Goal: Task Accomplishment & Management: Manage account settings

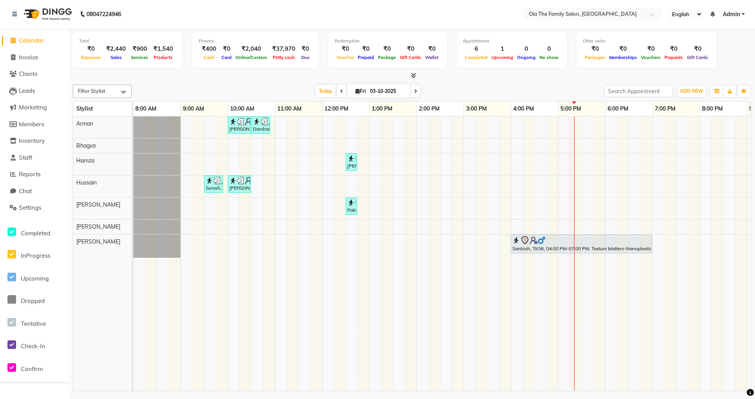
scroll to position [0, 43]
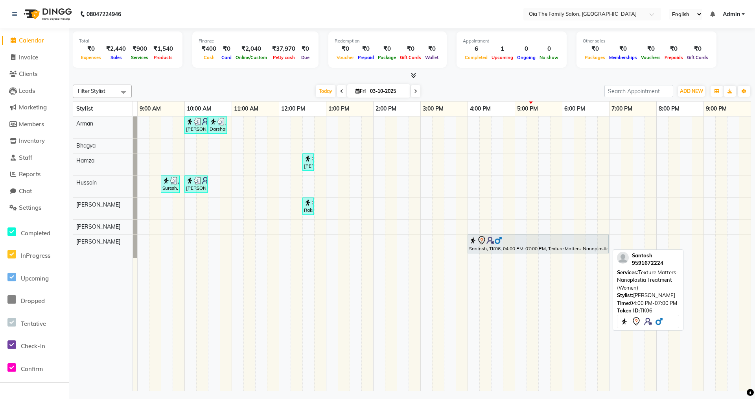
click at [529, 243] on div at bounding box center [538, 240] width 138 height 9
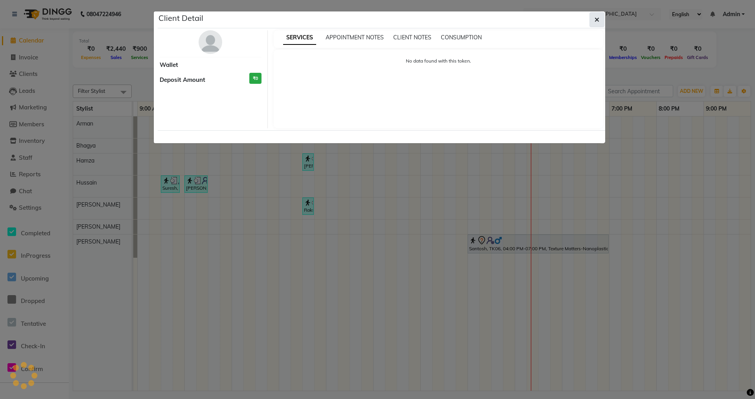
select select "7"
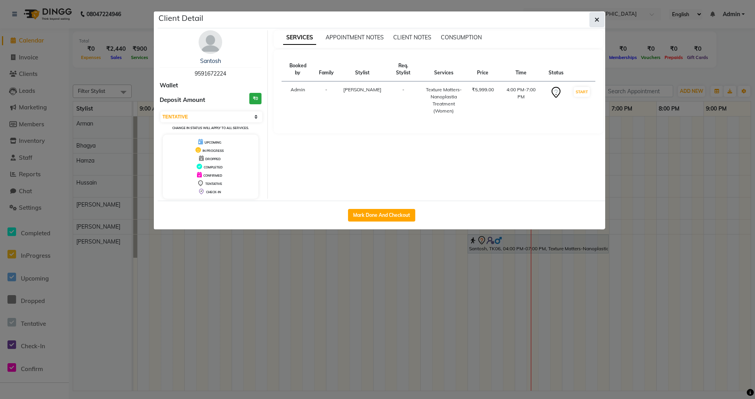
click at [598, 16] on span "button" at bounding box center [597, 20] width 5 height 8
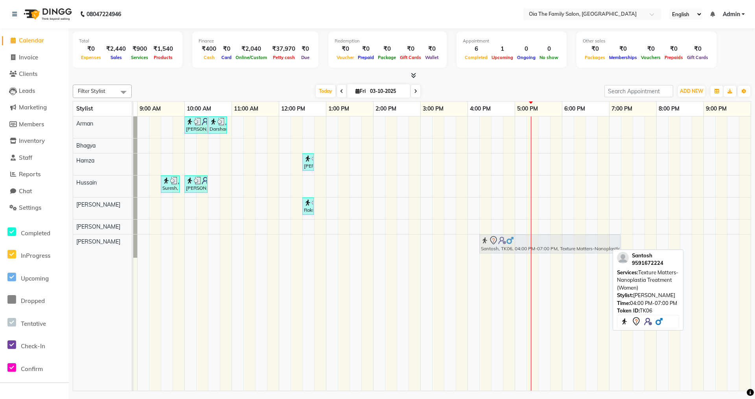
drag, startPoint x: 516, startPoint y: 245, endPoint x: 527, endPoint y: 245, distance: 11.4
click at [90, 245] on div "Santosh, TK06, 04:00 PM-07:00 PM, Texture Matters-Nanoplastia Treatment (Women)…" at bounding box center [90, 245] width 0 height 23
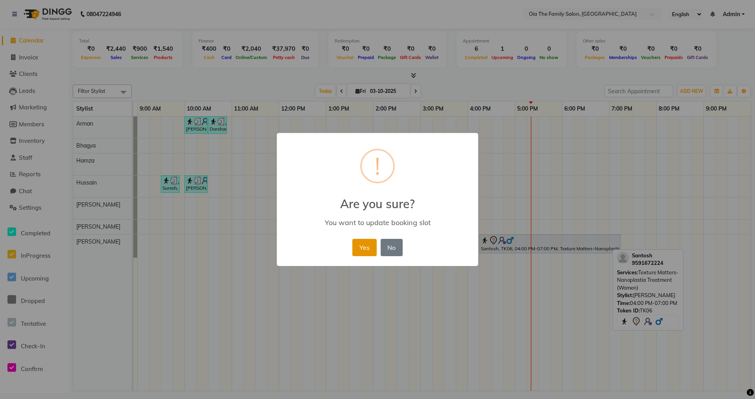
click at [376, 247] on button "Yes" at bounding box center [364, 247] width 24 height 17
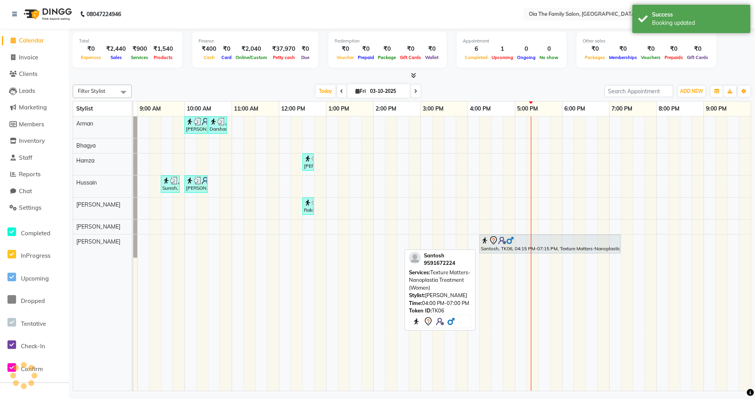
click at [555, 241] on div at bounding box center [550, 240] width 138 height 9
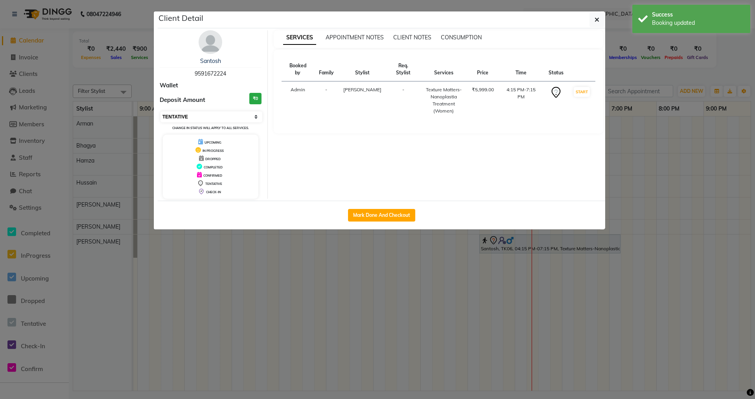
click at [232, 119] on select "Select IN SERVICE CONFIRMED TENTATIVE CHECK IN MARK DONE DROPPED UPCOMING" at bounding box center [211, 116] width 102 height 11
select select "8"
click at [160, 111] on select "Select IN SERVICE CONFIRMED TENTATIVE CHECK IN MARK DONE DROPPED UPCOMING" at bounding box center [211, 116] width 102 height 11
click at [597, 18] on icon "button" at bounding box center [597, 20] width 5 height 6
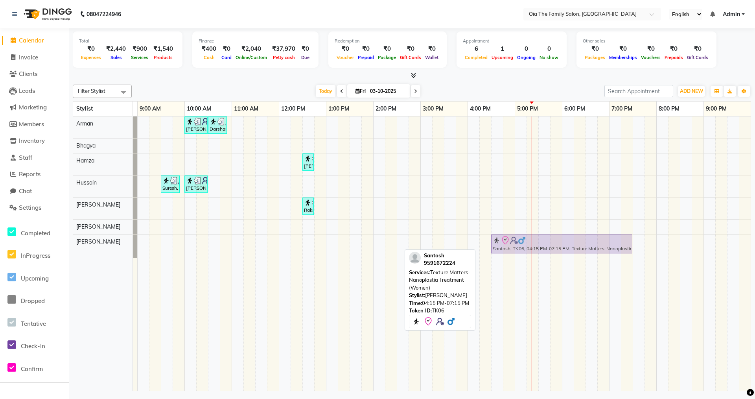
drag, startPoint x: 522, startPoint y: 243, endPoint x: 533, endPoint y: 244, distance: 11.4
click at [90, 244] on div "Santosh, TK06, 04:15 PM-07:15 PM, Texture Matters-Nanoplastia Treatment (Women)…" at bounding box center [90, 245] width 0 height 23
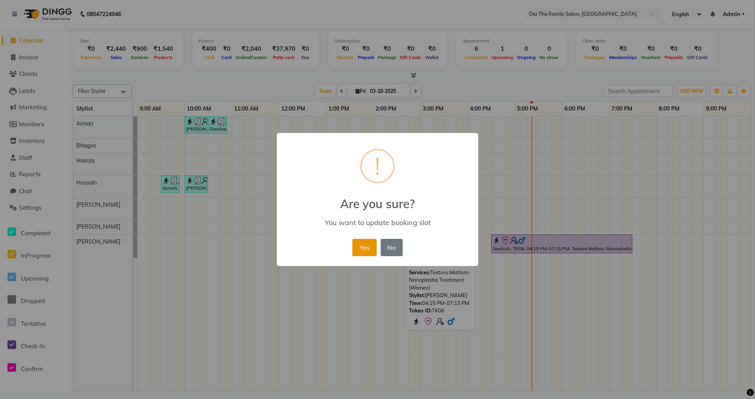
click at [365, 252] on button "Yes" at bounding box center [364, 247] width 24 height 17
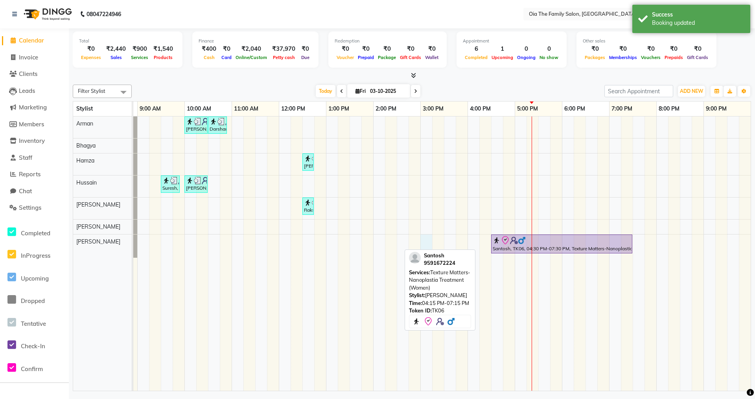
click at [430, 236] on div "[PERSON_NAME], TK02, 10:00 AM-10:30 AM, Hair Styling-Hair Cut (Men) Darshan, TK…" at bounding box center [420, 253] width 661 height 274
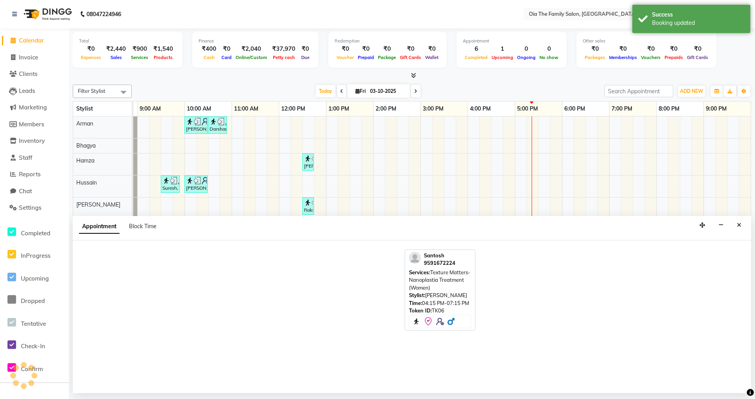
select select "93025"
select select "900"
select select "tentative"
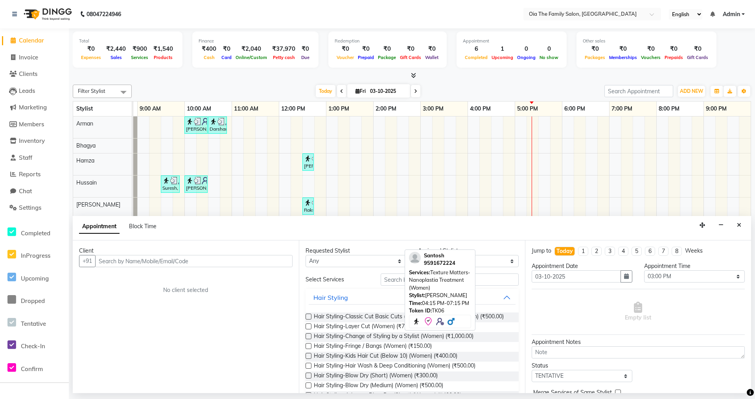
click at [247, 258] on input "text" at bounding box center [193, 261] width 197 height 12
type input "9904384223"
click at [278, 266] on button "Add Client" at bounding box center [276, 261] width 33 height 12
select select "22"
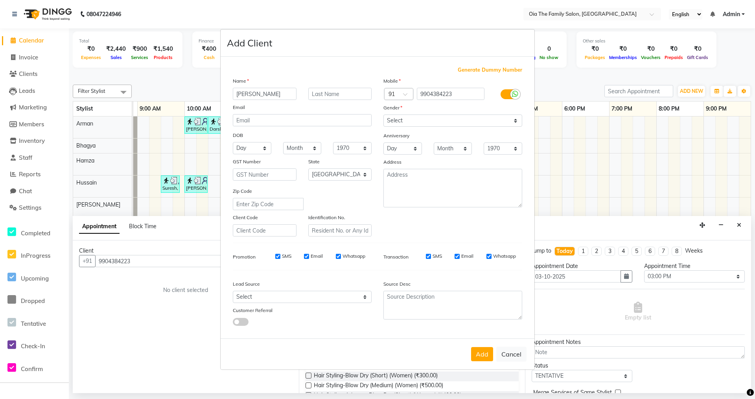
type input "[PERSON_NAME]"
click at [396, 120] on select "Select [DEMOGRAPHIC_DATA] [DEMOGRAPHIC_DATA] Other Prefer Not To Say" at bounding box center [452, 120] width 139 height 12
select select "[DEMOGRAPHIC_DATA]"
click at [383, 114] on select "Select [DEMOGRAPHIC_DATA] [DEMOGRAPHIC_DATA] Other Prefer Not To Say" at bounding box center [452, 120] width 139 height 12
click at [483, 353] on button "Add" at bounding box center [482, 354] width 22 height 14
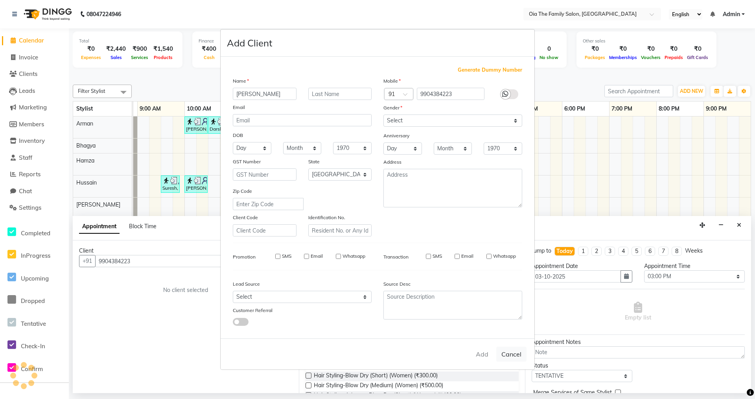
select select
select select "null"
select select
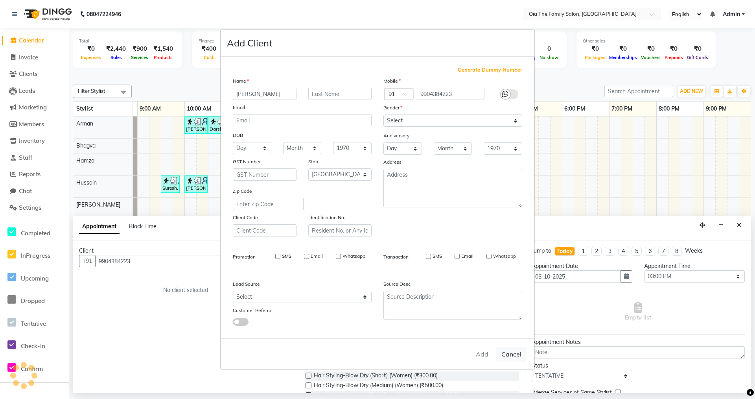
select select
checkbox input "false"
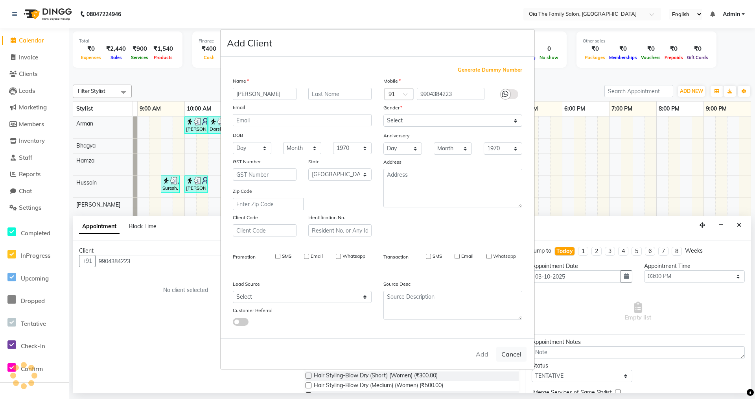
checkbox input "false"
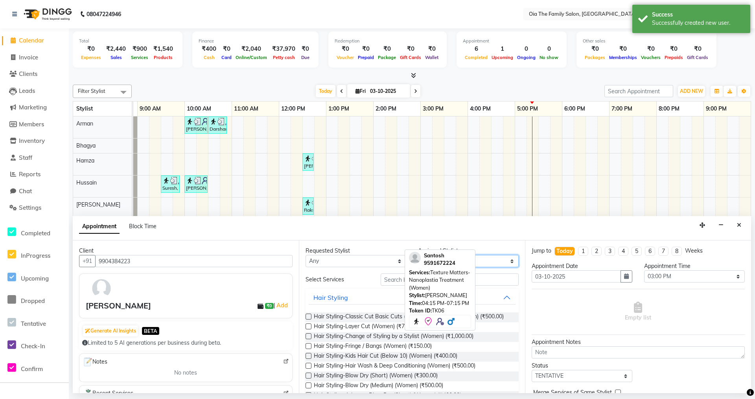
click at [501, 265] on select "Select Arman Bhagya Hamza [PERSON_NAME] [PERSON_NAME] Khan" at bounding box center [468, 261] width 101 height 12
click at [503, 265] on select "Select Arman Bhagya Hamza [PERSON_NAME] [PERSON_NAME] Khan" at bounding box center [468, 261] width 101 height 12
click at [498, 260] on select "Select Arman Bhagya Hamza [PERSON_NAME] [PERSON_NAME] Khan" at bounding box center [468, 261] width 101 height 12
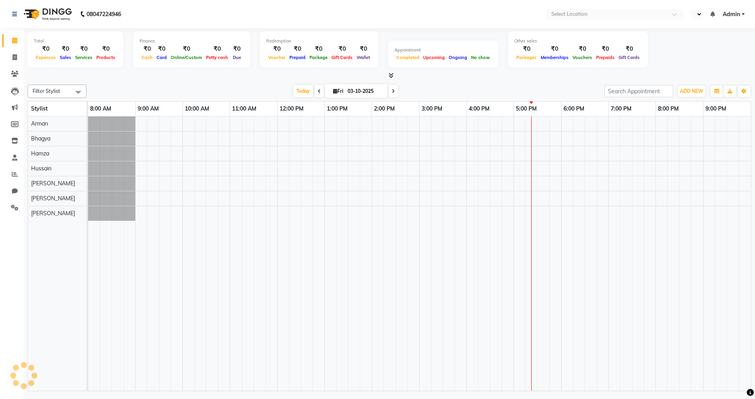
select select "en"
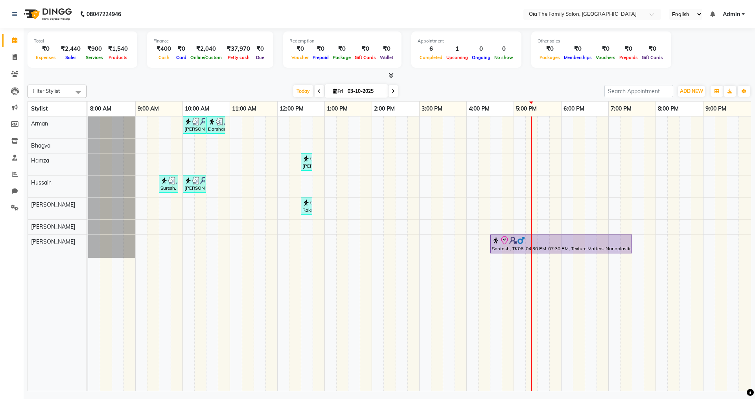
click at [426, 253] on div "[PERSON_NAME], TK02, 10:00 AM-10:30 AM, Hair Styling-Hair Cut (Men) Darshan, TK…" at bounding box center [419, 253] width 663 height 274
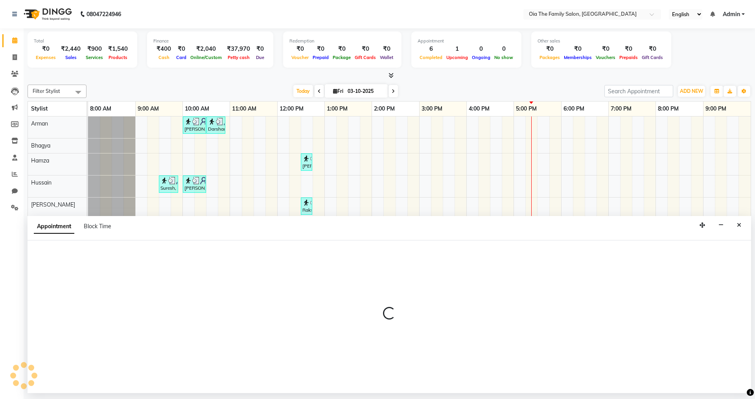
select select "93025"
select select "900"
select select "tentative"
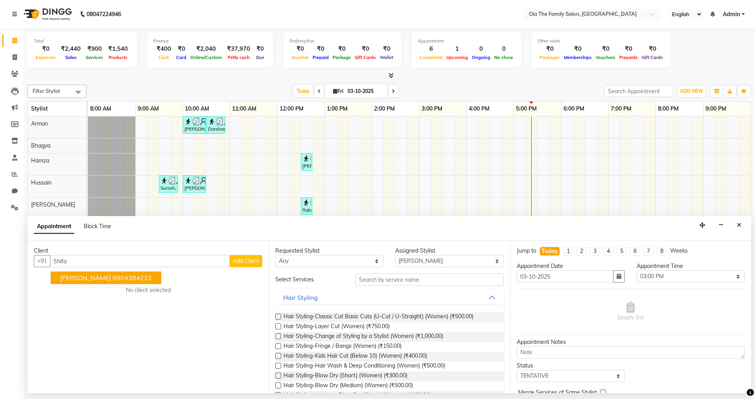
click at [112, 280] on ngb-highlight "9904384223" at bounding box center [131, 278] width 39 height 8
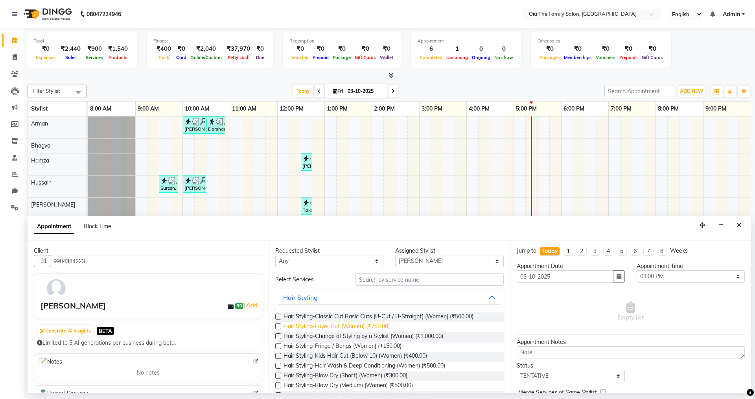
type input "9904384223"
click at [351, 327] on span "Hair Styling-Layer Cut (Women) (₹750.00)" at bounding box center [337, 327] width 106 height 10
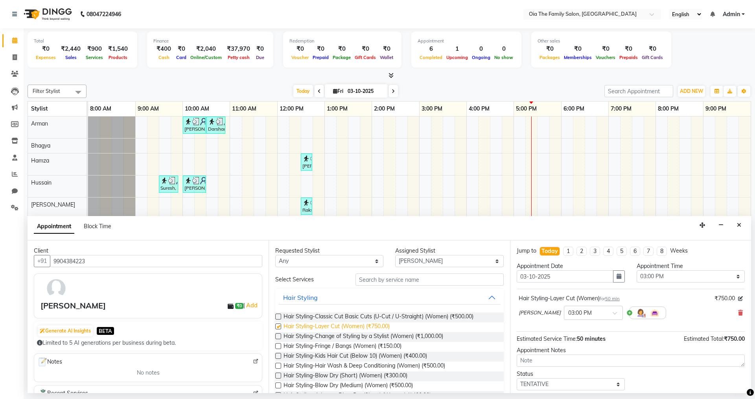
checkbox input "false"
click at [416, 278] on input "text" at bounding box center [430, 279] width 148 height 12
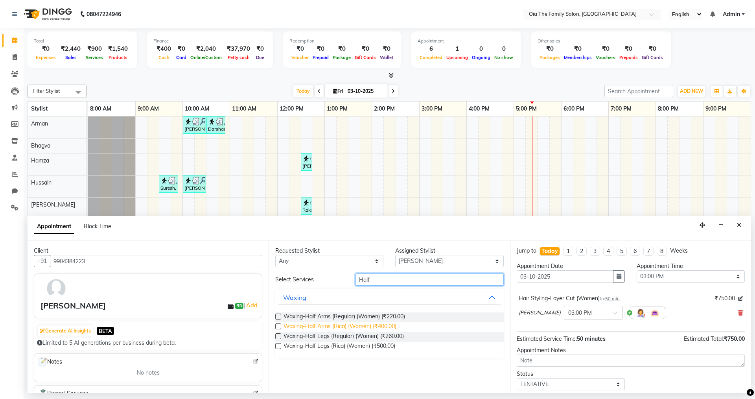
type input "Half"
click at [363, 324] on span "Waxing-Half Arms (Rica) (Women) (₹400.00)" at bounding box center [340, 327] width 113 height 10
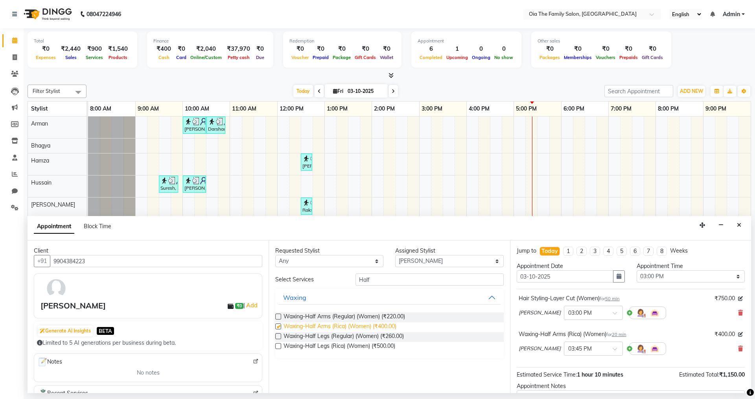
checkbox input "false"
click at [364, 345] on span "Waxing-Half Legs (Rica) (Women) (₹500.00)" at bounding box center [340, 347] width 112 height 10
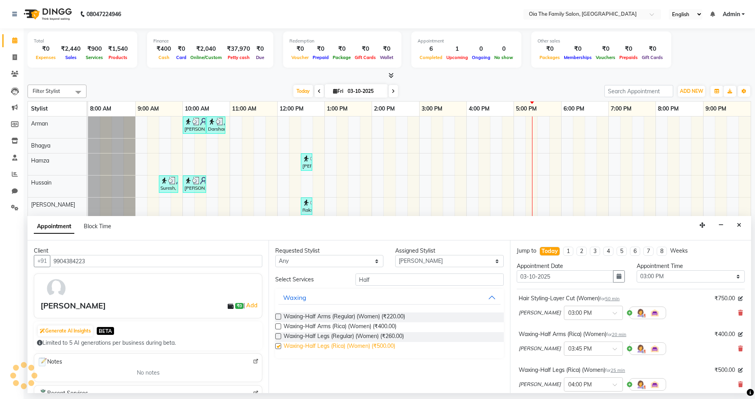
checkbox input "false"
click at [396, 282] on input "Half" at bounding box center [430, 279] width 148 height 12
type input "H"
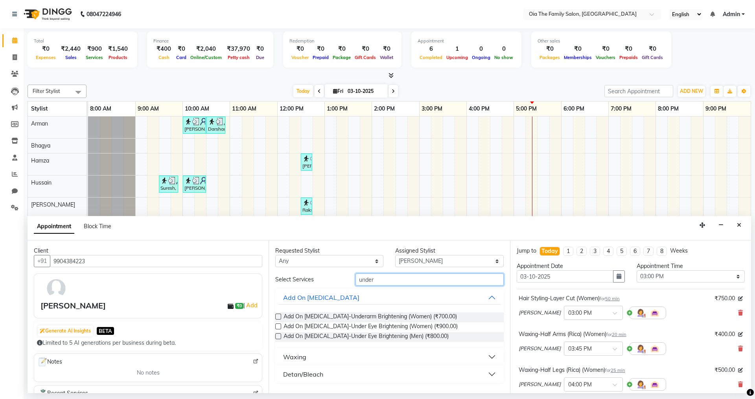
type input "under"
click at [303, 358] on div "Waxing" at bounding box center [294, 356] width 23 height 9
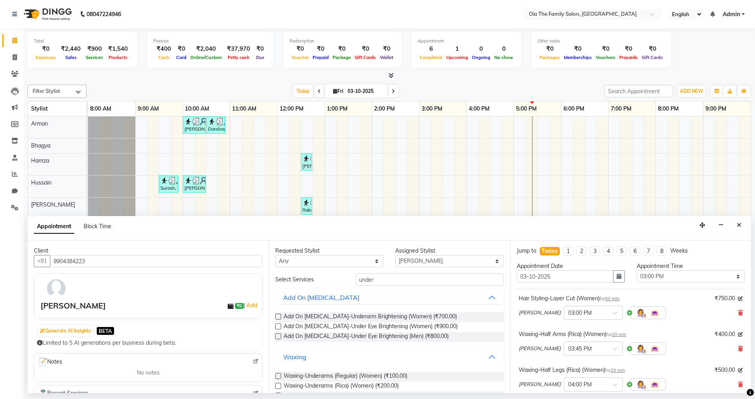
scroll to position [38, 0]
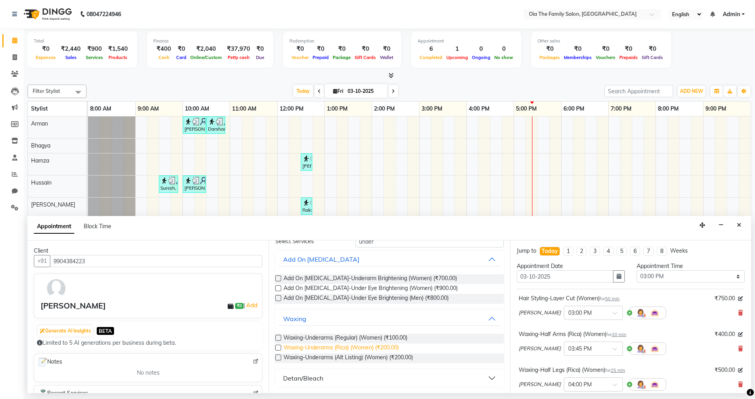
click at [332, 350] on span "Waxing-Underarms (Rica) (Women) (₹200.00)" at bounding box center [341, 348] width 115 height 10
checkbox input "false"
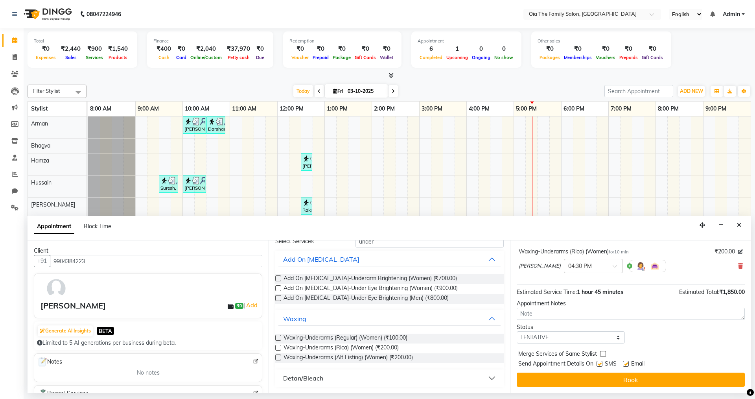
click at [599, 362] on label at bounding box center [600, 364] width 6 height 6
click at [599, 362] on input "checkbox" at bounding box center [599, 364] width 5 height 5
checkbox input "false"
click at [626, 363] on label at bounding box center [626, 364] width 6 height 6
click at [626, 363] on input "checkbox" at bounding box center [625, 364] width 5 height 5
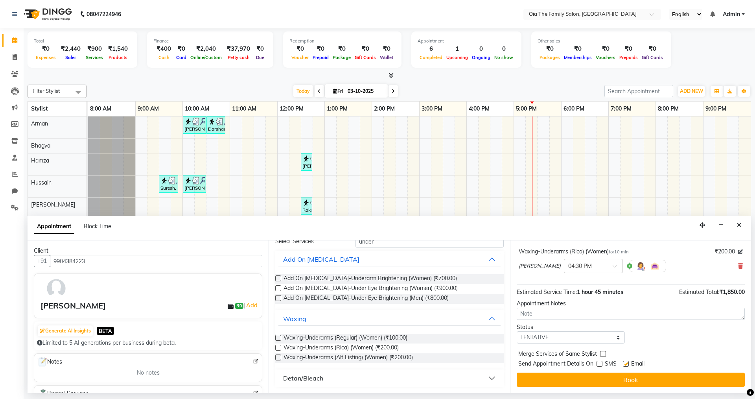
checkbox input "false"
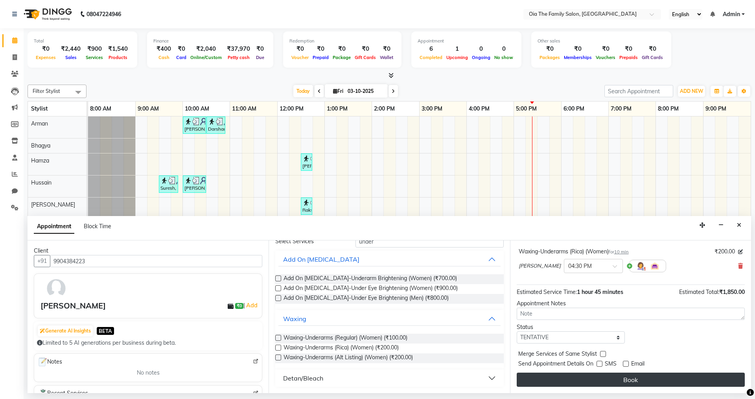
click at [626, 375] on button "Book" at bounding box center [631, 379] width 228 height 14
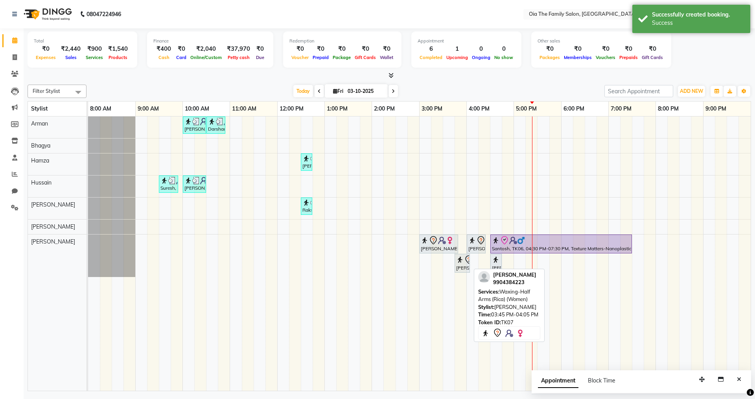
click at [463, 271] on div "[PERSON_NAME], TK07, 03:45 PM-04:05 PM, Waxing-Half Arms (Rica) (Women)" at bounding box center [462, 263] width 14 height 17
select select "7"
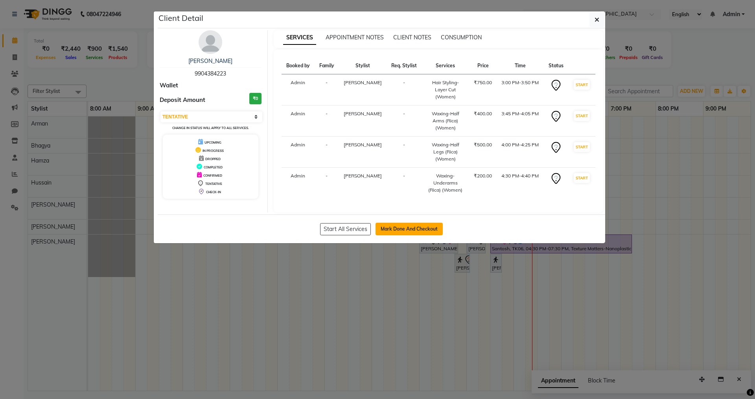
click at [437, 223] on button "Mark Done And Checkout" at bounding box center [409, 229] width 67 height 13
select select "9113"
select select "service"
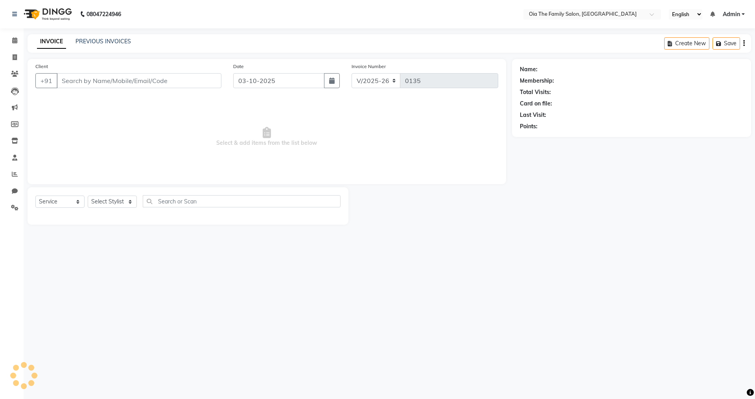
type input "9904384223"
select select "93025"
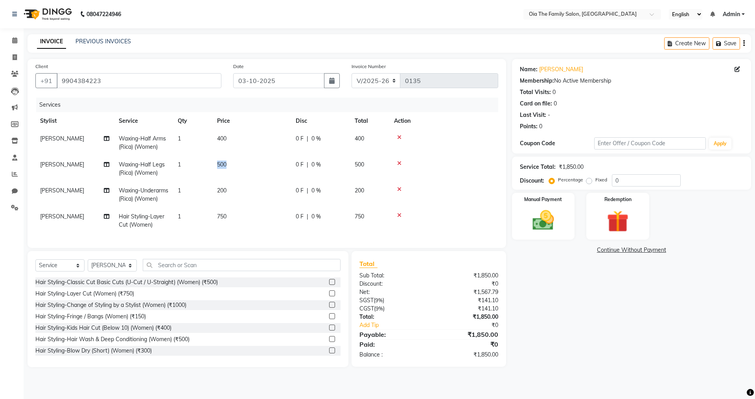
drag, startPoint x: 227, startPoint y: 162, endPoint x: 211, endPoint y: 162, distance: 16.1
click at [211, 162] on tr "[PERSON_NAME]-Half Legs (Rica) (Women) 1 500 0 F | 0 % 500" at bounding box center [266, 169] width 463 height 26
click at [256, 166] on td "500" at bounding box center [251, 169] width 79 height 26
select select "93025"
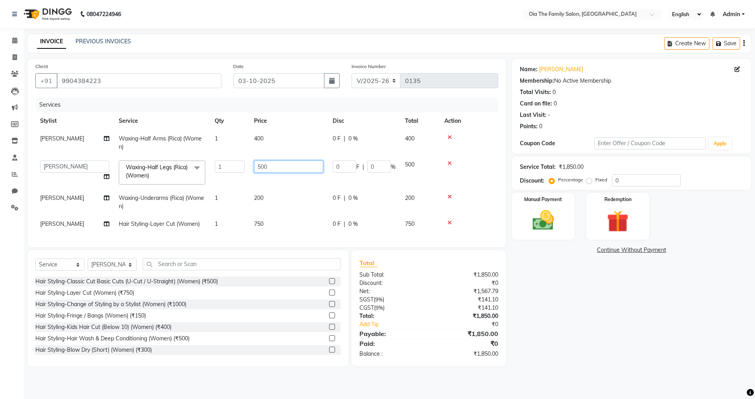
drag, startPoint x: 270, startPoint y: 165, endPoint x: 232, endPoint y: 167, distance: 37.8
click at [232, 167] on tr "Arman Bhagya Hamza [PERSON_NAME]n [PERSON_NAME] Waxing-Half Legs (Rica) (Women)…" at bounding box center [266, 172] width 463 height 33
type input "400"
click at [281, 200] on td "200" at bounding box center [288, 202] width 79 height 26
select select "93025"
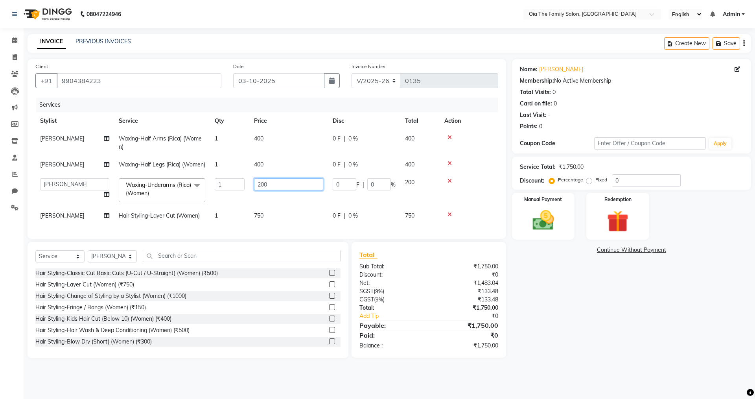
drag, startPoint x: 257, startPoint y: 188, endPoint x: 247, endPoint y: 187, distance: 10.7
click at [247, 187] on tr "Arman Bhagya Hamza [PERSON_NAME] [PERSON_NAME] Waxing-Underarms (Rica) (Women) …" at bounding box center [266, 189] width 463 height 33
drag, startPoint x: 275, startPoint y: 193, endPoint x: 254, endPoint y: 192, distance: 20.9
click at [254, 192] on td "200" at bounding box center [288, 189] width 79 height 33
type input "5"
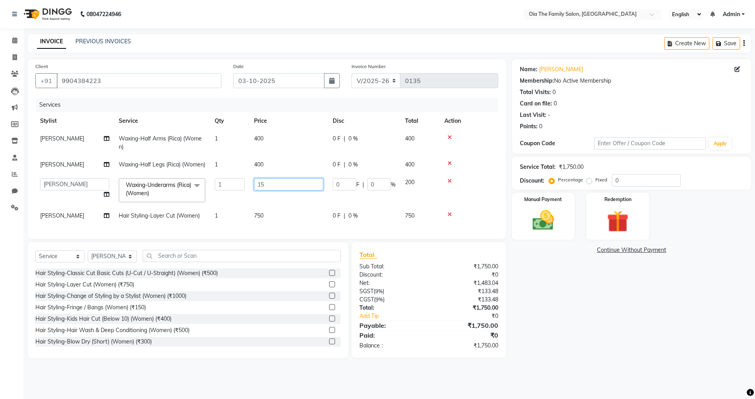
type input "150"
click at [280, 208] on tbody "[PERSON_NAME] Waxing-Half Arms (Rica) (Women) 1 400 0 F | 0 % 400 [PERSON_NAME]…" at bounding box center [266, 177] width 463 height 95
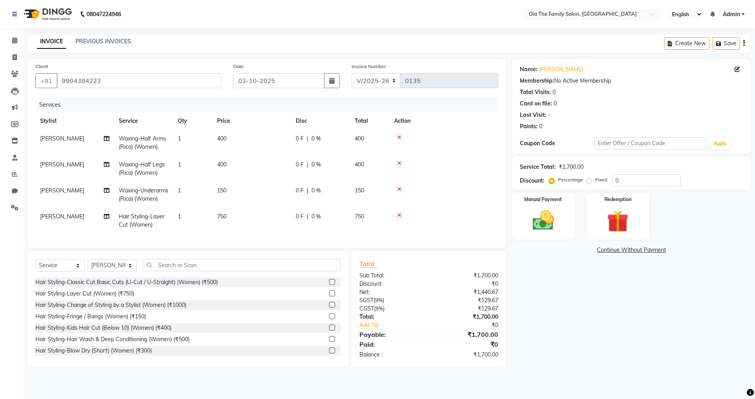
click at [397, 136] on icon at bounding box center [399, 138] width 4 height 6
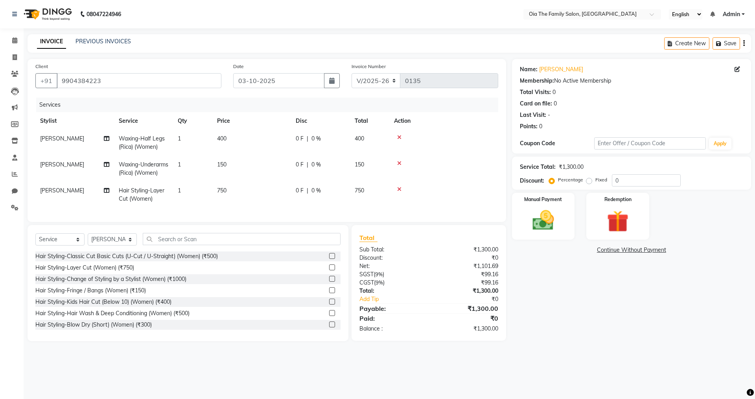
click at [398, 161] on icon at bounding box center [399, 163] width 4 height 6
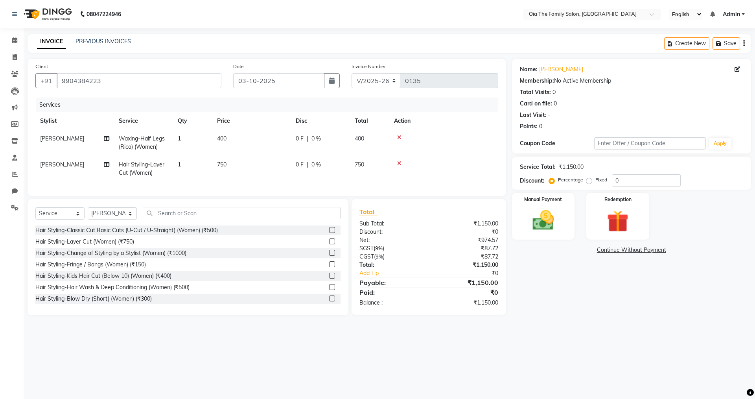
click at [399, 136] on icon at bounding box center [399, 138] width 4 height 6
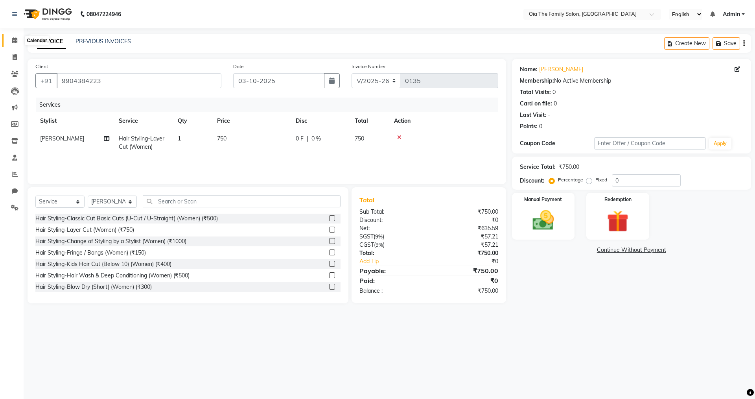
click at [12, 42] on icon at bounding box center [14, 40] width 5 height 6
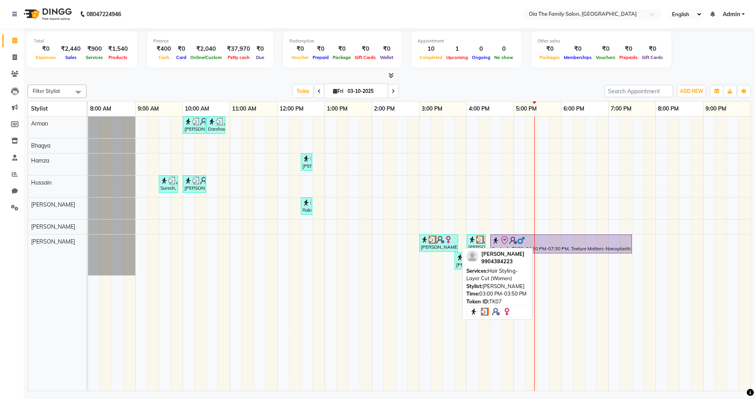
click at [454, 240] on div at bounding box center [439, 240] width 36 height 8
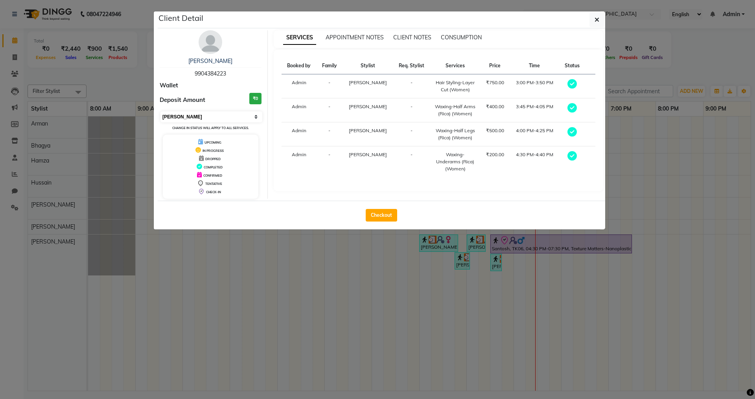
click at [254, 118] on select "Select MARK DONE UPCOMING" at bounding box center [211, 116] width 102 height 11
select select "5"
click at [160, 111] on select "Select MARK DONE UPCOMING" at bounding box center [211, 116] width 102 height 11
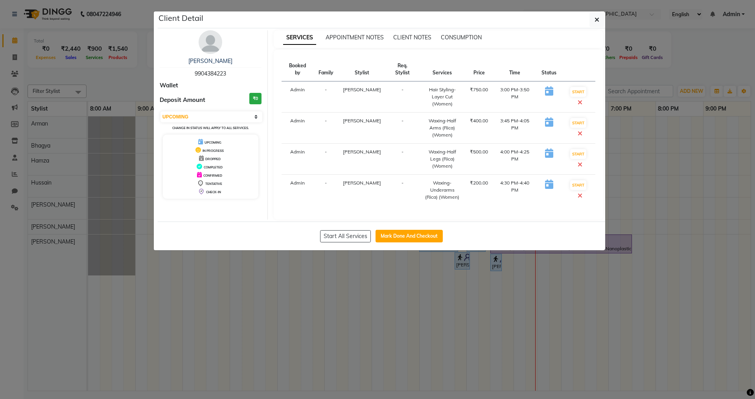
click at [583, 130] on icon at bounding box center [580, 133] width 5 height 6
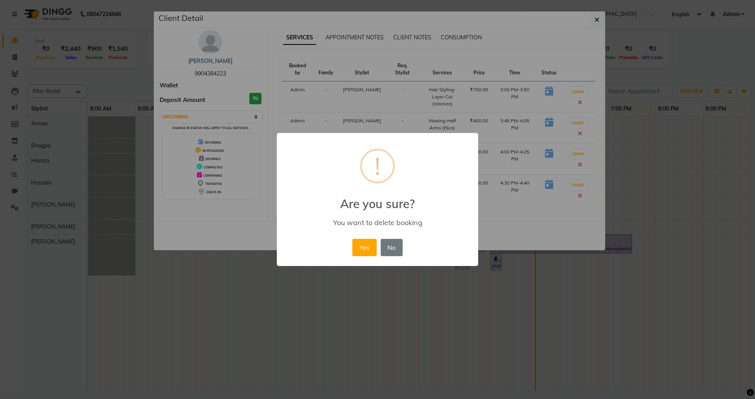
click at [358, 241] on button "Yes" at bounding box center [364, 247] width 24 height 17
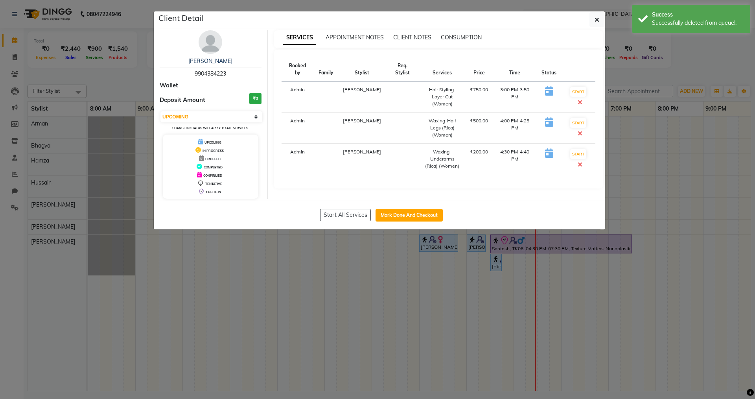
click at [583, 99] on icon at bounding box center [580, 102] width 5 height 6
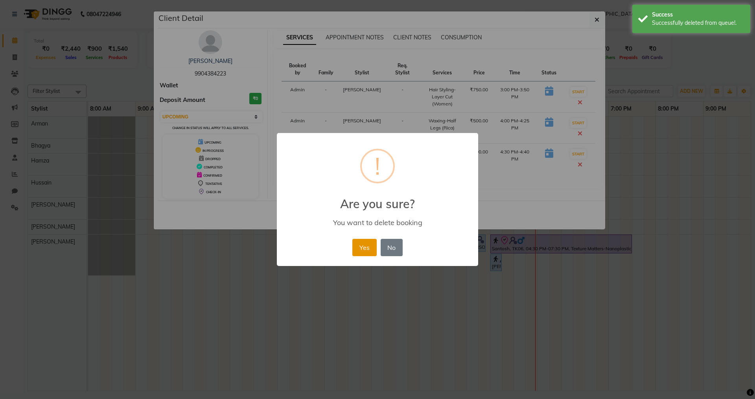
click at [369, 245] on button "Yes" at bounding box center [364, 247] width 24 height 17
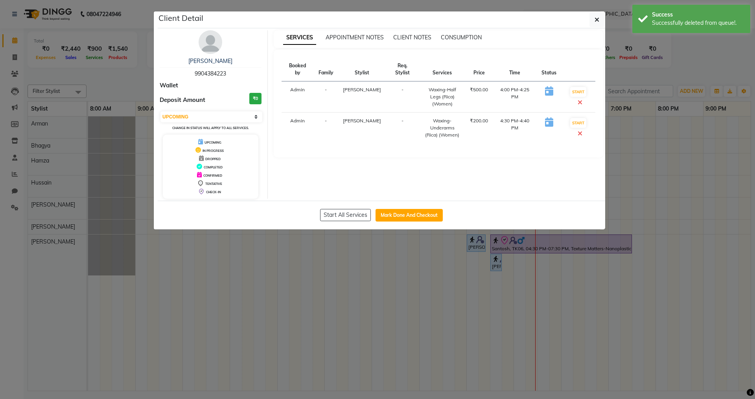
click at [583, 99] on icon at bounding box center [580, 102] width 5 height 6
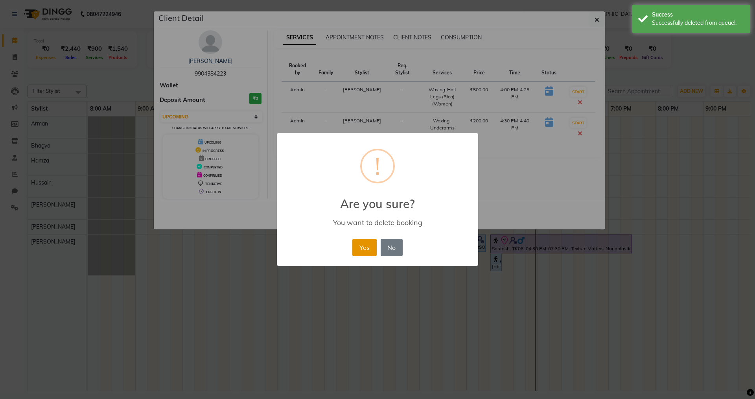
click at [360, 248] on button "Yes" at bounding box center [364, 247] width 24 height 17
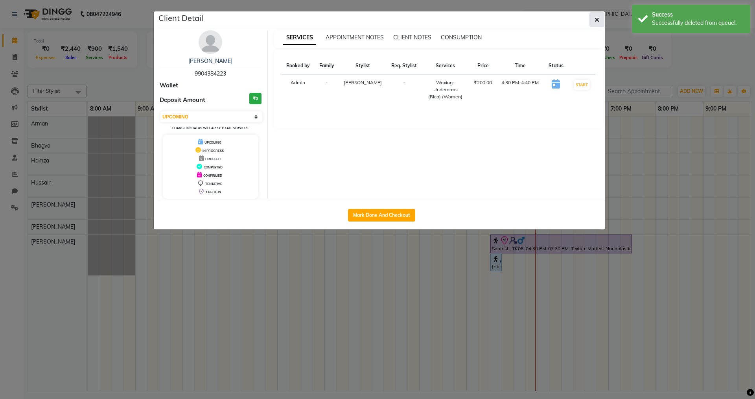
click at [599, 20] on button "button" at bounding box center [597, 19] width 15 height 15
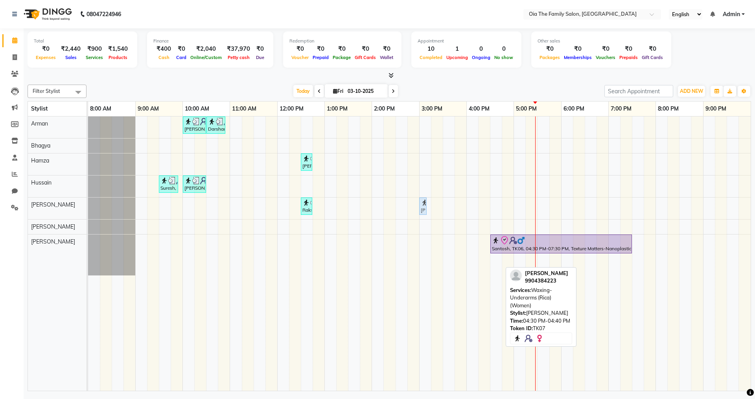
drag, startPoint x: 498, startPoint y: 264, endPoint x: 423, endPoint y: 196, distance: 100.8
click at [423, 196] on div "[PERSON_NAME], TK02, 10:00 AM-10:30 AM, Hair Styling-Hair Cut (Men) Darshan, TK…" at bounding box center [419, 253] width 663 height 274
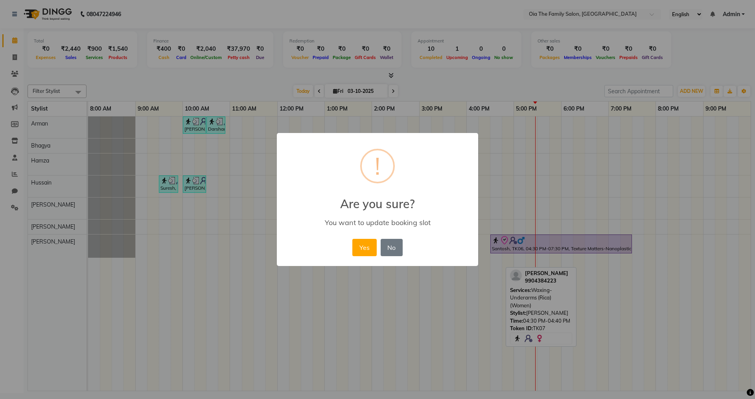
click at [423, 196] on h2 "Are you sure?" at bounding box center [377, 199] width 201 height 24
click at [370, 248] on button "Yes" at bounding box center [364, 247] width 24 height 17
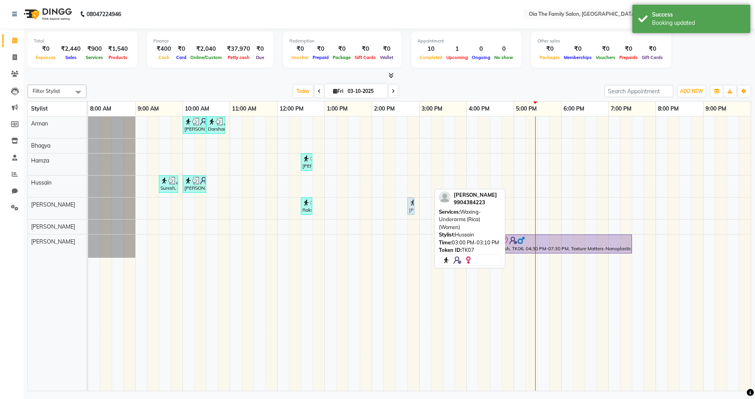
drag, startPoint x: 426, startPoint y: 181, endPoint x: 415, endPoint y: 200, distance: 21.5
click at [415, 200] on div "[PERSON_NAME]h, TK02, 10:00 AM-10:30 AM, Hair Styling-Hair Cut (Men) Darshan, T…" at bounding box center [419, 253] width 663 height 274
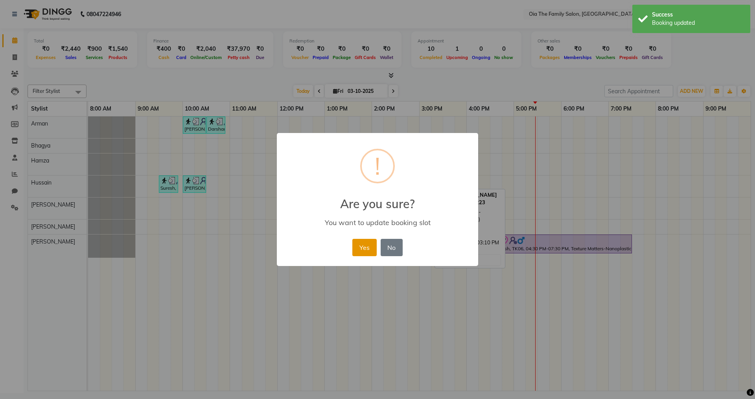
click at [361, 242] on button "Yes" at bounding box center [364, 247] width 24 height 17
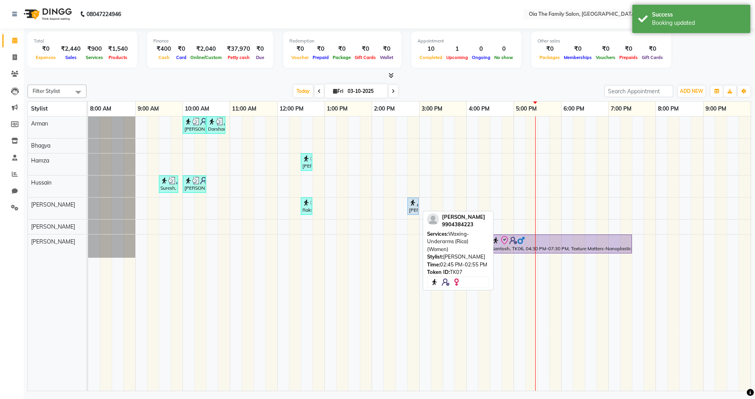
click at [415, 206] on div "[PERSON_NAME], TK07, 02:45 PM-02:55 PM, Waxing-Underarms (Rica) (Women)" at bounding box center [413, 206] width 10 height 15
click at [413, 200] on img at bounding box center [413, 203] width 8 height 8
select select "5"
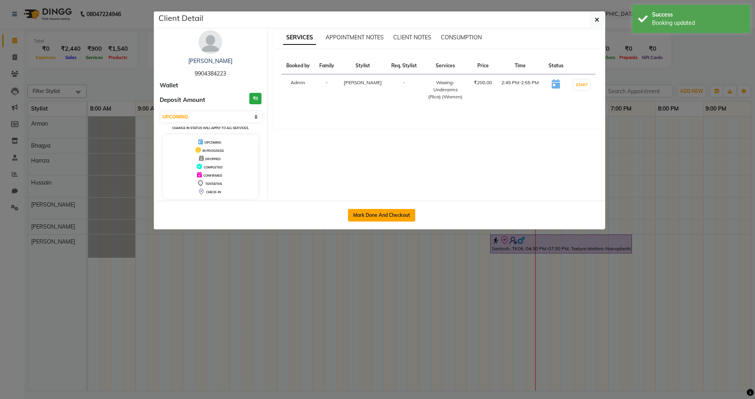
click at [396, 215] on button "Mark Done And Checkout" at bounding box center [381, 215] width 67 height 13
select select "9113"
select select "service"
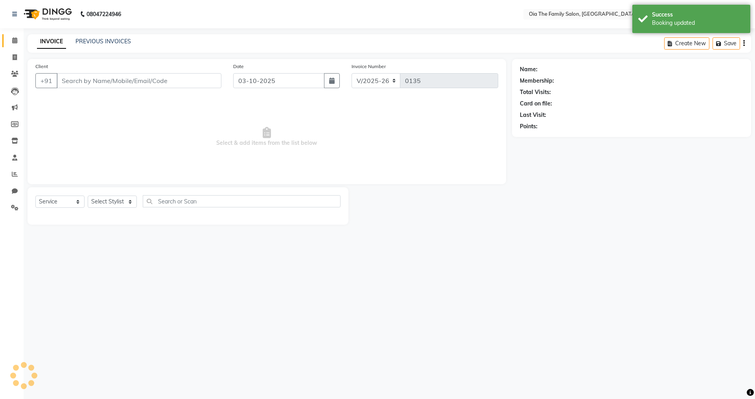
type input "9904384223"
select select "93024"
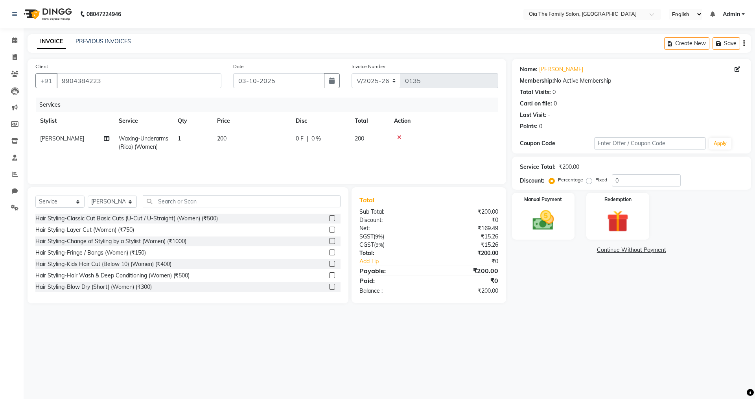
click at [399, 135] on icon at bounding box center [399, 138] width 4 height 6
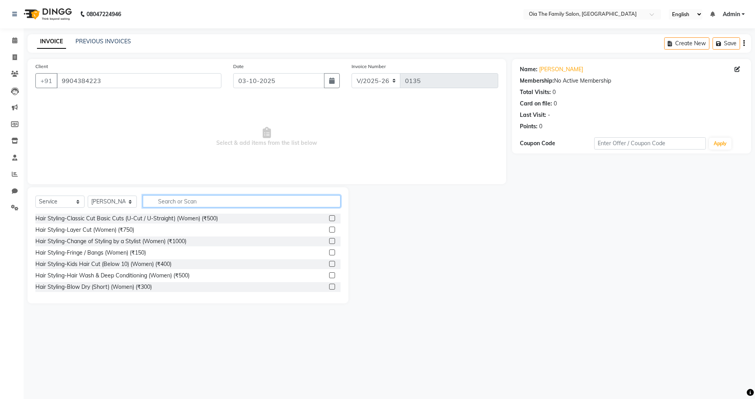
click at [232, 204] on input "text" at bounding box center [242, 201] width 198 height 12
type input "ful"
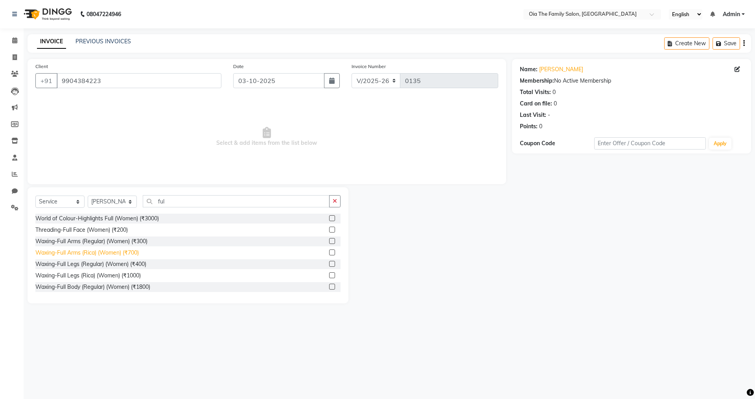
click at [127, 253] on div "Waxing-Full Arms (Rica) (Women) (₹700)" at bounding box center [86, 253] width 103 height 8
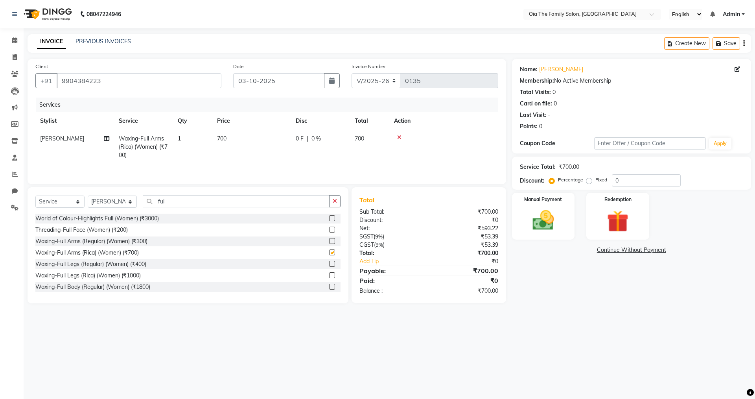
checkbox input "false"
click at [175, 199] on input "ful" at bounding box center [236, 201] width 187 height 12
type input "f"
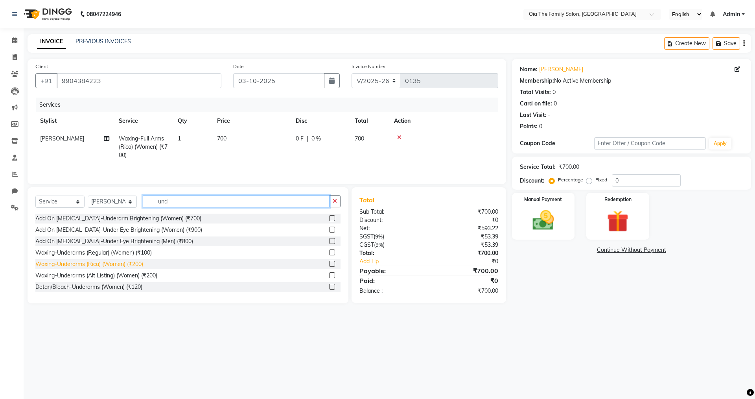
type input "und"
click at [81, 264] on div "Waxing-Underarms (Rica) (Women) (₹200)" at bounding box center [89, 264] width 108 height 8
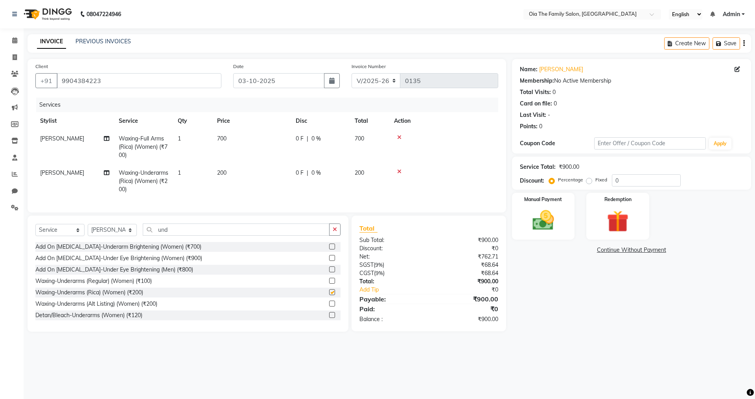
checkbox input "false"
click at [204, 232] on input "und" at bounding box center [236, 229] width 187 height 12
type input "u"
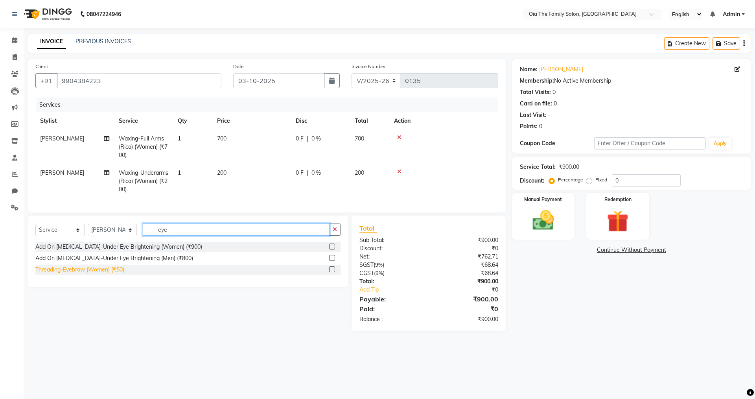
type input "eye"
click at [118, 274] on div "Threading-Eyebrow (Women) (₹50)" at bounding box center [79, 269] width 89 height 8
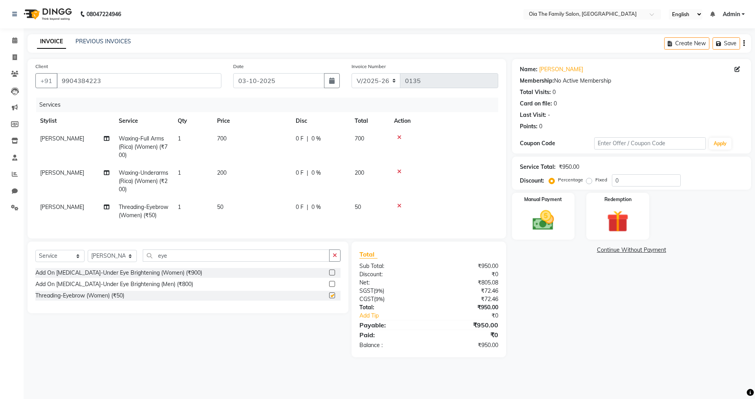
checkbox input "false"
click at [120, 262] on select "Select Stylist Arman Bhagya Hamza[PERSON_NAME]n[PERSON_NAME]n Khan" at bounding box center [112, 256] width 49 height 12
select select "93025"
click at [88, 256] on select "Select Stylist Arman Bhagya Hamza[PERSON_NAME]n[PERSON_NAME]n Khan" at bounding box center [112, 256] width 49 height 12
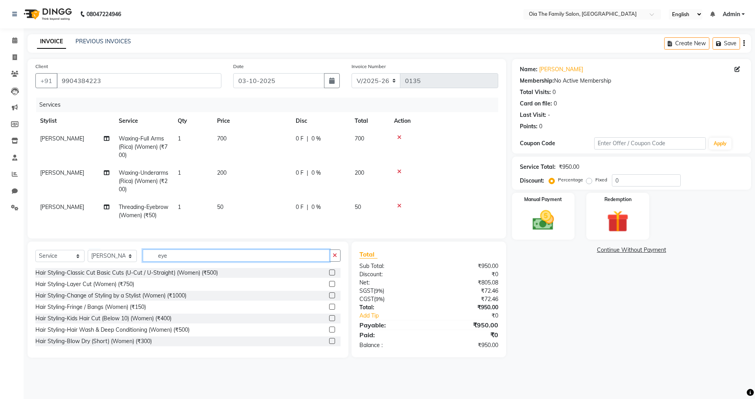
click at [179, 262] on input "eye" at bounding box center [236, 255] width 187 height 12
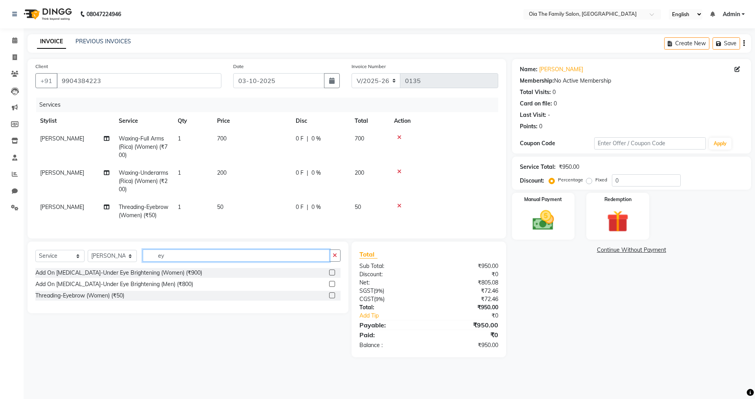
type input "e"
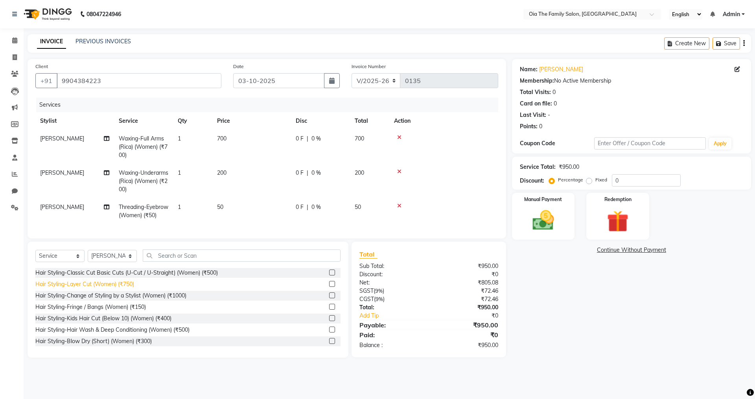
click at [111, 288] on div "Hair Styling-Layer Cut (Women) (₹750)" at bounding box center [84, 284] width 99 height 8
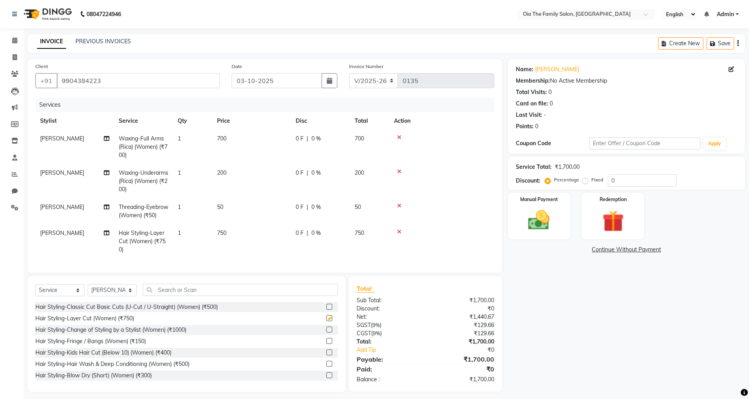
checkbox input "false"
click at [525, 230] on img at bounding box center [539, 220] width 36 height 26
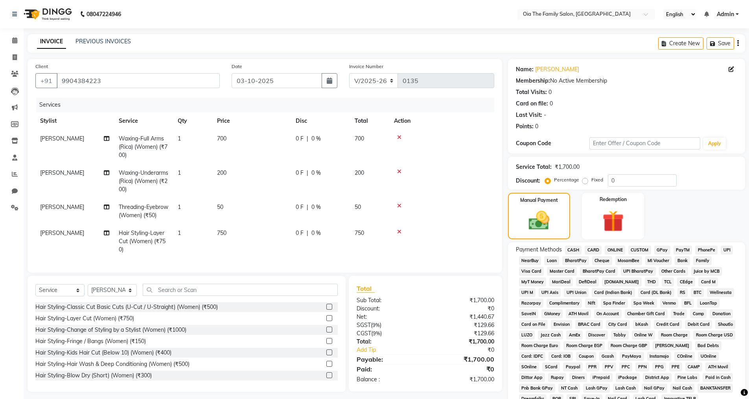
click at [573, 248] on span "CASH" at bounding box center [573, 249] width 17 height 9
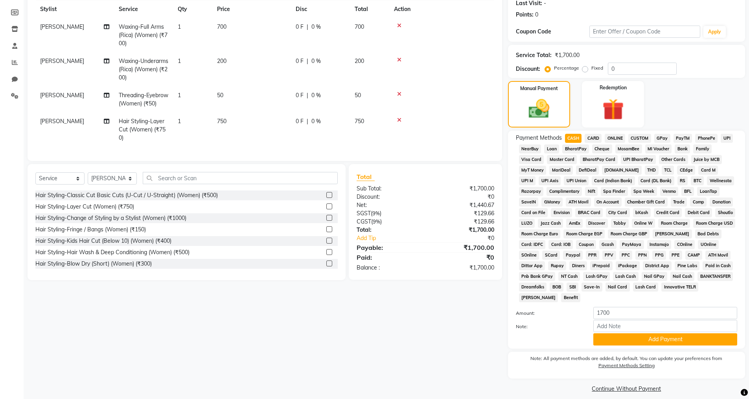
scroll to position [119, 0]
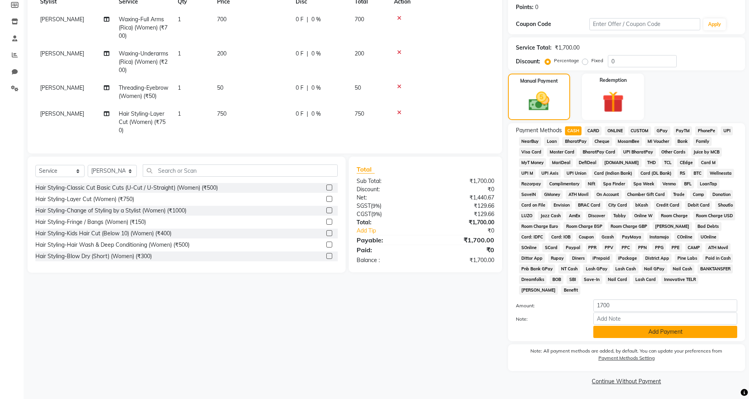
click at [608, 334] on button "Add Payment" at bounding box center [666, 332] width 144 height 12
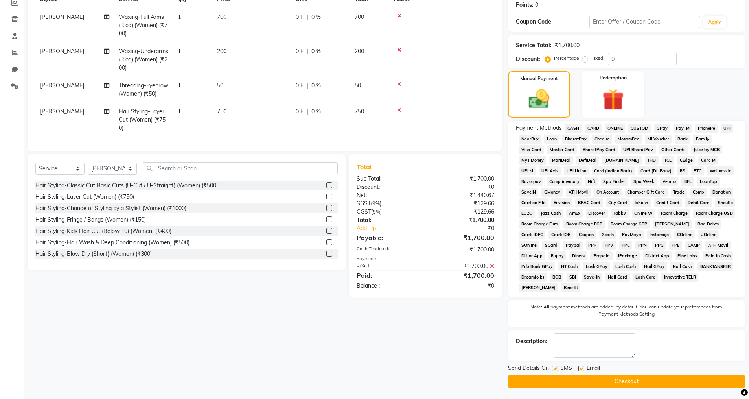
scroll to position [122, 0]
click at [579, 368] on label at bounding box center [582, 368] width 6 height 6
click at [579, 368] on input "checkbox" at bounding box center [581, 368] width 5 height 5
checkbox input "false"
click at [556, 368] on label at bounding box center [555, 368] width 6 height 6
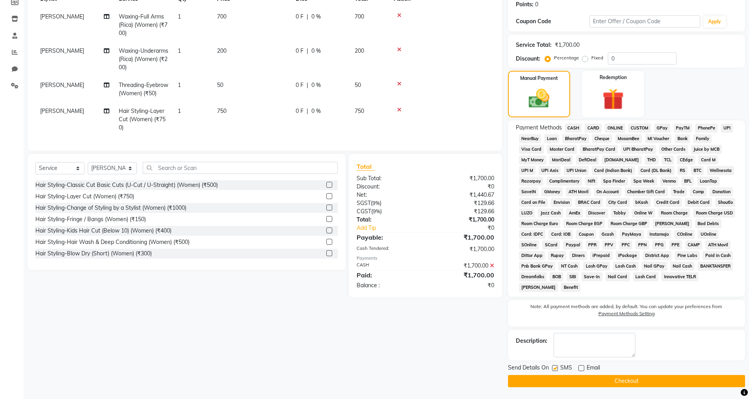
click at [556, 368] on input "checkbox" at bounding box center [554, 368] width 5 height 5
checkbox input "false"
click at [555, 378] on button "Checkout" at bounding box center [626, 381] width 237 height 12
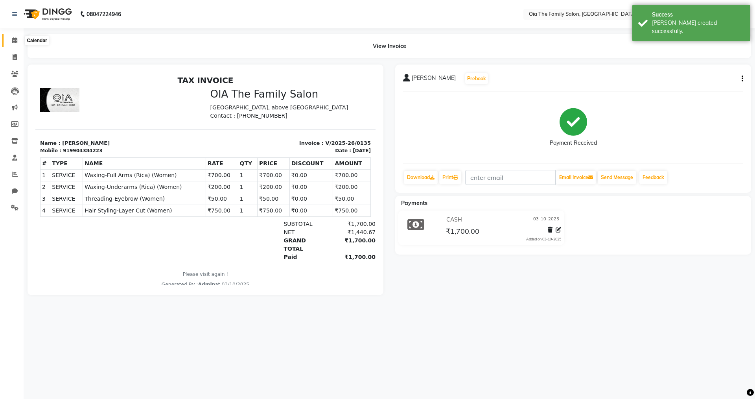
click at [15, 42] on icon at bounding box center [14, 40] width 5 height 6
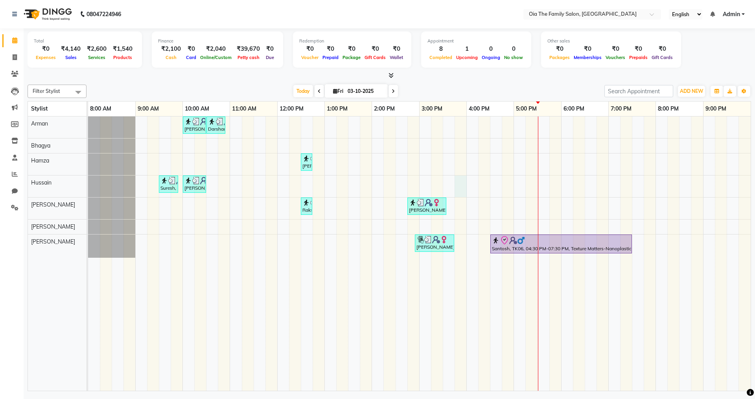
click at [462, 189] on div "[PERSON_NAME]h, TK02, 10:00 AM-10:30 AM, Hair Styling-Hair Cut (Men) Darshan, T…" at bounding box center [419, 253] width 663 height 274
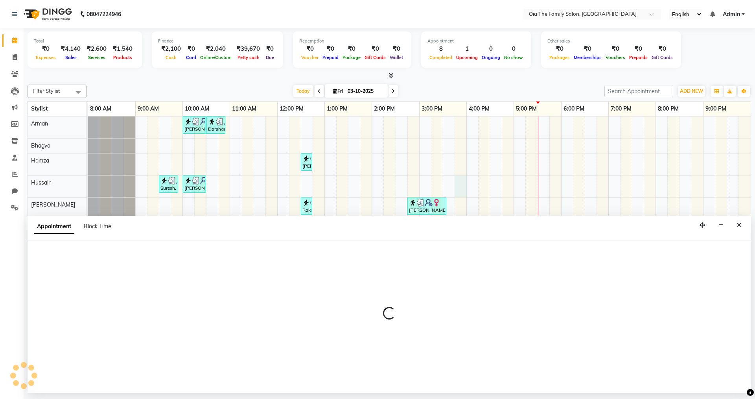
select select "93026"
select select "945"
select select "tentative"
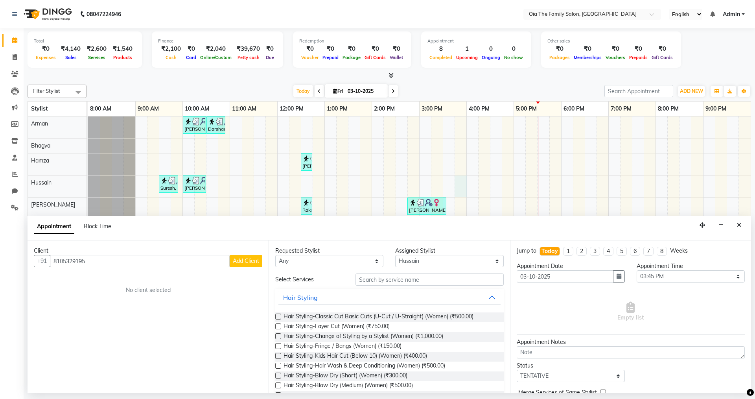
type input "8105329195"
click at [243, 267] on button "Add Client" at bounding box center [246, 261] width 33 height 12
select select "22"
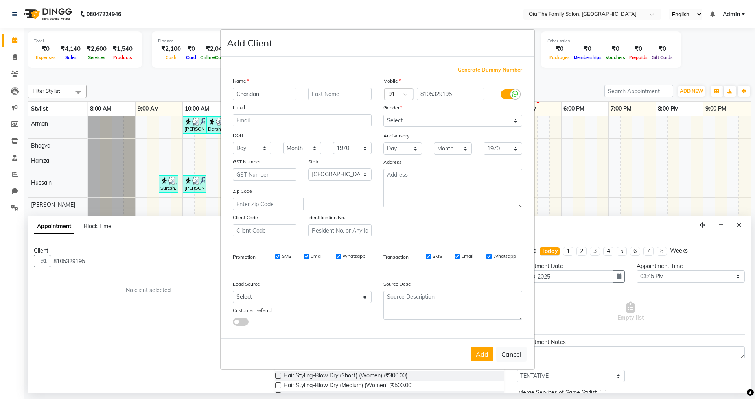
type input "Chandan"
click at [409, 121] on select "Select [DEMOGRAPHIC_DATA] [DEMOGRAPHIC_DATA] Other Prefer Not To Say" at bounding box center [452, 120] width 139 height 12
select select "[DEMOGRAPHIC_DATA]"
click at [383, 114] on select "Select [DEMOGRAPHIC_DATA] [DEMOGRAPHIC_DATA] Other Prefer Not To Say" at bounding box center [452, 120] width 139 height 12
click at [479, 350] on button "Add" at bounding box center [482, 354] width 22 height 14
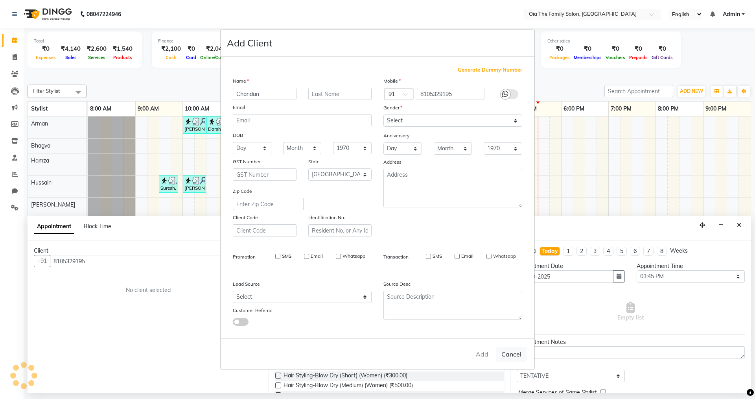
select select
select select "null"
select select
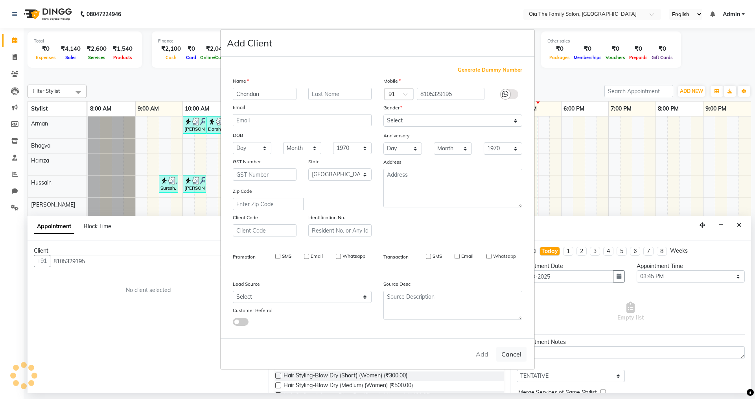
select select
checkbox input "false"
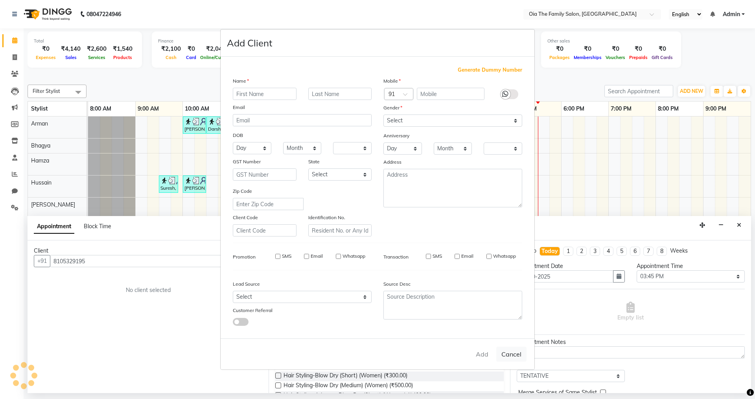
checkbox input "false"
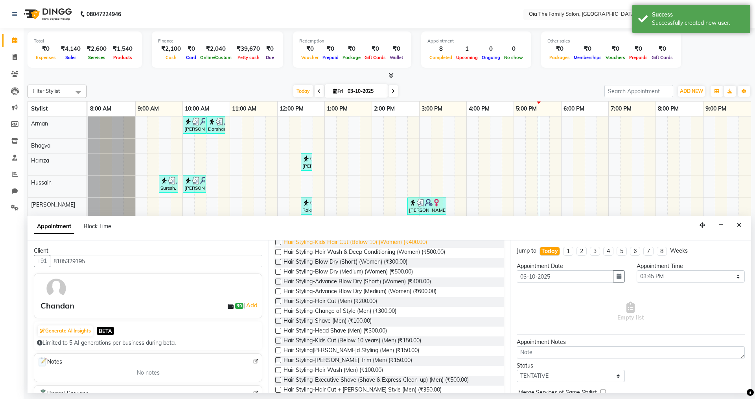
scroll to position [118, 0]
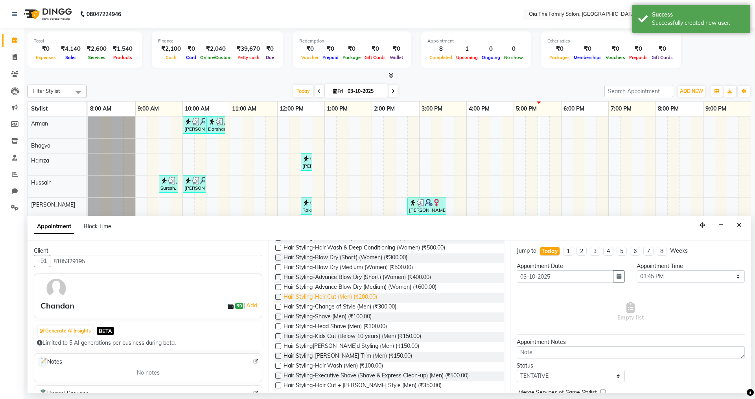
click at [340, 300] on span "Hair Styling-Hair Cut (Men) (₹200.00)" at bounding box center [331, 298] width 94 height 10
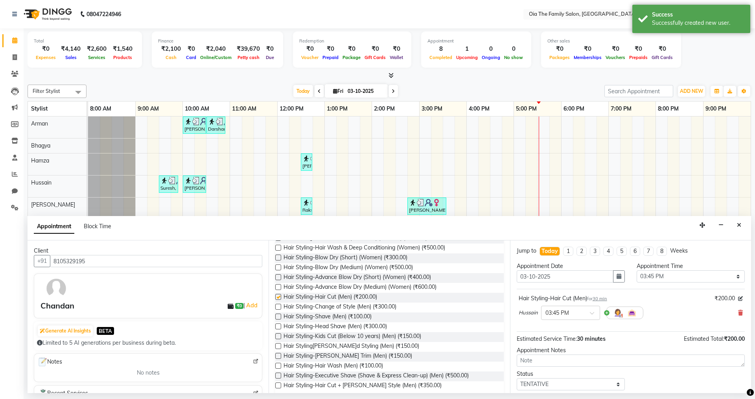
checkbox input "false"
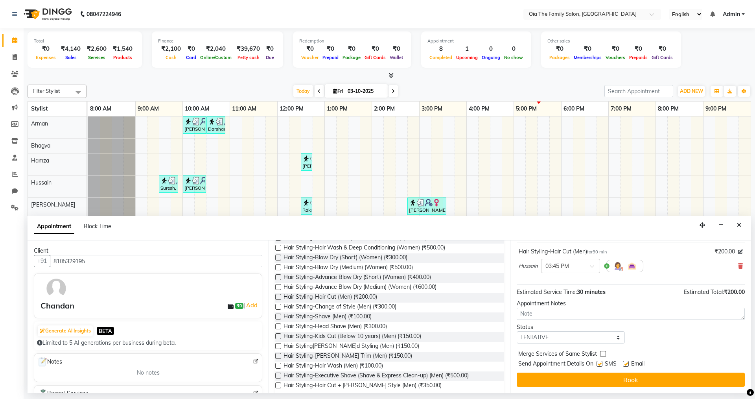
click at [628, 365] on label at bounding box center [626, 364] width 6 height 6
click at [628, 365] on input "checkbox" at bounding box center [625, 364] width 5 height 5
checkbox input "false"
click at [598, 361] on label at bounding box center [600, 364] width 6 height 6
click at [598, 362] on input "checkbox" at bounding box center [599, 364] width 5 height 5
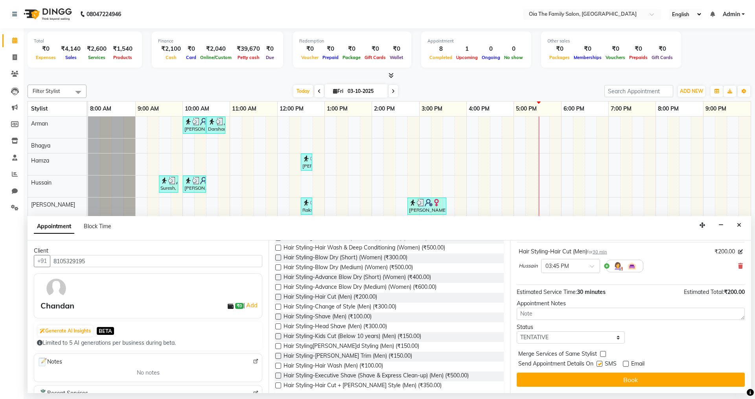
checkbox input "false"
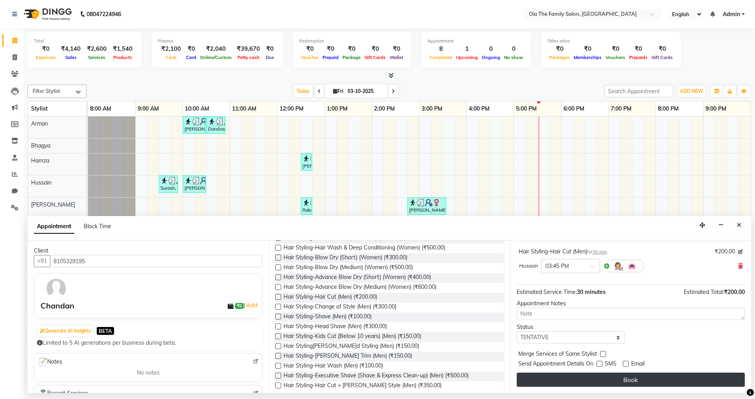
click at [601, 378] on button "Book" at bounding box center [631, 379] width 228 height 14
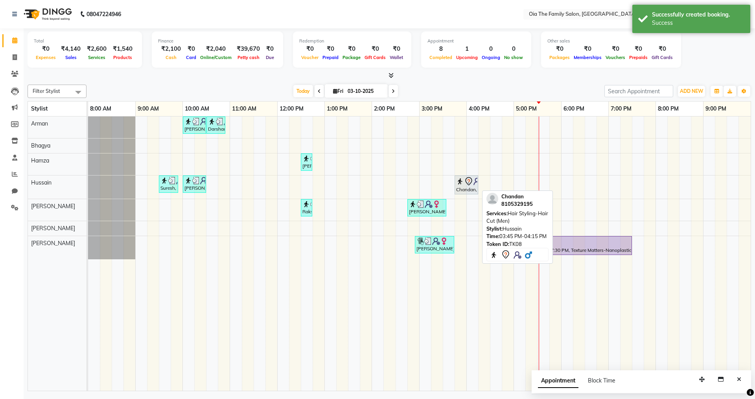
click at [466, 186] on div "Chandan, TK08, 03:45 PM-04:15 PM, Hair Styling-Hair Cut (Men)" at bounding box center [466, 185] width 22 height 17
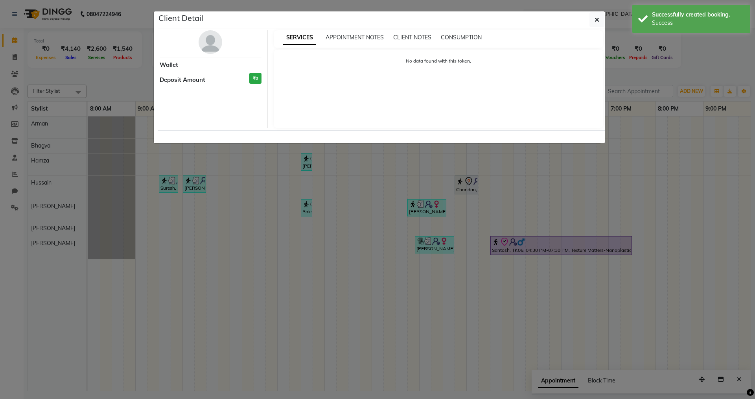
select select "7"
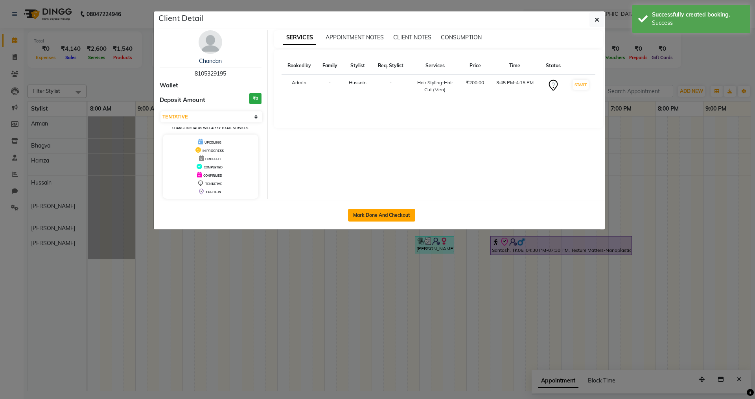
click at [411, 220] on button "Mark Done And Checkout" at bounding box center [381, 215] width 67 height 13
select select "9113"
select select "service"
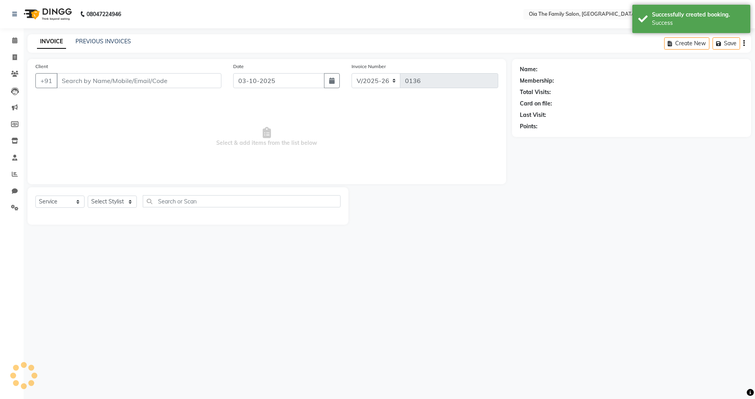
type input "8105329195"
select select "93026"
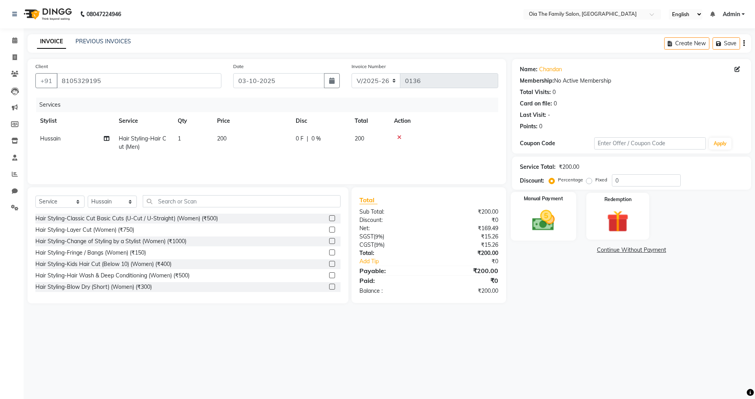
click at [538, 235] on div "Manual Payment" at bounding box center [543, 216] width 65 height 48
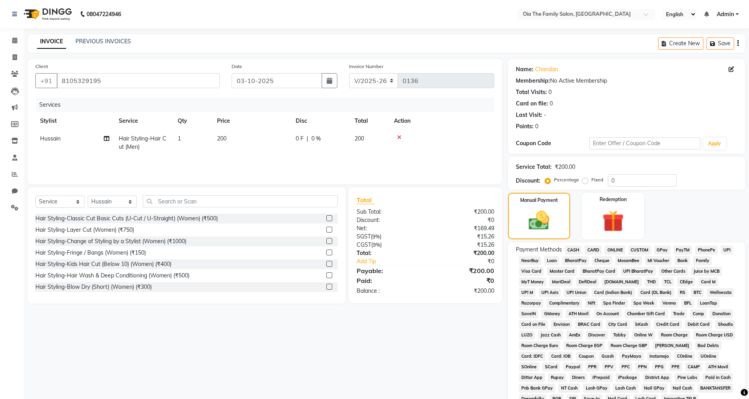
click at [572, 251] on span "CASH" at bounding box center [573, 249] width 17 height 9
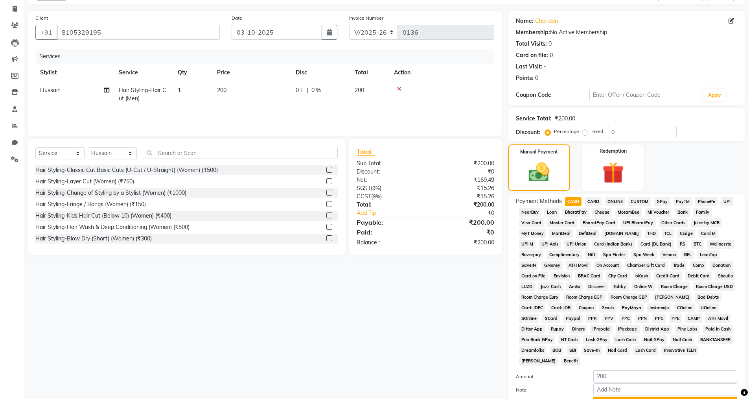
scroll to position [119, 0]
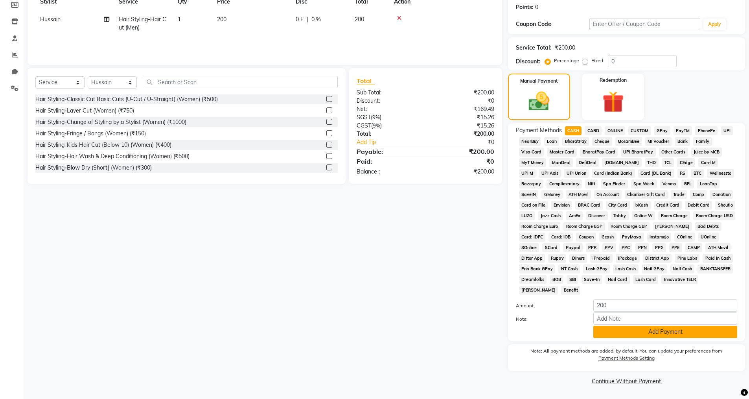
click at [648, 334] on button "Add Payment" at bounding box center [666, 332] width 144 height 12
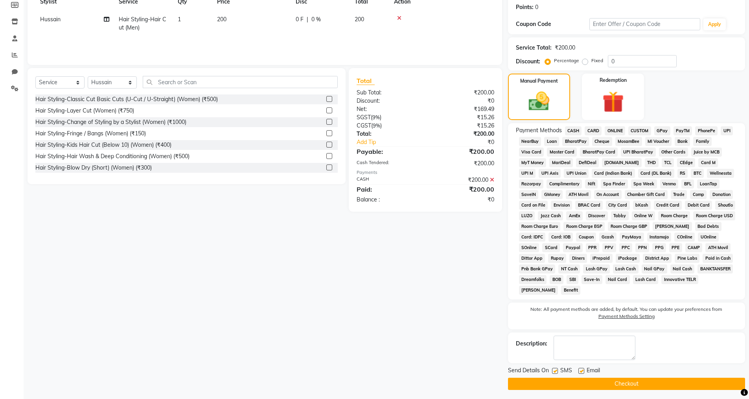
click at [581, 369] on label at bounding box center [582, 371] width 6 height 6
click at [581, 369] on input "checkbox" at bounding box center [581, 371] width 5 height 5
checkbox input "false"
click at [553, 370] on label at bounding box center [555, 371] width 6 height 6
click at [553, 370] on input "checkbox" at bounding box center [554, 371] width 5 height 5
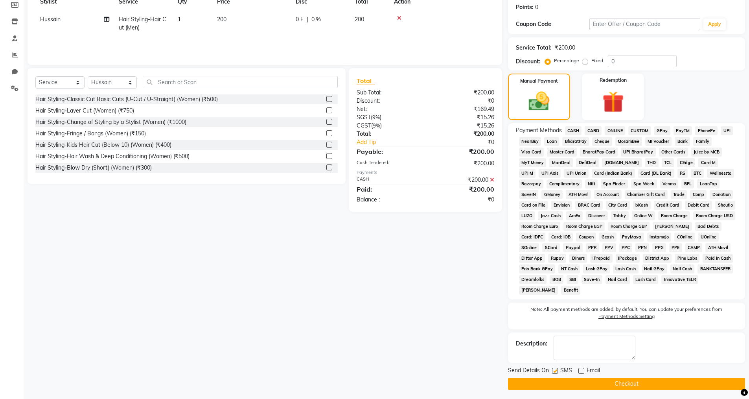
checkbox input "false"
click at [553, 382] on button "Checkout" at bounding box center [626, 384] width 237 height 12
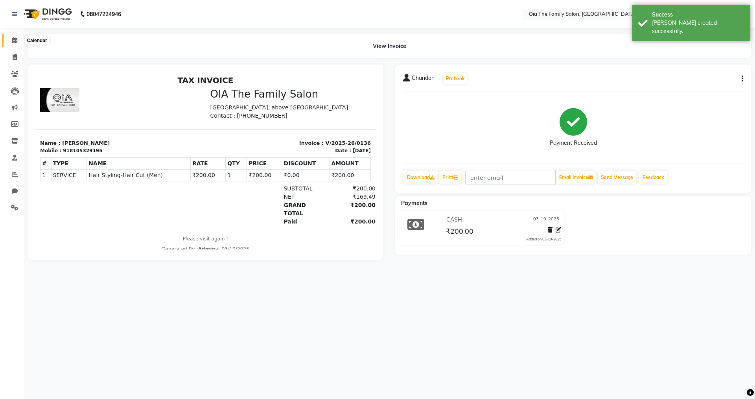
click at [10, 37] on span at bounding box center [15, 40] width 14 height 9
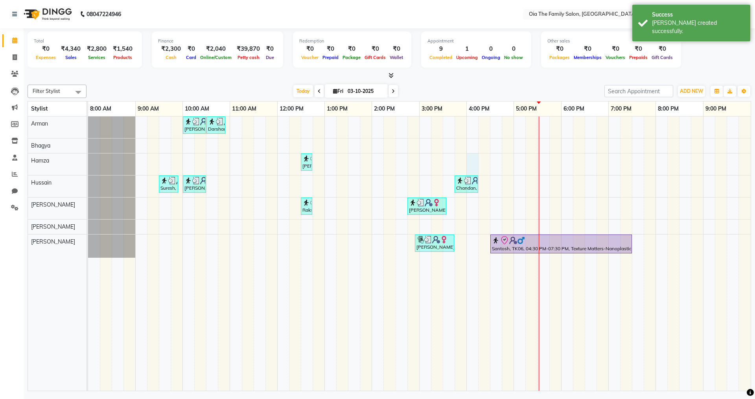
click at [469, 162] on div "[PERSON_NAME], TK02, 10:00 AM-10:30 AM, Hair Styling-Hair Cut (Men) Darshan, TK…" at bounding box center [419, 253] width 663 height 274
select select "93029"
select select "tentative"
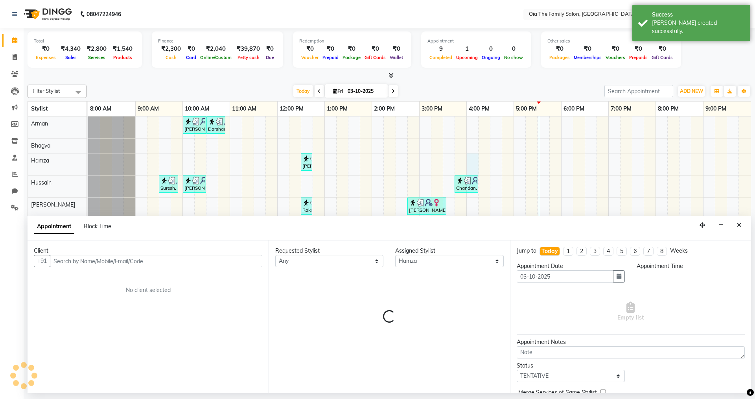
select select "960"
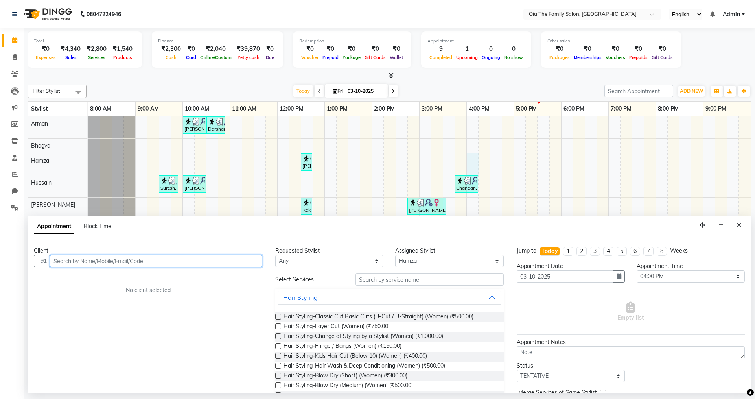
click at [166, 257] on input "text" at bounding box center [156, 261] width 212 height 12
type input "7899979314"
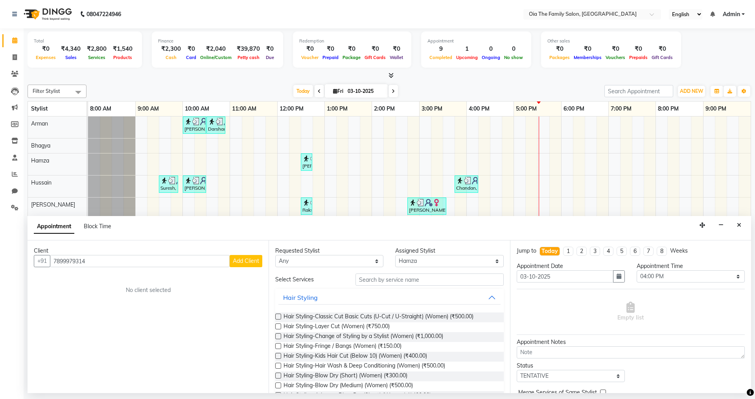
click at [247, 255] on button "Add Client" at bounding box center [246, 261] width 33 height 12
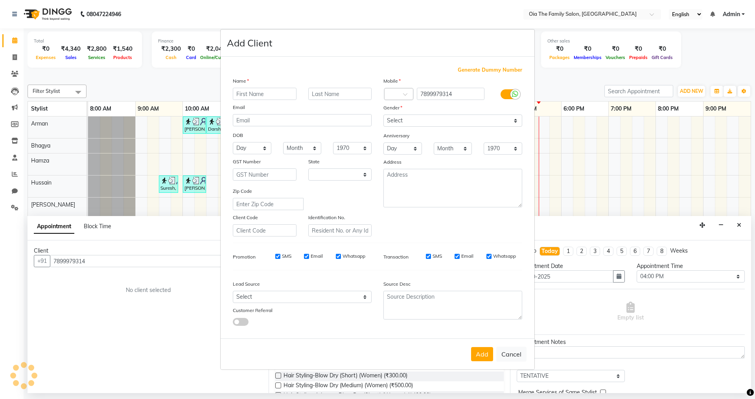
select select "22"
type input "[PERSON_NAME]"
click at [421, 117] on select "Select [DEMOGRAPHIC_DATA] [DEMOGRAPHIC_DATA] Other Prefer Not To Say" at bounding box center [452, 120] width 139 height 12
select select "[DEMOGRAPHIC_DATA]"
click at [383, 114] on select "Select [DEMOGRAPHIC_DATA] [DEMOGRAPHIC_DATA] Other Prefer Not To Say" at bounding box center [452, 120] width 139 height 12
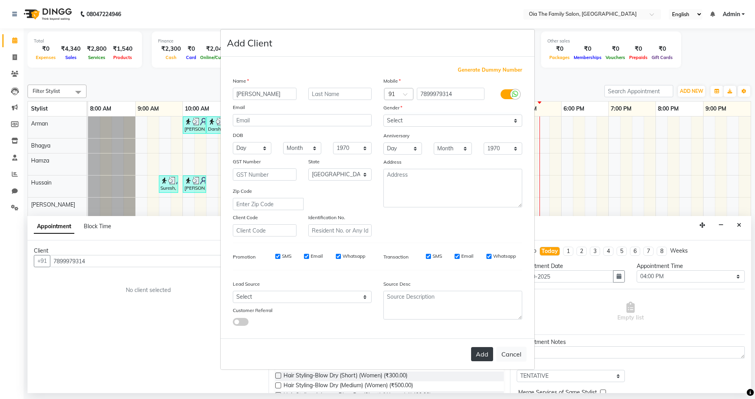
click at [488, 358] on button "Add" at bounding box center [482, 354] width 22 height 14
select select
select select "null"
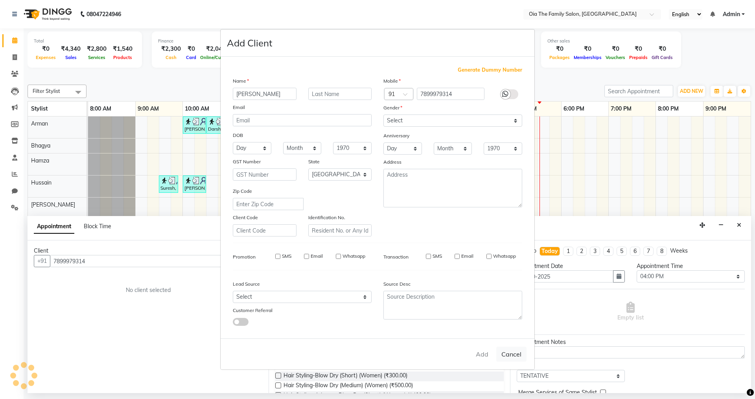
select select
checkbox input "false"
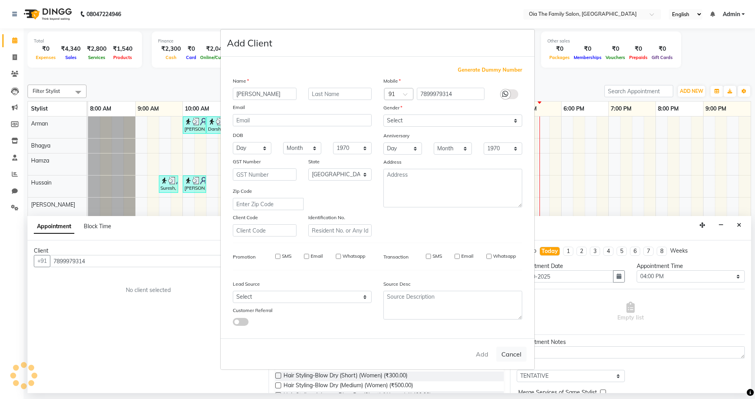
checkbox input "false"
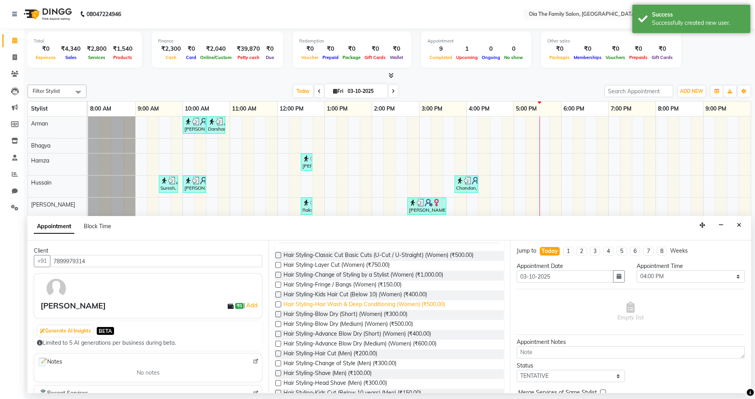
scroll to position [79, 0]
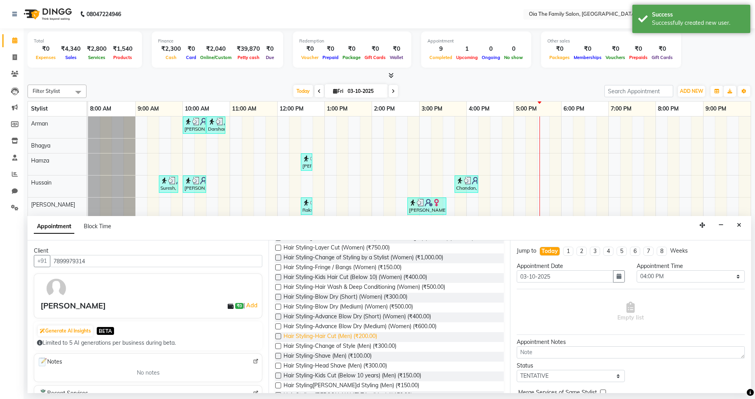
click at [323, 335] on span "Hair Styling-Hair Cut (Men) (₹200.00)" at bounding box center [331, 337] width 94 height 10
checkbox input "false"
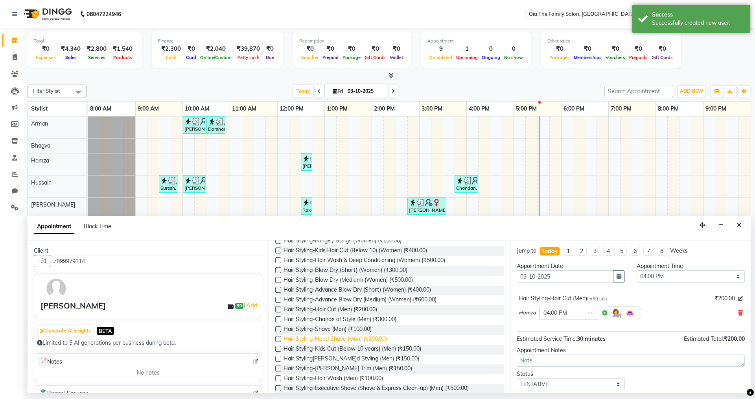
scroll to position [118, 0]
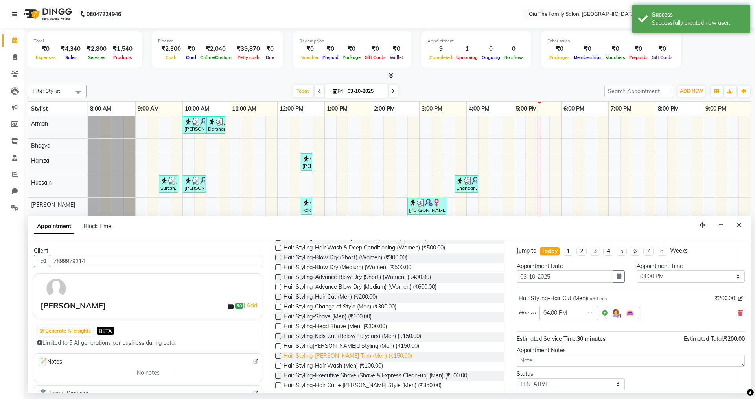
click at [353, 355] on span "Hair Styling-[PERSON_NAME] Trim (Men) (₹150.00)" at bounding box center [348, 357] width 129 height 10
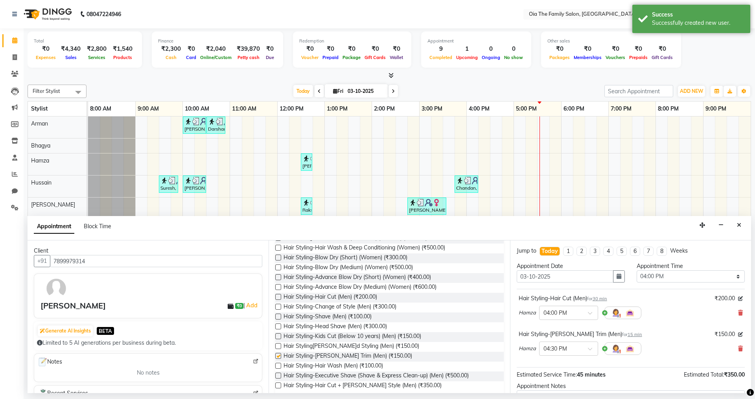
checkbox input "false"
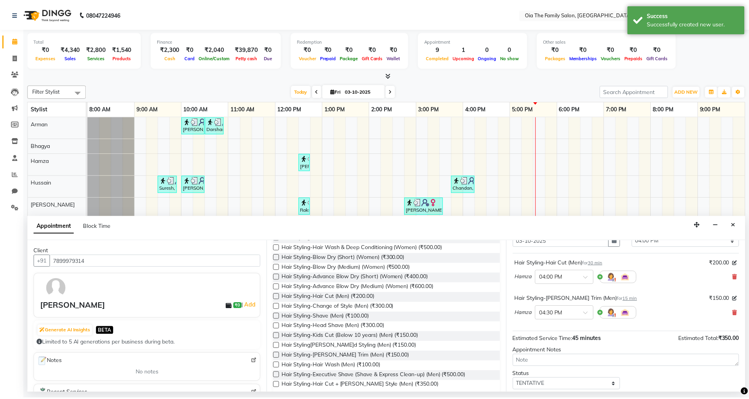
scroll to position [83, 0]
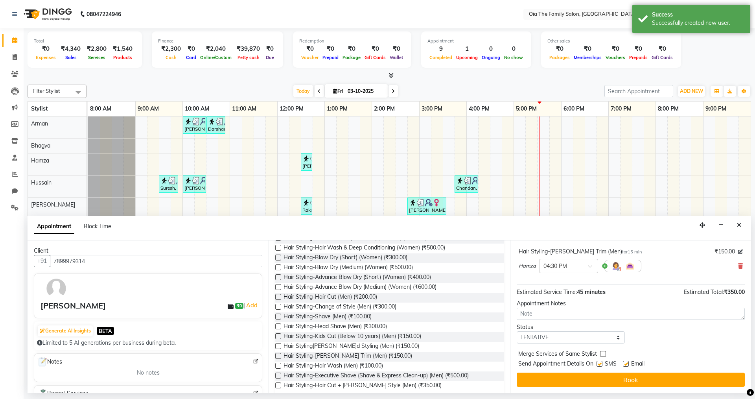
click at [598, 366] on label at bounding box center [600, 364] width 6 height 6
click at [598, 366] on input "checkbox" at bounding box center [599, 364] width 5 height 5
checkbox input "false"
click at [623, 364] on div "SMS" at bounding box center [610, 364] width 26 height 10
click at [626, 364] on label at bounding box center [626, 364] width 6 height 6
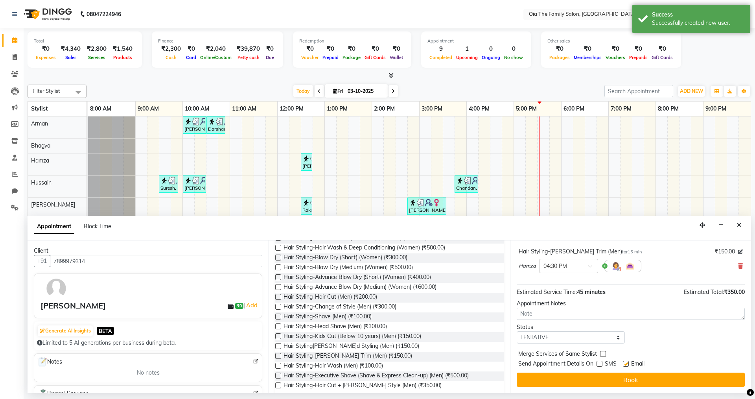
click at [626, 364] on input "checkbox" at bounding box center [625, 364] width 5 height 5
checkbox input "false"
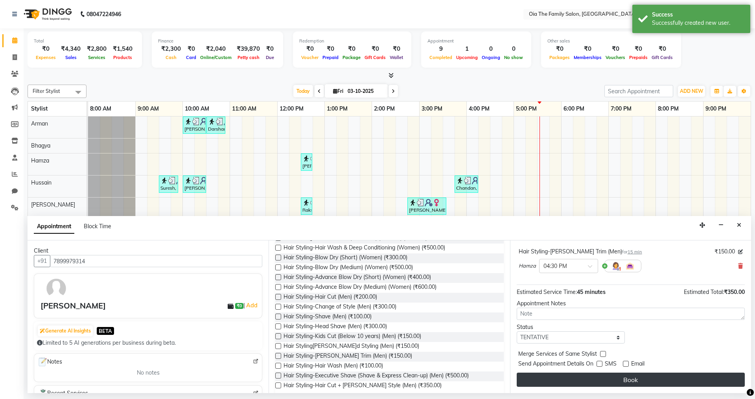
click at [626, 373] on button "Book" at bounding box center [631, 379] width 228 height 14
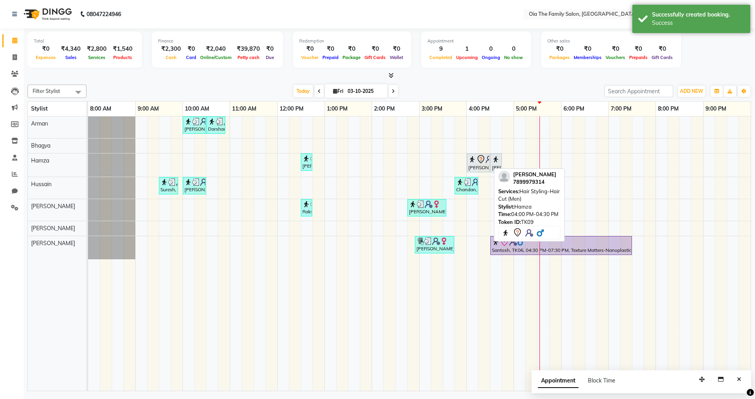
click at [489, 165] on div at bounding box center [489, 163] width 3 height 18
select select "7"
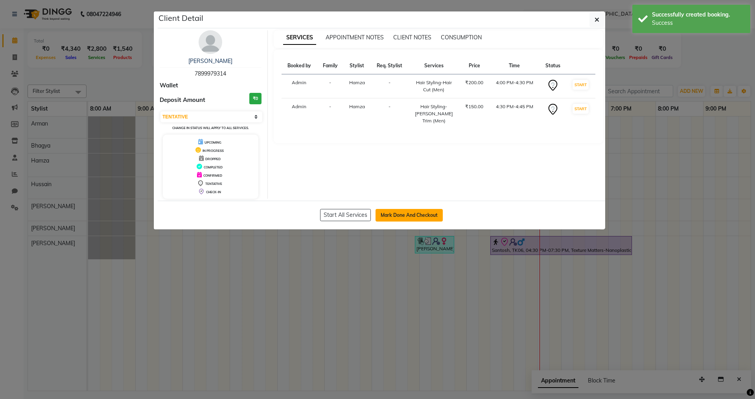
click at [407, 215] on button "Mark Done And Checkout" at bounding box center [409, 215] width 67 height 13
select select "9113"
select select "service"
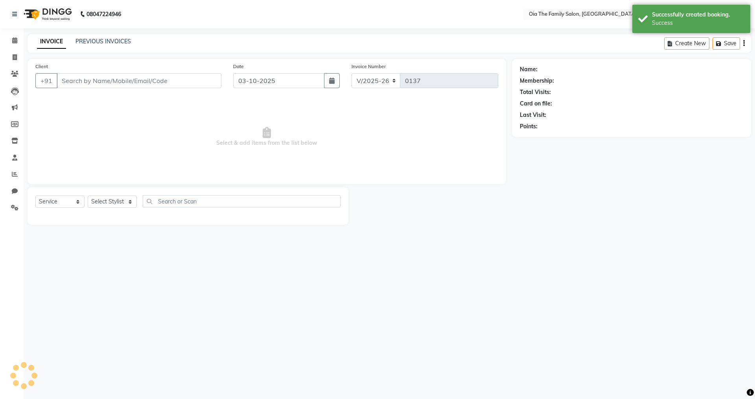
type input "7899979314"
select select "93029"
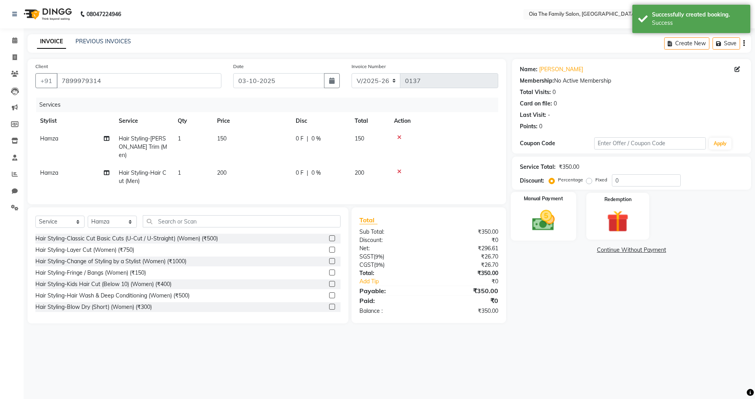
click at [541, 220] on img at bounding box center [543, 220] width 37 height 26
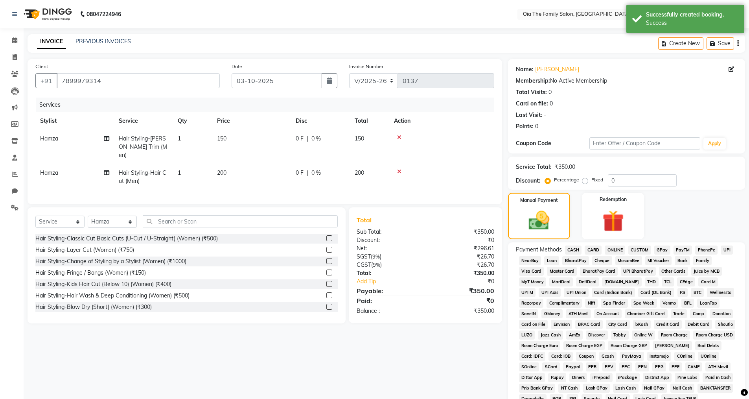
click at [729, 249] on span "UPI" at bounding box center [727, 249] width 12 height 9
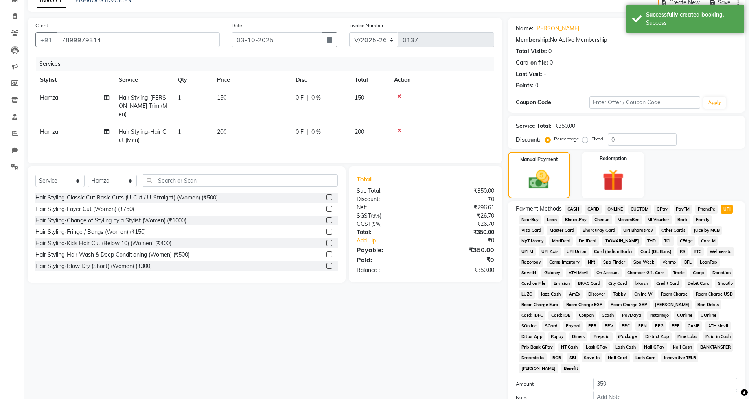
scroll to position [119, 0]
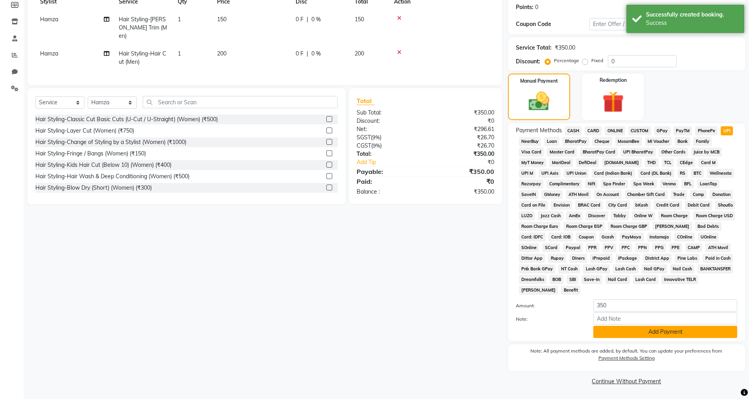
click at [660, 328] on button "Add Payment" at bounding box center [666, 332] width 144 height 12
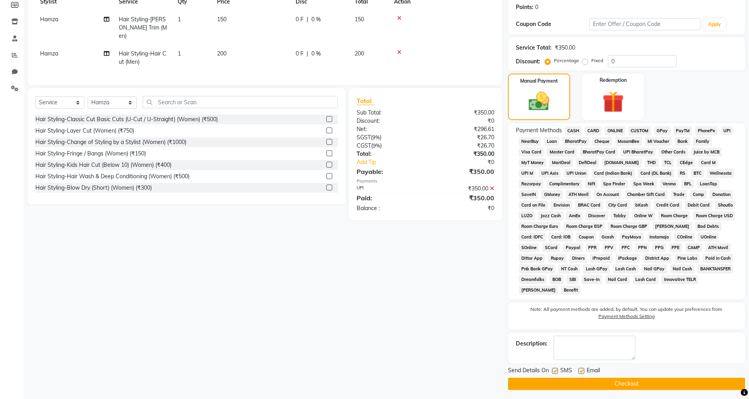
click at [581, 368] on label at bounding box center [582, 371] width 6 height 6
click at [581, 369] on input "checkbox" at bounding box center [581, 371] width 5 height 5
checkbox input "false"
click at [556, 370] on label at bounding box center [555, 371] width 6 height 6
click at [556, 370] on input "checkbox" at bounding box center [554, 371] width 5 height 5
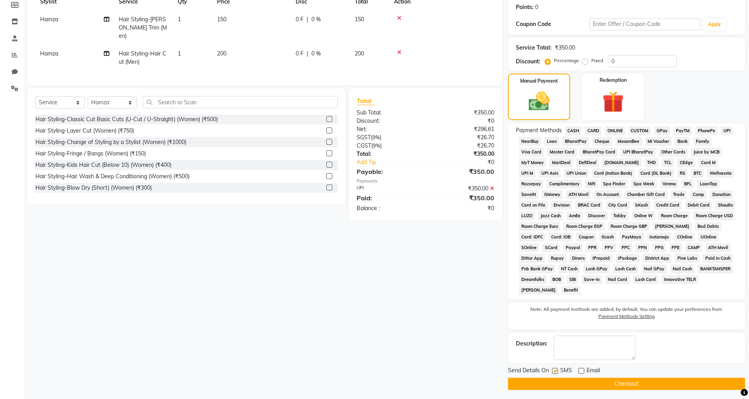
checkbox input "false"
click at [560, 387] on button "Checkout" at bounding box center [626, 384] width 237 height 12
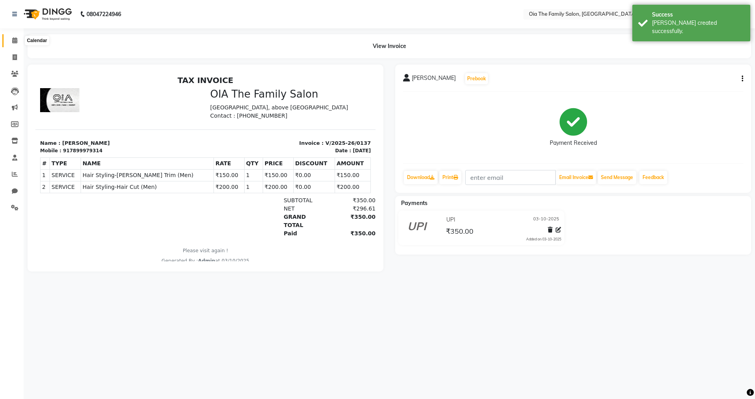
click at [18, 38] on span at bounding box center [15, 40] width 14 height 9
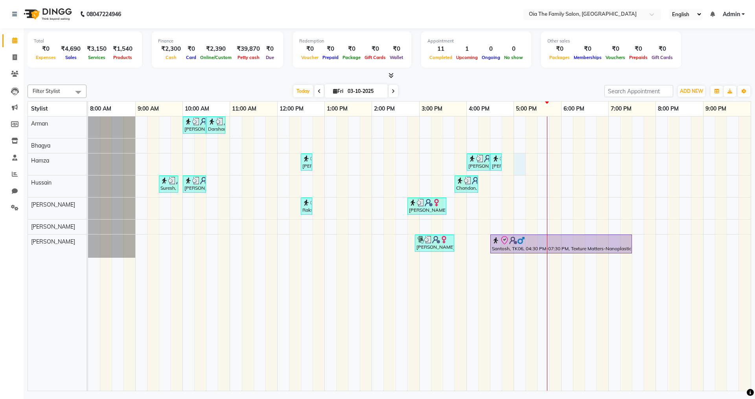
click at [518, 167] on div "[PERSON_NAME]h, TK02, 10:00 AM-10:30 AM, Hair Styling-Hair Cut (Men) Darshan, T…" at bounding box center [419, 253] width 663 height 274
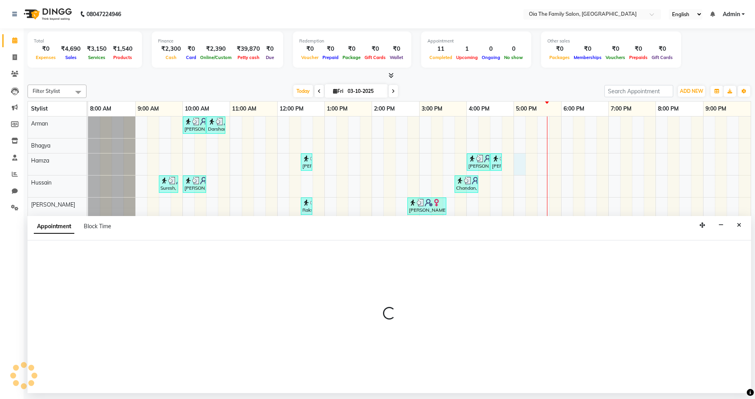
select select "93029"
select select "1020"
select select "tentative"
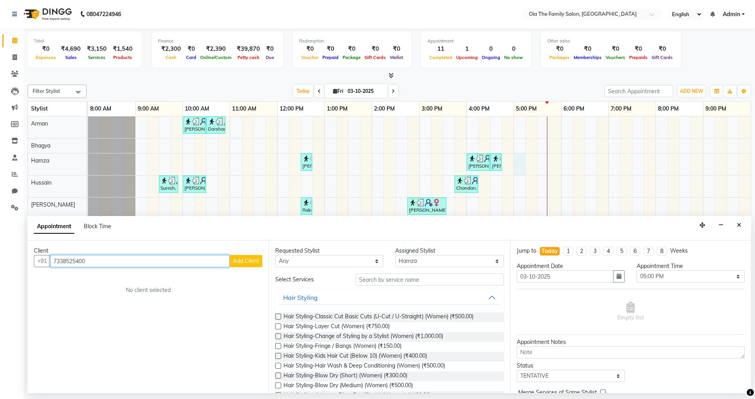
type input "7338525400"
click at [256, 264] on button "Add Client" at bounding box center [246, 261] width 33 height 12
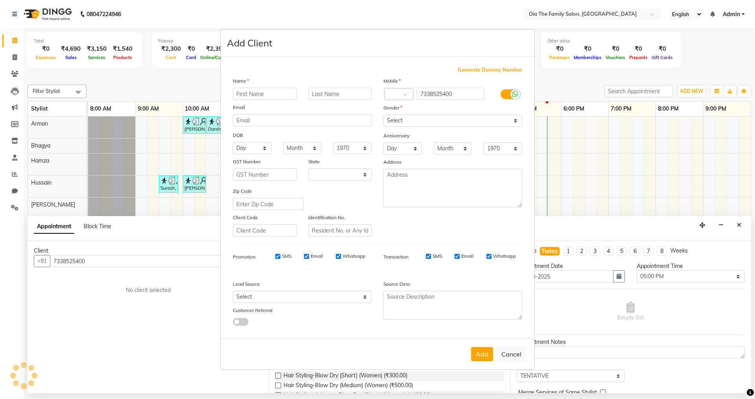
select select "22"
type input "Nigar"
click at [426, 120] on select "Select [DEMOGRAPHIC_DATA] [DEMOGRAPHIC_DATA] Other Prefer Not To Say" at bounding box center [452, 120] width 139 height 12
select select "[DEMOGRAPHIC_DATA]"
click at [383, 114] on select "Select [DEMOGRAPHIC_DATA] [DEMOGRAPHIC_DATA] Other Prefer Not To Say" at bounding box center [452, 120] width 139 height 12
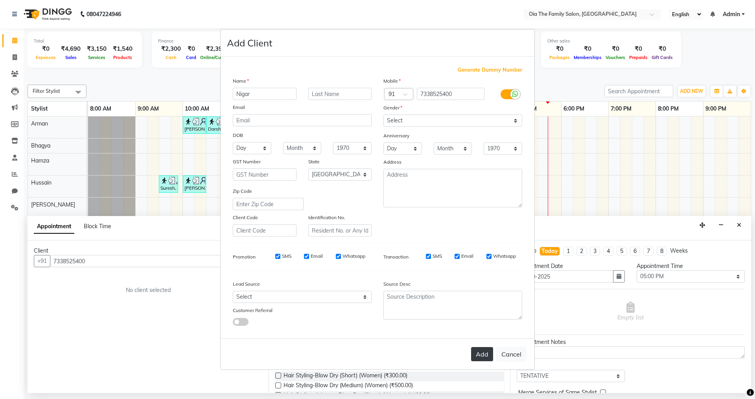
click at [487, 351] on button "Add" at bounding box center [482, 354] width 22 height 14
select select
select select "null"
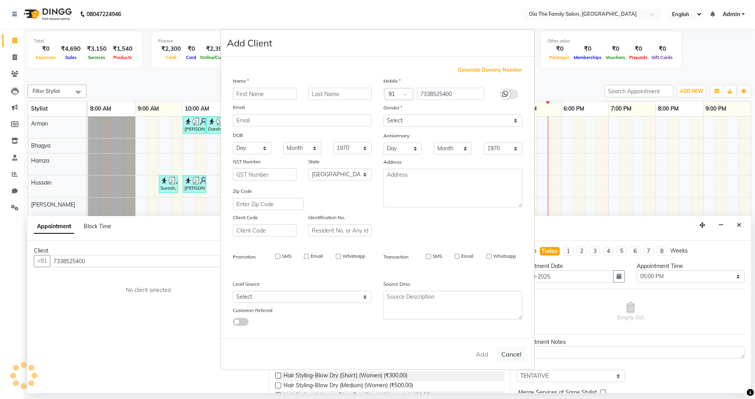
select select
checkbox input "false"
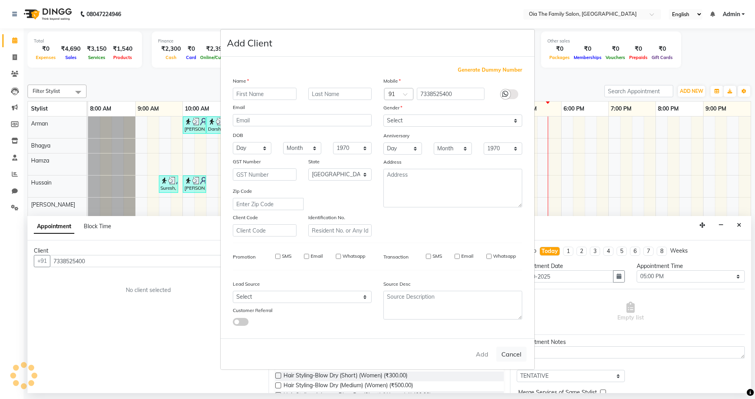
checkbox input "false"
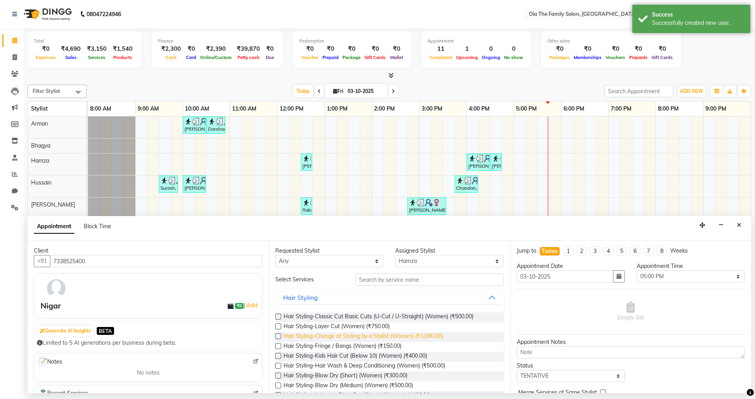
scroll to position [118, 0]
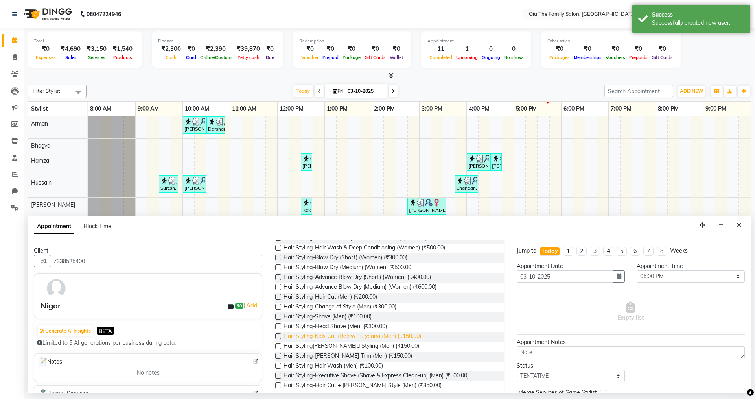
click at [380, 337] on span "Hair Styling-Kids Cut (Below 10 years) (Men) (₹150.00)" at bounding box center [353, 337] width 138 height 10
checkbox input "false"
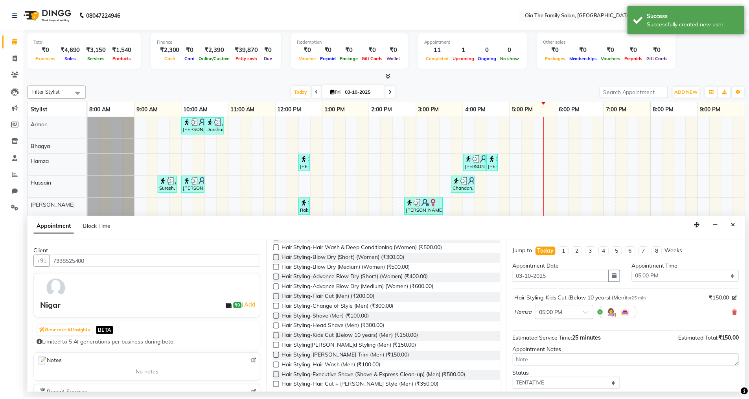
scroll to position [47, 0]
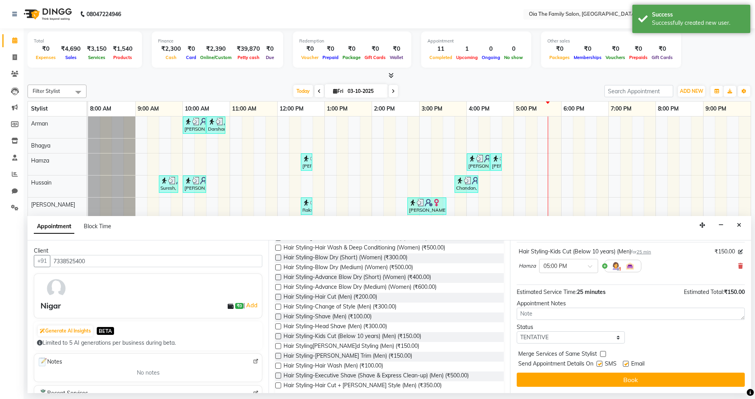
click at [599, 361] on label at bounding box center [600, 364] width 6 height 6
click at [599, 362] on input "checkbox" at bounding box center [599, 364] width 5 height 5
checkbox input "false"
click at [625, 365] on label at bounding box center [626, 364] width 6 height 6
click at [625, 365] on input "checkbox" at bounding box center [625, 364] width 5 height 5
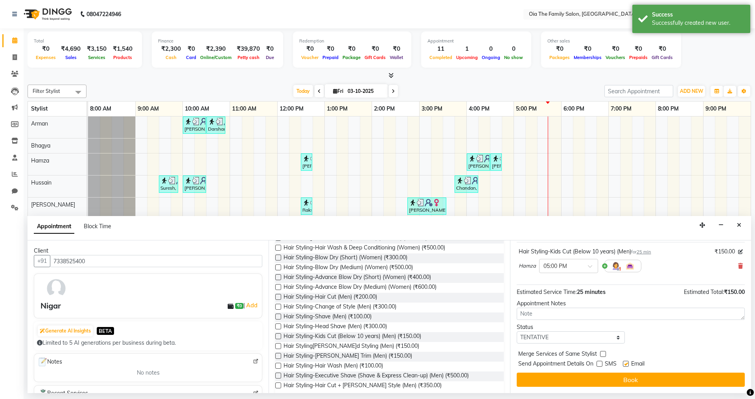
checkbox input "false"
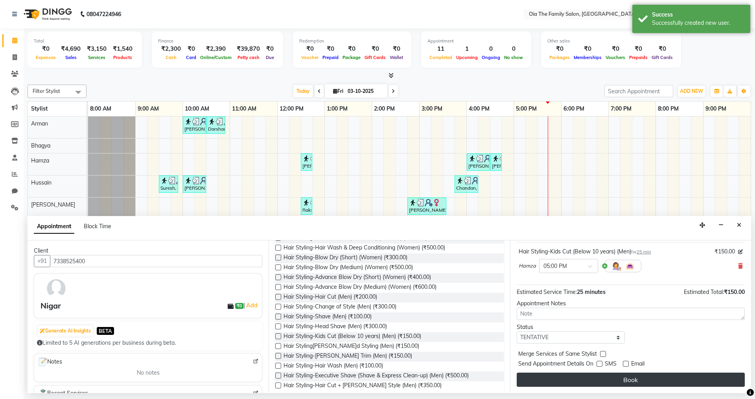
click at [624, 374] on button "Book" at bounding box center [631, 379] width 228 height 14
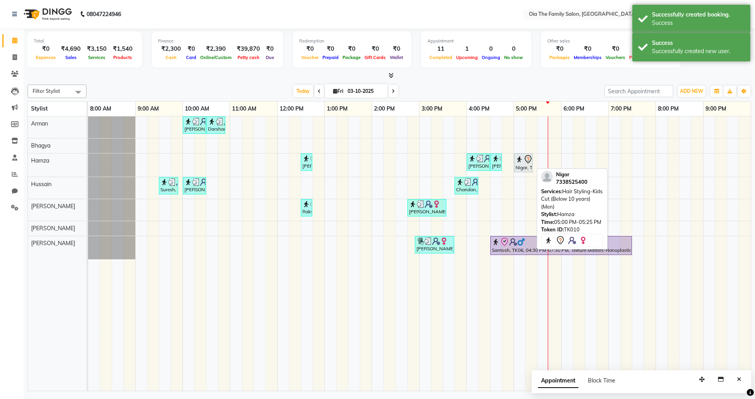
drag, startPoint x: 516, startPoint y: 162, endPoint x: 523, endPoint y: 162, distance: 7.1
click at [522, 162] on img at bounding box center [520, 159] width 8 height 8
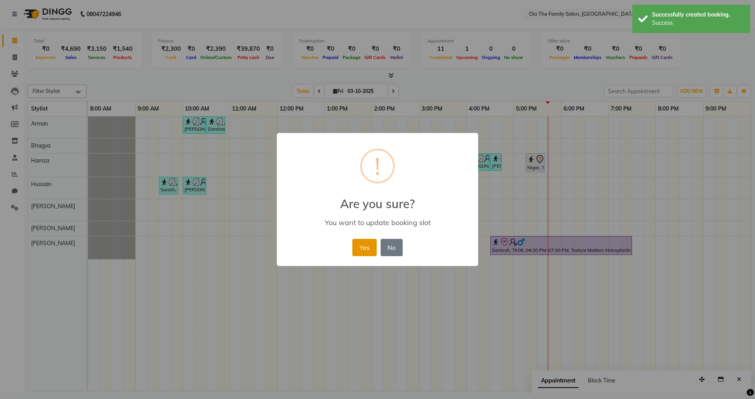
click at [365, 248] on button "Yes" at bounding box center [364, 247] width 24 height 17
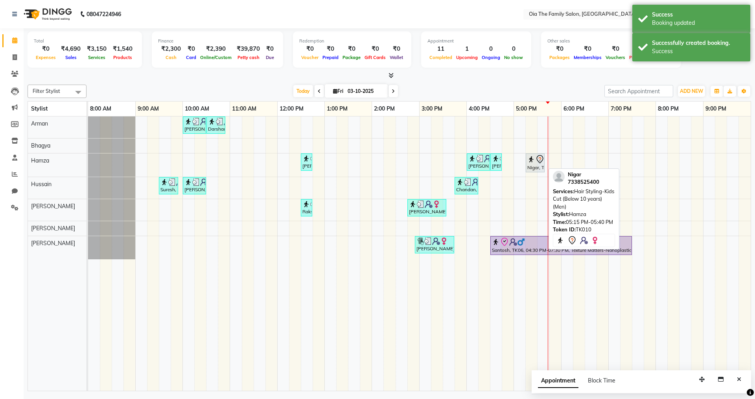
click at [531, 162] on img at bounding box center [531, 159] width 8 height 8
select select "7"
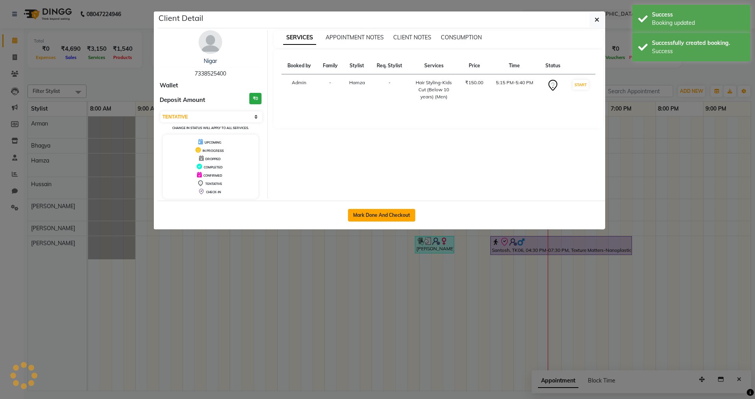
click at [388, 213] on button "Mark Done And Checkout" at bounding box center [381, 215] width 67 height 13
select select "service"
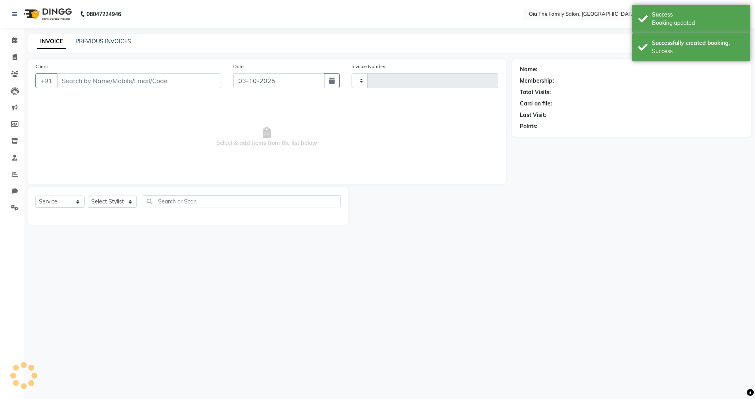
type input "0138"
select select "9113"
type input "7338525400"
select select "93029"
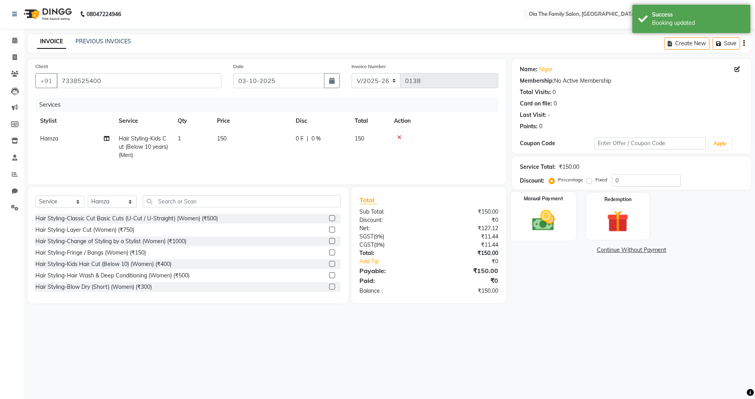
click at [552, 218] on img at bounding box center [543, 220] width 37 height 26
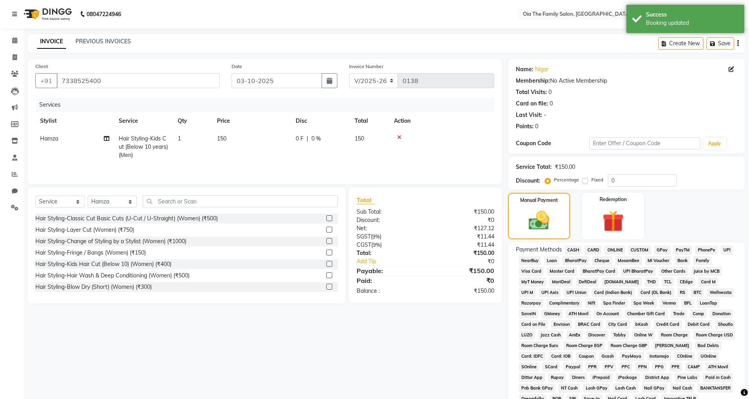
click at [571, 246] on span "CASH" at bounding box center [573, 249] width 17 height 9
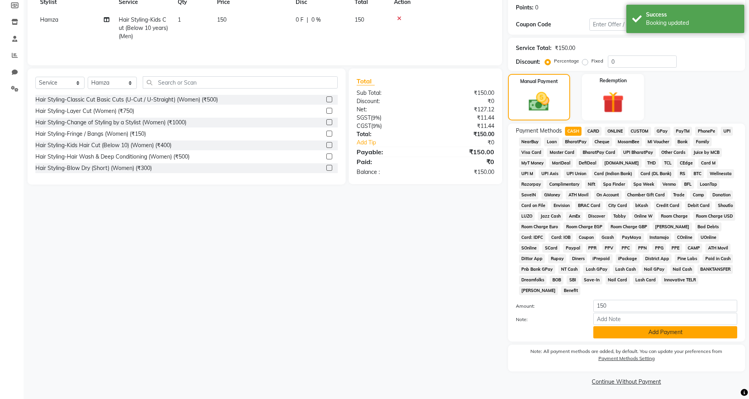
scroll to position [119, 0]
click at [614, 330] on button "Add Payment" at bounding box center [666, 332] width 144 height 12
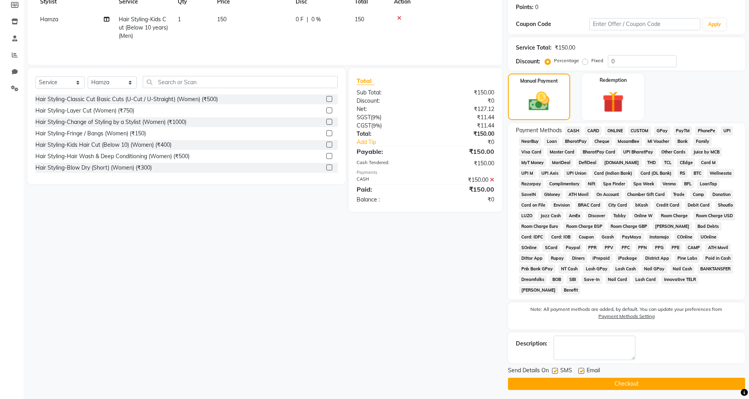
click at [554, 371] on label at bounding box center [555, 371] width 6 height 6
click at [554, 371] on input "checkbox" at bounding box center [554, 371] width 5 height 5
checkbox input "false"
click at [582, 370] on label at bounding box center [582, 371] width 6 height 6
click at [582, 370] on input "checkbox" at bounding box center [581, 371] width 5 height 5
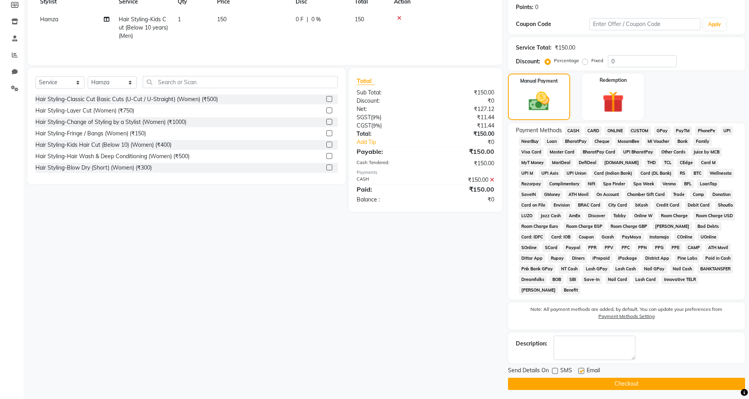
checkbox input "false"
click at [579, 379] on button "Checkout" at bounding box center [626, 384] width 237 height 12
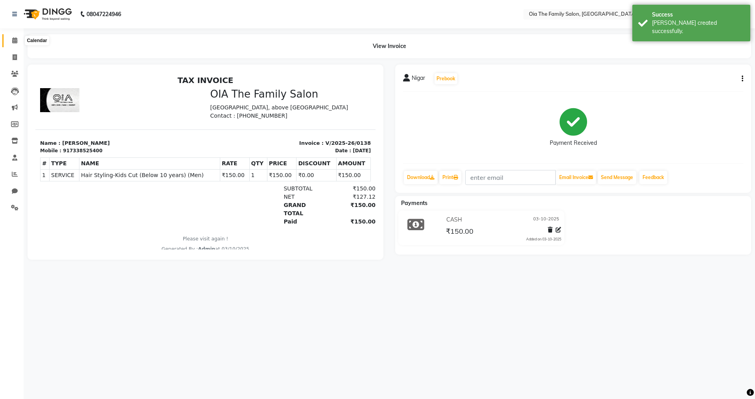
click at [14, 40] on icon at bounding box center [14, 40] width 5 height 6
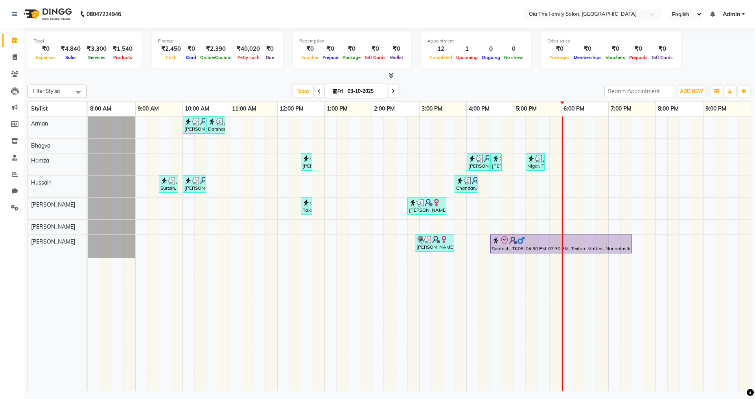
click at [514, 210] on div "[PERSON_NAME], TK02, 10:00 AM-10:30 AM, Hair Styling-Hair Cut (Men) Darshan, TK…" at bounding box center [419, 253] width 663 height 274
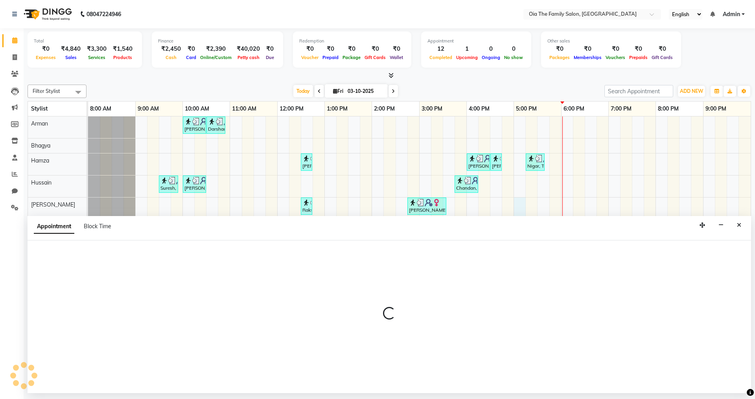
select select "93024"
select select "tentative"
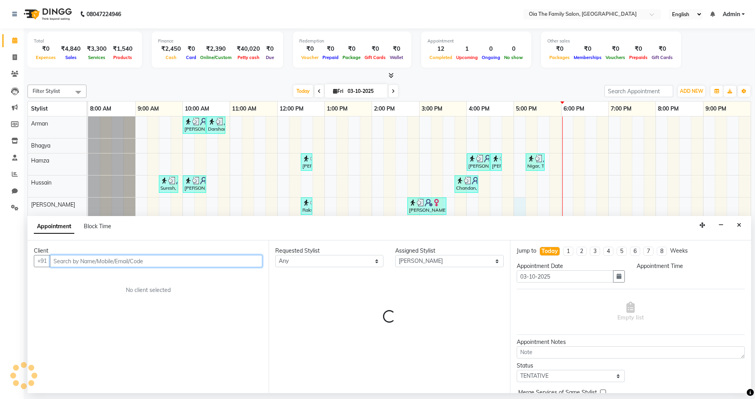
select select "1020"
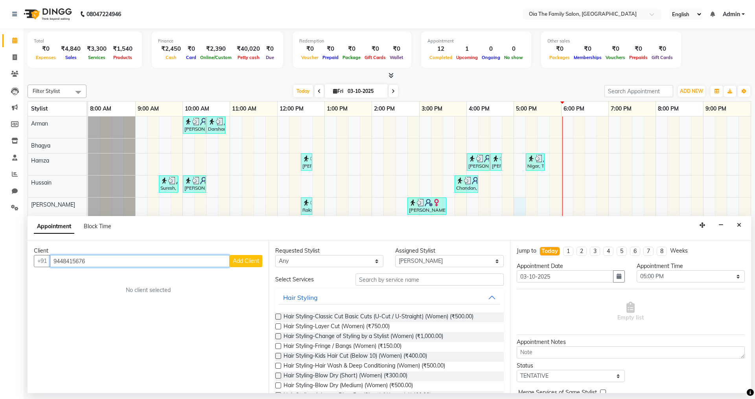
type input "9448415676"
click at [249, 264] on span "Add Client" at bounding box center [246, 260] width 26 height 7
select select "22"
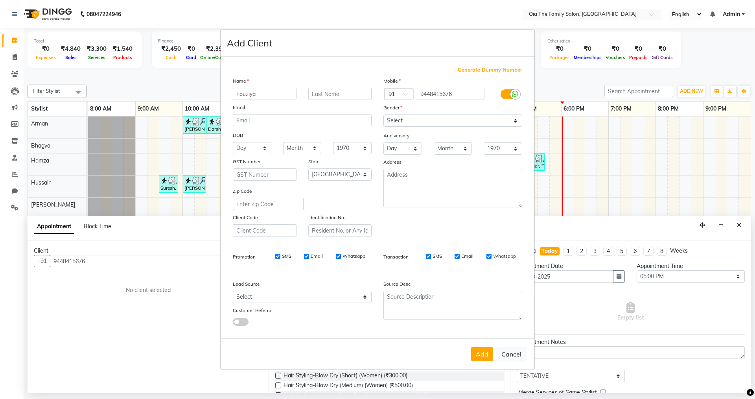
type input "Fouziya"
click at [452, 123] on select "Select [DEMOGRAPHIC_DATA] [DEMOGRAPHIC_DATA] Other Prefer Not To Say" at bounding box center [452, 120] width 139 height 12
select select "[DEMOGRAPHIC_DATA]"
click at [383, 114] on select "Select [DEMOGRAPHIC_DATA] [DEMOGRAPHIC_DATA] Other Prefer Not To Say" at bounding box center [452, 120] width 139 height 12
click at [480, 349] on button "Add" at bounding box center [482, 354] width 22 height 14
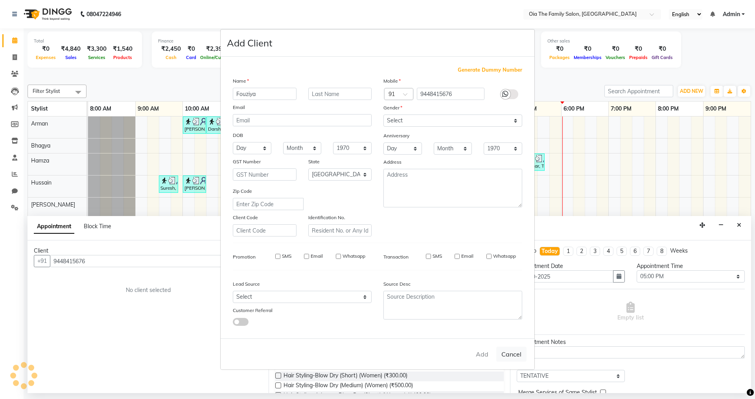
select select
select select "null"
select select
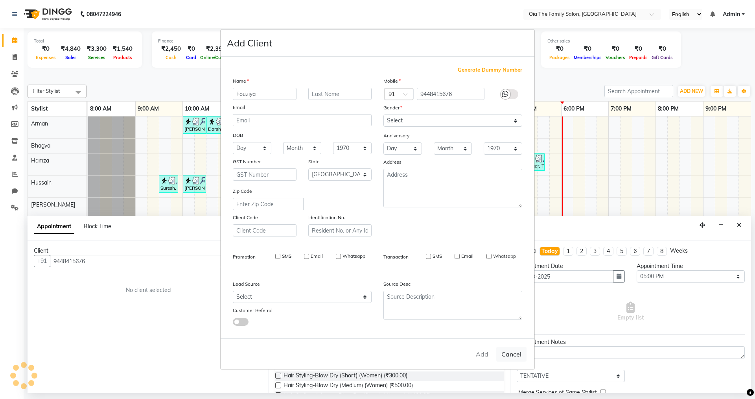
select select
checkbox input "false"
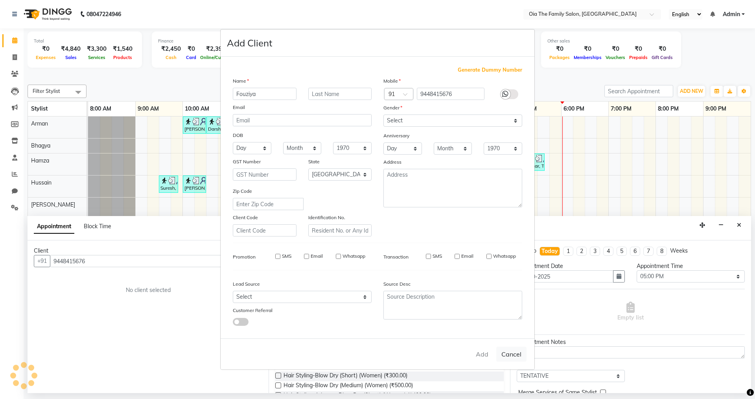
checkbox input "false"
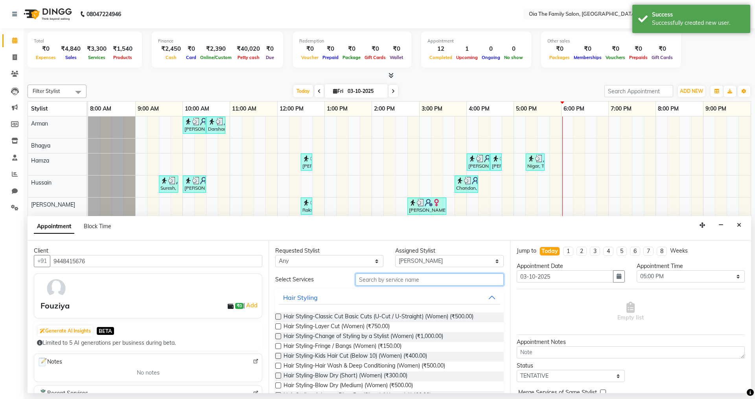
click at [388, 282] on input "text" at bounding box center [430, 279] width 148 height 12
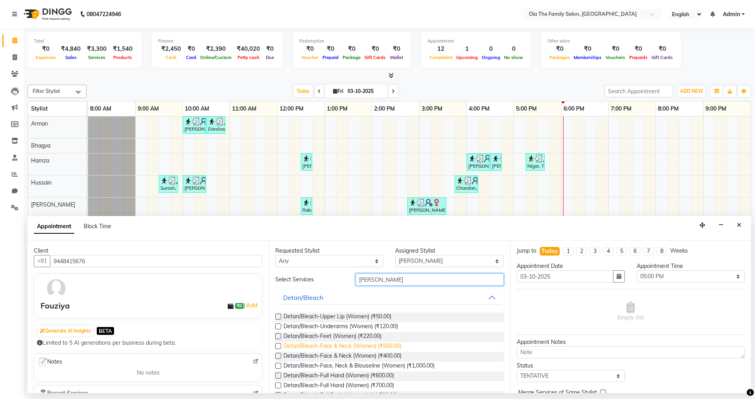
type input "[PERSON_NAME]"
click at [345, 342] on span "Detan/Bleach-Face & Neck (Women) (₹500.00)" at bounding box center [343, 347] width 118 height 10
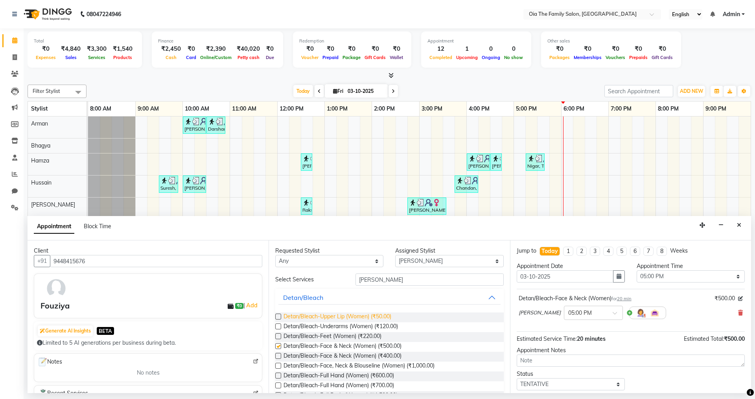
checkbox input "false"
click at [377, 278] on input "[PERSON_NAME]" at bounding box center [430, 279] width 148 height 12
type input "B"
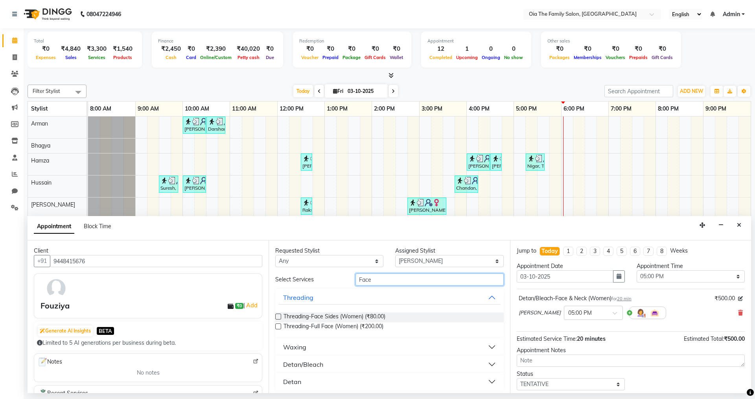
type input "Face"
click at [299, 344] on div "Waxing" at bounding box center [294, 346] width 23 height 9
drag, startPoint x: 373, startPoint y: 281, endPoint x: 339, endPoint y: 281, distance: 33.4
click at [339, 281] on div "Select Services Face" at bounding box center [389, 279] width 240 height 12
click at [389, 283] on input "face" at bounding box center [430, 279] width 148 height 12
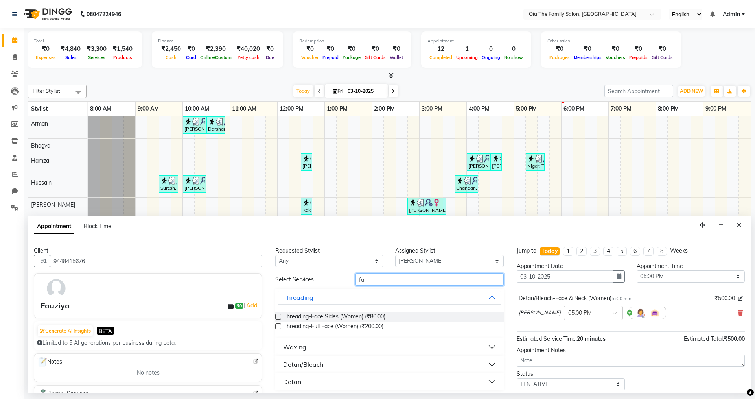
type input "f"
type input "peel"
drag, startPoint x: 389, startPoint y: 283, endPoint x: 350, endPoint y: 280, distance: 39.4
click at [350, 280] on div "peel" at bounding box center [430, 279] width 160 height 12
click at [287, 354] on div "Waxing" at bounding box center [294, 354] width 23 height 9
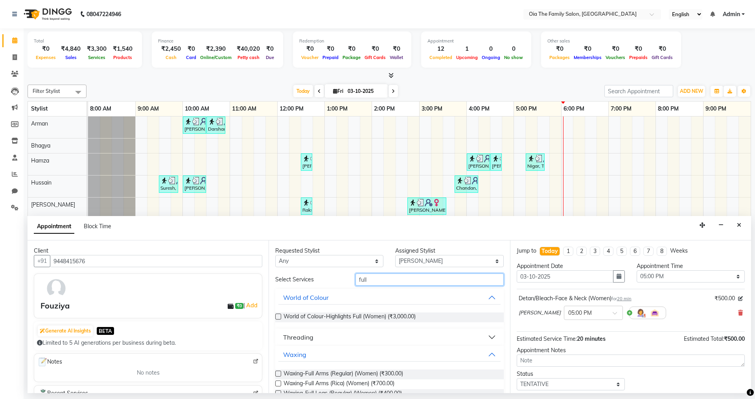
click at [380, 281] on input "full" at bounding box center [430, 279] width 148 height 12
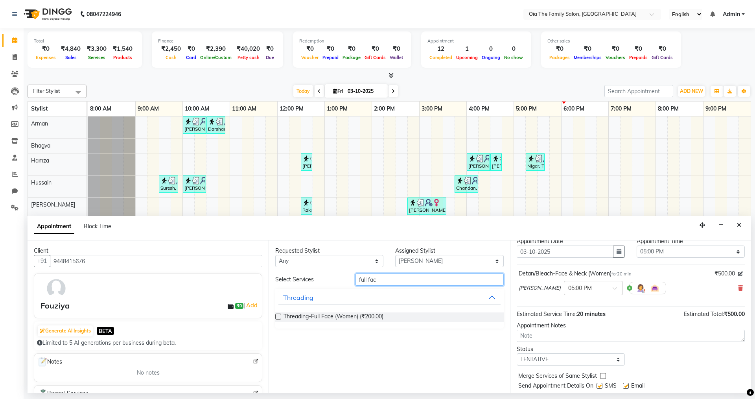
scroll to position [47, 0]
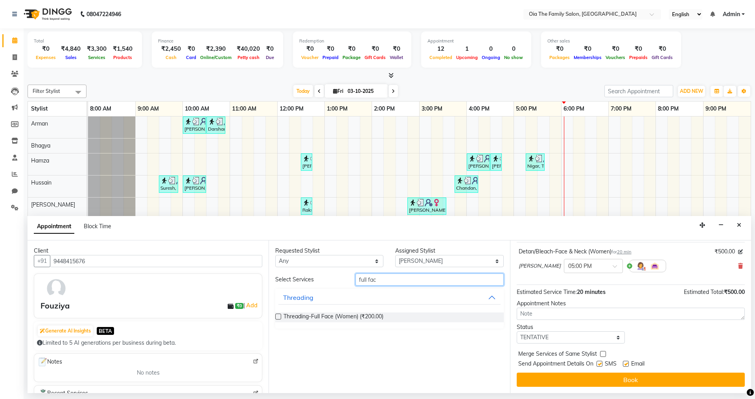
type input "full fac"
click at [602, 366] on label at bounding box center [600, 364] width 6 height 6
click at [602, 366] on input "checkbox" at bounding box center [599, 364] width 5 height 5
checkbox input "false"
click at [625, 364] on label at bounding box center [626, 364] width 6 height 6
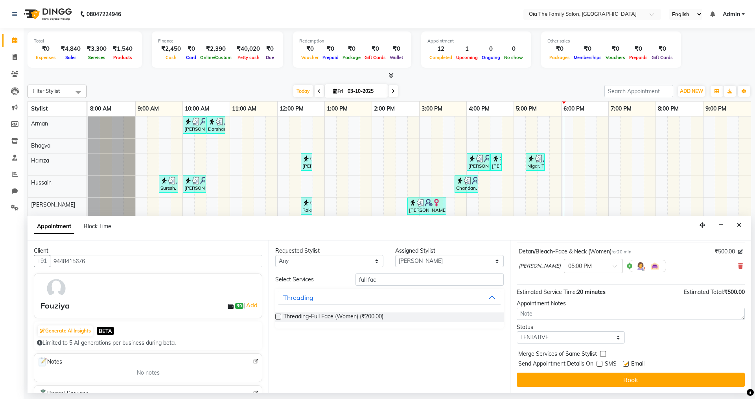
click at [625, 364] on input "checkbox" at bounding box center [625, 364] width 5 height 5
checkbox input "false"
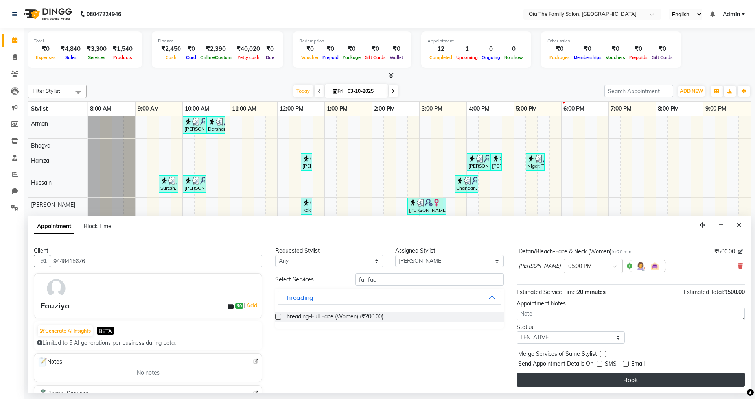
click at [625, 378] on button "Book" at bounding box center [631, 379] width 228 height 14
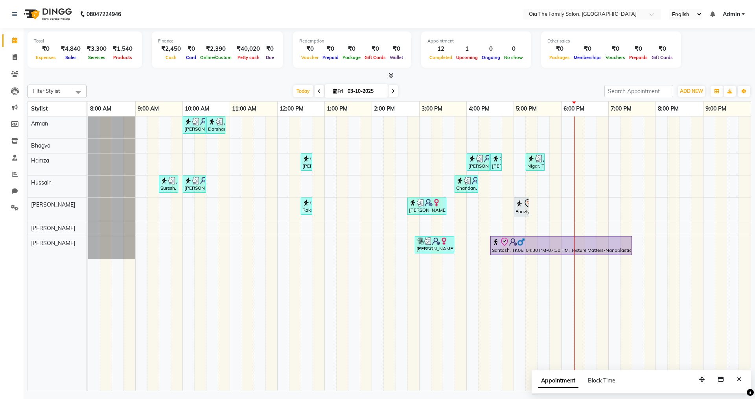
click at [544, 181] on div "[PERSON_NAME], TK02, 10:00 AM-10:30 AM, Hair Styling-Hair Cut (Men) Darshan, TK…" at bounding box center [419, 253] width 663 height 274
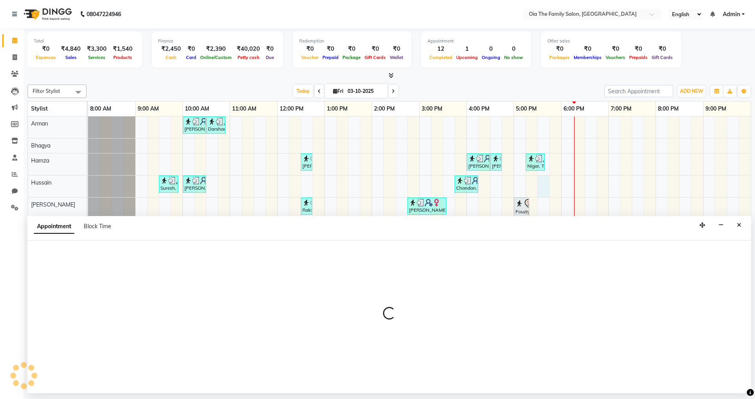
select select "93026"
select select "tentative"
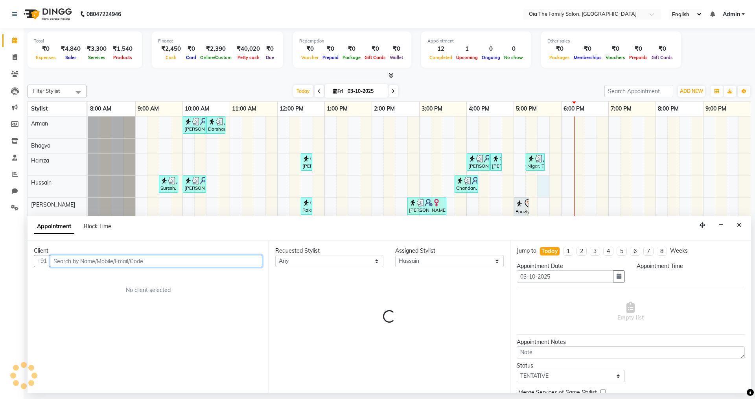
select select "1050"
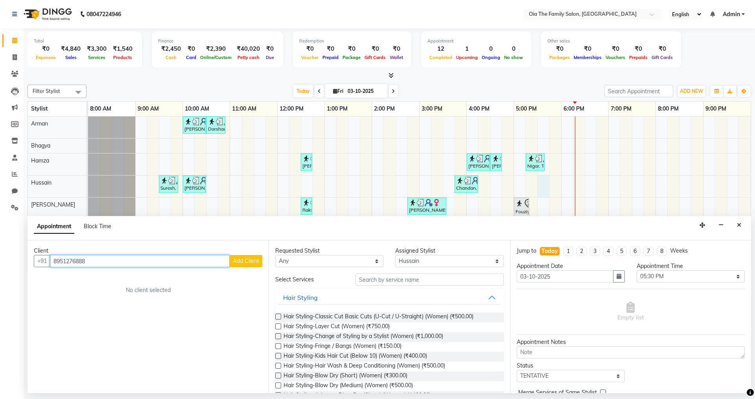
type input "8951276888"
click at [252, 262] on span "Add Client" at bounding box center [246, 260] width 26 height 7
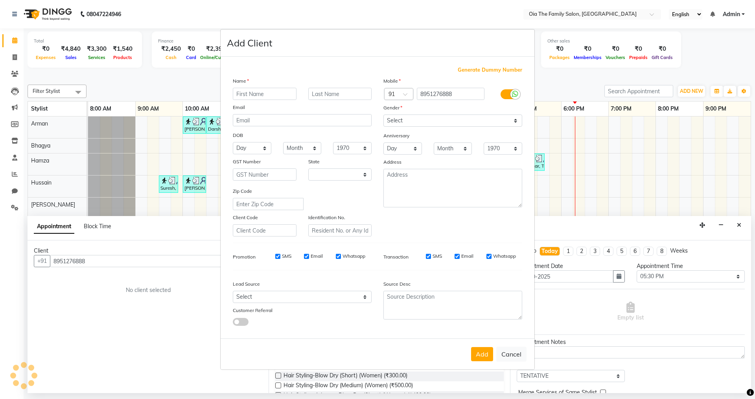
select select "22"
type input "[PERSON_NAME]l"
click at [428, 123] on select "Select [DEMOGRAPHIC_DATA] [DEMOGRAPHIC_DATA] Other Prefer Not To Say" at bounding box center [452, 120] width 139 height 12
select select "[DEMOGRAPHIC_DATA]"
click at [383, 114] on select "Select [DEMOGRAPHIC_DATA] [DEMOGRAPHIC_DATA] Other Prefer Not To Say" at bounding box center [452, 120] width 139 height 12
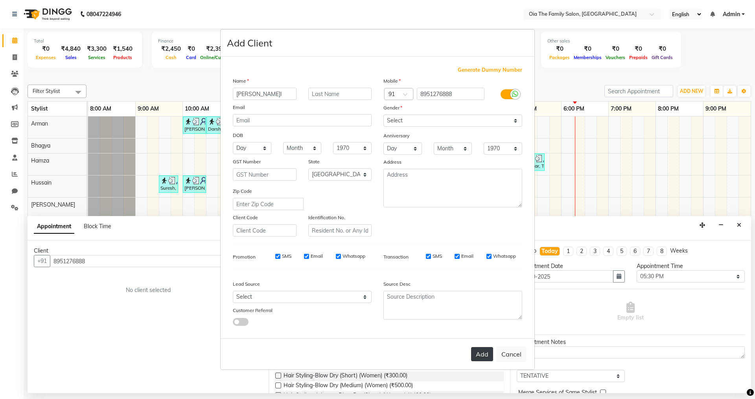
click at [488, 356] on button "Add" at bounding box center [482, 354] width 22 height 14
select select
select select "null"
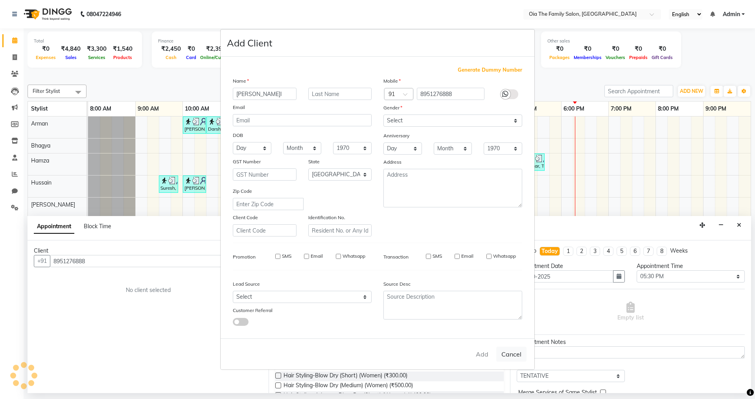
select select
checkbox input "false"
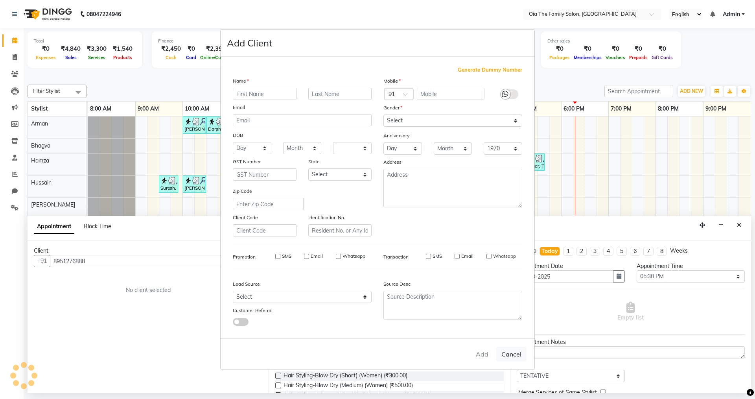
checkbox input "false"
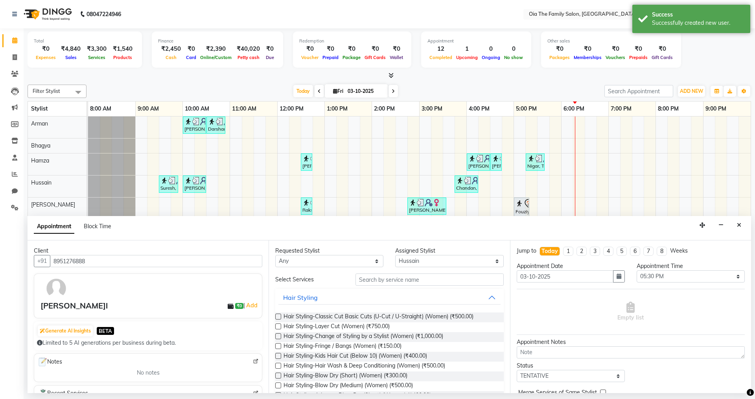
scroll to position [79, 0]
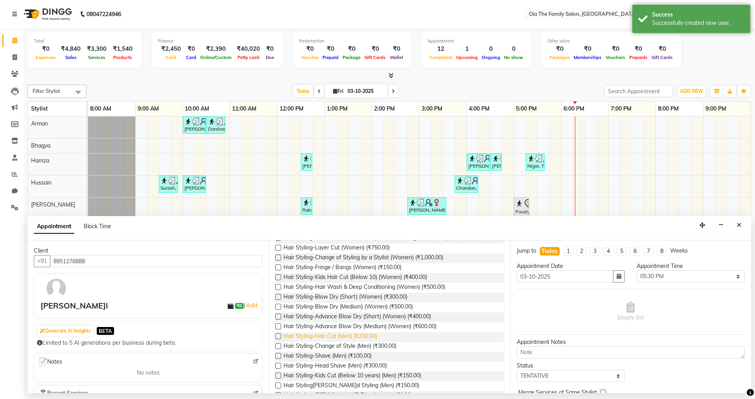
click at [341, 334] on span "Hair Styling-Hair Cut (Men) (₹200.00)" at bounding box center [331, 337] width 94 height 10
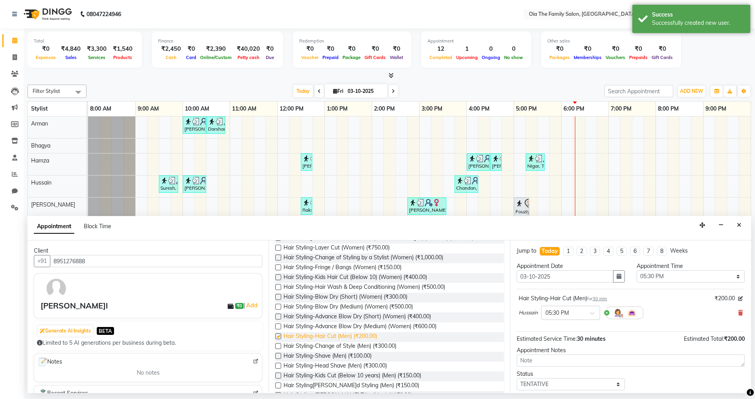
checkbox input "false"
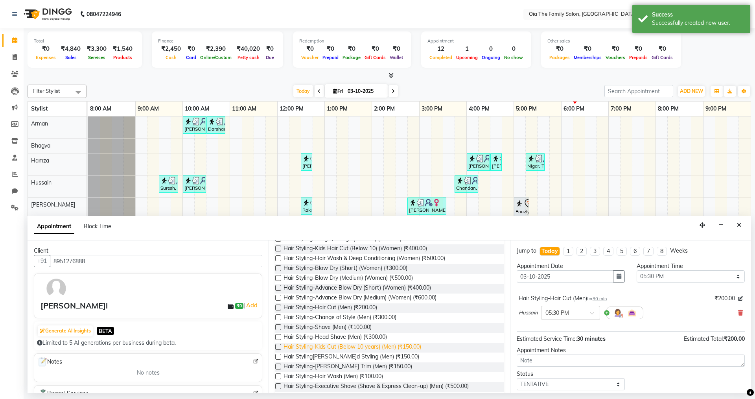
scroll to position [118, 0]
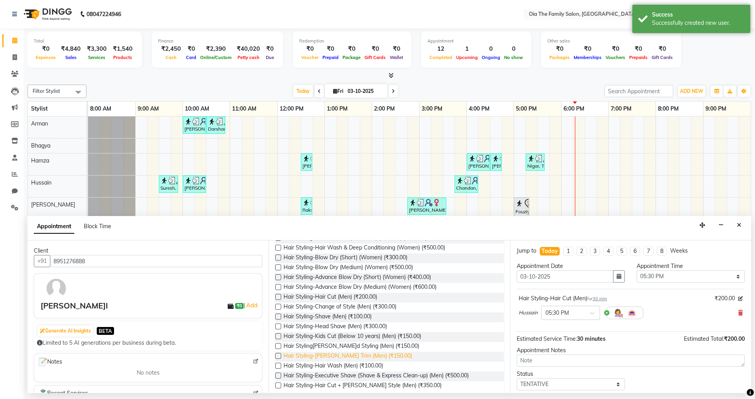
click at [342, 354] on span "Hair Styling-[PERSON_NAME] Trim (Men) (₹150.00)" at bounding box center [348, 357] width 129 height 10
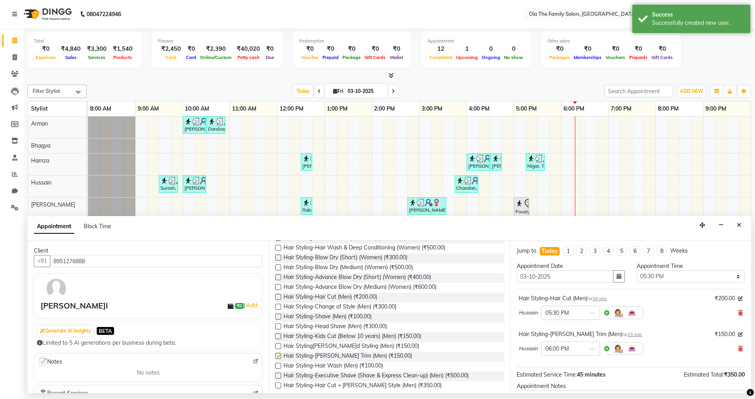
checkbox input "false"
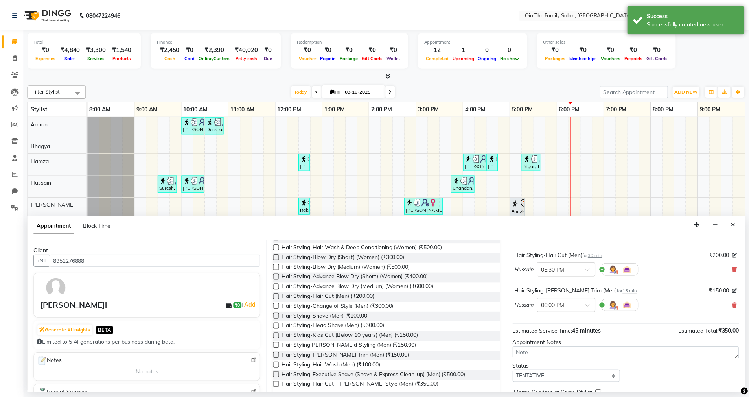
scroll to position [83, 0]
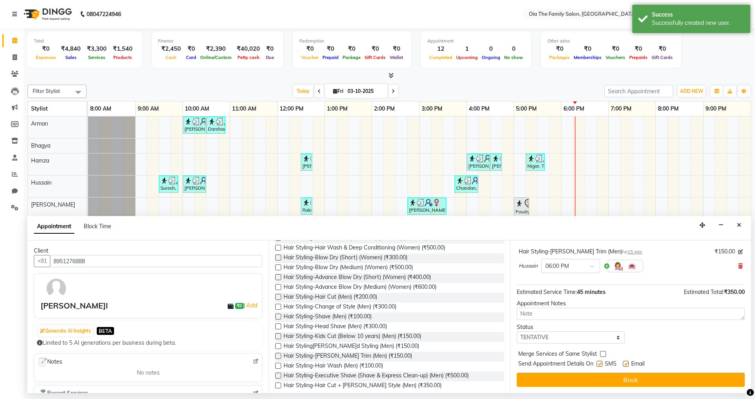
click at [625, 364] on label at bounding box center [626, 364] width 6 height 6
click at [625, 364] on input "checkbox" at bounding box center [625, 364] width 5 height 5
checkbox input "false"
click at [598, 365] on label at bounding box center [600, 364] width 6 height 6
click at [598, 365] on input "checkbox" at bounding box center [599, 364] width 5 height 5
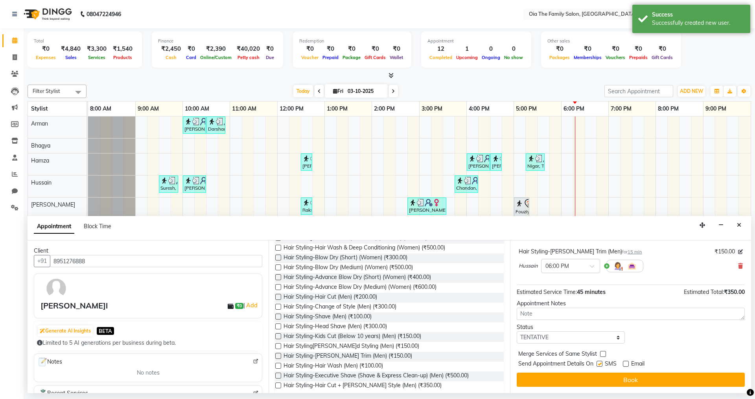
checkbox input "false"
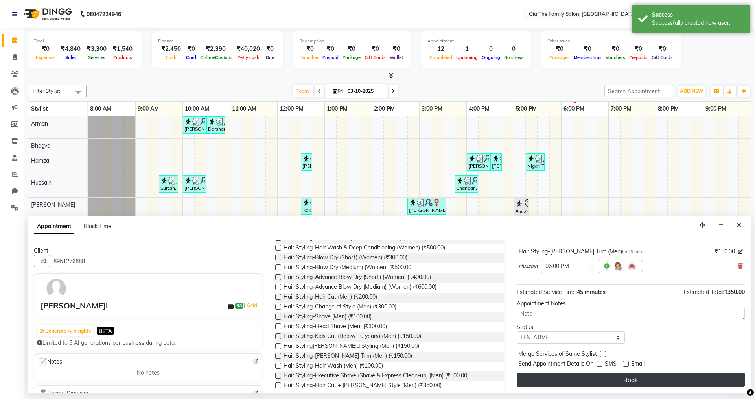
click at [597, 376] on button "Book" at bounding box center [631, 379] width 228 height 14
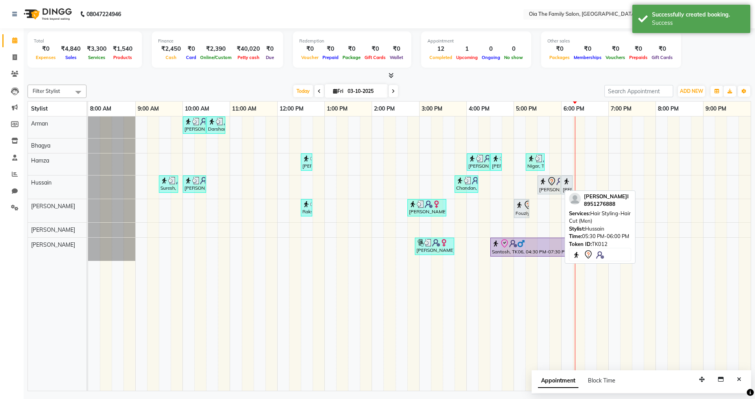
click at [554, 184] on icon at bounding box center [551, 181] width 9 height 9
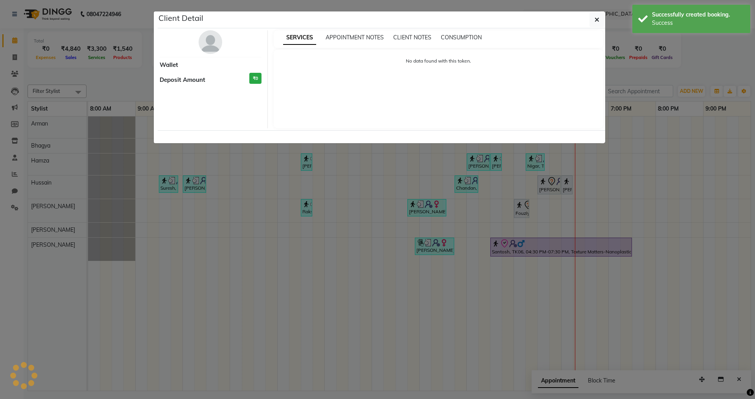
select select "7"
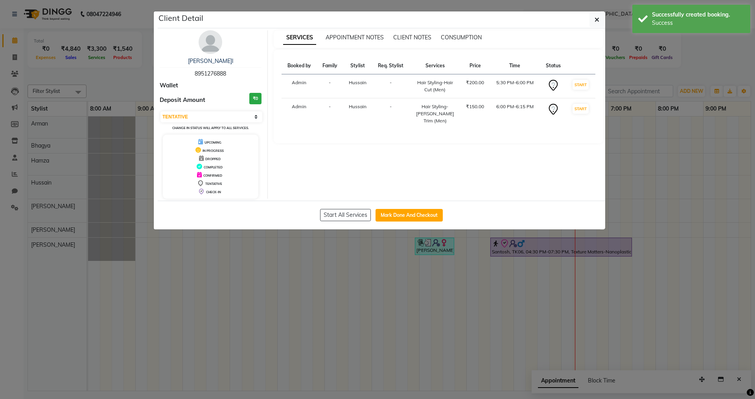
click at [395, 207] on div "Start All Services Mark Done And Checkout" at bounding box center [382, 215] width 448 height 29
click at [395, 216] on button "Mark Done And Checkout" at bounding box center [409, 215] width 67 height 13
select select "9113"
select select "service"
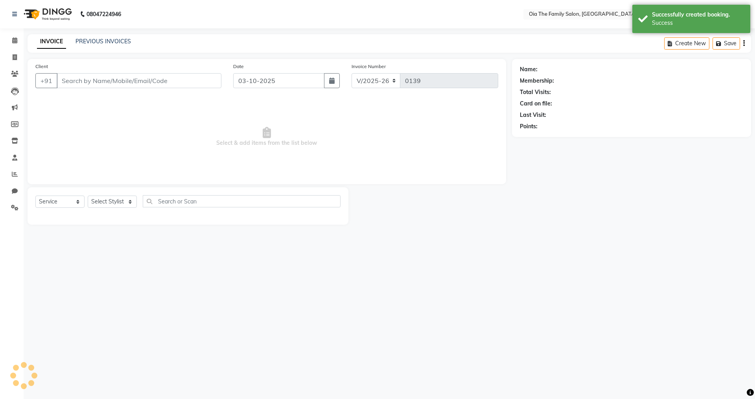
type input "8951276888"
select select "93026"
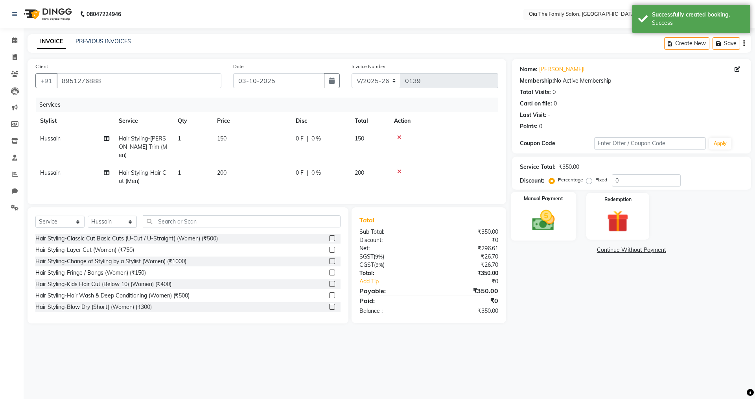
click at [546, 225] on img at bounding box center [543, 220] width 37 height 26
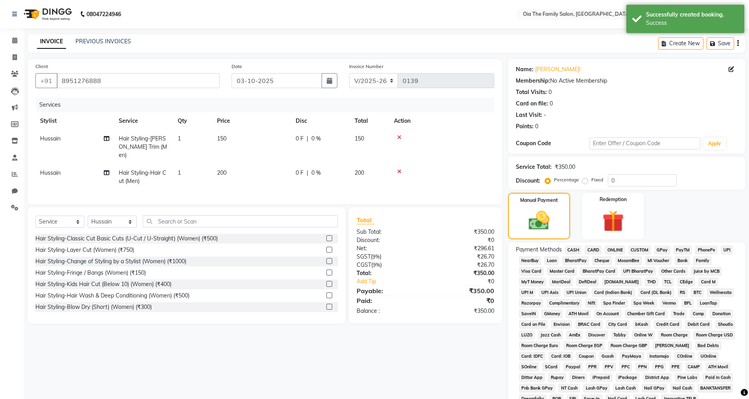
click at [724, 247] on span "UPI" at bounding box center [727, 249] width 12 height 9
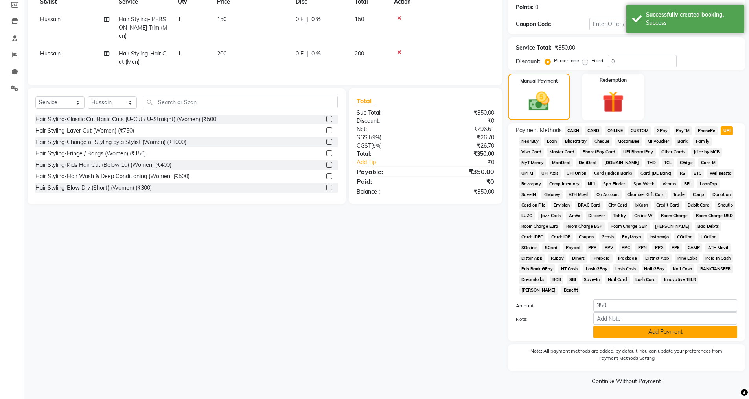
click at [638, 329] on button "Add Payment" at bounding box center [666, 332] width 144 height 12
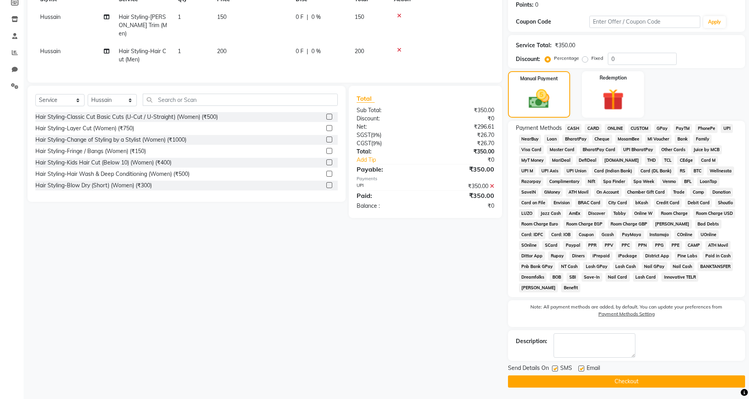
scroll to position [122, 0]
click at [581, 369] on label at bounding box center [582, 368] width 6 height 6
click at [581, 369] on input "checkbox" at bounding box center [581, 368] width 5 height 5
checkbox input "false"
click at [557, 368] on label at bounding box center [555, 368] width 6 height 6
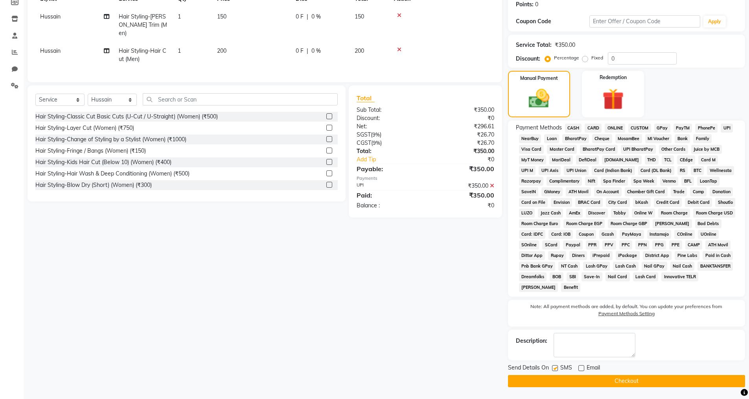
click at [557, 368] on input "checkbox" at bounding box center [554, 368] width 5 height 5
click at [560, 378] on button "Checkout" at bounding box center [626, 381] width 237 height 12
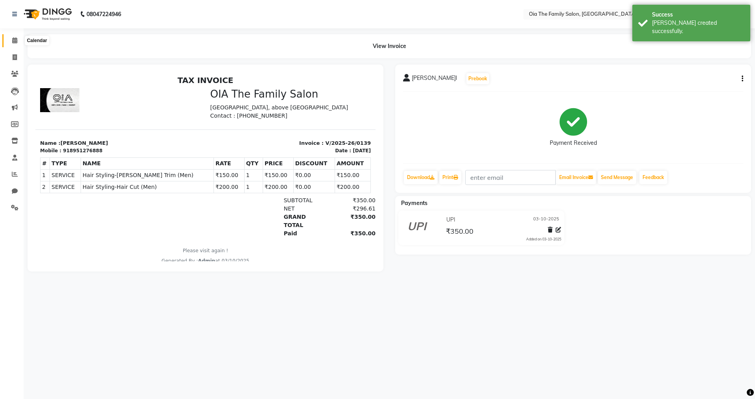
click at [14, 41] on icon at bounding box center [14, 40] width 5 height 6
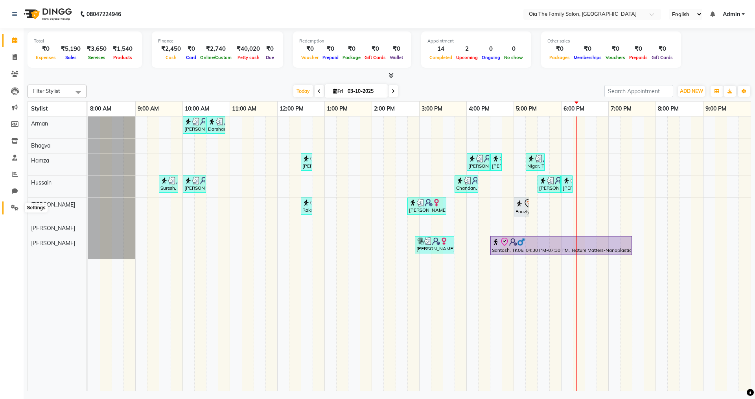
click at [16, 208] on icon at bounding box center [14, 208] width 7 height 6
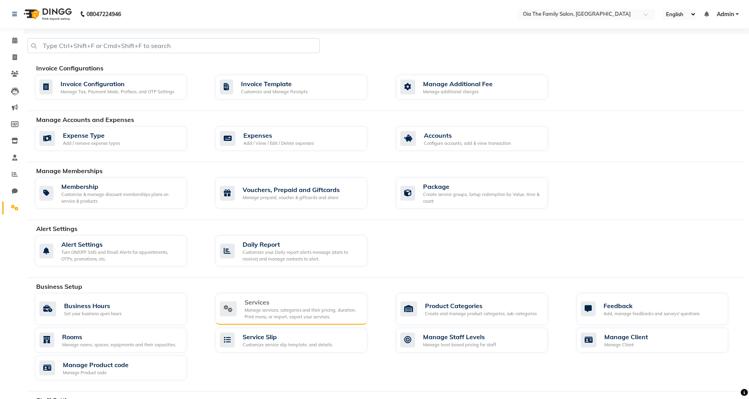
click at [299, 306] on div "Services" at bounding box center [303, 301] width 116 height 9
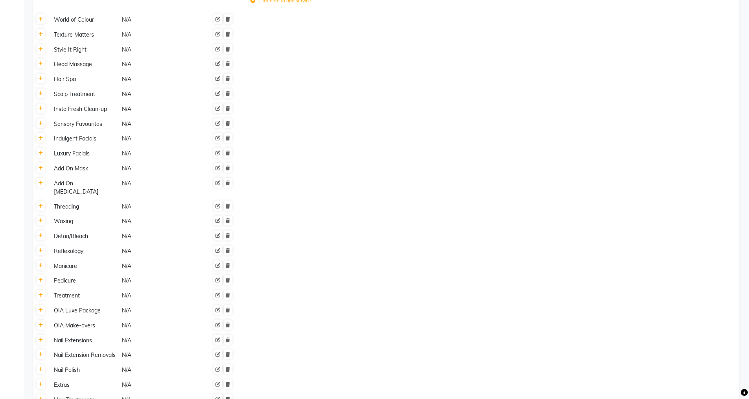
scroll to position [433, 0]
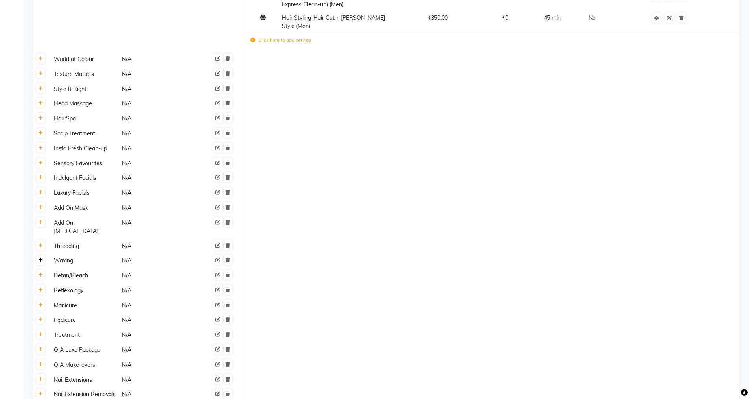
click at [41, 258] on icon at bounding box center [41, 260] width 4 height 5
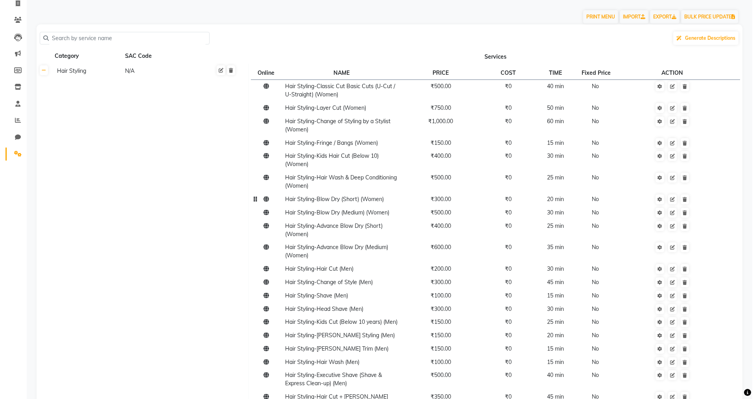
scroll to position [0, 0]
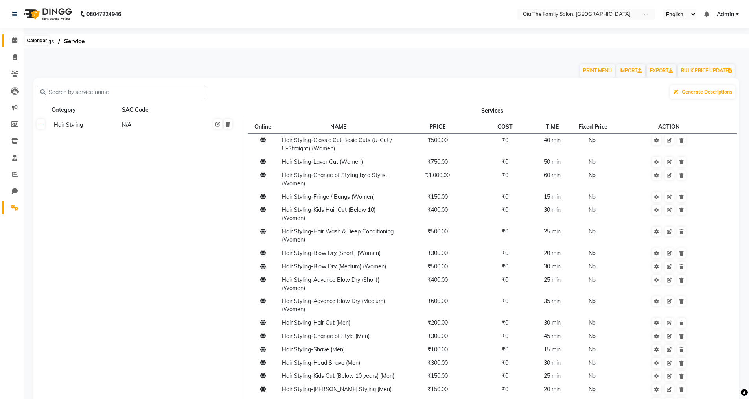
click at [16, 37] on icon at bounding box center [14, 40] width 5 height 6
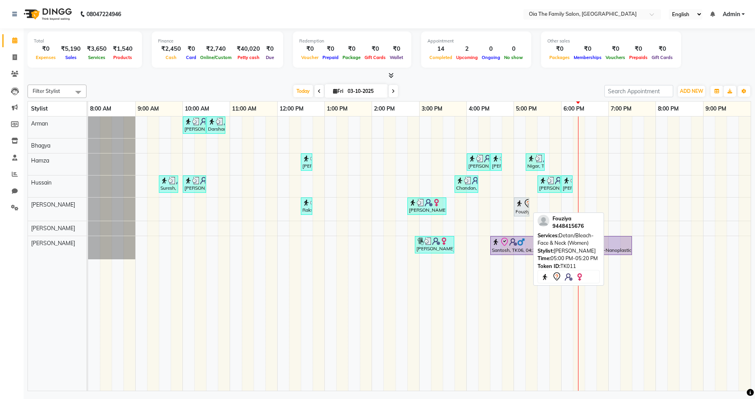
click at [526, 216] on link "Fouziya, TK11, 05:00 PM-05:20 PM, Detan/Bleach-Face & Neck (Women)" at bounding box center [521, 206] width 15 height 19
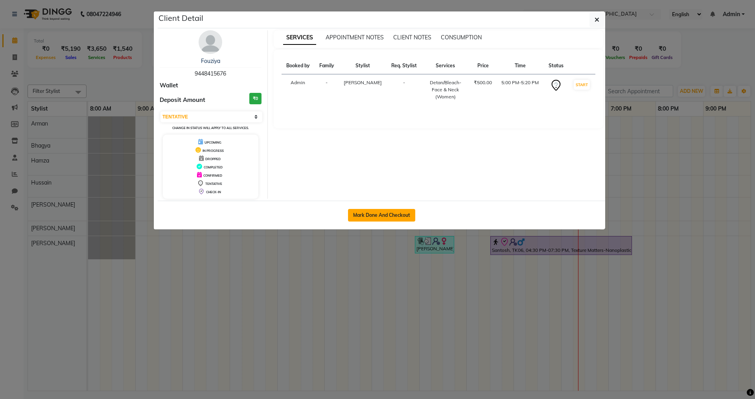
click at [406, 218] on button "Mark Done And Checkout" at bounding box center [381, 215] width 67 height 13
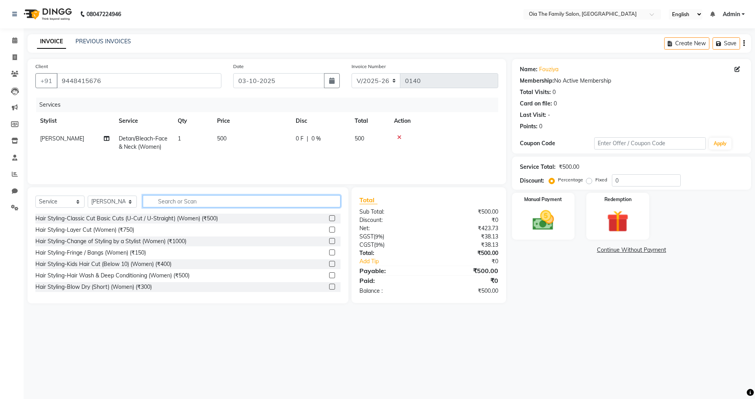
click at [293, 201] on input "text" at bounding box center [242, 201] width 198 height 12
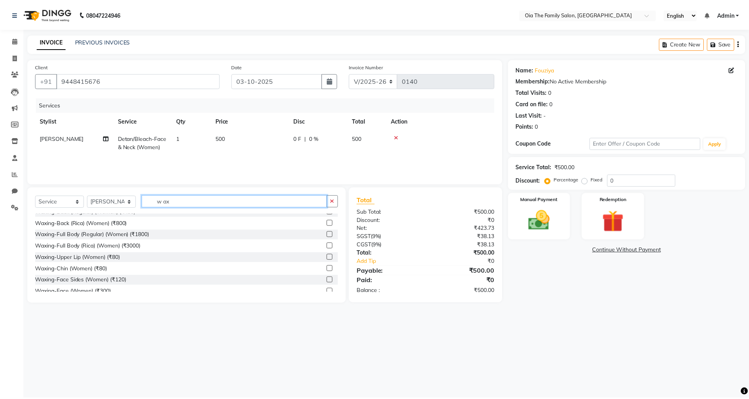
scroll to position [157, 0]
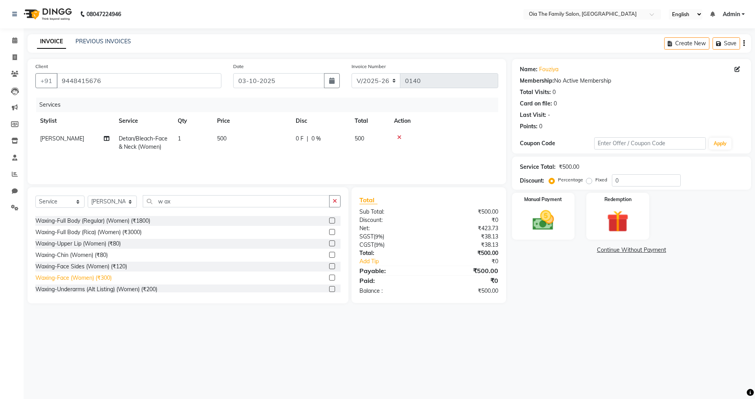
click at [82, 278] on div "Waxing-Face (Women) (₹300)" at bounding box center [73, 278] width 76 height 8
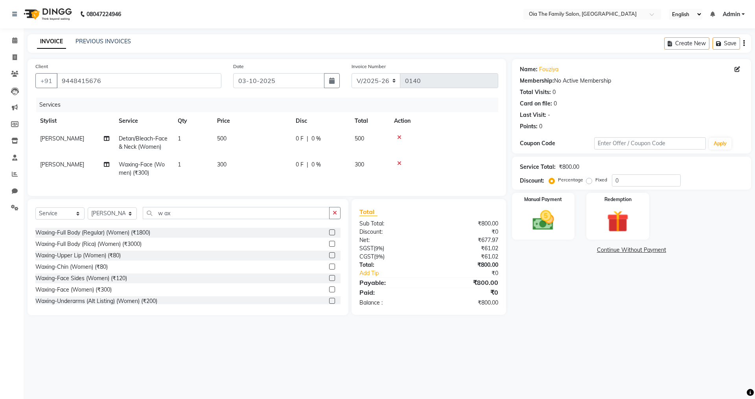
click at [225, 166] on span "300" at bounding box center [221, 164] width 9 height 7
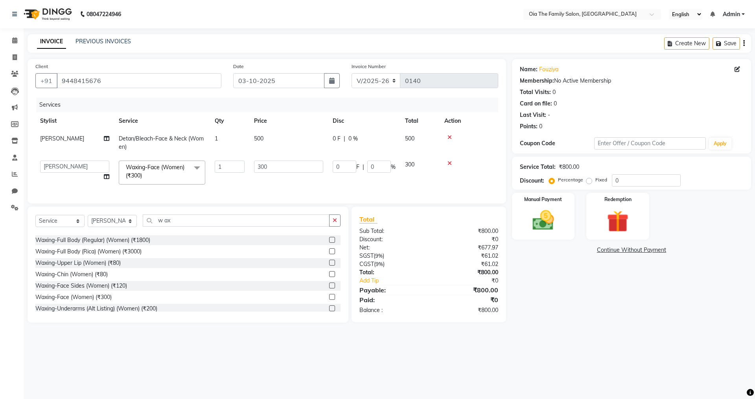
click at [225, 166] on input "1" at bounding box center [230, 166] width 30 height 12
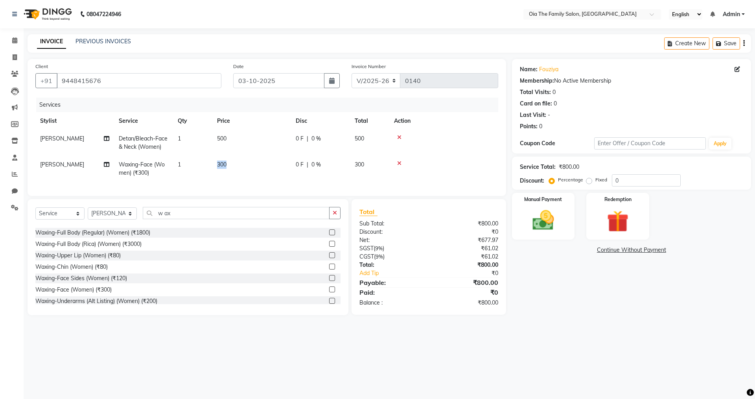
drag, startPoint x: 280, startPoint y: 163, endPoint x: 221, endPoint y: 165, distance: 59.4
click at [233, 162] on td "300" at bounding box center [251, 169] width 79 height 26
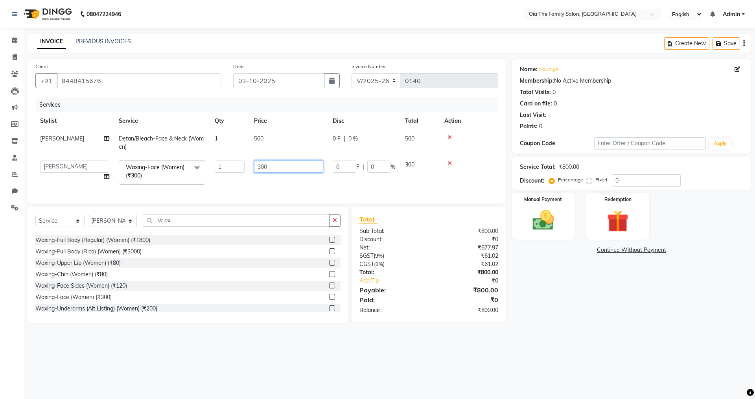
drag, startPoint x: 271, startPoint y: 166, endPoint x: 247, endPoint y: 170, distance: 23.4
click at [247, 170] on tr "Arman Bhagya Hamza [PERSON_NAME] [PERSON_NAME] Khan Waxing-Face (Women) (₹300) …" at bounding box center [266, 172] width 463 height 33
click at [300, 178] on tr "Arman Bhagya Hamza [PERSON_NAME]n [PERSON_NAME]n Khan Waxing-Face (Women) (₹300…" at bounding box center [266, 172] width 463 height 33
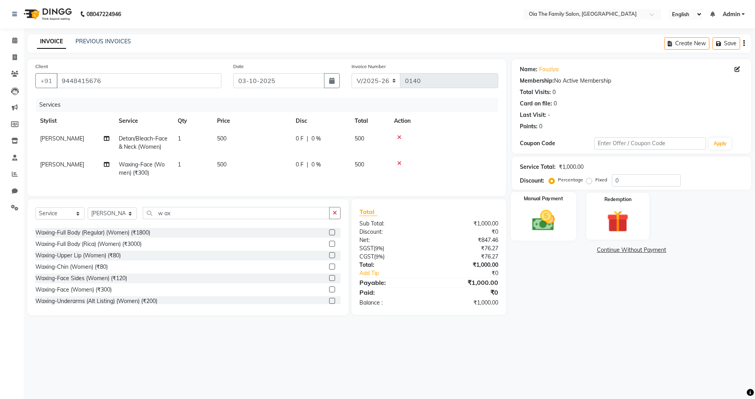
click at [557, 220] on img at bounding box center [543, 220] width 37 height 26
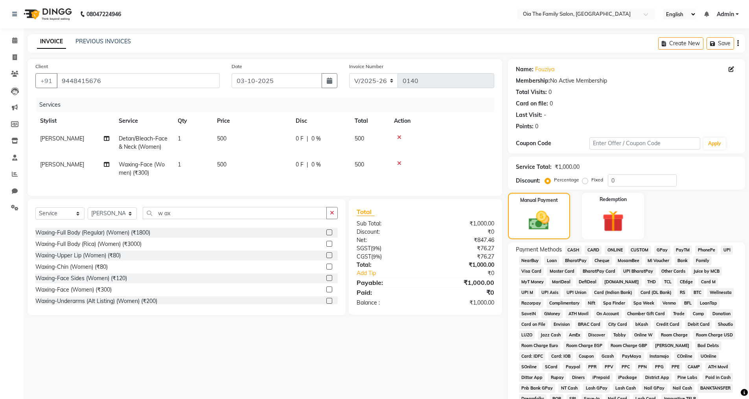
click at [729, 248] on span "UPI" at bounding box center [727, 249] width 12 height 9
click at [673, 306] on div "Payment Methods CASH CARD ONLINE CUSTOM GPay PayTM PhonePe UPI NearBuy Loan Bha…" at bounding box center [626, 330] width 221 height 170
click at [728, 280] on div "Payment Methods CASH CARD ONLINE CUSTOM GPay PayTM PhonePe UPI NearBuy Loan Bha…" at bounding box center [626, 330] width 221 height 170
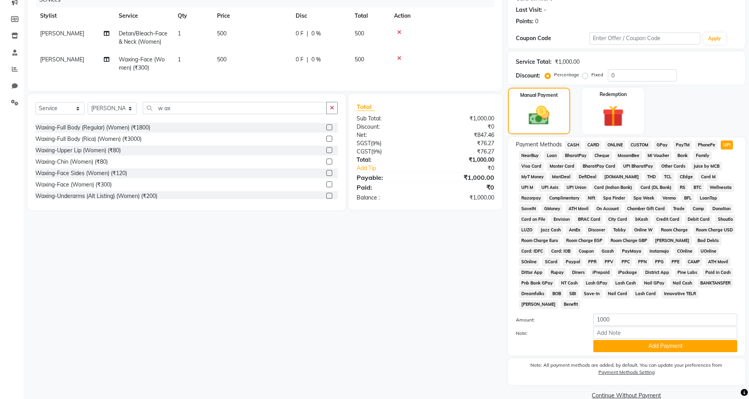
scroll to position [119, 0]
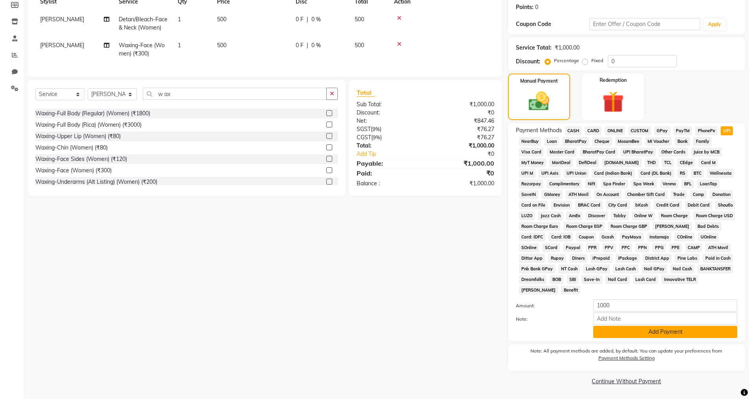
click at [672, 329] on button "Add Payment" at bounding box center [666, 332] width 144 height 12
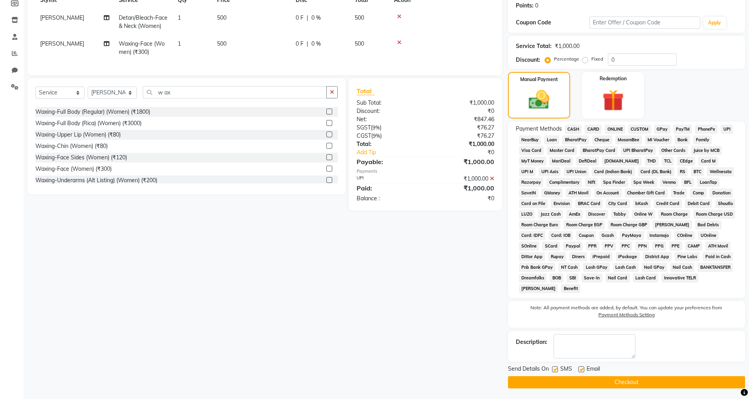
scroll to position [122, 0]
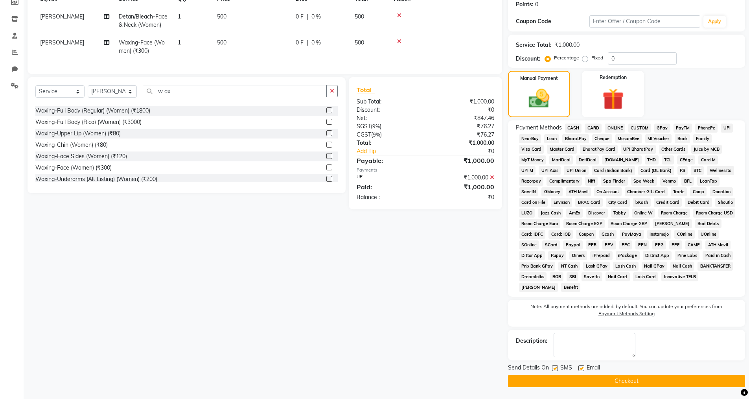
click at [583, 369] on label at bounding box center [582, 368] width 6 height 6
click at [583, 369] on input "checkbox" at bounding box center [581, 368] width 5 height 5
click at [556, 368] on label at bounding box center [555, 368] width 6 height 6
click at [556, 368] on input "checkbox" at bounding box center [554, 368] width 5 height 5
click at [561, 383] on button "Checkout" at bounding box center [626, 381] width 237 height 12
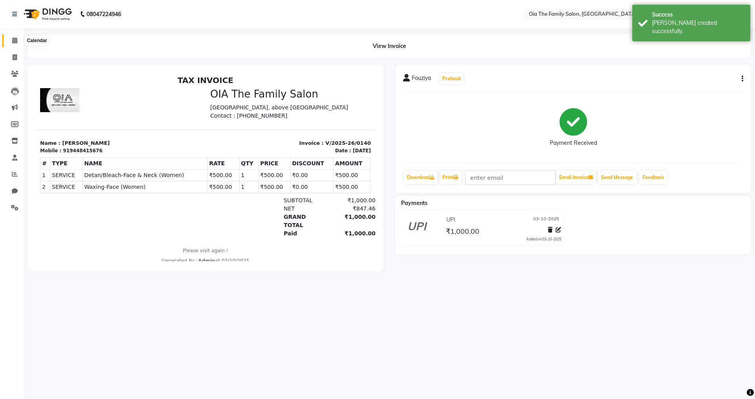
click at [17, 41] on icon at bounding box center [14, 40] width 5 height 6
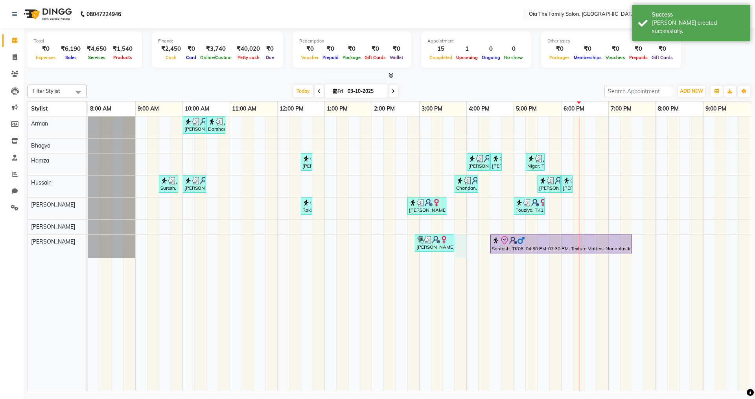
click at [459, 238] on div "[PERSON_NAME], TK02, 10:00 AM-10:30 AM, Hair Styling-Hair Cut (Men) Darshan, TK…" at bounding box center [419, 253] width 663 height 274
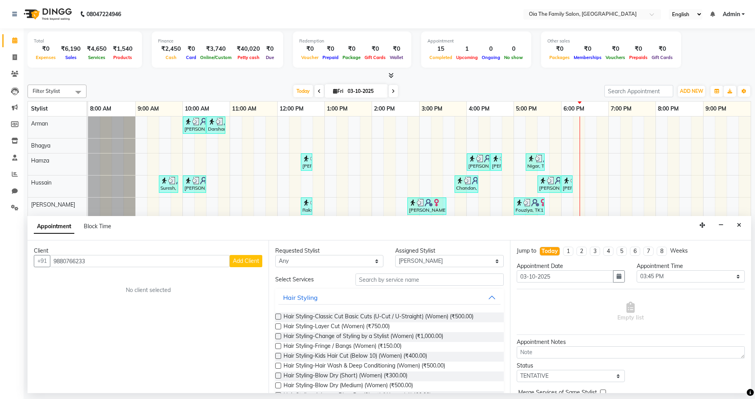
click at [245, 264] on span "Add Client" at bounding box center [246, 260] width 26 height 7
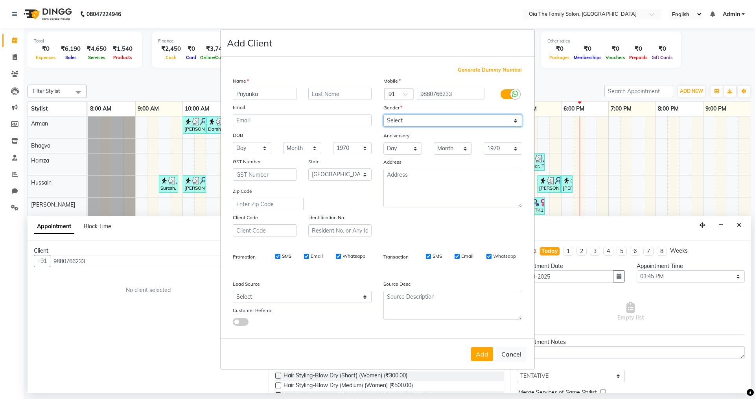
click at [494, 124] on select "Select [DEMOGRAPHIC_DATA] [DEMOGRAPHIC_DATA] Other Prefer Not To Say" at bounding box center [452, 120] width 139 height 12
click at [383, 114] on select "Select [DEMOGRAPHIC_DATA] [DEMOGRAPHIC_DATA] Other Prefer Not To Say" at bounding box center [452, 120] width 139 height 12
click at [488, 356] on button "Add" at bounding box center [482, 354] width 22 height 14
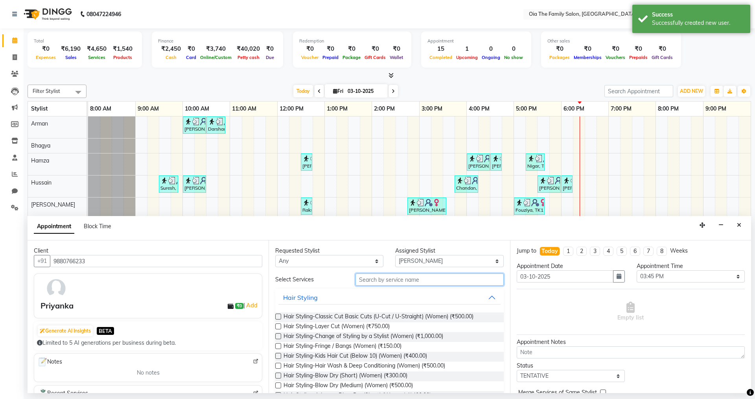
click at [387, 282] on input "text" at bounding box center [430, 279] width 148 height 12
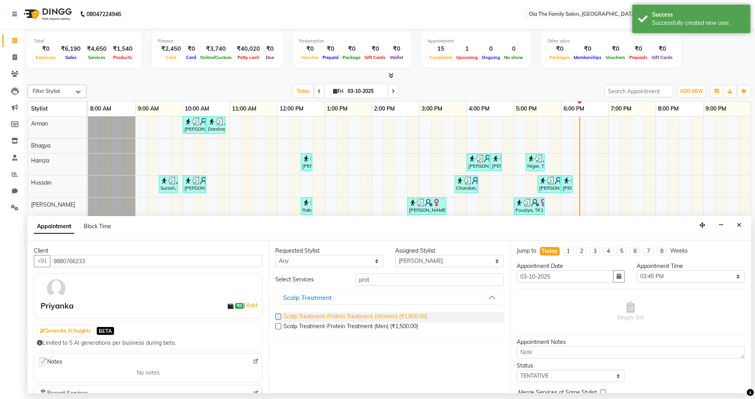
click at [382, 319] on span "Scalp Treatment-Protein Treatment (Women) (₹1,800.00)" at bounding box center [356, 317] width 144 height 10
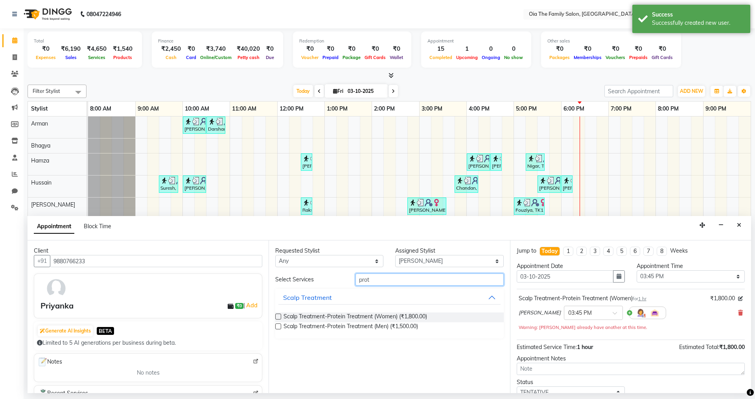
drag, startPoint x: 406, startPoint y: 282, endPoint x: 360, endPoint y: 282, distance: 45.6
click at [360, 282] on input "prot" at bounding box center [430, 279] width 148 height 12
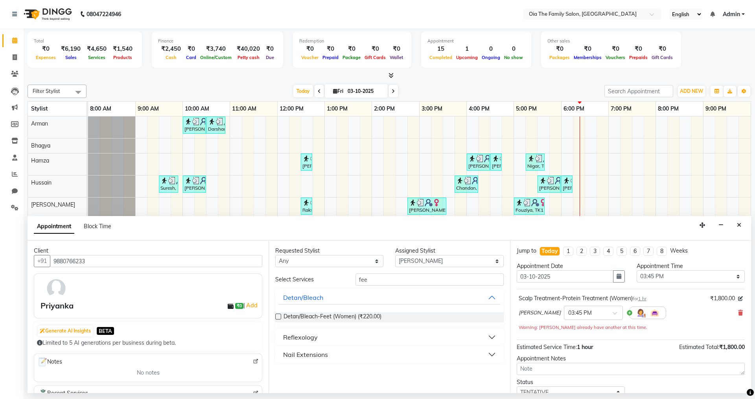
click at [307, 340] on div "Reflexology" at bounding box center [300, 336] width 35 height 9
click at [349, 353] on span "Reflexology-Feet (20 min) (Women) (₹800.00)" at bounding box center [341, 357] width 115 height 10
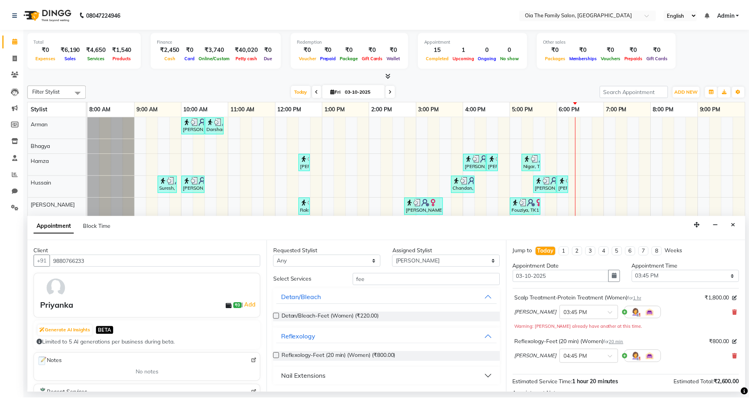
scroll to position [91, 0]
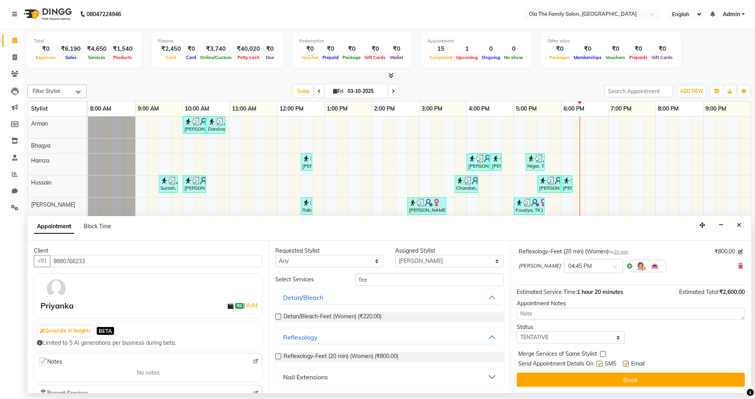
click at [599, 363] on label at bounding box center [600, 364] width 6 height 6
click at [599, 363] on input "checkbox" at bounding box center [599, 364] width 5 height 5
click at [626, 362] on label at bounding box center [626, 364] width 6 height 6
click at [626, 362] on input "checkbox" at bounding box center [625, 364] width 5 height 5
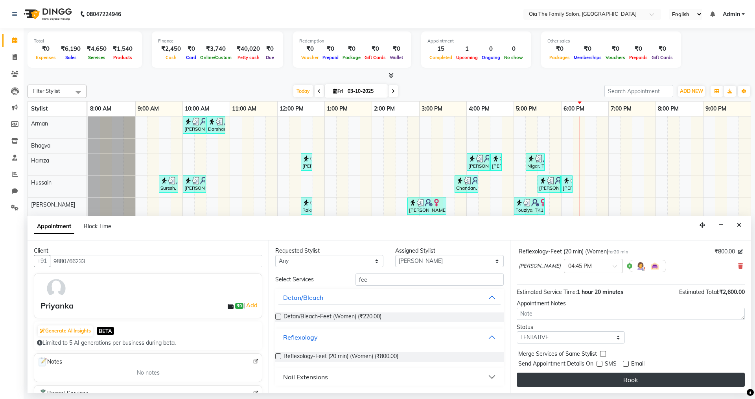
click at [624, 376] on button "Book" at bounding box center [631, 379] width 228 height 14
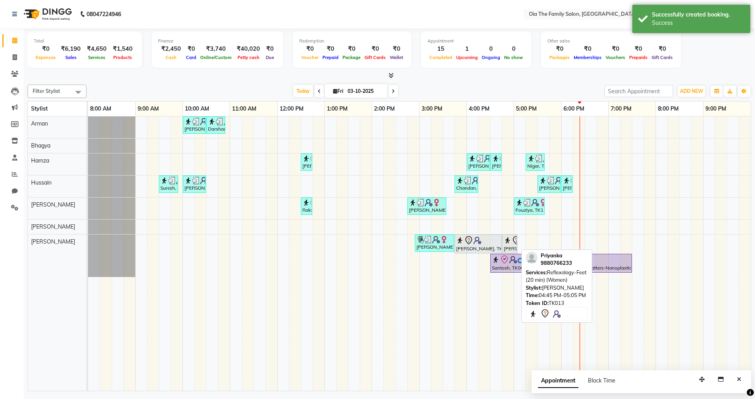
click at [512, 243] on icon at bounding box center [516, 240] width 9 height 9
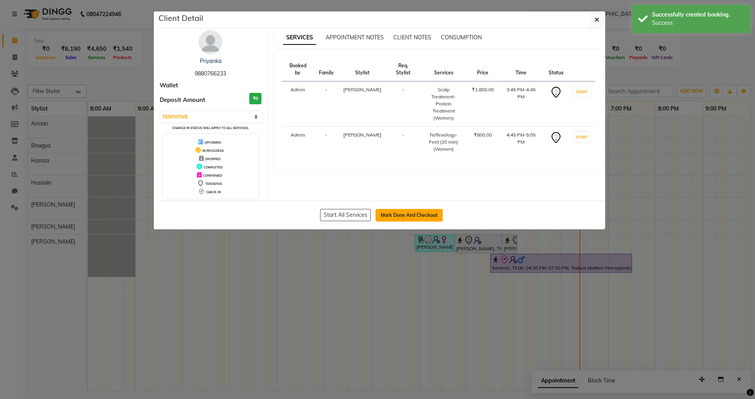
click at [433, 214] on button "Mark Done And Checkout" at bounding box center [409, 215] width 67 height 13
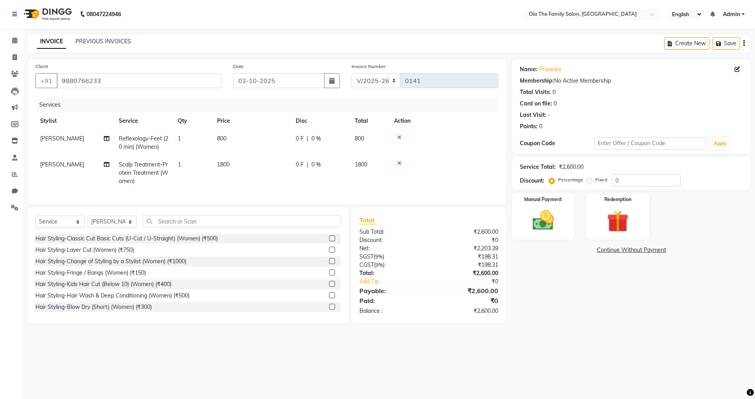
click at [111, 139] on td "[PERSON_NAME]" at bounding box center [74, 143] width 79 height 26
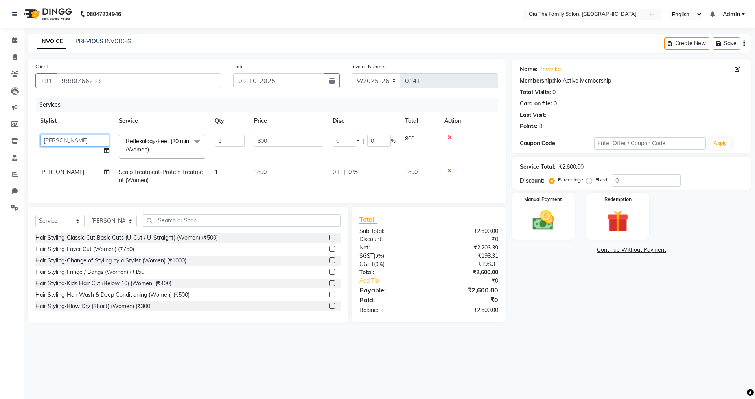
click at [94, 139] on select "[PERSON_NAME] Bhagya Hamza [PERSON_NAME] [PERSON_NAME] Khan" at bounding box center [74, 141] width 69 height 12
click at [287, 140] on input "800" at bounding box center [288, 141] width 69 height 12
click at [482, 133] on td at bounding box center [469, 146] width 59 height 33
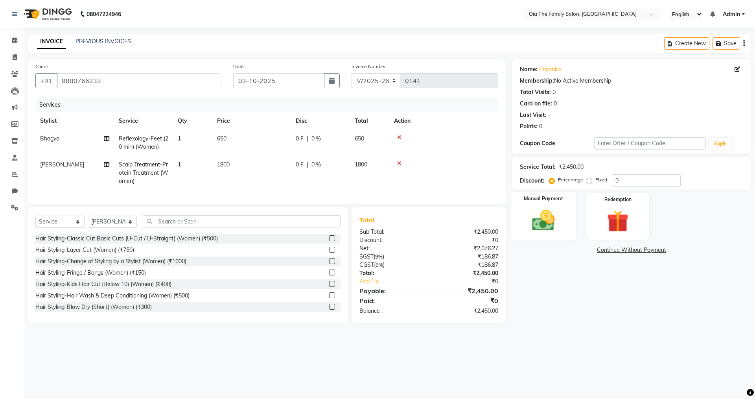
click at [543, 237] on div "Manual Payment" at bounding box center [543, 216] width 65 height 48
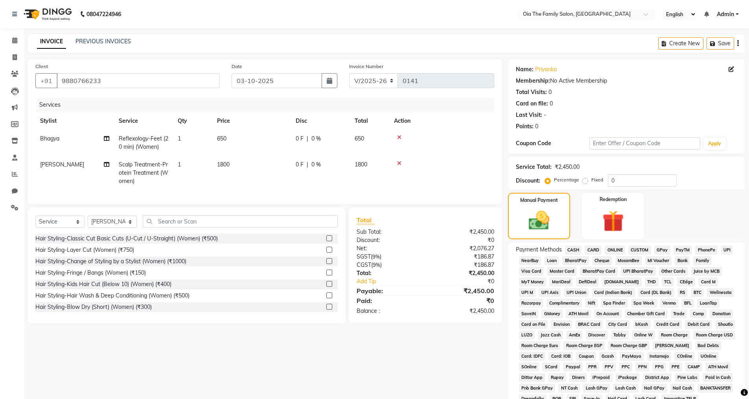
click at [572, 249] on span "CASH" at bounding box center [573, 249] width 17 height 9
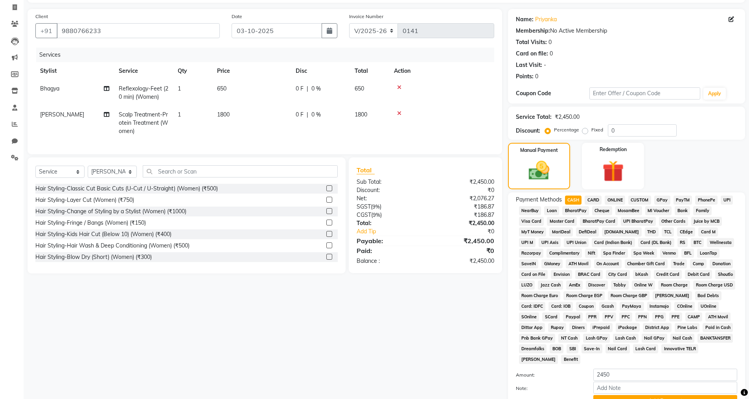
scroll to position [119, 0]
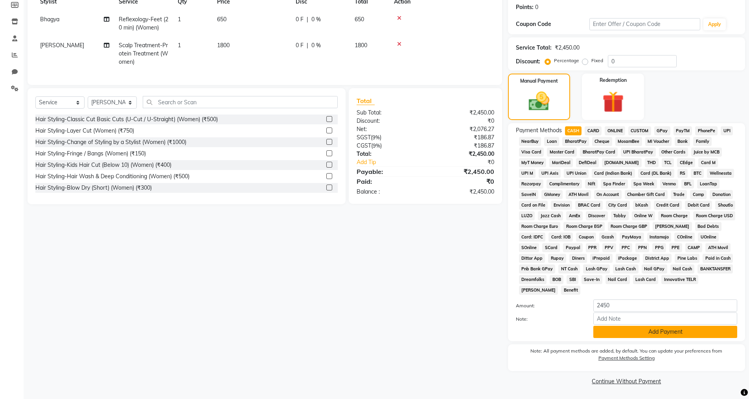
click at [624, 334] on button "Add Payment" at bounding box center [666, 332] width 144 height 12
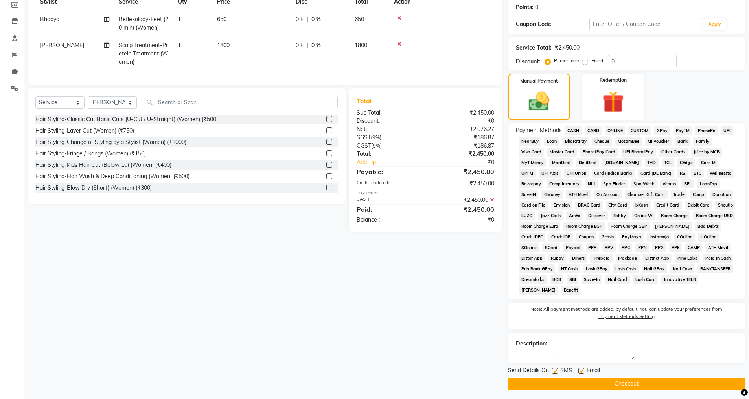
click at [580, 371] on label at bounding box center [582, 371] width 6 height 6
click at [580, 371] on input "checkbox" at bounding box center [581, 371] width 5 height 5
click at [557, 371] on label at bounding box center [555, 371] width 6 height 6
click at [557, 371] on input "checkbox" at bounding box center [554, 371] width 5 height 5
click at [562, 378] on button "Checkout" at bounding box center [626, 384] width 237 height 12
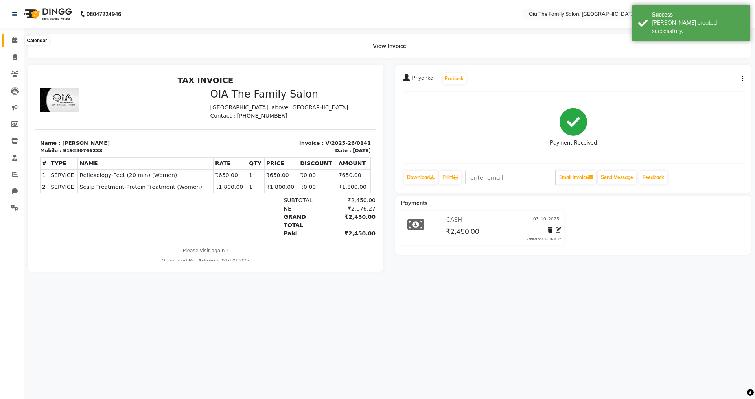
click at [16, 41] on icon at bounding box center [14, 40] width 5 height 6
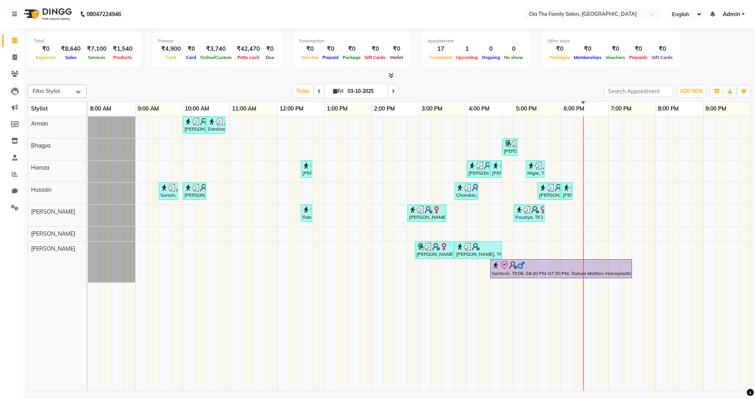
click at [542, 129] on div "[PERSON_NAME]h, TK02, 10:00 AM-10:30 AM, Hair Styling-Hair Cut (Men) Darshan, T…" at bounding box center [419, 253] width 663 height 274
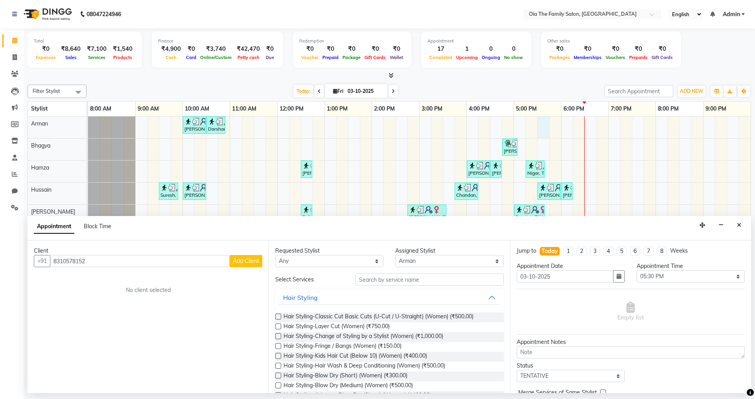
click at [249, 261] on span "Add Client" at bounding box center [246, 260] width 26 height 7
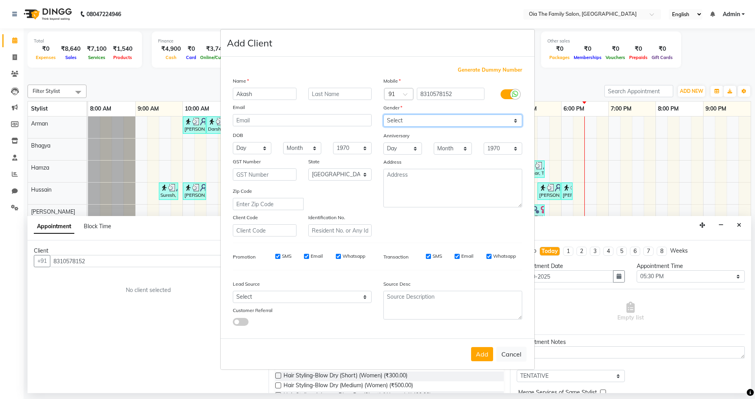
click at [514, 120] on select "Select [DEMOGRAPHIC_DATA] [DEMOGRAPHIC_DATA] Other Prefer Not To Say" at bounding box center [452, 120] width 139 height 12
click at [383, 114] on select "Select [DEMOGRAPHIC_DATA] [DEMOGRAPHIC_DATA] Other Prefer Not To Say" at bounding box center [452, 120] width 139 height 12
click at [483, 352] on button "Add" at bounding box center [482, 354] width 22 height 14
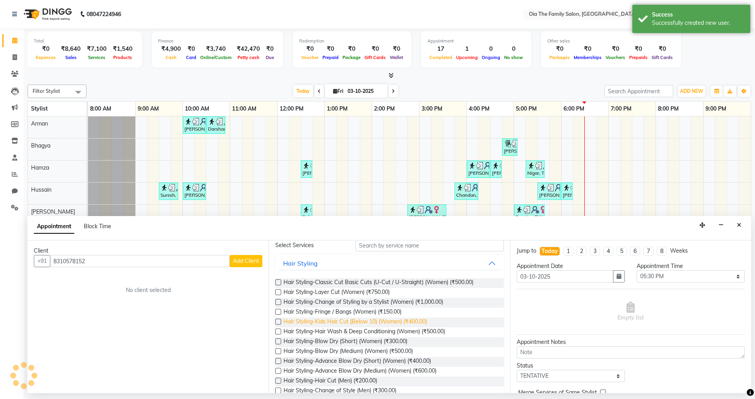
scroll to position [79, 0]
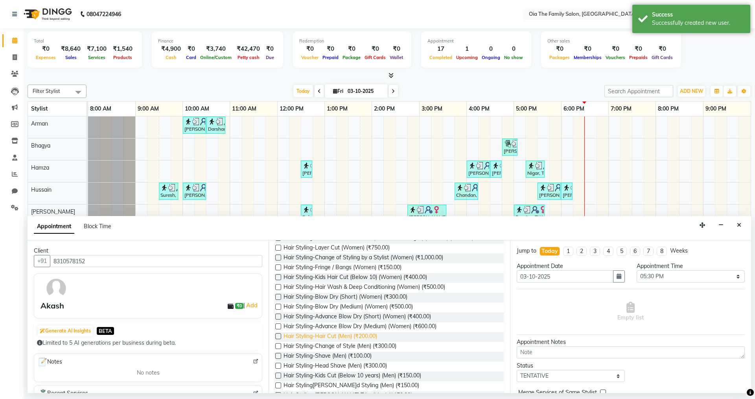
click at [354, 334] on span "Hair Styling-Hair Cut (Men) (₹200.00)" at bounding box center [331, 337] width 94 height 10
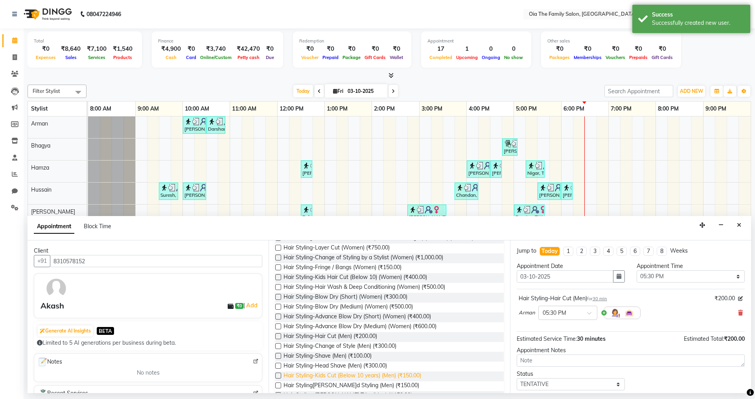
scroll to position [118, 0]
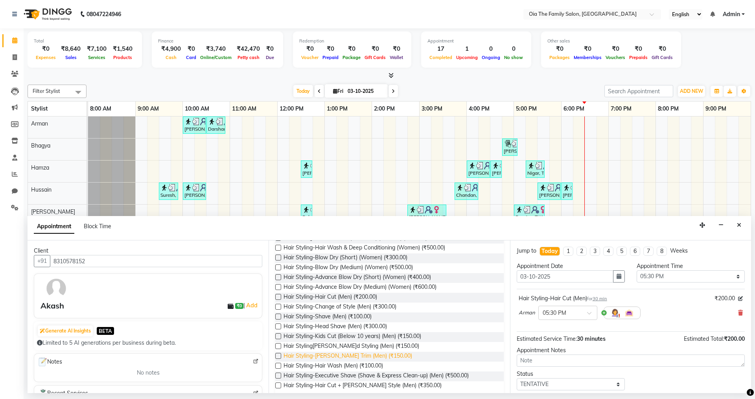
click at [338, 356] on span "Hair Styling-[PERSON_NAME] Trim (Men) (₹150.00)" at bounding box center [348, 357] width 129 height 10
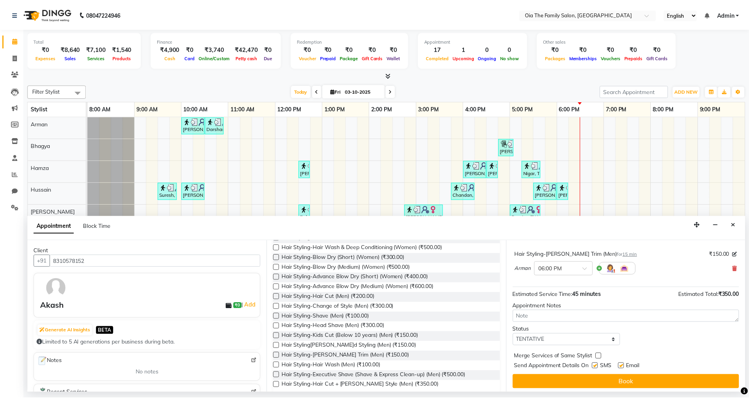
scroll to position [83, 0]
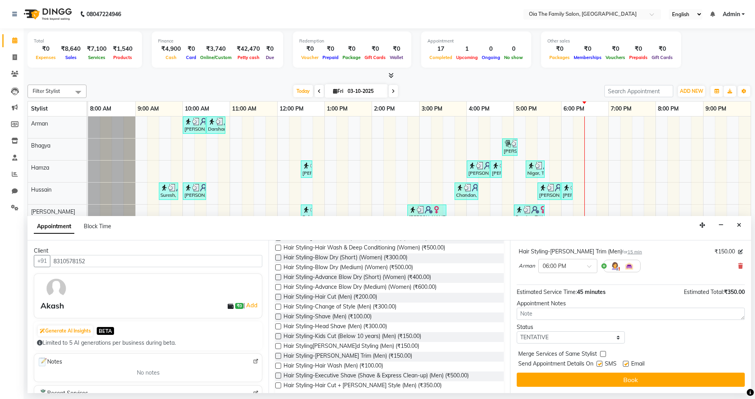
click at [597, 365] on label at bounding box center [600, 364] width 6 height 6
click at [597, 365] on input "checkbox" at bounding box center [599, 364] width 5 height 5
click at [627, 365] on label at bounding box center [626, 364] width 6 height 6
click at [627, 365] on input "checkbox" at bounding box center [625, 364] width 5 height 5
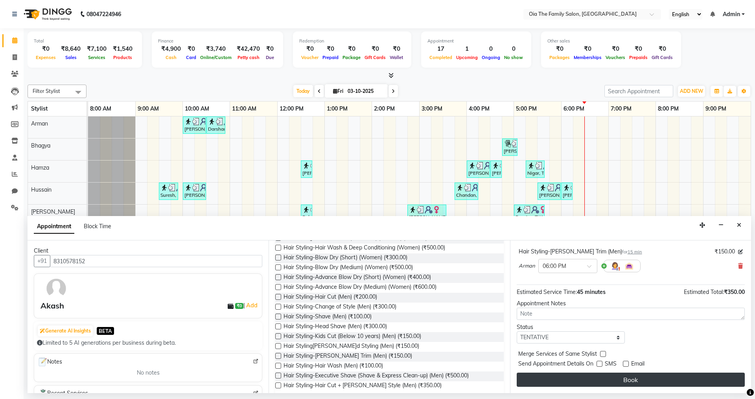
click at [623, 380] on button "Book" at bounding box center [631, 379] width 228 height 14
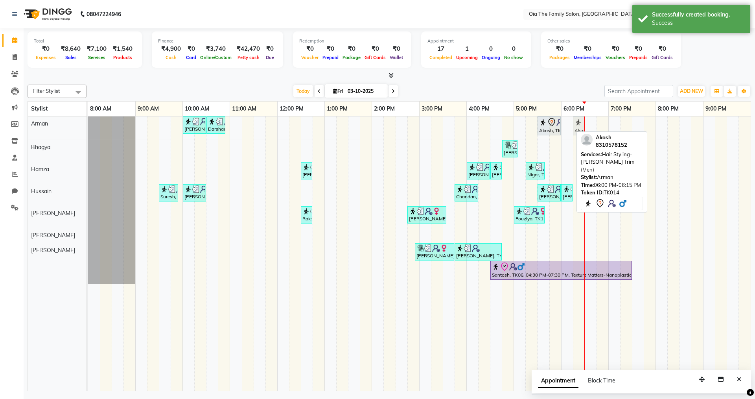
drag, startPoint x: 564, startPoint y: 125, endPoint x: 571, endPoint y: 124, distance: 6.3
click at [571, 124] on div "[PERSON_NAME]h, TK02, 10:00 AM-10:30 AM, Hair Styling-Hair Cut (Men) Darshan, T…" at bounding box center [419, 253] width 663 height 274
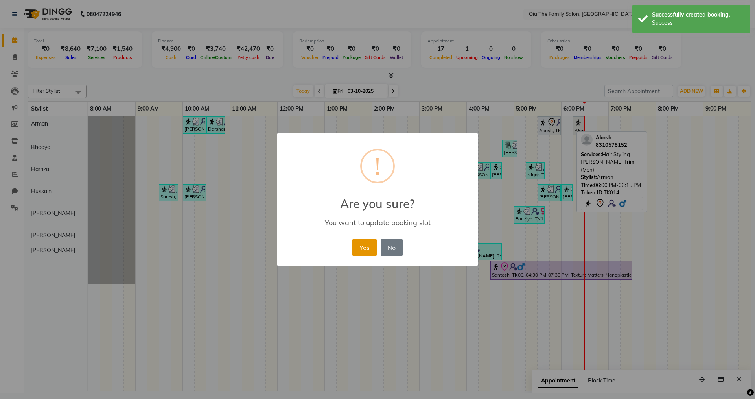
click at [374, 244] on button "Yes" at bounding box center [364, 247] width 24 height 17
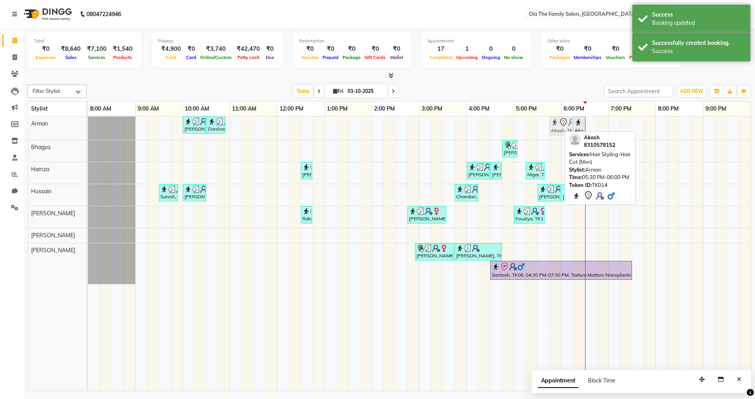
drag, startPoint x: 552, startPoint y: 124, endPoint x: 560, endPoint y: 124, distance: 8.7
click at [88, 124] on div "[PERSON_NAME], TK02, 10:00 AM-10:30 AM, Hair Styling-Hair Cut (Men) Darshan, TK…" at bounding box center [88, 127] width 0 height 23
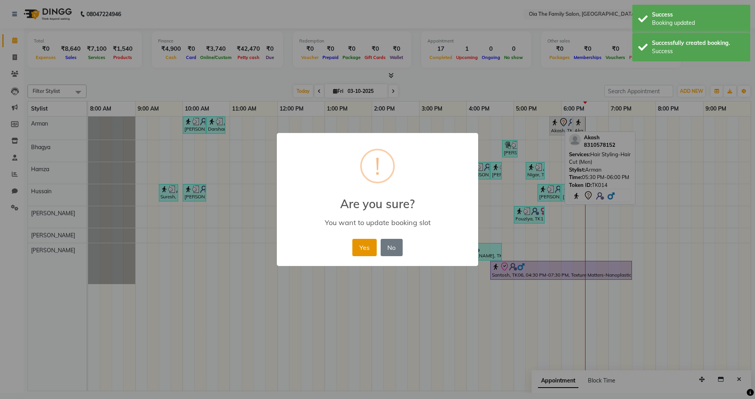
click at [367, 245] on button "Yes" at bounding box center [364, 247] width 24 height 17
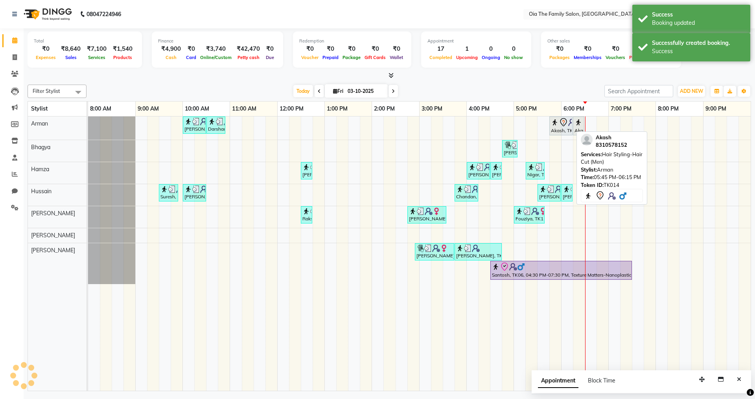
click at [570, 130] on div "Akash, TK14, 05:45 PM-06:15 PM, Hair Styling-Hair Cut (Men)" at bounding box center [561, 126] width 22 height 17
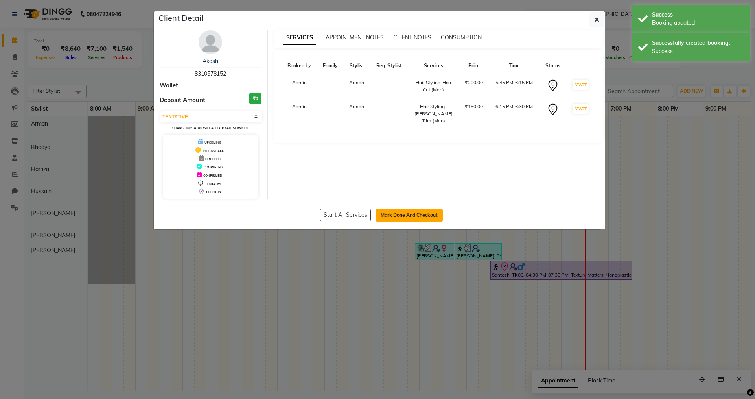
click at [415, 213] on button "Mark Done And Checkout" at bounding box center [409, 215] width 67 height 13
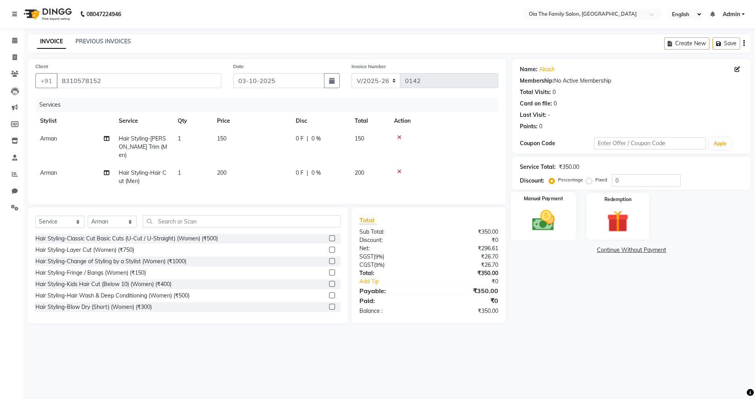
click at [564, 206] on div "Manual Payment" at bounding box center [543, 216] width 65 height 48
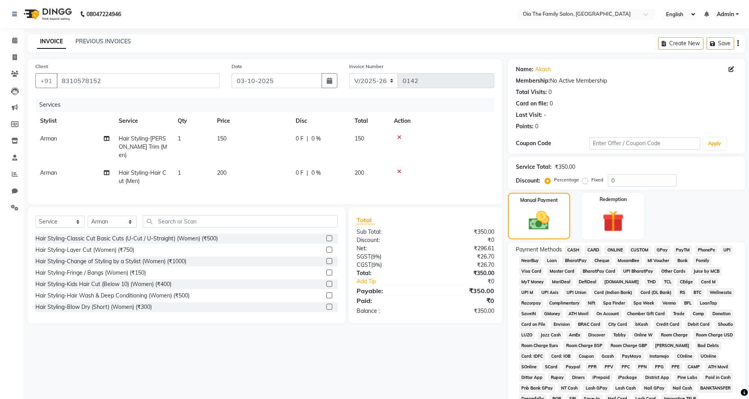
click at [730, 250] on span "UPI" at bounding box center [727, 249] width 12 height 9
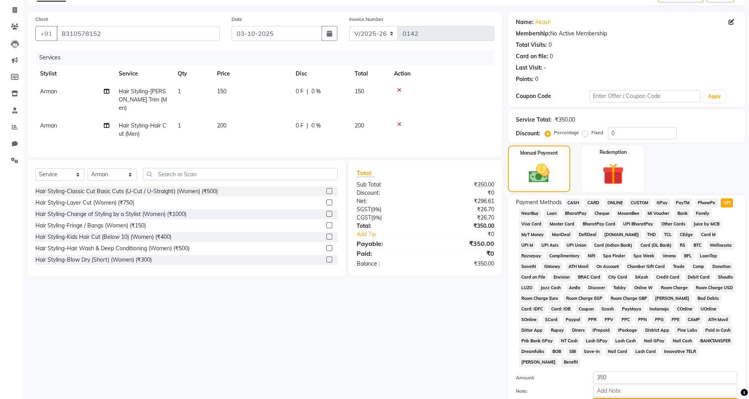
scroll to position [119, 0]
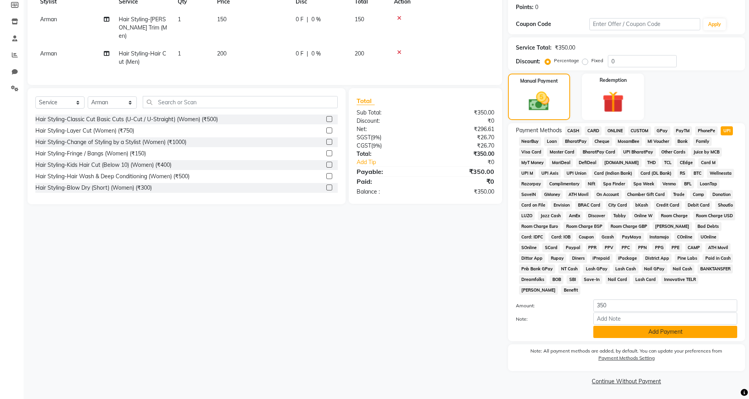
click at [667, 332] on button "Add Payment" at bounding box center [666, 332] width 144 height 12
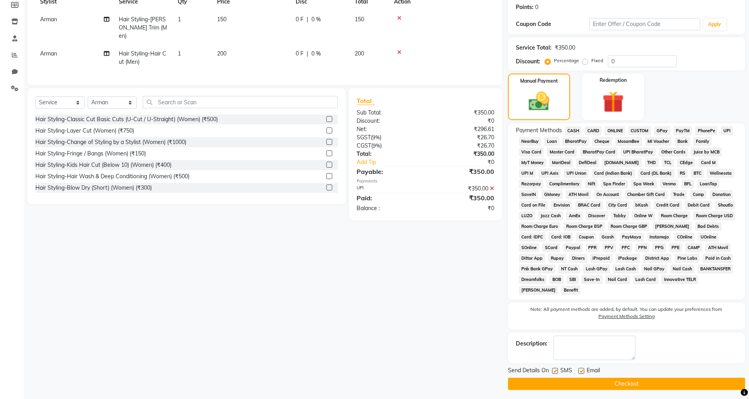
click at [580, 368] on label at bounding box center [582, 371] width 6 height 6
click at [580, 369] on input "checkbox" at bounding box center [581, 371] width 5 height 5
click at [553, 371] on label at bounding box center [555, 371] width 6 height 6
click at [553, 371] on input "checkbox" at bounding box center [554, 371] width 5 height 5
click at [583, 388] on button "Checkout" at bounding box center [626, 384] width 237 height 12
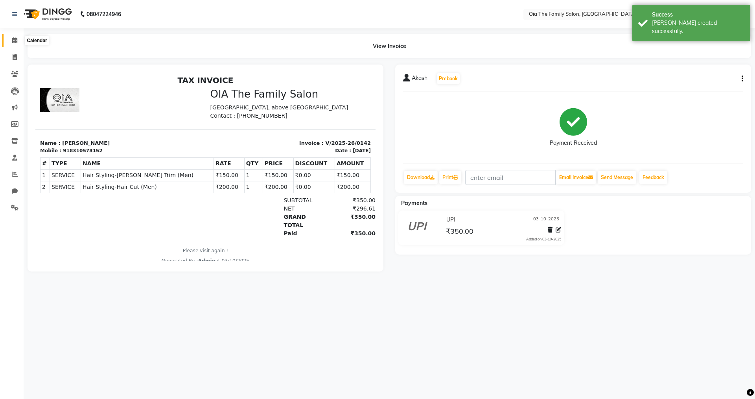
click at [19, 40] on span at bounding box center [15, 40] width 14 height 9
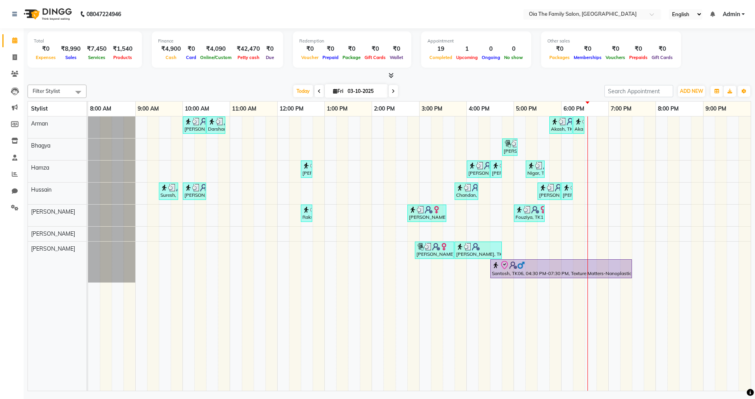
click at [569, 166] on div "[PERSON_NAME]h, TK02, 10:00 AM-10:30 AM, Hair Styling-Hair Cut (Men) Darshan, T…" at bounding box center [419, 253] width 663 height 274
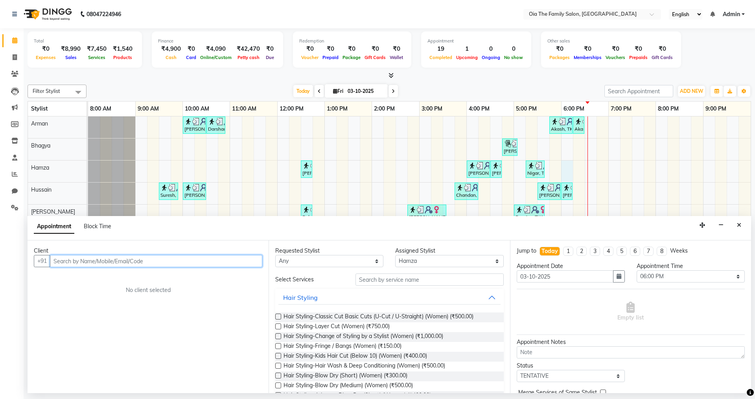
click at [214, 266] on input "text" at bounding box center [156, 261] width 212 height 12
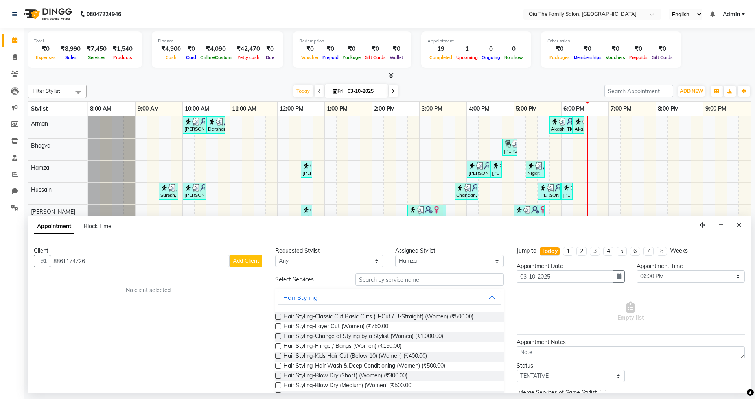
click at [256, 264] on span "Add Client" at bounding box center [246, 260] width 26 height 7
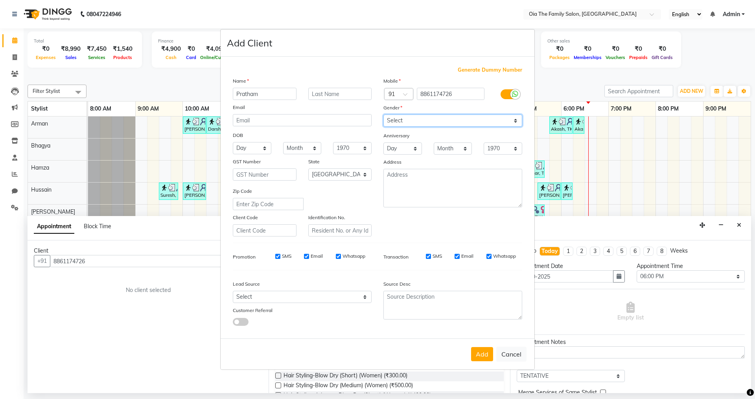
click at [411, 122] on select "Select [DEMOGRAPHIC_DATA] [DEMOGRAPHIC_DATA] Other Prefer Not To Say" at bounding box center [452, 120] width 139 height 12
click at [383, 114] on select "Select [DEMOGRAPHIC_DATA] [DEMOGRAPHIC_DATA] Other Prefer Not To Say" at bounding box center [452, 120] width 139 height 12
click at [491, 359] on button "Add" at bounding box center [482, 354] width 22 height 14
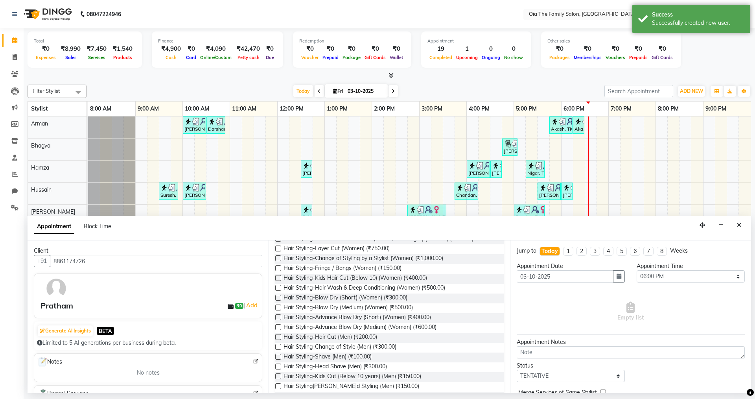
scroll to position [79, 0]
click at [354, 337] on span "Hair Styling-Hair Cut (Men) (₹200.00)" at bounding box center [331, 337] width 94 height 10
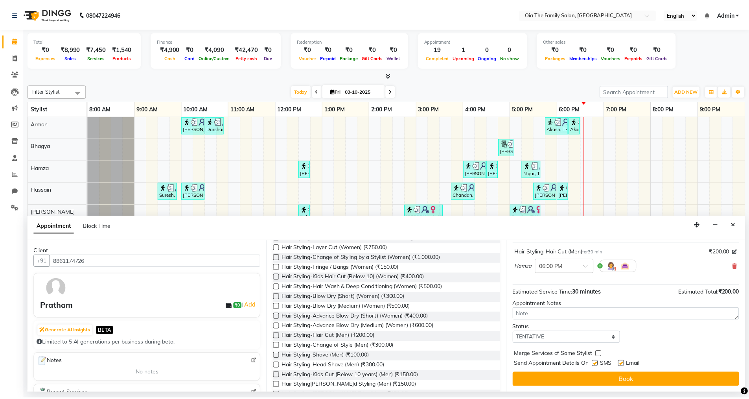
scroll to position [47, 0]
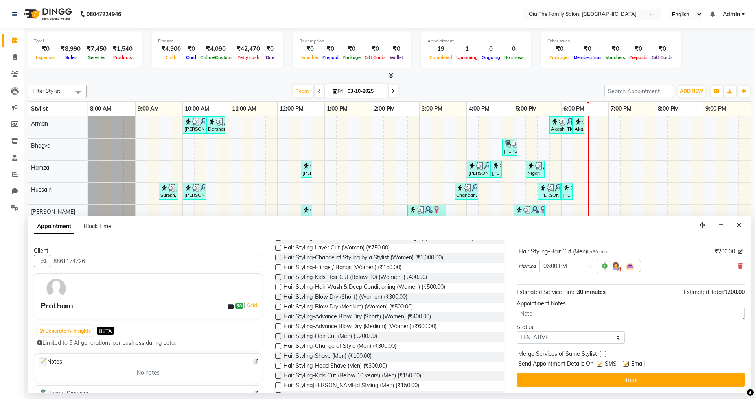
click at [601, 363] on label at bounding box center [600, 364] width 6 height 6
click at [601, 363] on input "checkbox" at bounding box center [599, 364] width 5 height 5
click at [626, 365] on label at bounding box center [626, 364] width 6 height 6
click at [626, 365] on input "checkbox" at bounding box center [625, 364] width 5 height 5
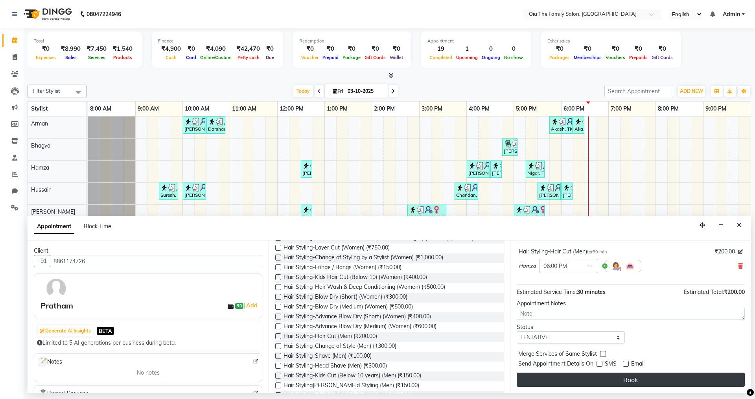
click at [623, 378] on button "Book" at bounding box center [631, 379] width 228 height 14
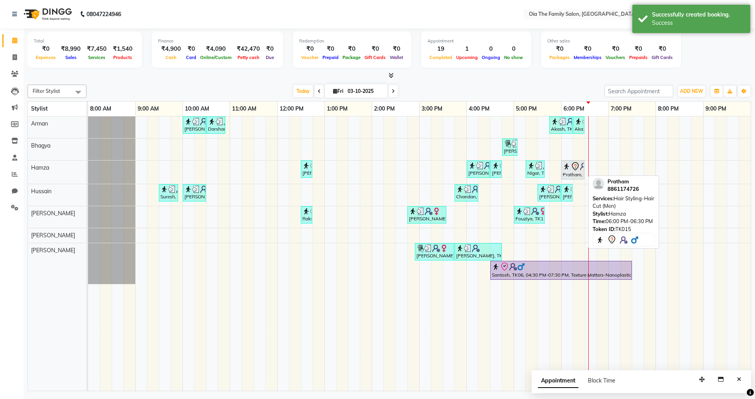
click at [574, 170] on icon at bounding box center [575, 166] width 9 height 9
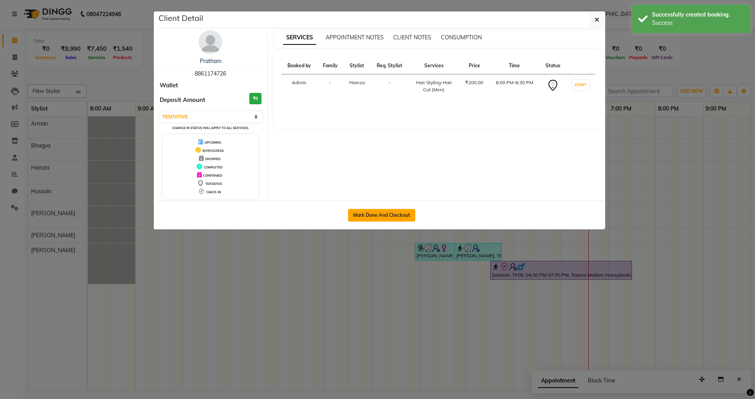
click at [398, 220] on button "Mark Done And Checkout" at bounding box center [381, 215] width 67 height 13
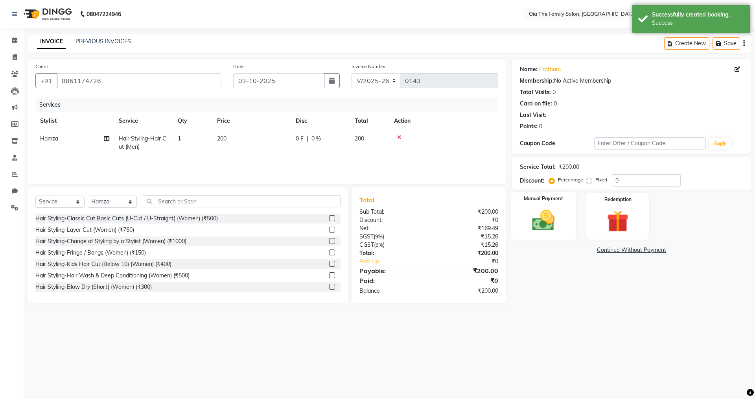
click at [564, 225] on div "Manual Payment" at bounding box center [543, 216] width 65 height 48
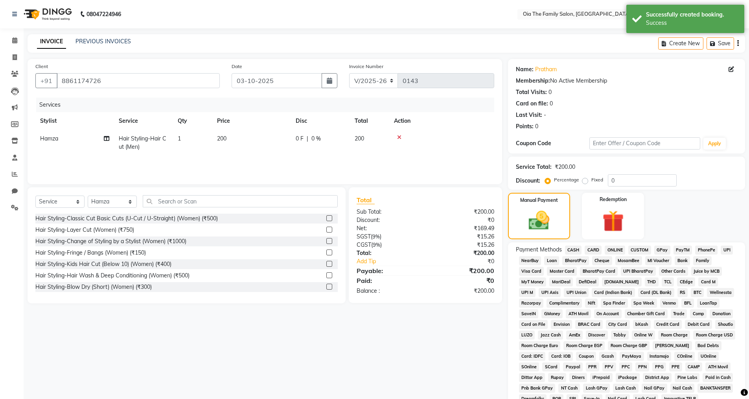
click at [726, 249] on span "UPI" at bounding box center [727, 249] width 12 height 9
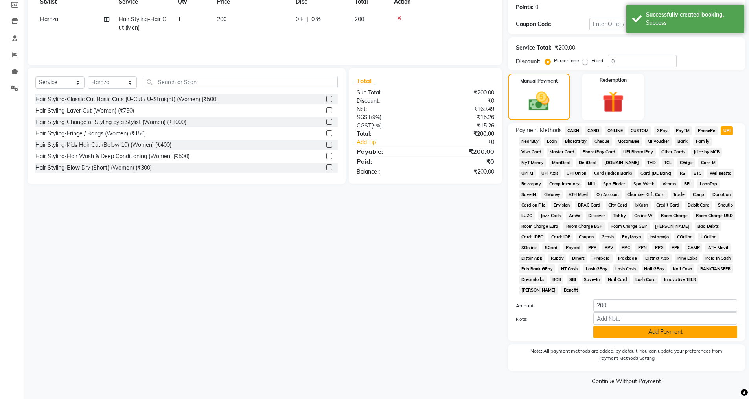
click at [658, 335] on button "Add Payment" at bounding box center [666, 332] width 144 height 12
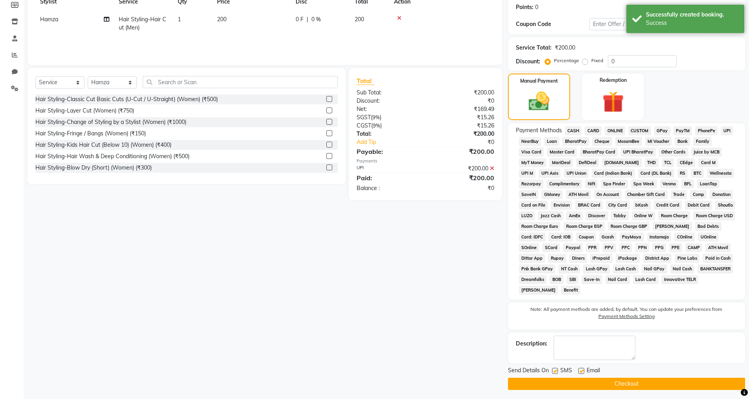
click at [582, 371] on label at bounding box center [582, 371] width 6 height 6
click at [582, 371] on input "checkbox" at bounding box center [581, 371] width 5 height 5
click at [581, 380] on button "Checkout" at bounding box center [626, 384] width 237 height 12
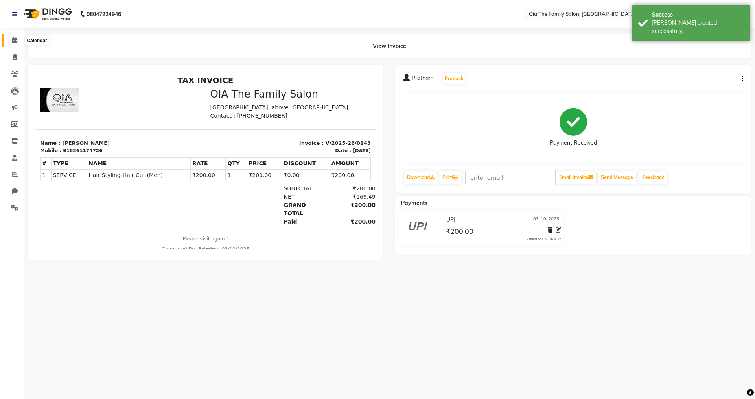
click at [13, 39] on icon at bounding box center [14, 40] width 5 height 6
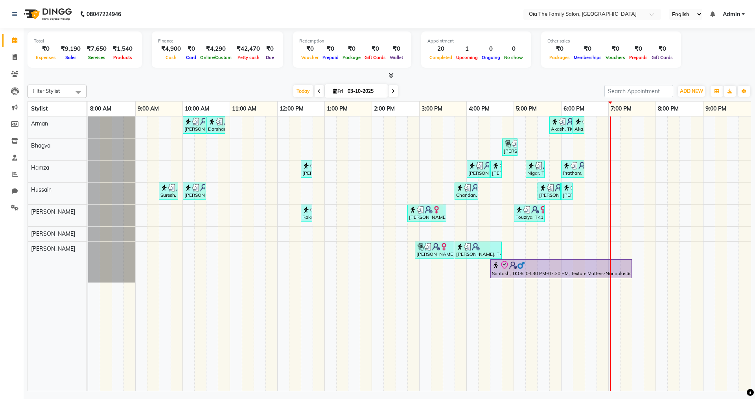
click at [582, 218] on div "[PERSON_NAME], TK02, 10:00 AM-10:30 AM, Hair Styling-Hair Cut (Men) Darshan, TK…" at bounding box center [419, 253] width 663 height 274
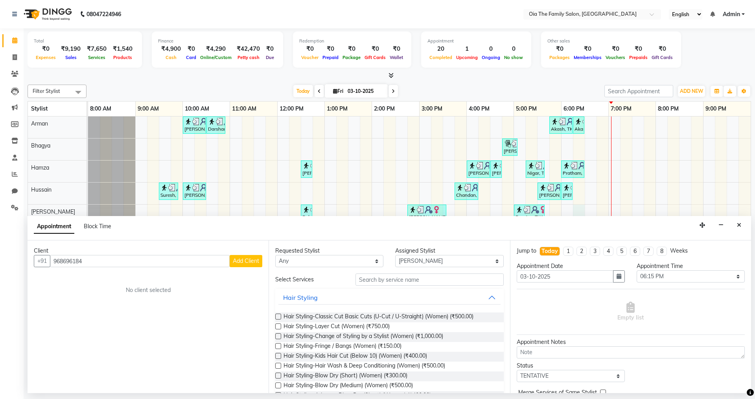
click at [249, 263] on span "Add Client" at bounding box center [246, 260] width 26 height 7
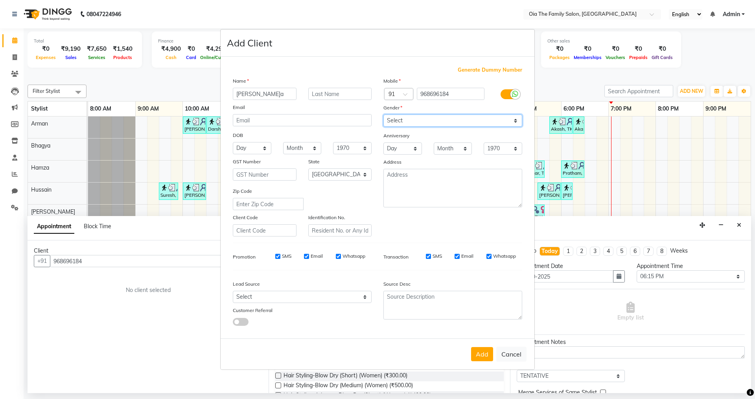
click at [424, 123] on select "Select [DEMOGRAPHIC_DATA] [DEMOGRAPHIC_DATA] Other Prefer Not To Say" at bounding box center [452, 120] width 139 height 12
click at [383, 114] on select "Select [DEMOGRAPHIC_DATA] [DEMOGRAPHIC_DATA] Other Prefer Not To Say" at bounding box center [452, 120] width 139 height 12
click at [489, 356] on button "Add" at bounding box center [482, 354] width 22 height 14
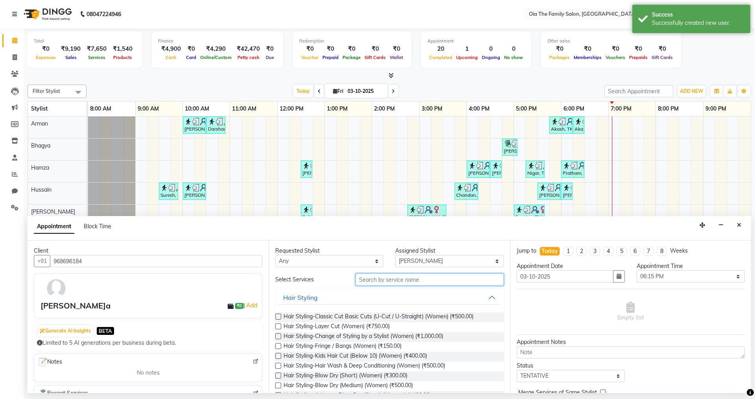
click at [432, 280] on input "text" at bounding box center [430, 279] width 148 height 12
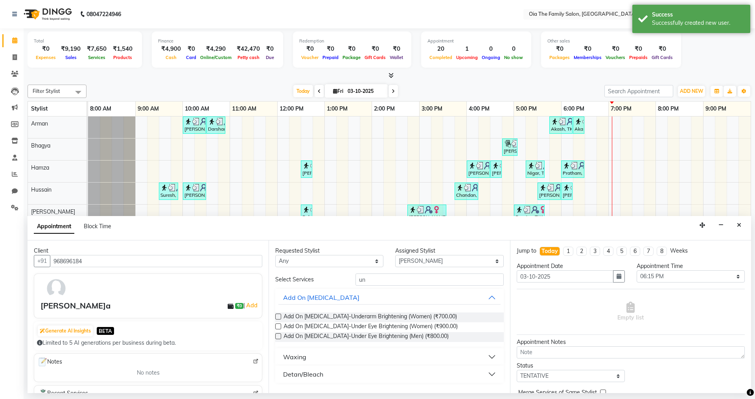
click at [324, 360] on button "Waxing" at bounding box center [389, 357] width 222 height 14
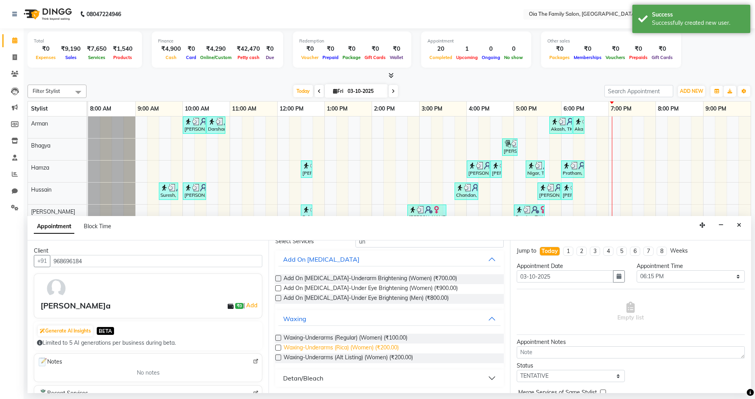
click at [359, 349] on span "Waxing-Underarms (Rica) (Women) (₹200.00)" at bounding box center [341, 348] width 115 height 10
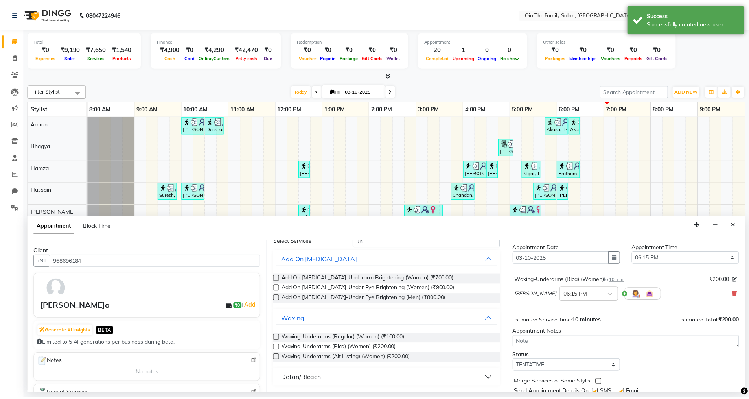
scroll to position [47, 0]
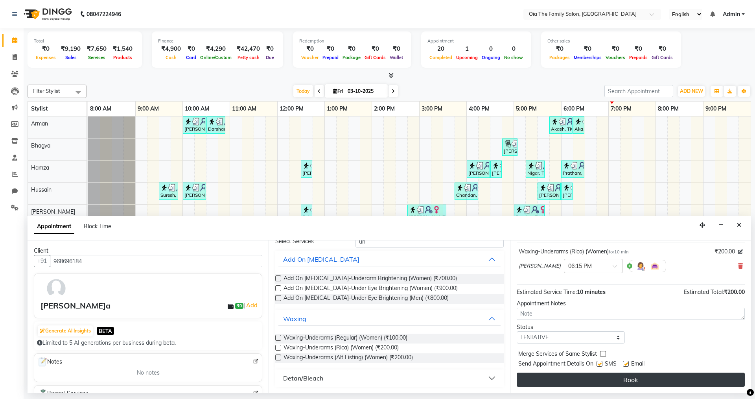
click at [621, 379] on button "Book" at bounding box center [631, 379] width 228 height 14
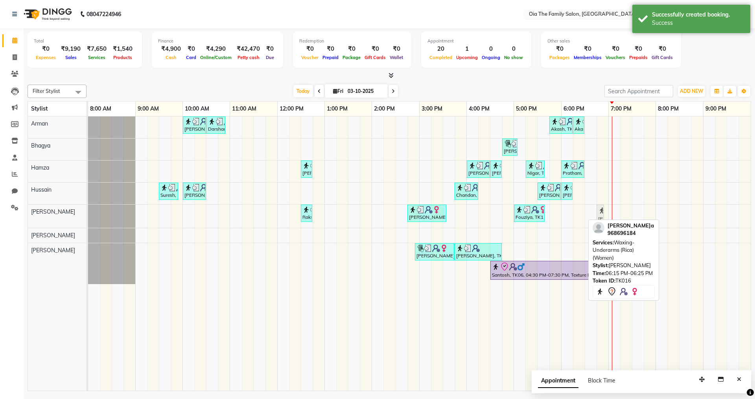
drag, startPoint x: 579, startPoint y: 215, endPoint x: 603, endPoint y: 214, distance: 24.4
click at [88, 214] on div "Raksha, TK04, 12:30 PM-12:40 PM, Threading-Eyebrow (Women) [PERSON_NAME], TK07,…" at bounding box center [88, 216] width 0 height 23
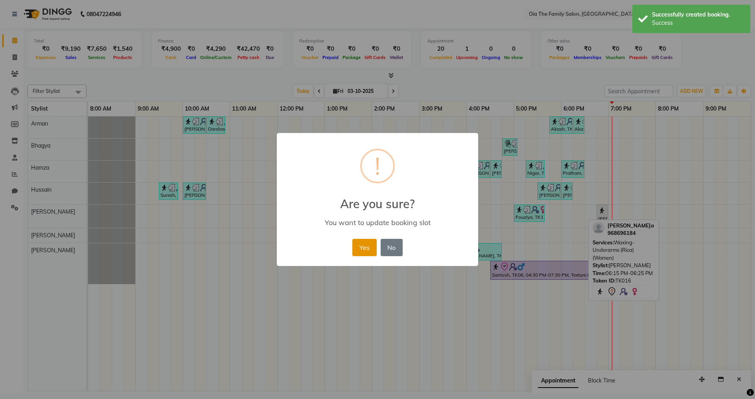
click at [363, 251] on button "Yes" at bounding box center [364, 247] width 24 height 17
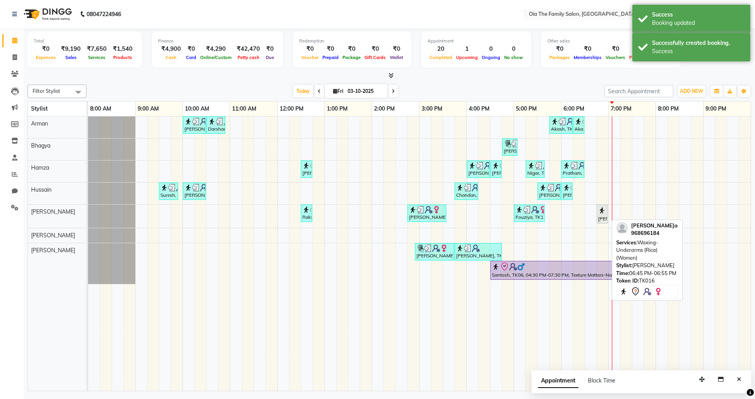
click at [605, 213] on img at bounding box center [602, 210] width 8 height 8
click at [601, 215] on div "[PERSON_NAME]a, TK16, 06:45 PM-06:55 PM, Waxing-Underarms (Rica) (Women)" at bounding box center [602, 214] width 10 height 17
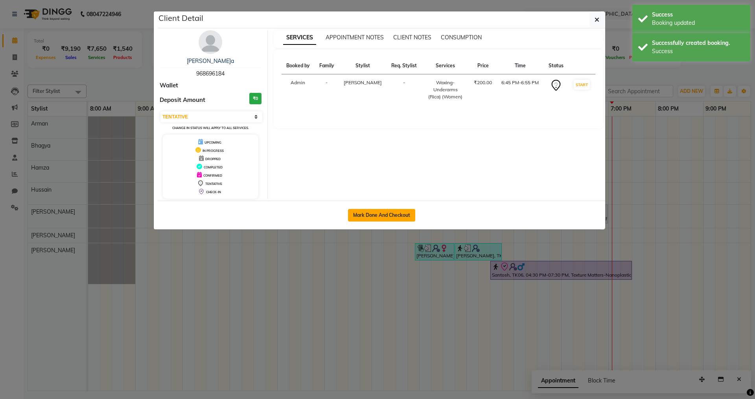
click at [406, 217] on button "Mark Done And Checkout" at bounding box center [381, 215] width 67 height 13
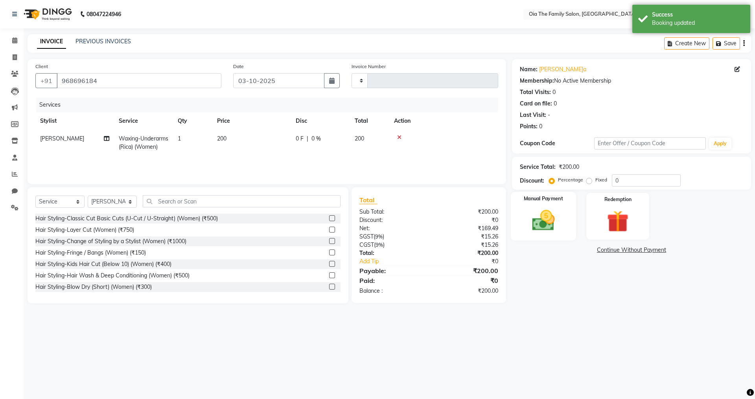
click at [535, 224] on img at bounding box center [543, 220] width 37 height 26
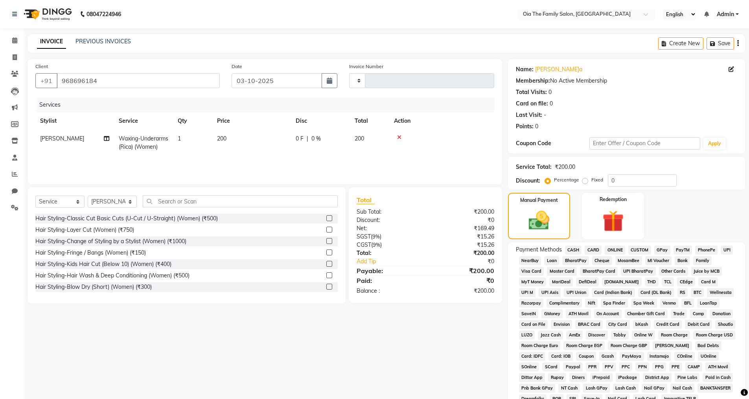
click at [728, 249] on span "UPI" at bounding box center [727, 249] width 12 height 9
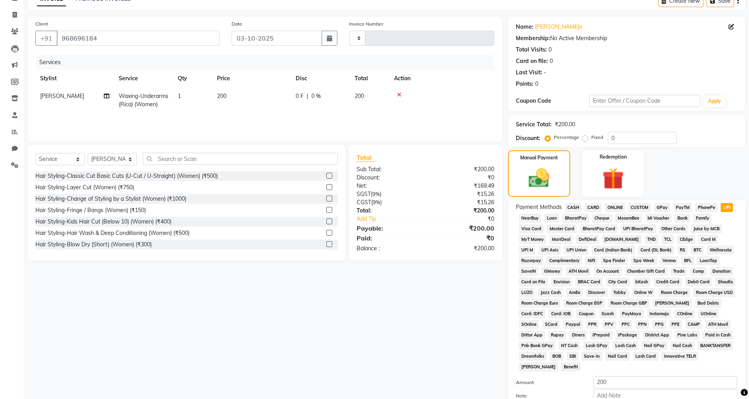
scroll to position [118, 0]
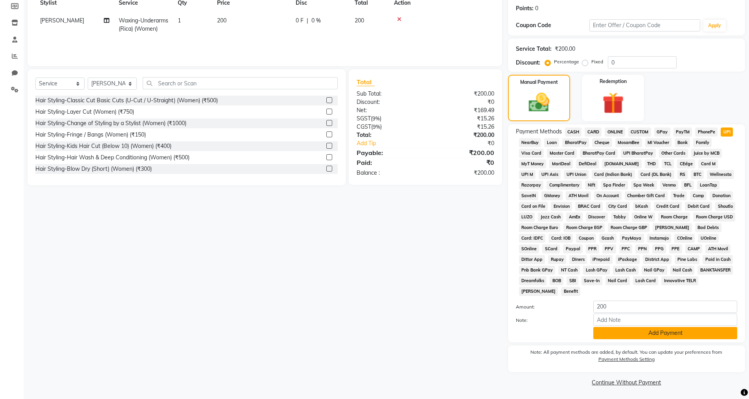
click at [646, 333] on button "Add Payment" at bounding box center [666, 333] width 144 height 12
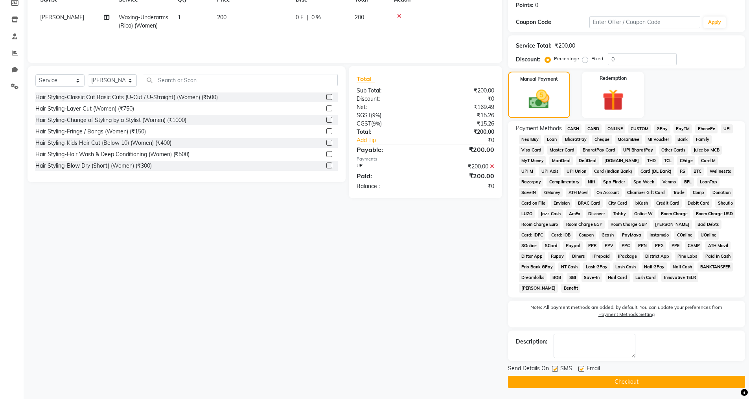
scroll to position [122, 0]
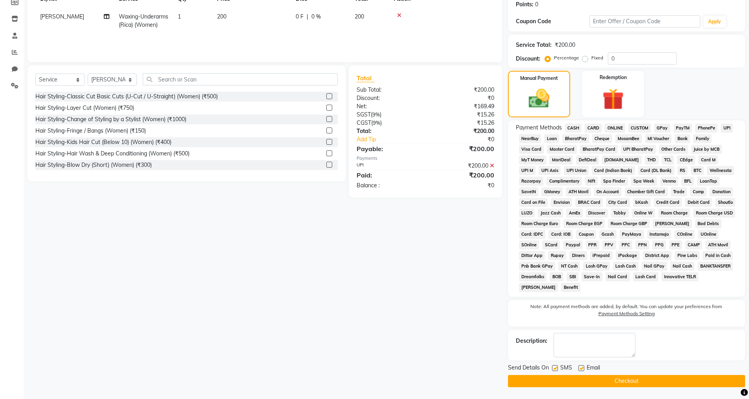
click at [586, 378] on button "Checkout" at bounding box center [626, 381] width 237 height 12
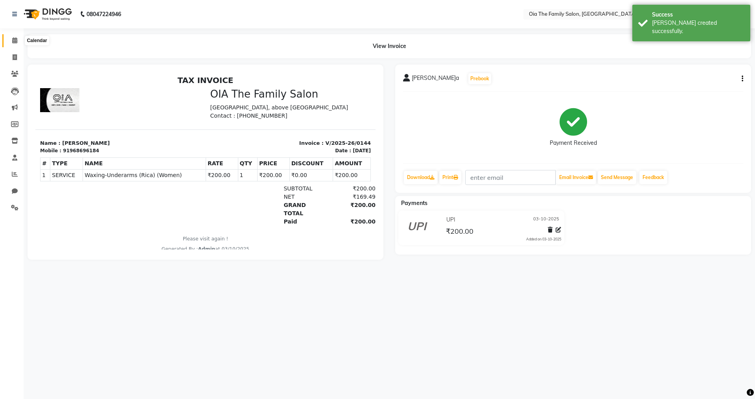
click at [16, 37] on icon at bounding box center [14, 40] width 5 height 6
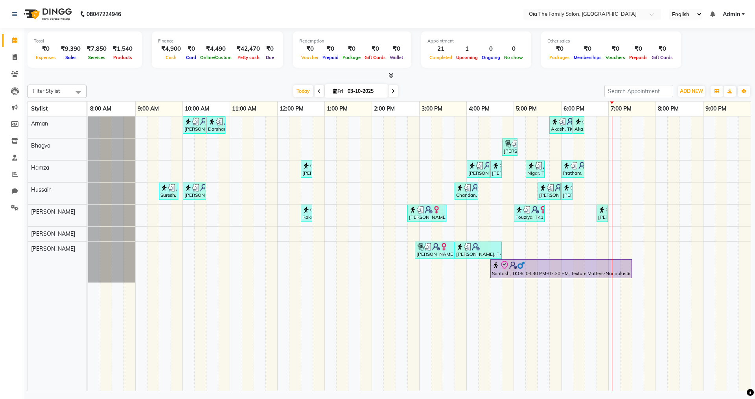
click at [588, 172] on div "[PERSON_NAME], TK02, 10:00 AM-10:30 AM, Hair Styling-Hair Cut (Men) Darshan, TK…" at bounding box center [419, 253] width 663 height 274
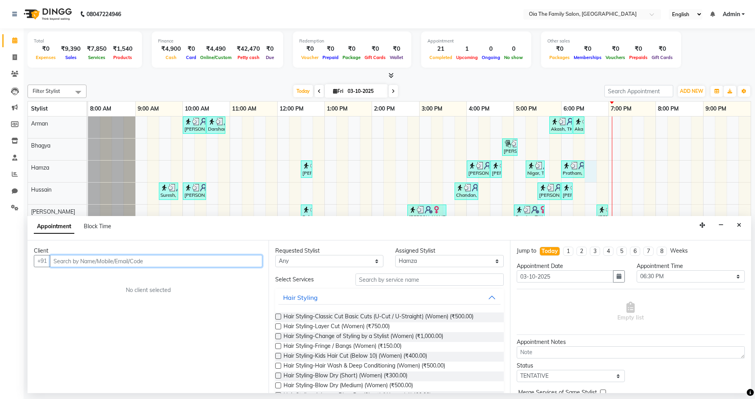
click at [255, 264] on input "text" at bounding box center [156, 261] width 212 height 12
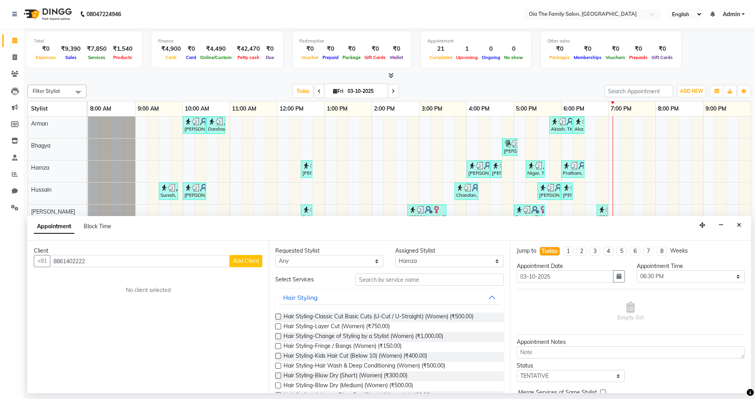
click at [253, 264] on button "Add Client" at bounding box center [246, 261] width 33 height 12
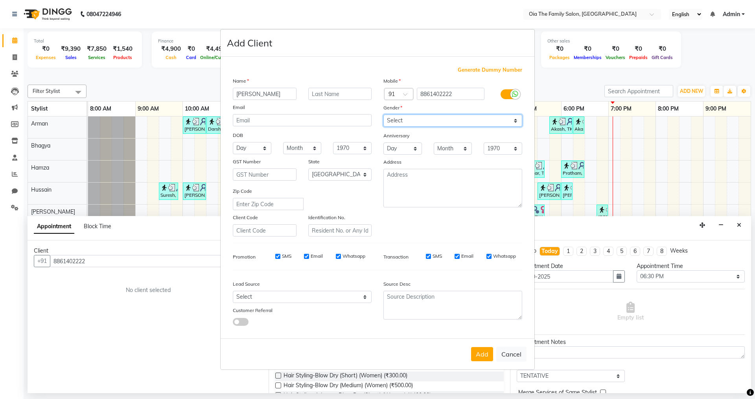
click at [414, 119] on select "Select [DEMOGRAPHIC_DATA] [DEMOGRAPHIC_DATA] Other Prefer Not To Say" at bounding box center [452, 120] width 139 height 12
click at [383, 114] on select "Select [DEMOGRAPHIC_DATA] [DEMOGRAPHIC_DATA] Other Prefer Not To Say" at bounding box center [452, 120] width 139 height 12
click at [479, 355] on button "Add" at bounding box center [482, 354] width 22 height 14
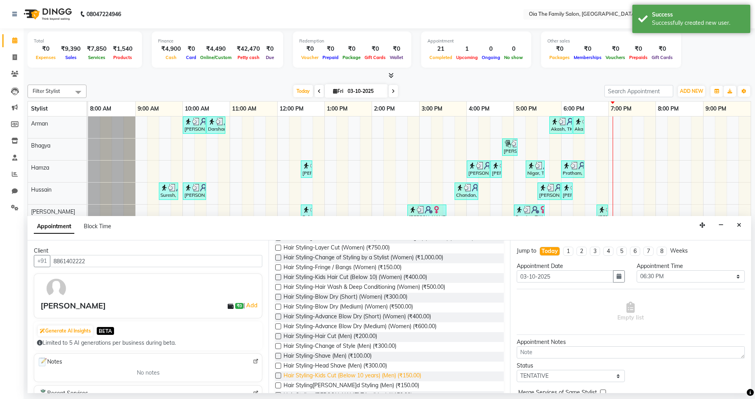
scroll to position [118, 0]
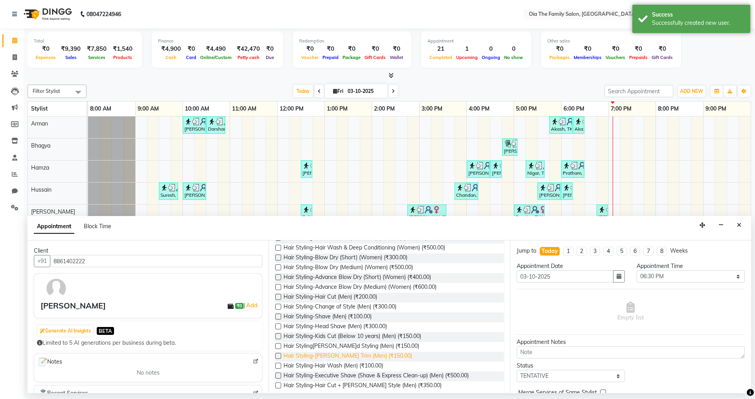
click at [318, 354] on span "Hair Styling-[PERSON_NAME] Trim (Men) (₹150.00)" at bounding box center [348, 357] width 129 height 10
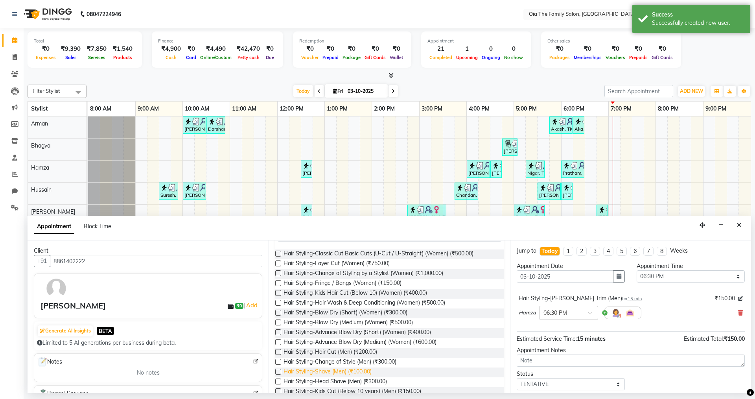
scroll to position [0, 0]
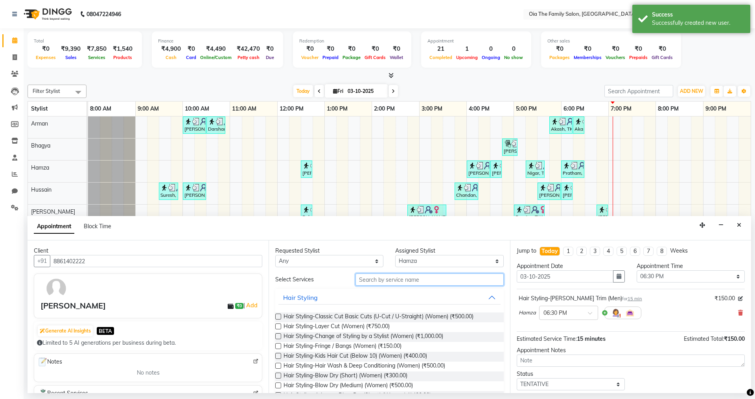
click at [400, 277] on input "text" at bounding box center [430, 279] width 148 height 12
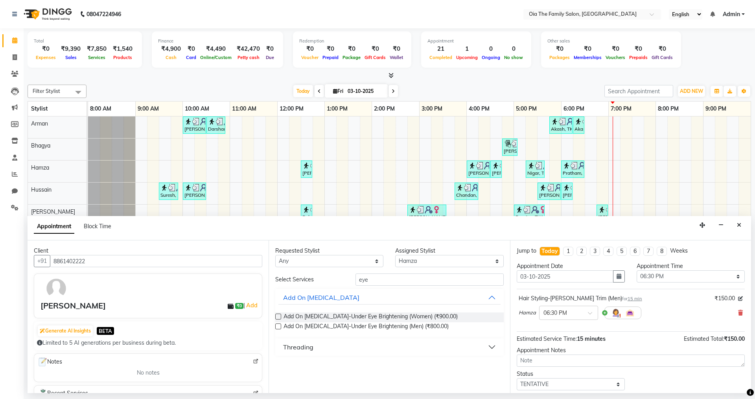
click at [301, 345] on div "Threading" at bounding box center [298, 346] width 30 height 9
click at [358, 371] on span "Threading-Eyebrow (Women) (₹50.00)" at bounding box center [332, 367] width 96 height 10
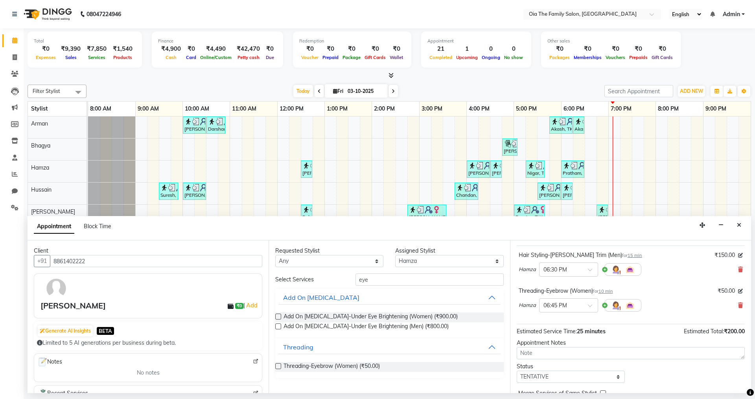
scroll to position [83, 0]
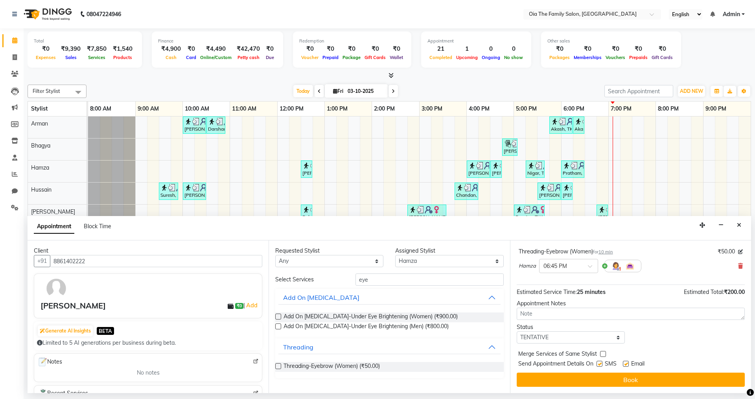
click at [626, 365] on label at bounding box center [626, 364] width 6 height 6
click at [626, 365] on input "checkbox" at bounding box center [625, 364] width 5 height 5
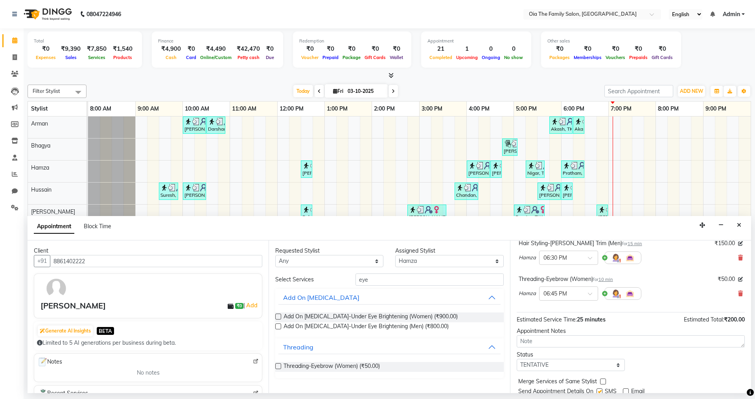
scroll to position [0, 0]
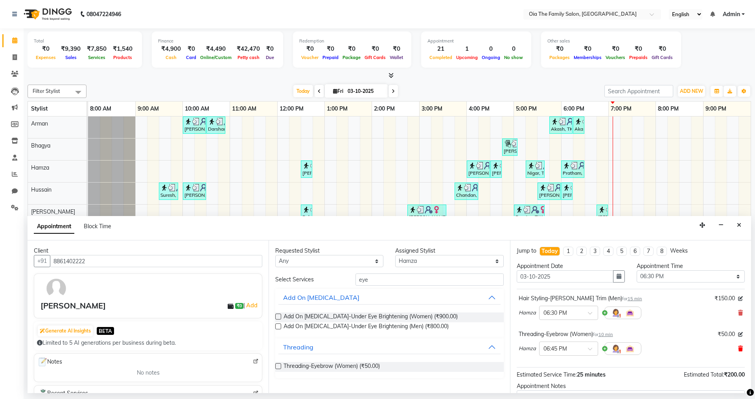
click at [738, 347] on icon at bounding box center [740, 349] width 5 height 6
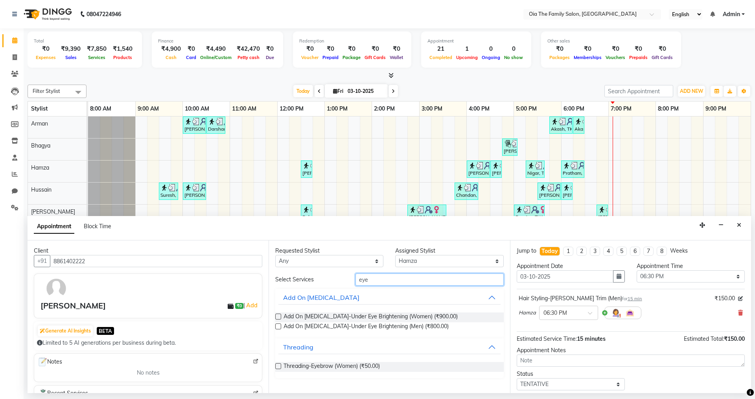
click at [413, 285] on input "eye" at bounding box center [430, 279] width 148 height 12
click at [459, 260] on select "Select Arman Bhagya Hamza [PERSON_NAME] [PERSON_NAME] Khan" at bounding box center [449, 261] width 108 height 12
click at [395, 255] on select "Select Arman Bhagya Hamza [PERSON_NAME] [PERSON_NAME] Khan" at bounding box center [449, 261] width 108 height 12
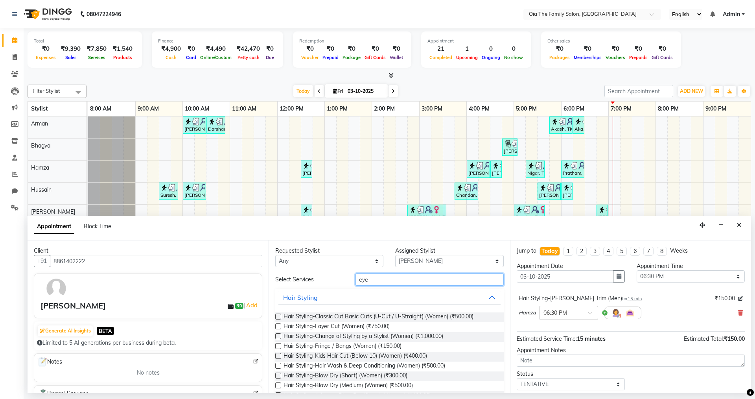
click at [380, 282] on input "eye" at bounding box center [430, 279] width 148 height 12
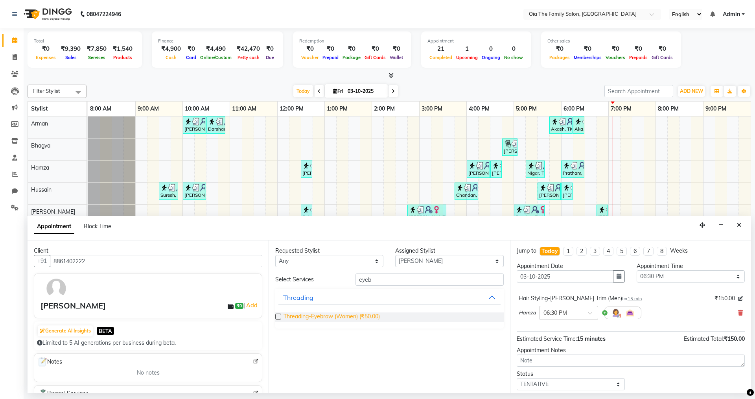
click at [358, 319] on span "Threading-Eyebrow (Women) (₹50.00)" at bounding box center [332, 317] width 96 height 10
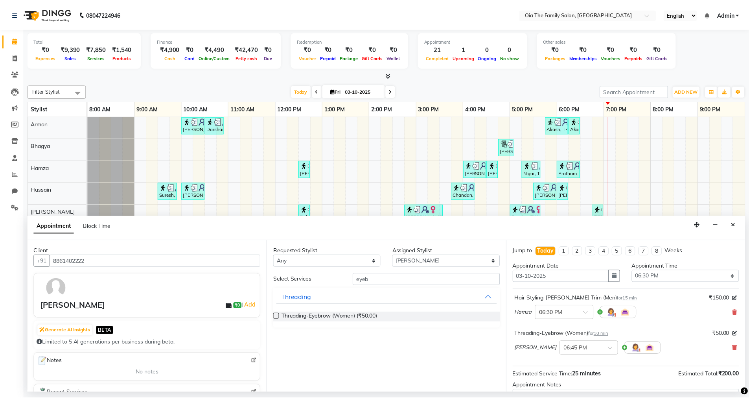
scroll to position [83, 0]
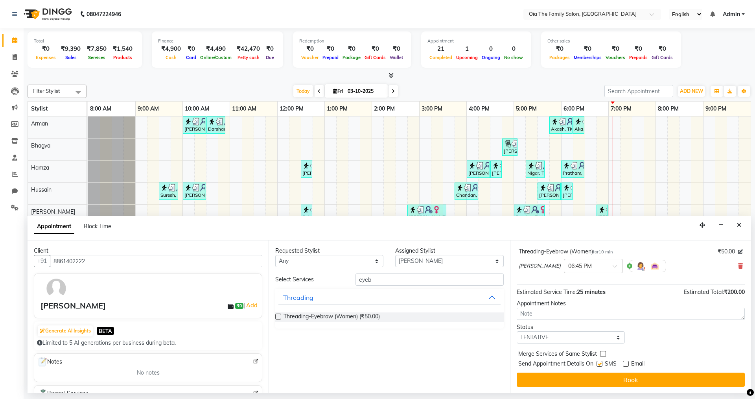
click at [598, 363] on label at bounding box center [600, 364] width 6 height 6
click at [598, 363] on input "checkbox" at bounding box center [599, 364] width 5 height 5
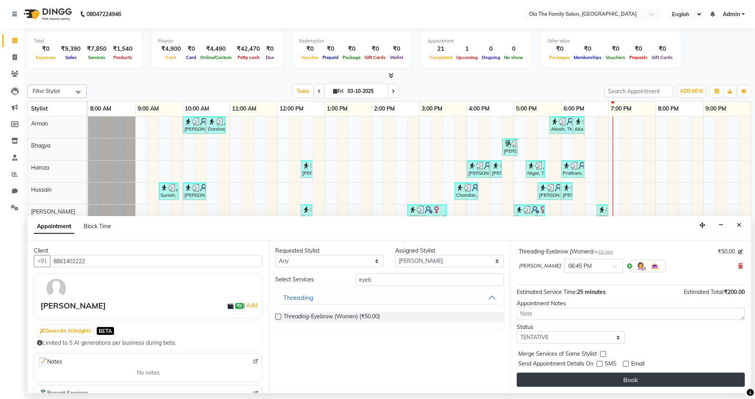
click at [592, 383] on button "Book" at bounding box center [631, 379] width 228 height 14
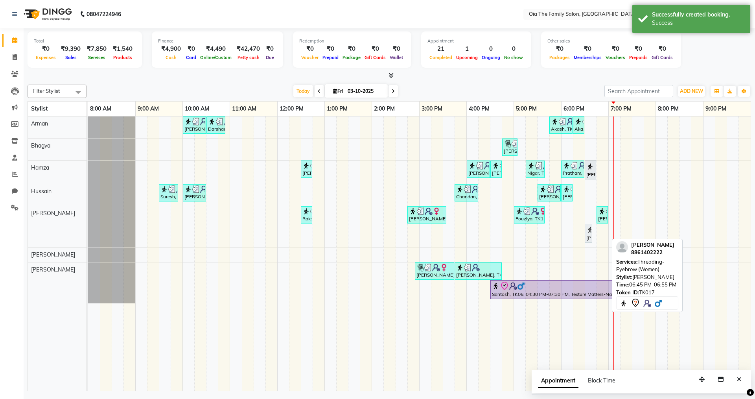
drag, startPoint x: 601, startPoint y: 236, endPoint x: 593, endPoint y: 236, distance: 8.3
click at [593, 236] on div "[PERSON_NAME]h, TK02, 10:00 AM-10:30 AM, Hair Styling-Hair Cut (Men) Darshan, T…" at bounding box center [419, 253] width 663 height 274
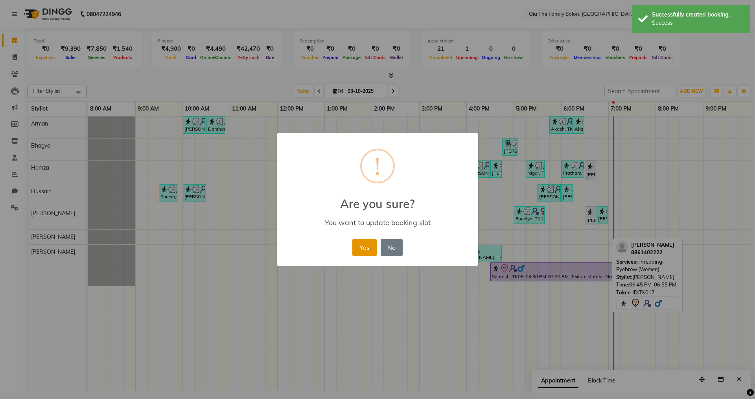
click at [371, 253] on button "Yes" at bounding box center [364, 247] width 24 height 17
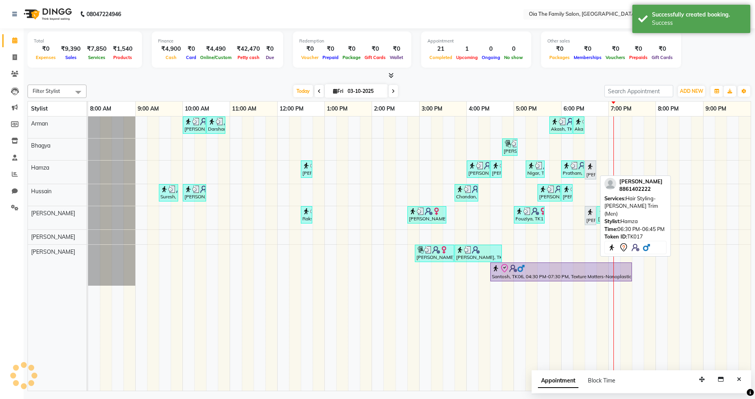
click at [594, 173] on div at bounding box center [595, 170] width 3 height 18
click at [592, 176] on div "[PERSON_NAME], TK17, 06:30 PM-06:45 PM, Hair Styling-[PERSON_NAME] Trim (Men)" at bounding box center [591, 170] width 10 height 17
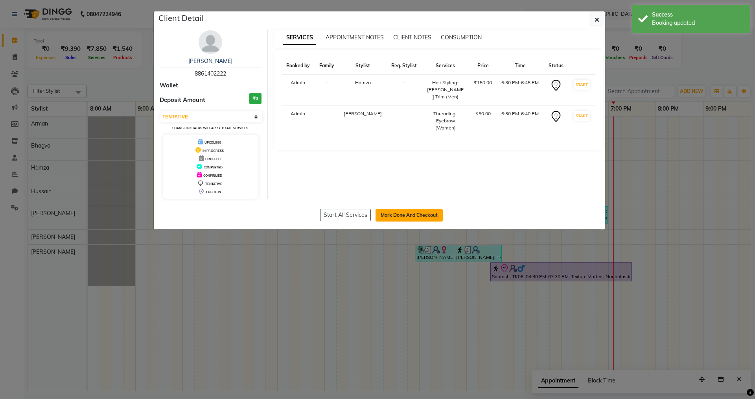
click at [430, 217] on button "Mark Done And Checkout" at bounding box center [409, 215] width 67 height 13
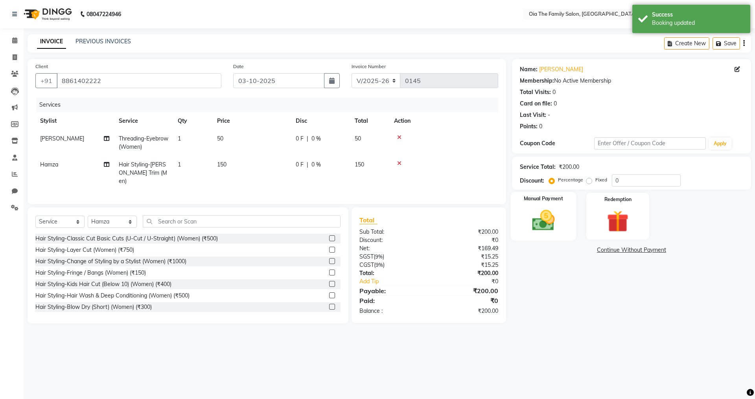
click at [532, 233] on img at bounding box center [543, 220] width 37 height 26
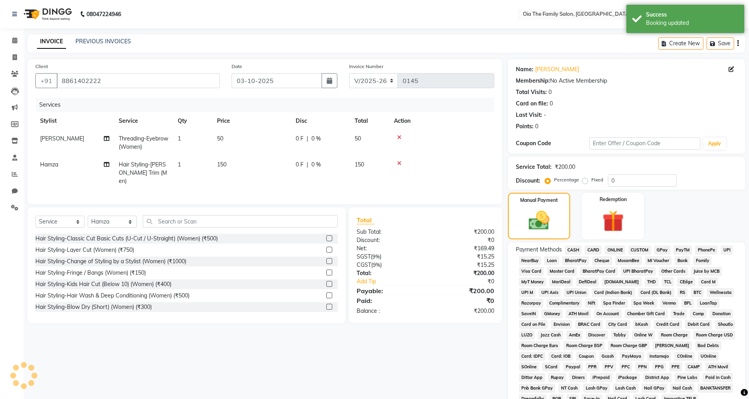
click at [580, 250] on span "CASH" at bounding box center [573, 249] width 17 height 9
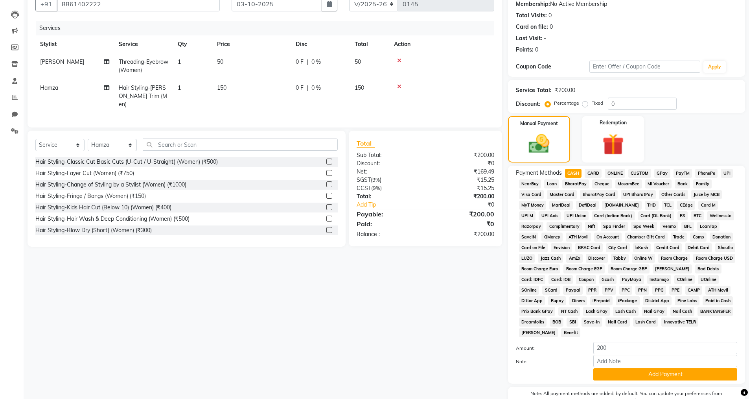
scroll to position [118, 0]
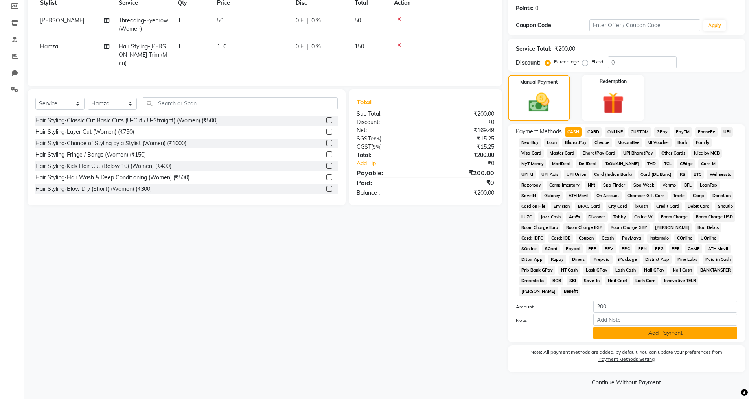
click at [613, 328] on button "Add Payment" at bounding box center [666, 333] width 144 height 12
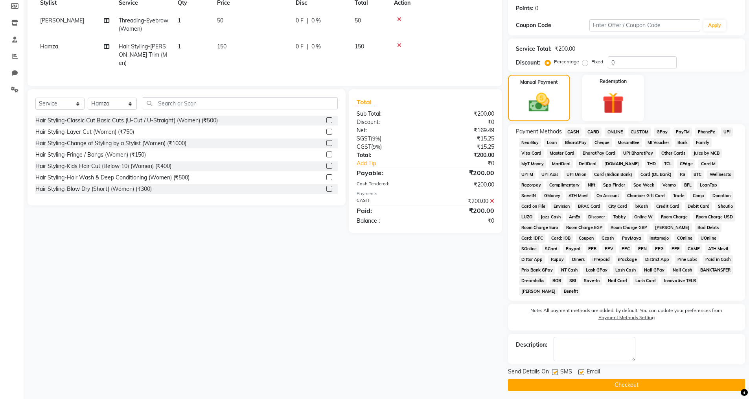
click at [582, 371] on label at bounding box center [582, 372] width 6 height 6
click at [582, 371] on input "checkbox" at bounding box center [581, 372] width 5 height 5
click at [557, 372] on label at bounding box center [555, 372] width 6 height 6
click at [557, 372] on input "checkbox" at bounding box center [554, 372] width 5 height 5
click at [559, 379] on button "Checkout" at bounding box center [626, 385] width 237 height 12
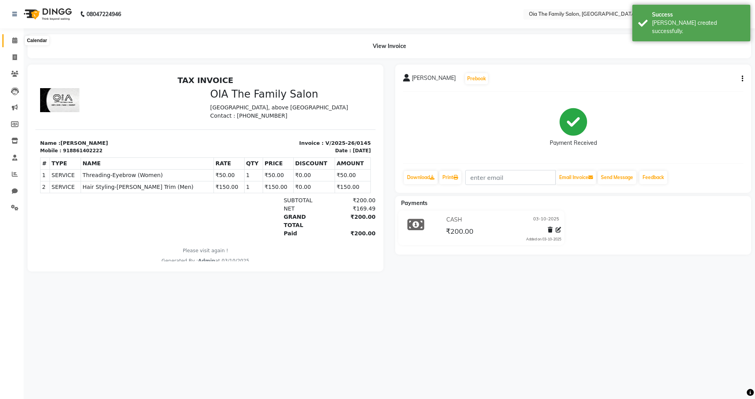
click at [11, 42] on span at bounding box center [15, 40] width 14 height 9
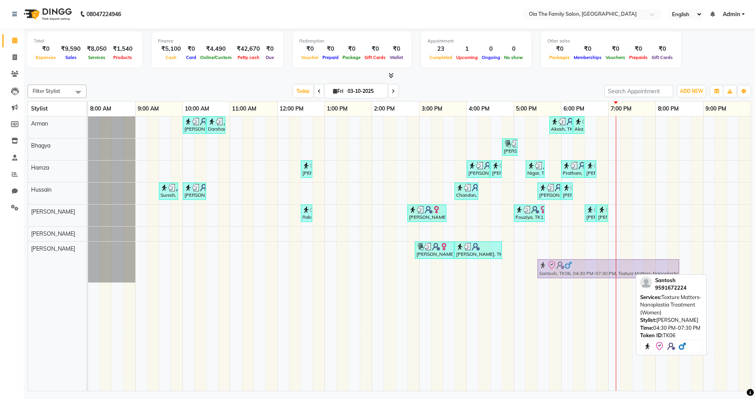
drag, startPoint x: 541, startPoint y: 265, endPoint x: 587, endPoint y: 266, distance: 46.4
click at [88, 266] on div "[PERSON_NAME], TK07, 02:55 PM-03:45 PM, Hair Styling-Layer Cut (Women) (₹750) P…" at bounding box center [88, 261] width 0 height 41
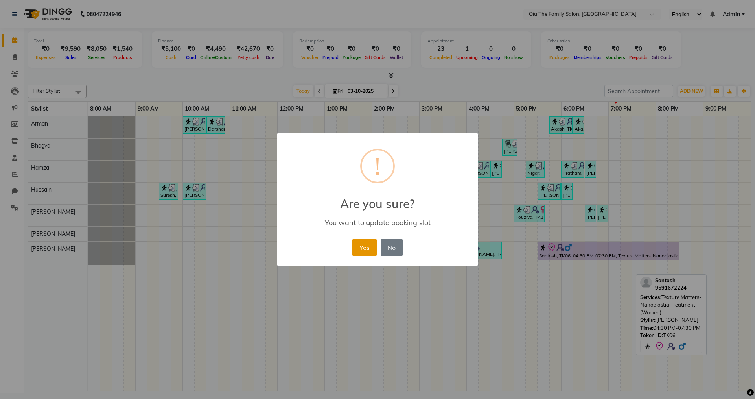
click at [361, 247] on button "Yes" at bounding box center [364, 247] width 24 height 17
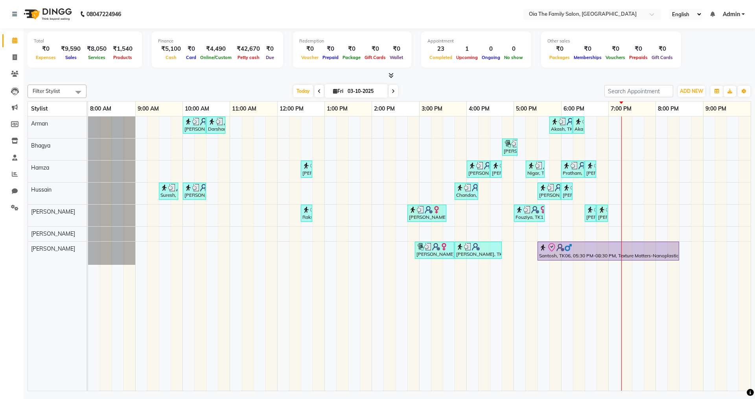
click at [588, 127] on div "[PERSON_NAME]h, TK02, 10:00 AM-10:30 AM, Hair Styling-Hair Cut (Men) Darshan, T…" at bounding box center [419, 253] width 663 height 274
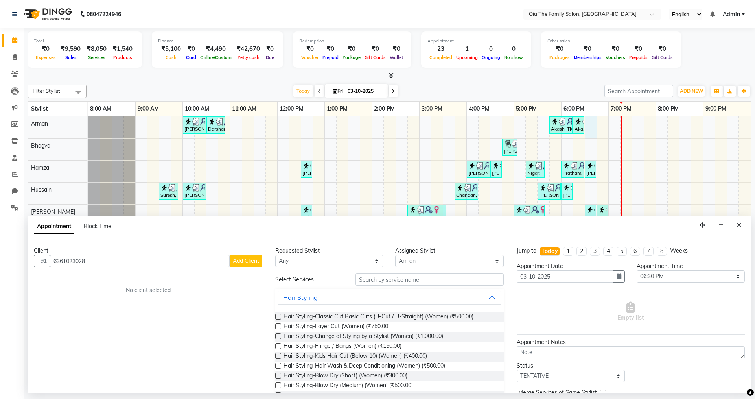
click at [248, 256] on button "Add Client" at bounding box center [246, 261] width 33 height 12
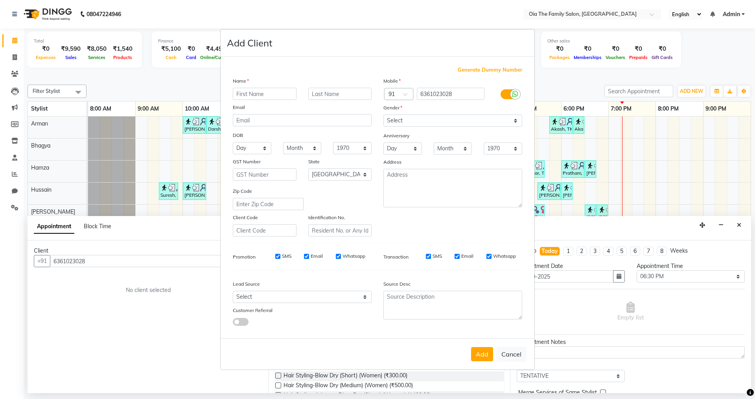
click at [244, 97] on input "text" at bounding box center [265, 94] width 64 height 12
click at [400, 116] on select "Select [DEMOGRAPHIC_DATA] [DEMOGRAPHIC_DATA] Other Prefer Not To Say" at bounding box center [452, 120] width 139 height 12
click at [383, 114] on select "Select [DEMOGRAPHIC_DATA] [DEMOGRAPHIC_DATA] Other Prefer Not To Say" at bounding box center [452, 120] width 139 height 12
click at [483, 358] on button "Add" at bounding box center [482, 354] width 22 height 14
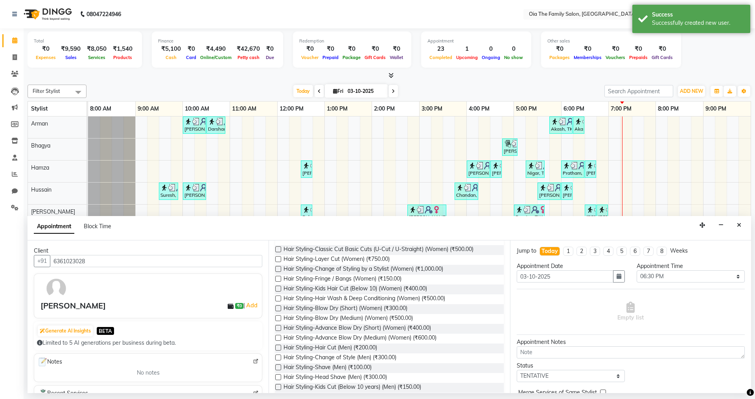
scroll to position [79, 0]
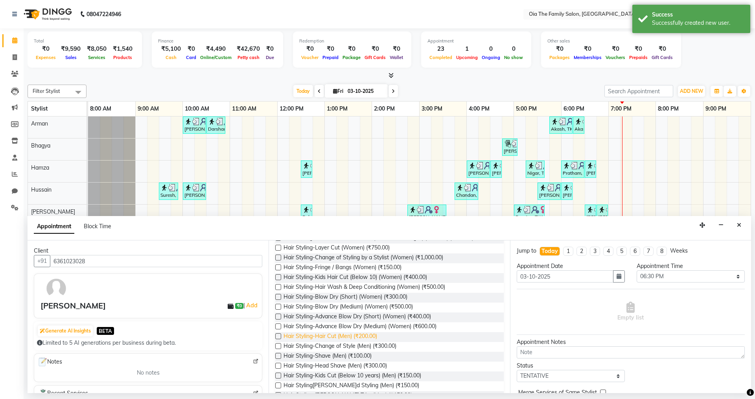
click at [349, 338] on span "Hair Styling-Hair Cut (Men) (₹200.00)" at bounding box center [331, 337] width 94 height 10
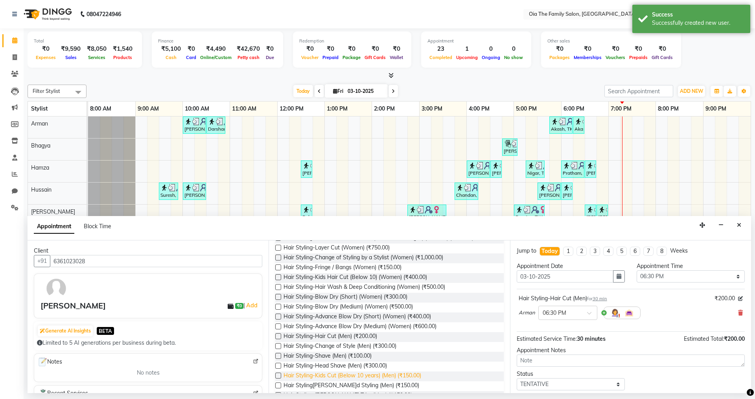
scroll to position [118, 0]
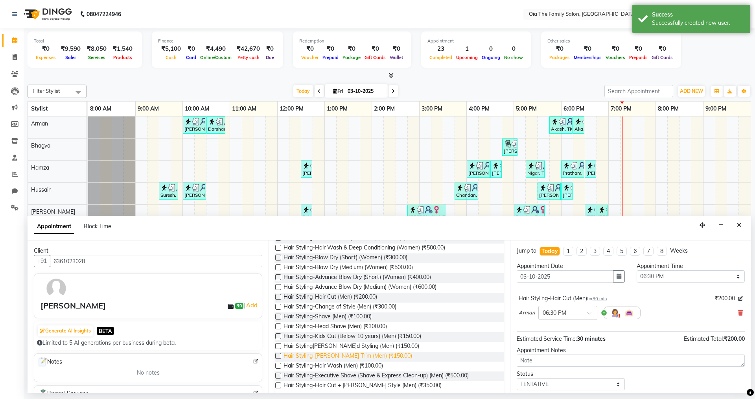
click at [342, 353] on span "Hair Styling-[PERSON_NAME] Trim (Men) (₹150.00)" at bounding box center [348, 357] width 129 height 10
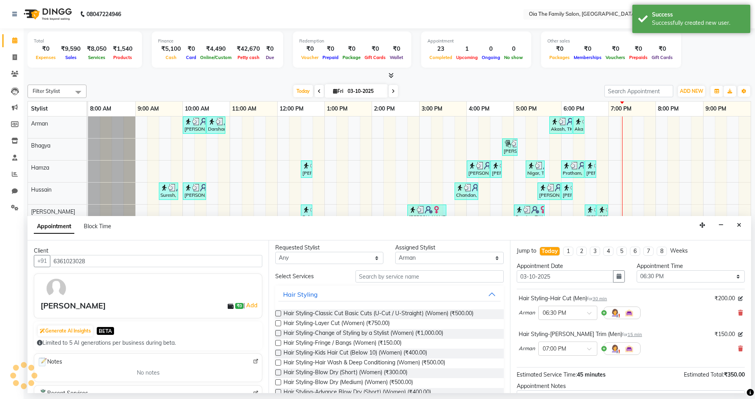
scroll to position [0, 0]
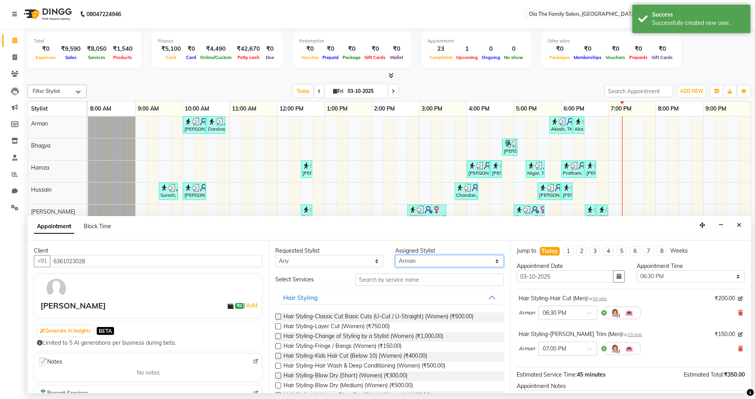
click at [437, 261] on select "Select Arman Bhagya Hamza [PERSON_NAME] [PERSON_NAME] Khan" at bounding box center [449, 261] width 108 height 12
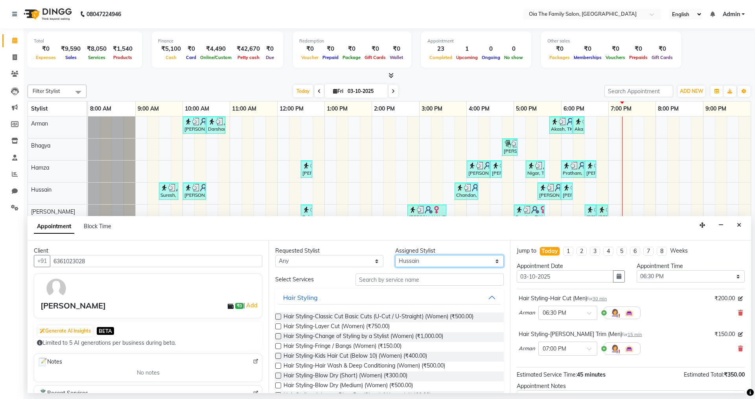
click at [395, 255] on select "Select Arman Bhagya Hamza [PERSON_NAME] [PERSON_NAME] Khan" at bounding box center [449, 261] width 108 height 12
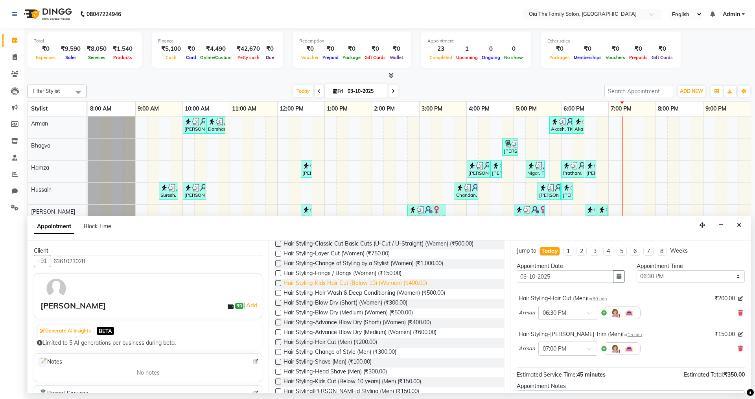
scroll to position [79, 0]
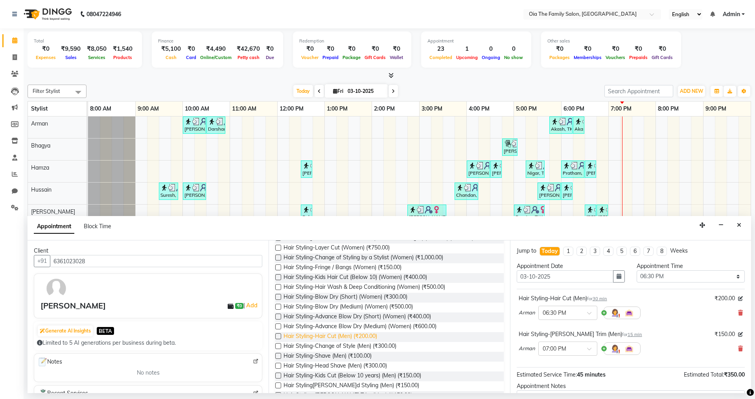
click at [358, 339] on span "Hair Styling-Hair Cut (Men) (₹200.00)" at bounding box center [331, 337] width 94 height 10
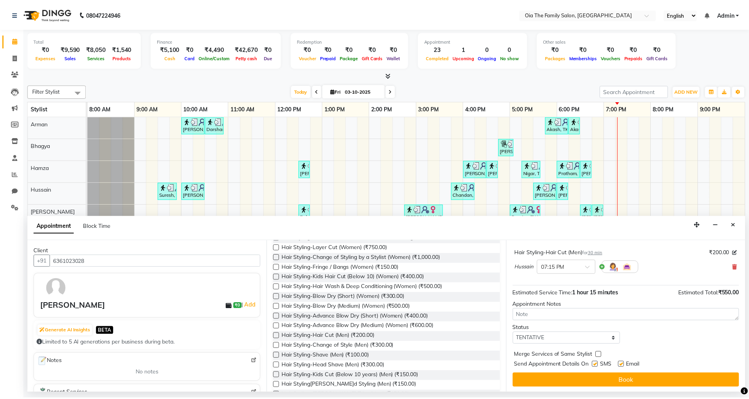
scroll to position [118, 0]
click at [601, 361] on label at bounding box center [600, 364] width 6 height 6
click at [601, 362] on input "checkbox" at bounding box center [599, 364] width 5 height 5
click at [627, 365] on label at bounding box center [626, 364] width 6 height 6
click at [627, 365] on input "checkbox" at bounding box center [625, 364] width 5 height 5
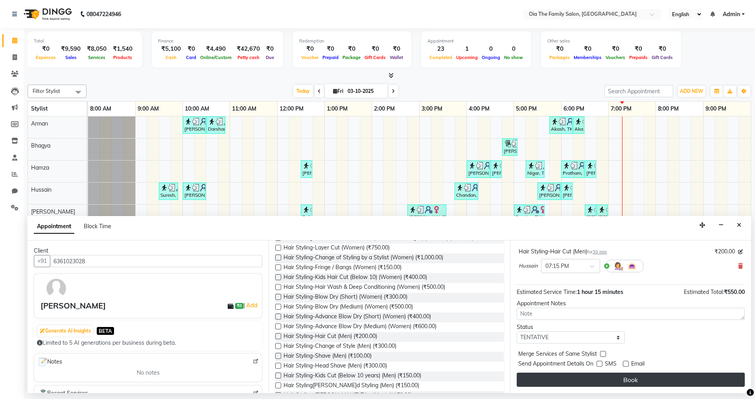
click at [624, 374] on button "Book" at bounding box center [631, 379] width 228 height 14
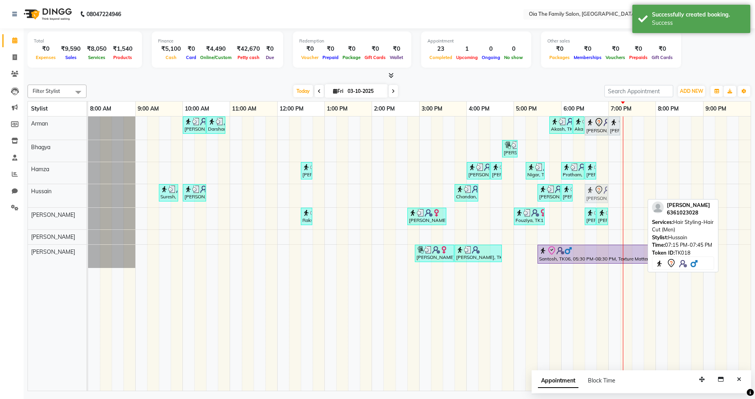
drag, startPoint x: 631, startPoint y: 198, endPoint x: 601, endPoint y: 198, distance: 30.3
click at [88, 198] on div "Suresh, TK01, 09:30 AM-09:55 AM, Hair Styling-Kids Cut (Below 10 years) (Men) […" at bounding box center [88, 195] width 0 height 23
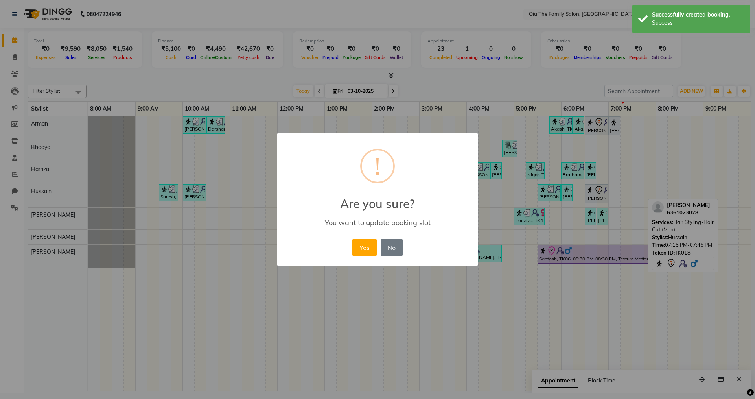
click at [601, 198] on div "× ! Are you sure? You want to update booking slot Yes No No" at bounding box center [377, 199] width 755 height 399
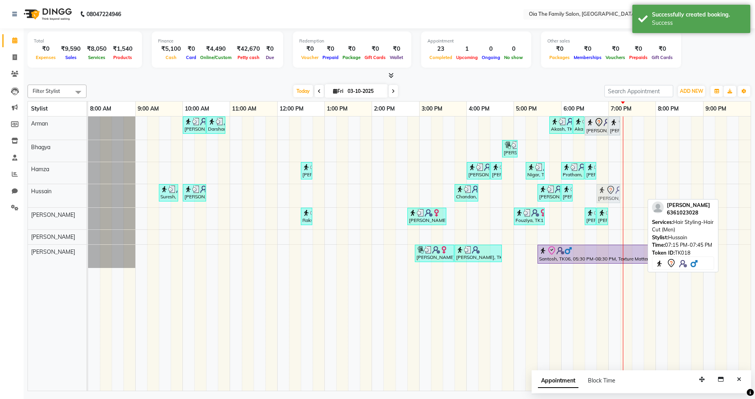
drag, startPoint x: 636, startPoint y: 193, endPoint x: 610, endPoint y: 196, distance: 25.8
click at [88, 196] on div "Suresh, TK01, 09:30 AM-09:55 AM, Hair Styling-Kids Cut (Below 10 years) (Men) […" at bounding box center [88, 195] width 0 height 23
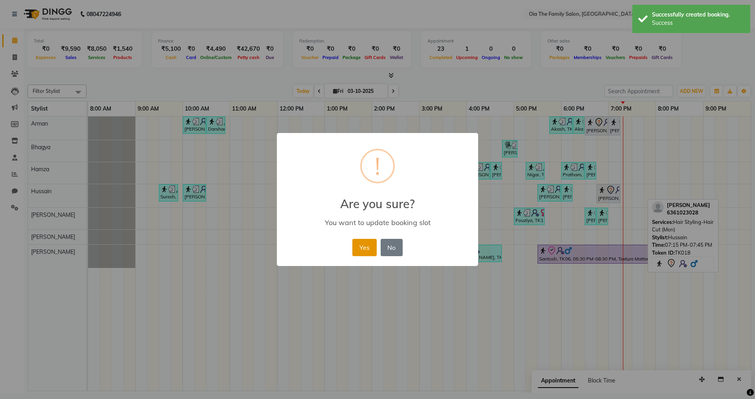
click at [368, 252] on button "Yes" at bounding box center [364, 247] width 24 height 17
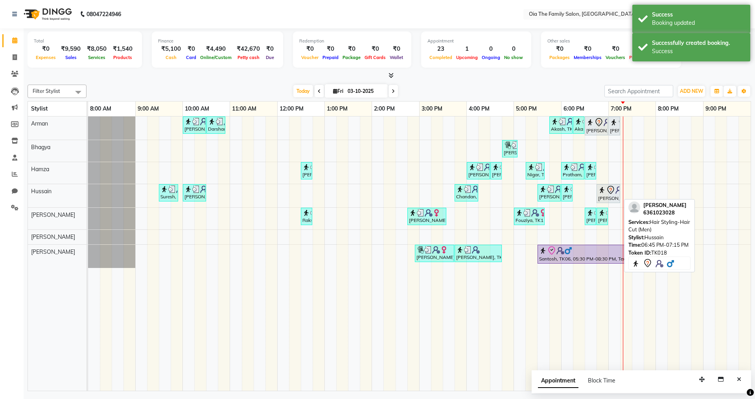
click at [612, 194] on icon at bounding box center [610, 189] width 9 height 9
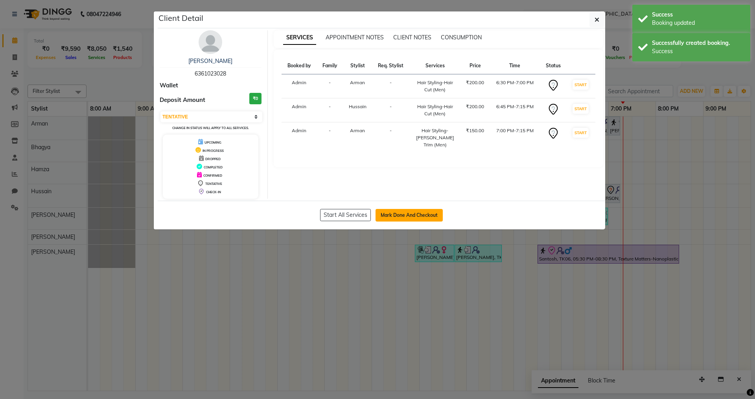
click at [438, 216] on button "Mark Done And Checkout" at bounding box center [409, 215] width 67 height 13
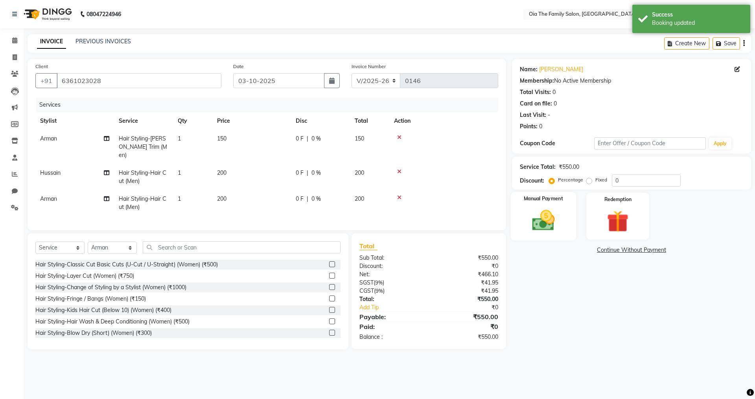
click at [566, 225] on div "Manual Payment" at bounding box center [543, 216] width 65 height 48
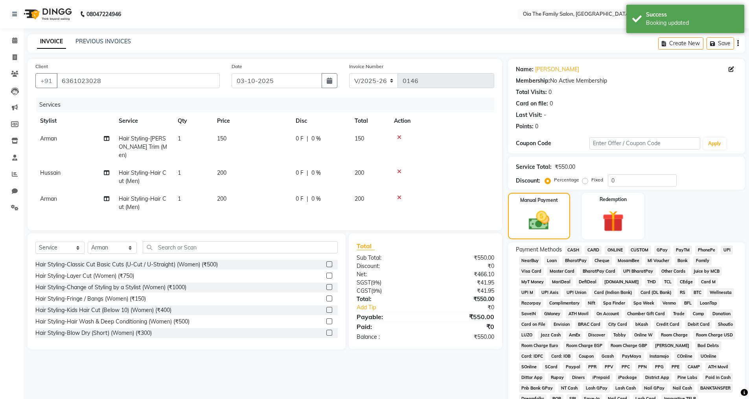
click at [729, 249] on span "UPI" at bounding box center [727, 249] width 12 height 9
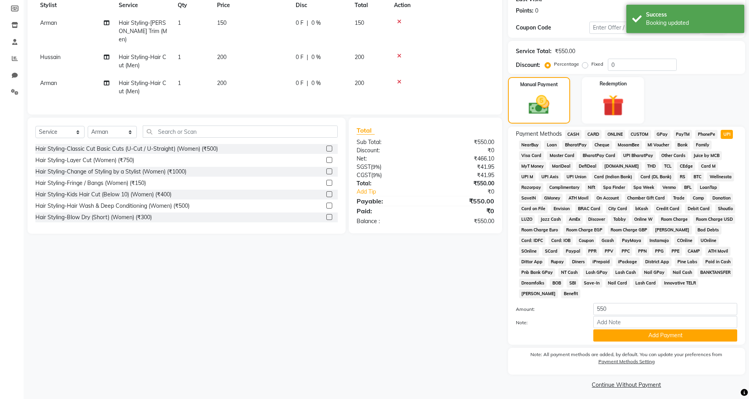
scroll to position [119, 0]
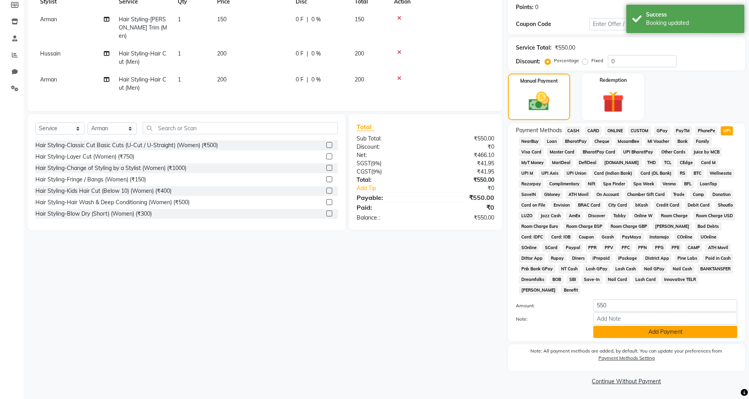
click at [629, 328] on button "Add Payment" at bounding box center [666, 332] width 144 height 12
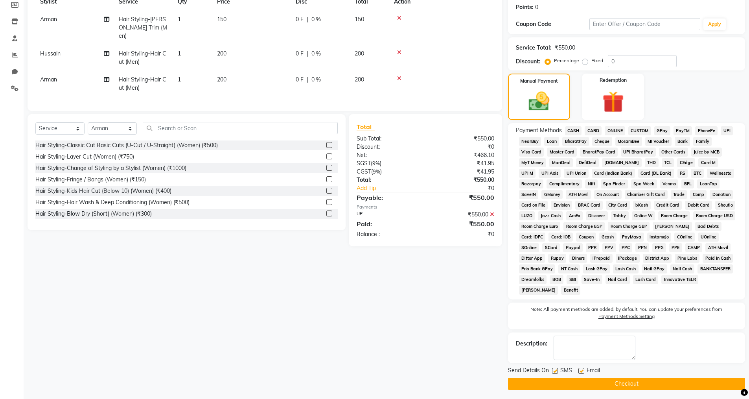
scroll to position [122, 0]
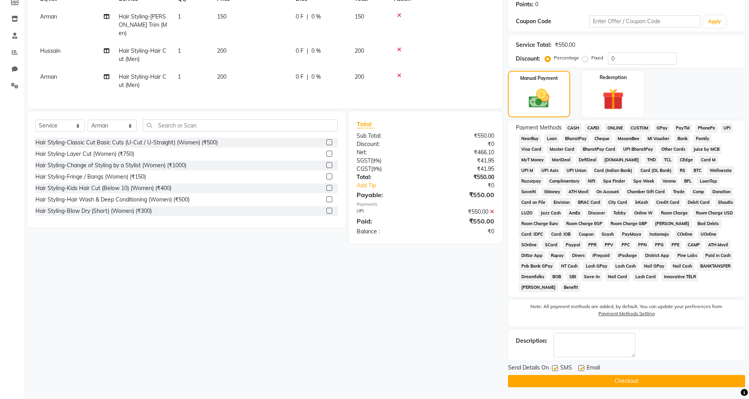
click at [580, 367] on label at bounding box center [582, 368] width 6 height 6
click at [580, 367] on input "checkbox" at bounding box center [581, 368] width 5 height 5
click at [581, 371] on div at bounding box center [581, 369] width 5 height 8
click at [581, 376] on button "Checkout" at bounding box center [626, 381] width 237 height 12
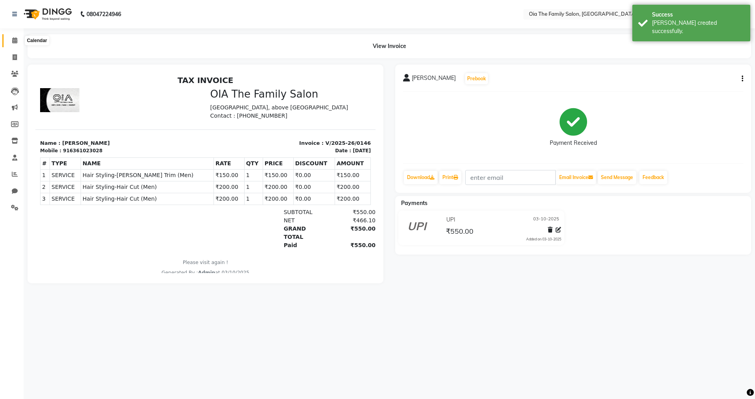
click at [13, 42] on icon at bounding box center [14, 40] width 5 height 6
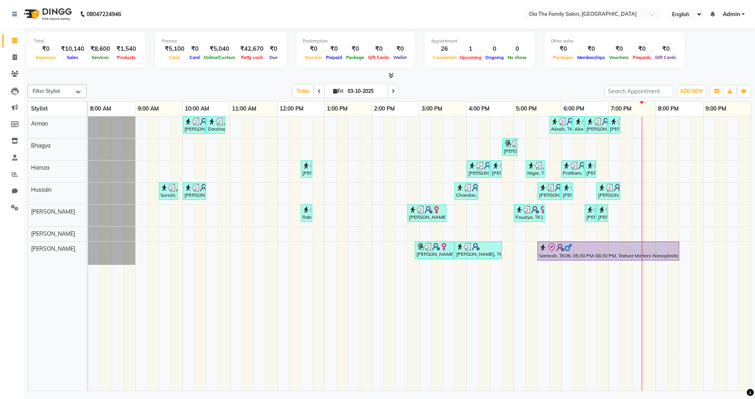
click at [350, 88] on input "03-10-2025" at bounding box center [364, 91] width 39 height 12
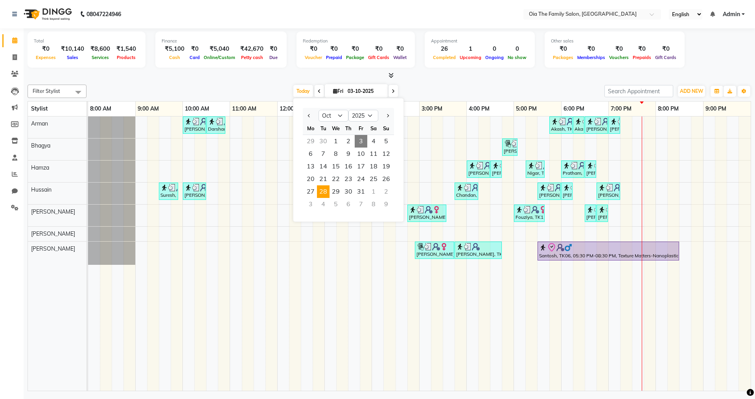
click at [324, 194] on span "28" at bounding box center [323, 191] width 13 height 13
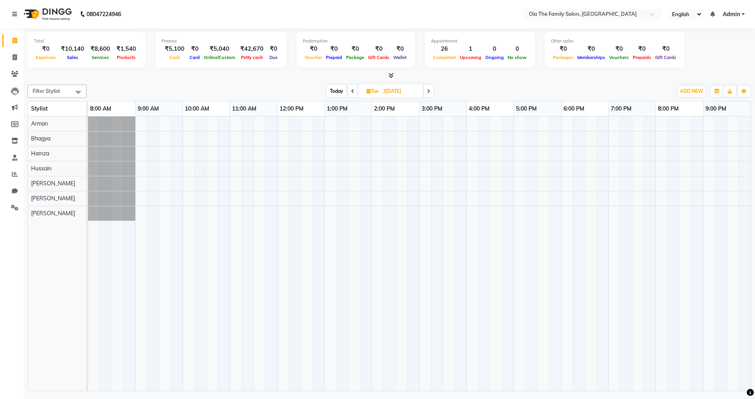
click at [400, 92] on input "2[DATE]" at bounding box center [400, 91] width 39 height 12
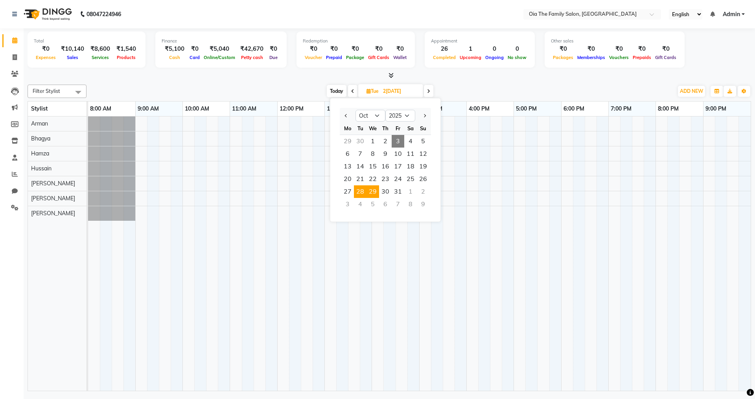
click at [376, 190] on span "29" at bounding box center [373, 191] width 13 height 13
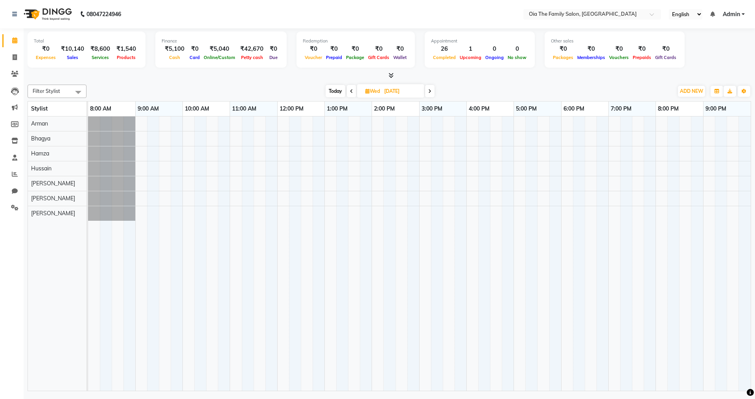
click at [380, 94] on span "[DATE]" at bounding box center [390, 90] width 67 height 13
click at [387, 87] on input "[DATE]" at bounding box center [401, 91] width 39 height 12
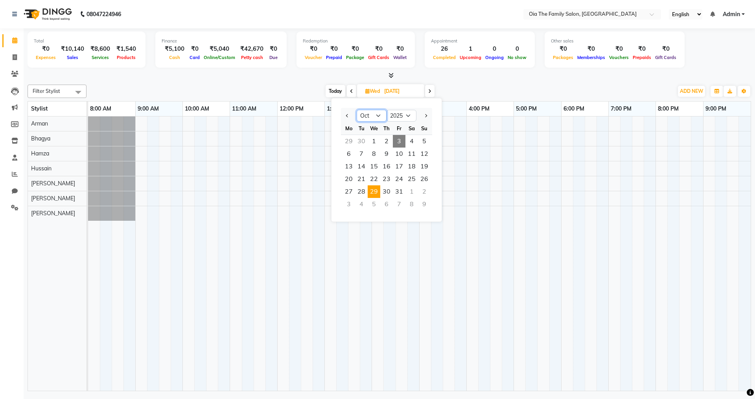
click at [374, 120] on select "Jan Feb Mar Apr May Jun [DATE] Aug Sep Oct Nov Dec" at bounding box center [372, 116] width 30 height 12
click at [357, 110] on select "Jan Feb Mar Apr May Jun [DATE] Aug Sep Oct Nov Dec" at bounding box center [372, 116] width 30 height 12
click at [347, 192] on span "29" at bounding box center [349, 191] width 13 height 13
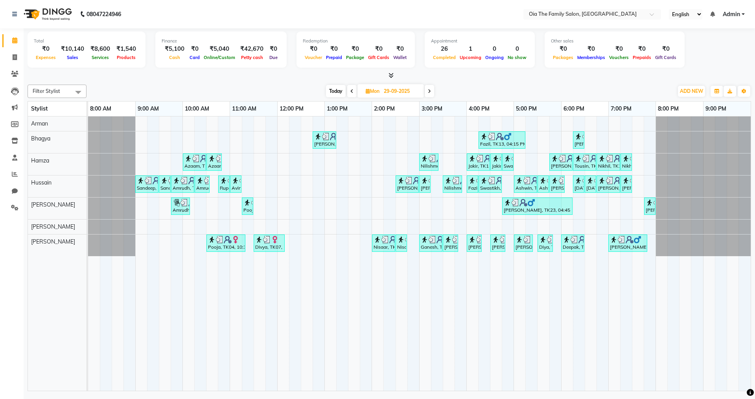
click at [337, 96] on span "Today" at bounding box center [336, 91] width 20 height 12
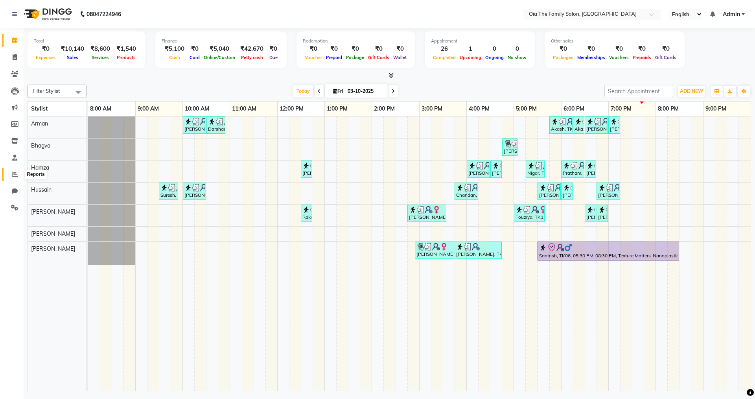
click at [18, 178] on span at bounding box center [15, 174] width 14 height 9
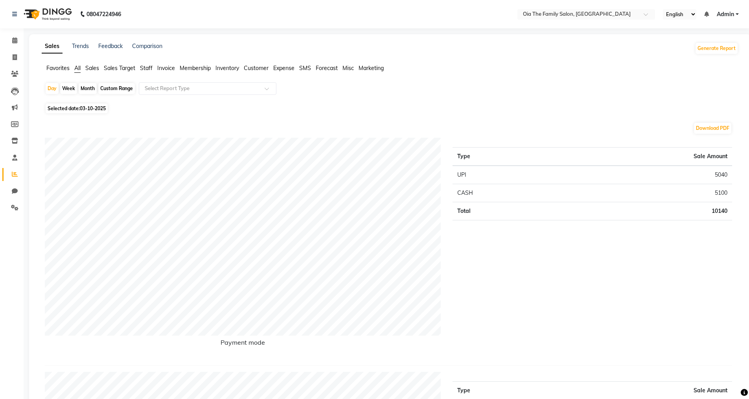
click at [90, 90] on div "Month" at bounding box center [88, 88] width 18 height 11
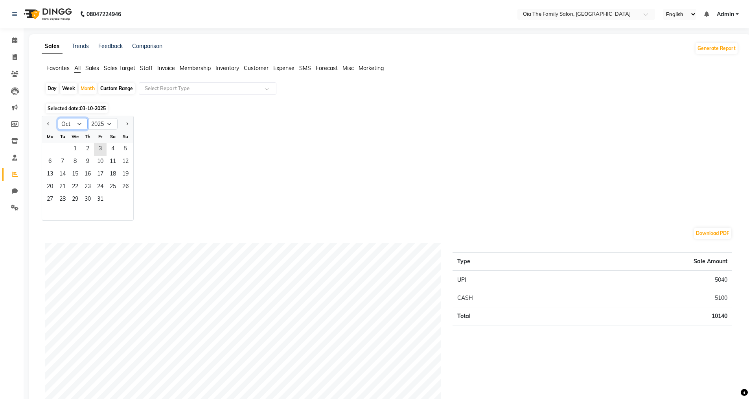
click at [80, 121] on select "Jan Feb Mar Apr May Jun [DATE] Aug Sep Oct Nov Dec" at bounding box center [73, 124] width 30 height 12
click at [58, 118] on select "Jan Feb Mar Apr May Jun [DATE] Aug Sep Oct Nov Dec" at bounding box center [73, 124] width 30 height 12
click at [48, 197] on span "29" at bounding box center [50, 200] width 13 height 13
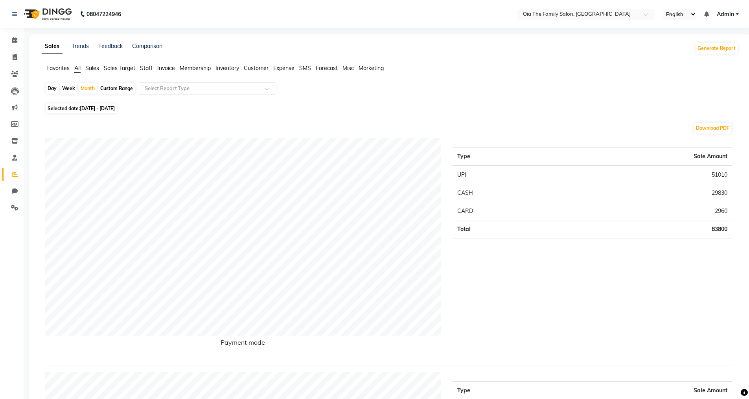
click at [53, 88] on div "Day" at bounding box center [52, 88] width 13 height 11
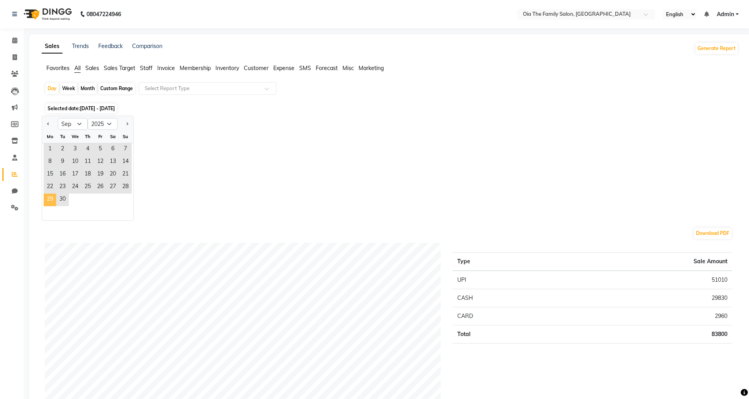
click at [53, 199] on span "29" at bounding box center [50, 200] width 13 height 13
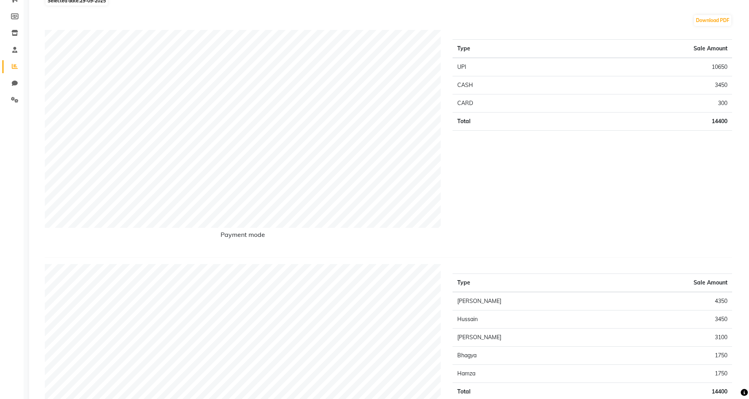
scroll to position [118, 0]
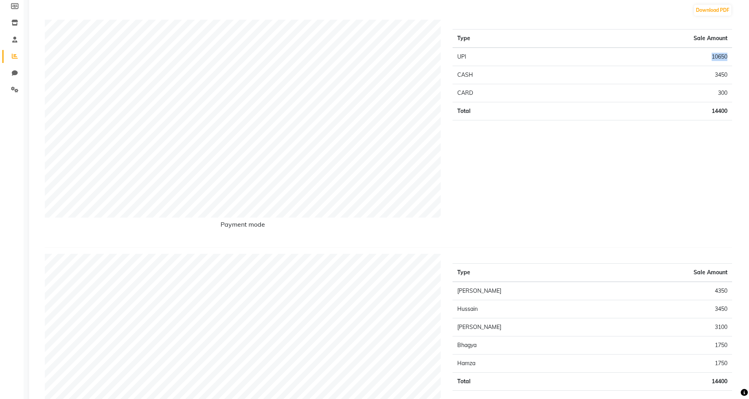
drag, startPoint x: 711, startPoint y: 53, endPoint x: 729, endPoint y: 52, distance: 18.5
click at [729, 52] on td "10650" at bounding box center [644, 57] width 177 height 18
copy td "10650"
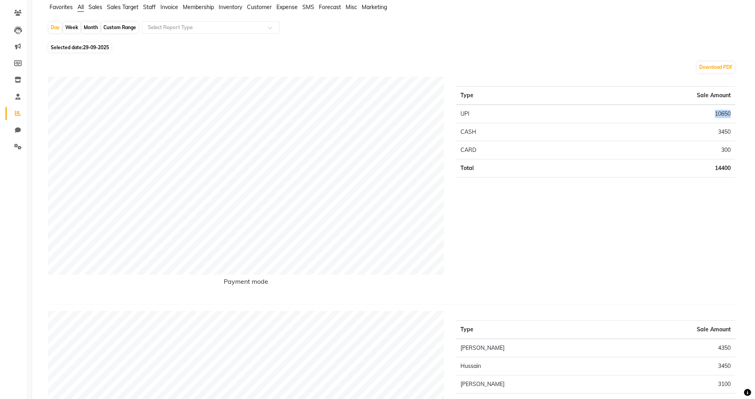
scroll to position [0, 0]
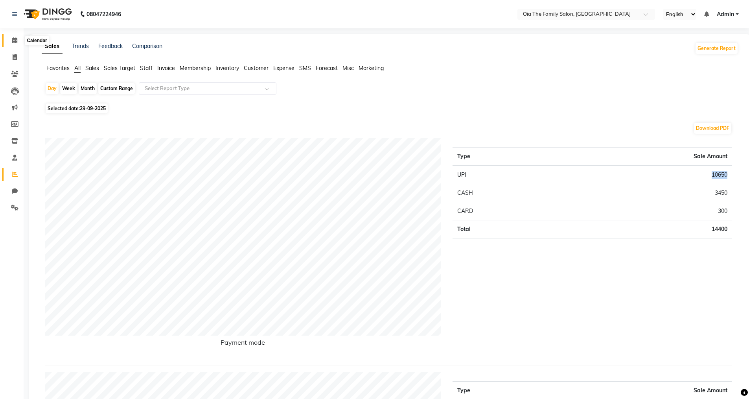
click at [15, 41] on icon at bounding box center [14, 40] width 5 height 6
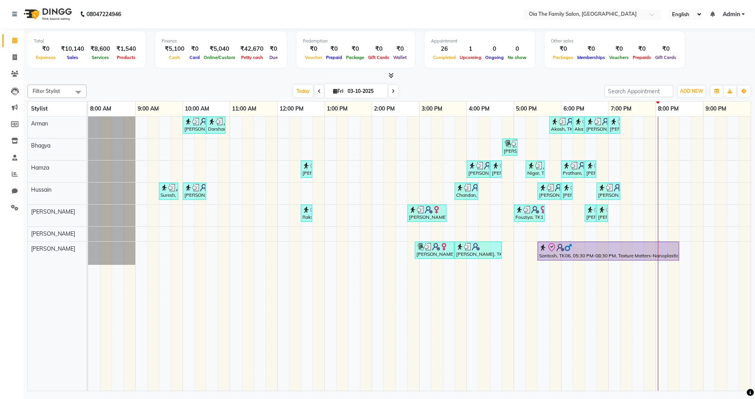
click at [634, 129] on div "[PERSON_NAME]h, TK02, 10:00 AM-10:30 AM, Hair Styling-Hair Cut (Men) Darshan, T…" at bounding box center [419, 253] width 663 height 274
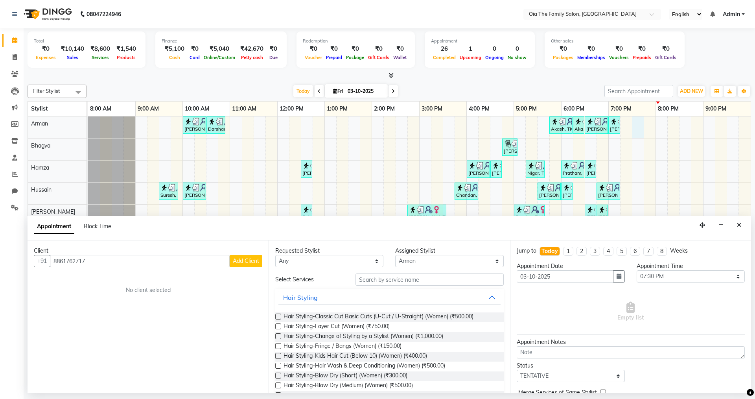
click at [241, 265] on button "Add Client" at bounding box center [246, 261] width 33 height 12
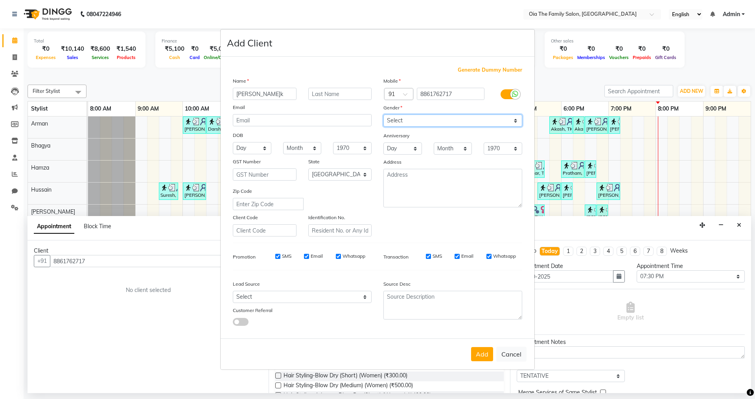
click at [390, 118] on select "Select [DEMOGRAPHIC_DATA] [DEMOGRAPHIC_DATA] Other Prefer Not To Say" at bounding box center [452, 120] width 139 height 12
click at [383, 114] on select "Select [DEMOGRAPHIC_DATA] [DEMOGRAPHIC_DATA] Other Prefer Not To Say" at bounding box center [452, 120] width 139 height 12
click at [481, 356] on button "Add" at bounding box center [482, 354] width 22 height 14
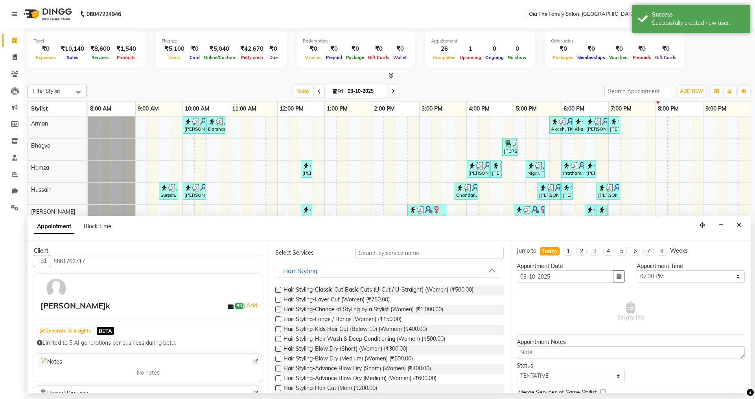
scroll to position [39, 0]
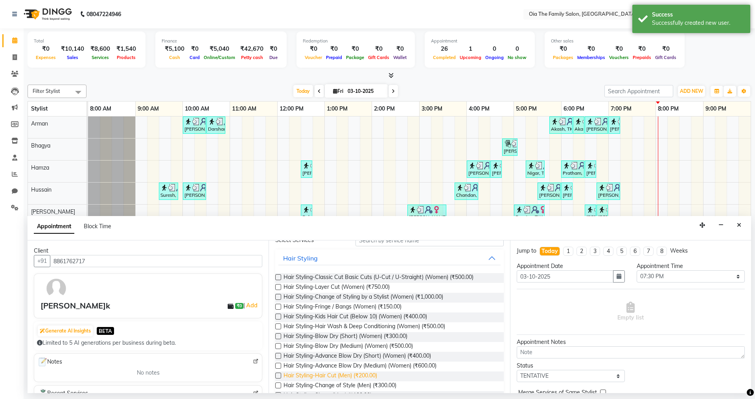
click at [361, 375] on span "Hair Styling-Hair Cut (Men) (₹200.00)" at bounding box center [331, 376] width 94 height 10
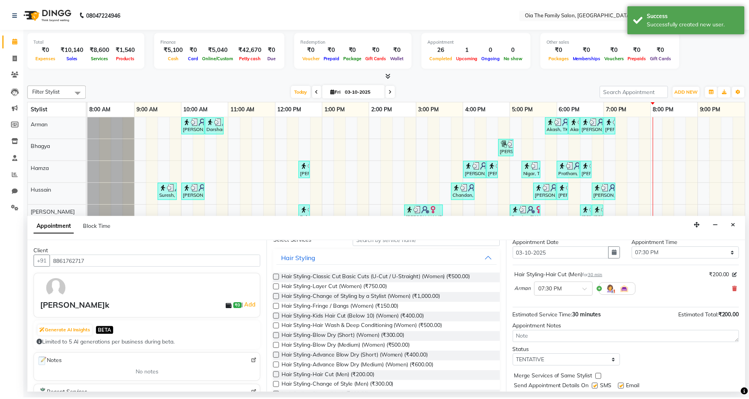
scroll to position [47, 0]
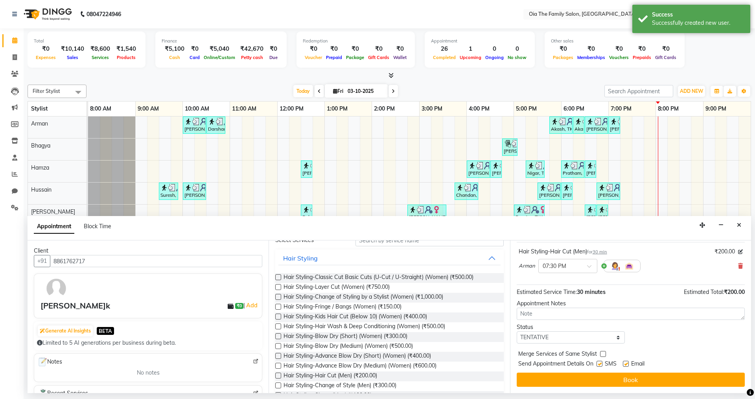
click at [601, 366] on label at bounding box center [600, 364] width 6 height 6
click at [601, 366] on input "checkbox" at bounding box center [599, 364] width 5 height 5
click at [625, 364] on label at bounding box center [626, 364] width 6 height 6
click at [625, 364] on input "checkbox" at bounding box center [625, 364] width 5 height 5
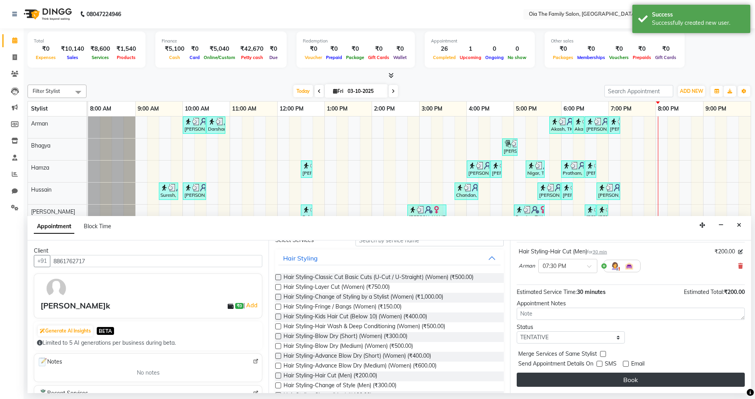
click at [616, 378] on button "Book" at bounding box center [631, 379] width 228 height 14
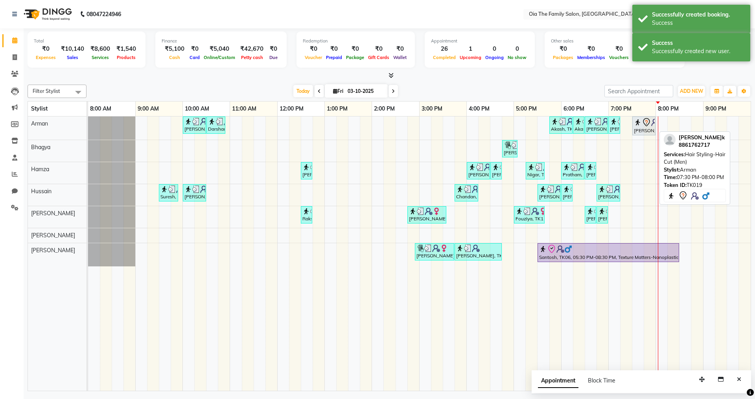
click at [651, 125] on icon at bounding box center [646, 122] width 9 height 9
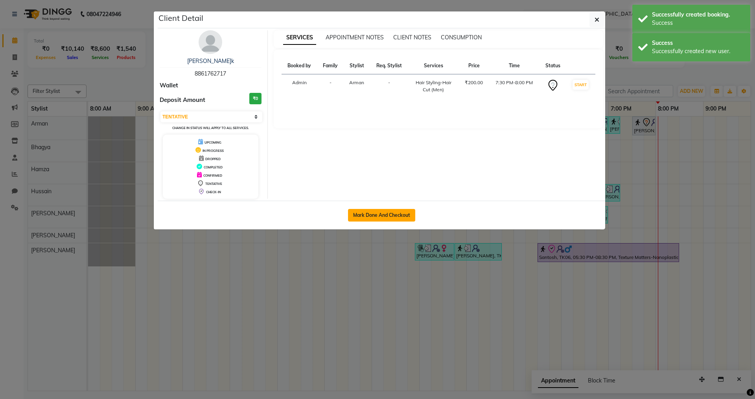
click at [393, 210] on button "Mark Done And Checkout" at bounding box center [381, 215] width 67 height 13
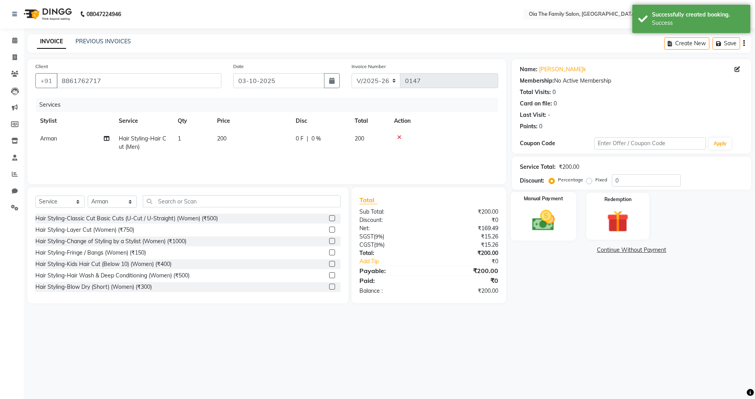
click at [535, 224] on img at bounding box center [543, 220] width 37 height 26
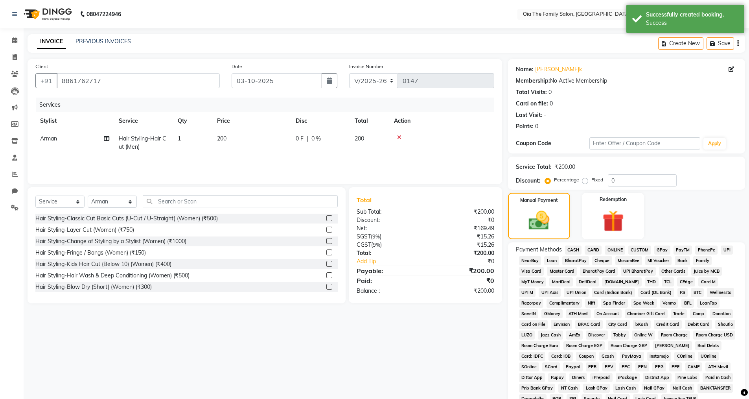
click at [726, 248] on span "UPI" at bounding box center [727, 249] width 12 height 9
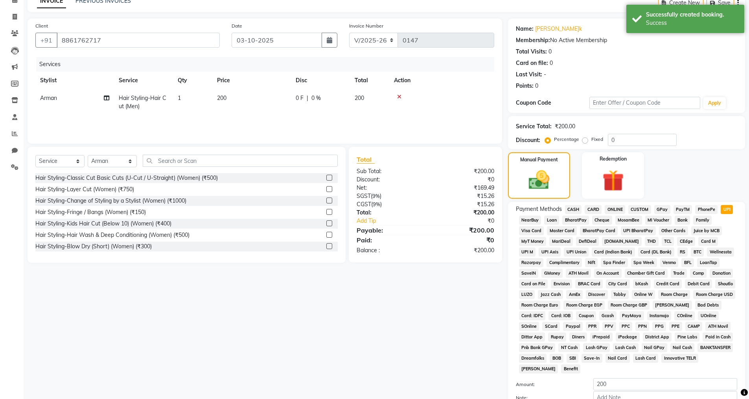
scroll to position [118, 0]
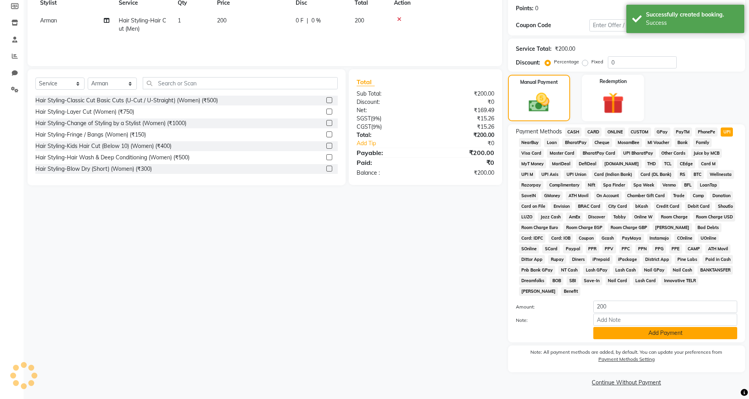
click at [668, 331] on button "Add Payment" at bounding box center [666, 333] width 144 height 12
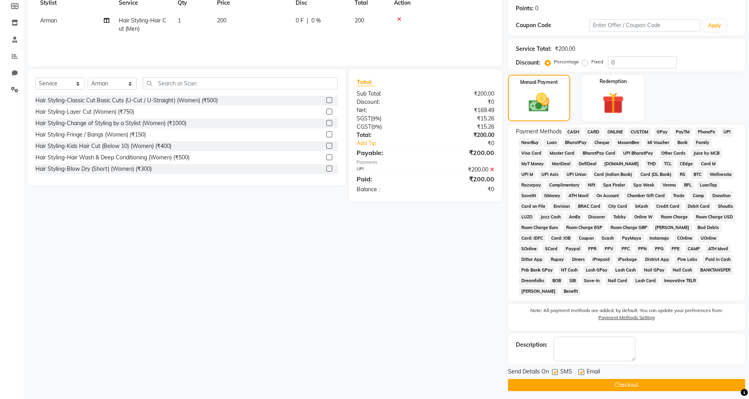
click at [610, 387] on button "Checkout" at bounding box center [626, 385] width 237 height 12
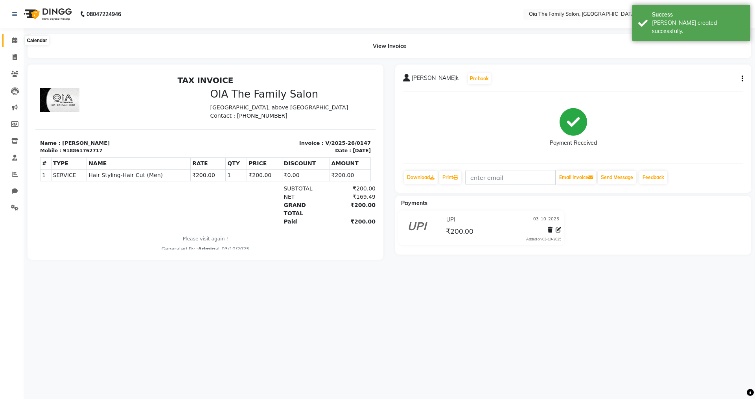
click at [13, 41] on icon at bounding box center [14, 40] width 5 height 6
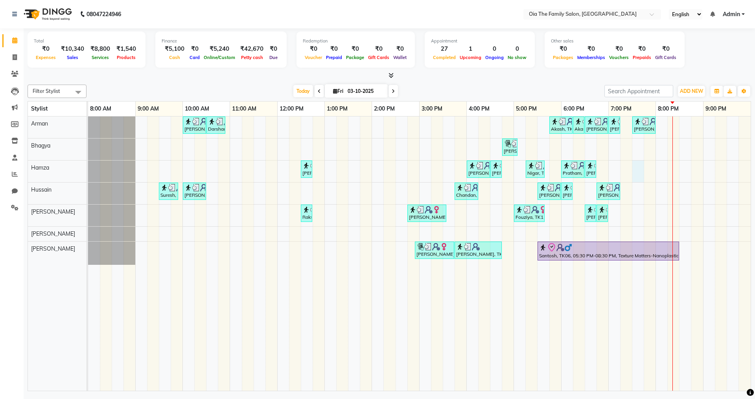
click at [634, 167] on div "[PERSON_NAME]h, TK02, 10:00 AM-10:30 AM, Hair Styling-Hair Cut (Men) Darshan, T…" at bounding box center [419, 253] width 663 height 274
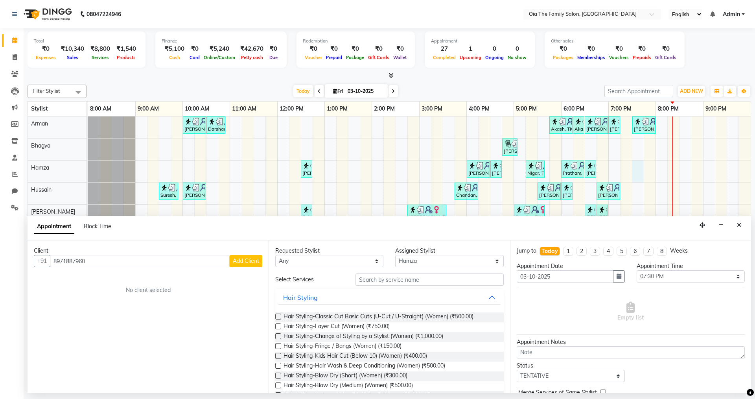
click at [251, 260] on span "Add Client" at bounding box center [246, 260] width 26 height 7
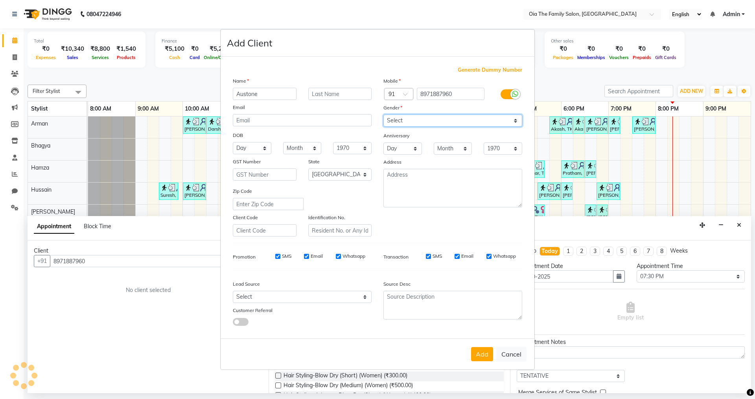
click at [435, 120] on select "Select [DEMOGRAPHIC_DATA] [DEMOGRAPHIC_DATA] Other Prefer Not To Say" at bounding box center [452, 120] width 139 height 12
click at [383, 114] on select "Select [DEMOGRAPHIC_DATA] [DEMOGRAPHIC_DATA] Other Prefer Not To Say" at bounding box center [452, 120] width 139 height 12
click at [486, 356] on button "Add" at bounding box center [482, 354] width 22 height 14
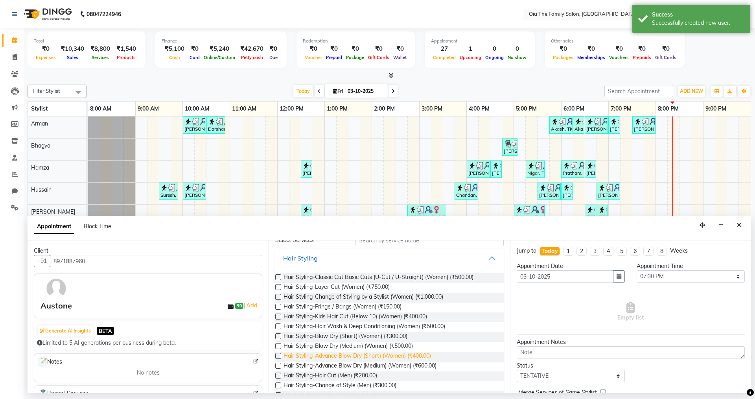
scroll to position [79, 0]
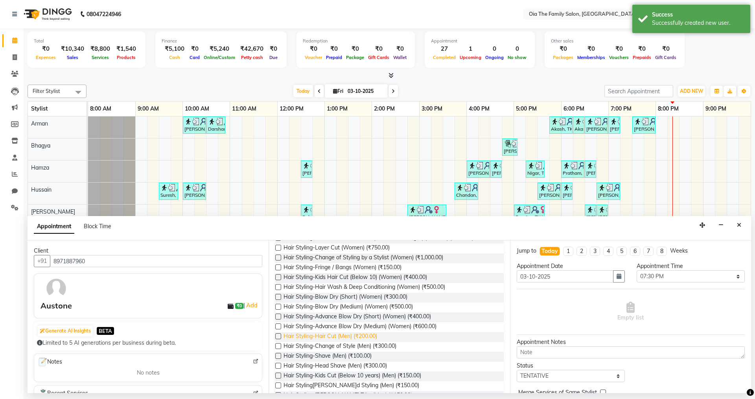
click at [350, 334] on span "Hair Styling-Hair Cut (Men) (₹200.00)" at bounding box center [331, 337] width 94 height 10
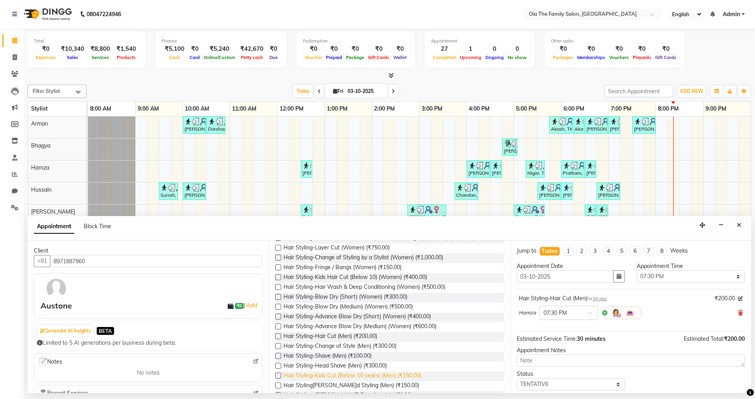
scroll to position [118, 0]
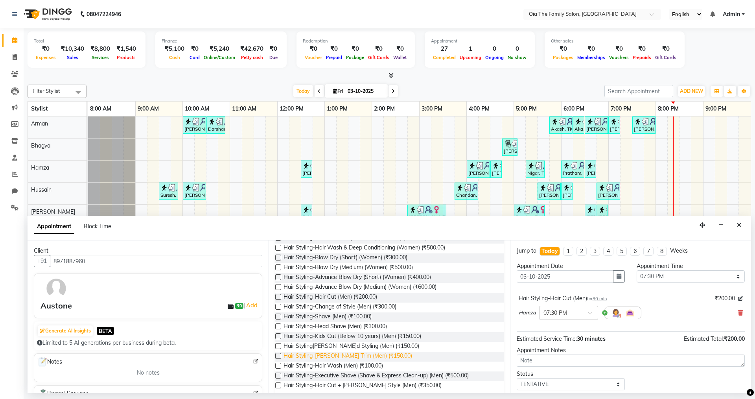
click at [324, 356] on span "Hair Styling-[PERSON_NAME] Trim (Men) (₹150.00)" at bounding box center [348, 357] width 129 height 10
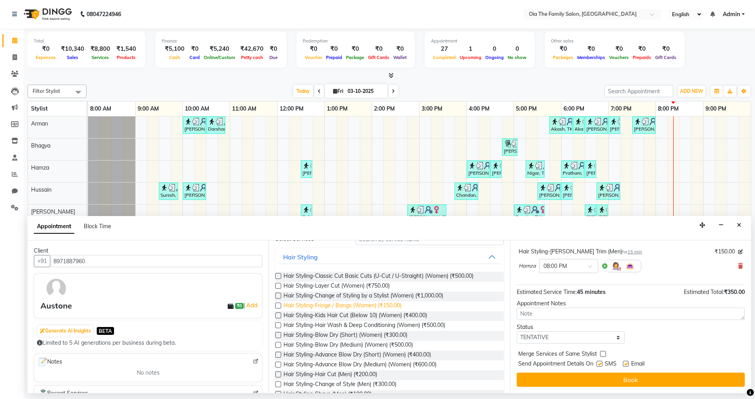
scroll to position [0, 0]
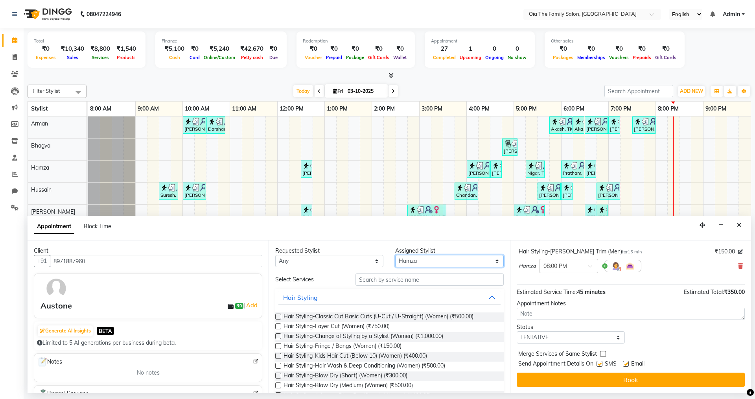
click at [419, 261] on select "Select Arman Bhagya Hamza [PERSON_NAME] [PERSON_NAME] Khan" at bounding box center [449, 261] width 108 height 12
click at [395, 255] on select "Select Arman Bhagya Hamza [PERSON_NAME] [PERSON_NAME] Khan" at bounding box center [449, 261] width 108 height 12
click at [417, 284] on input "text" at bounding box center [430, 279] width 148 height 12
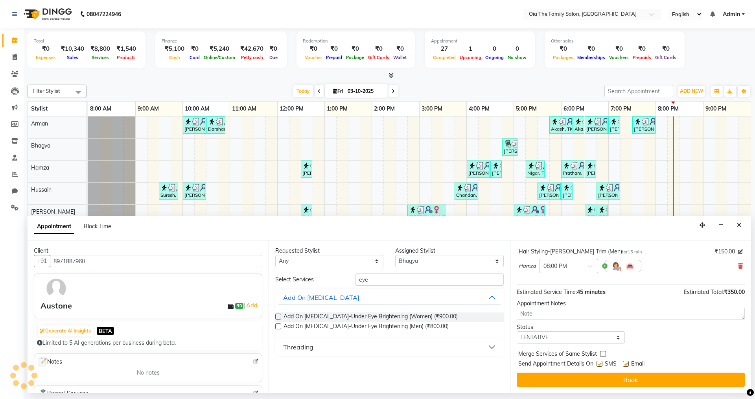
click at [312, 347] on div "Threading" at bounding box center [298, 346] width 30 height 9
click at [327, 367] on span "Threading-Eyebrow (Women) (₹50.00)" at bounding box center [332, 367] width 96 height 10
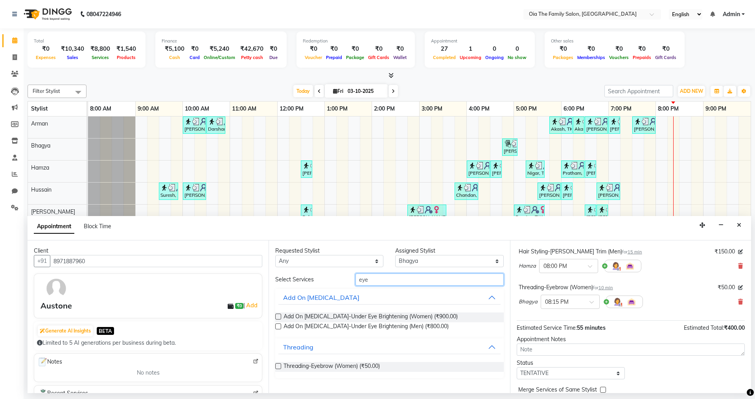
click at [408, 278] on input "eye" at bounding box center [430, 279] width 148 height 12
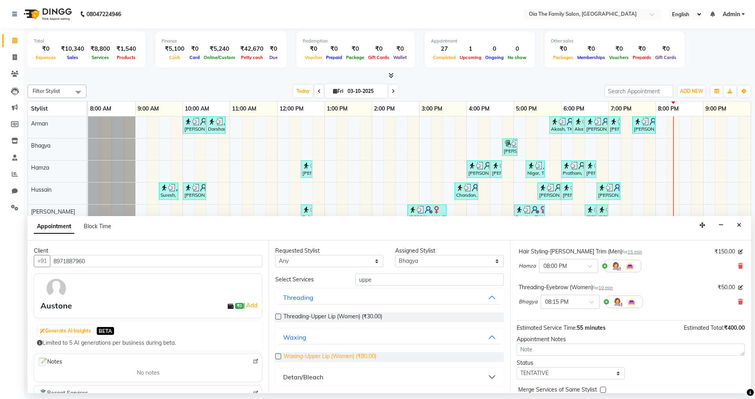
click at [349, 355] on span "Waxing-Upper Lip (Women) (₹80.00)" at bounding box center [330, 357] width 93 height 10
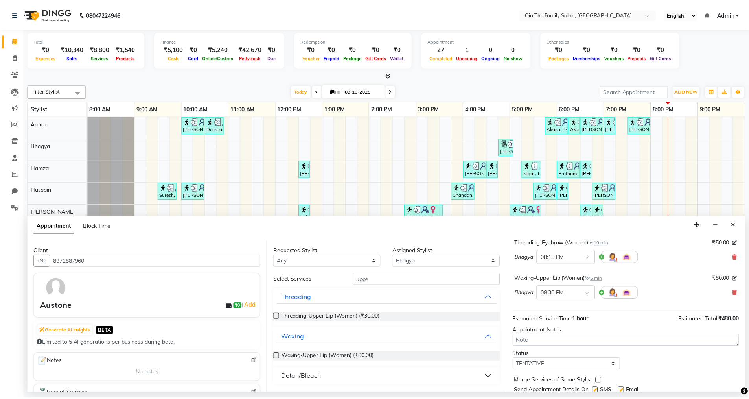
scroll to position [154, 0]
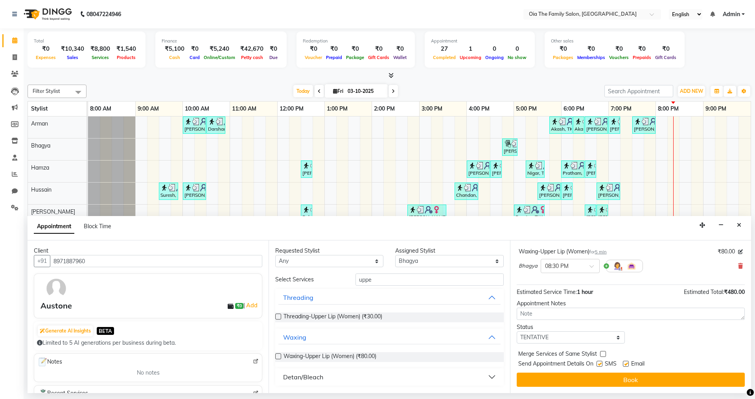
click at [624, 362] on label at bounding box center [626, 364] width 6 height 6
click at [624, 362] on input "checkbox" at bounding box center [625, 364] width 5 height 5
click at [601, 365] on label at bounding box center [600, 364] width 6 height 6
click at [601, 365] on input "checkbox" at bounding box center [599, 364] width 5 height 5
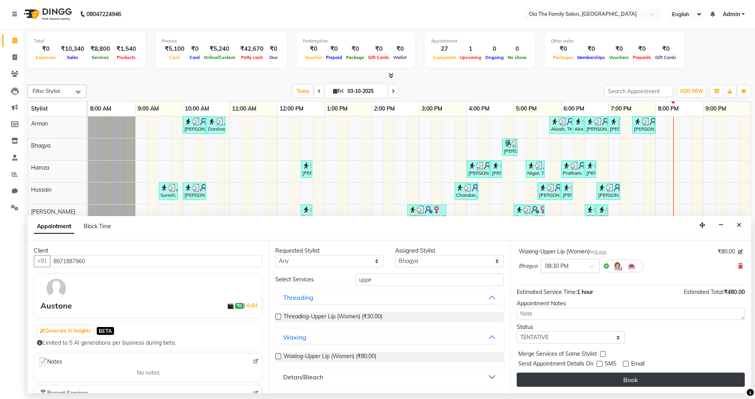
click at [605, 382] on button "Book" at bounding box center [631, 379] width 228 height 14
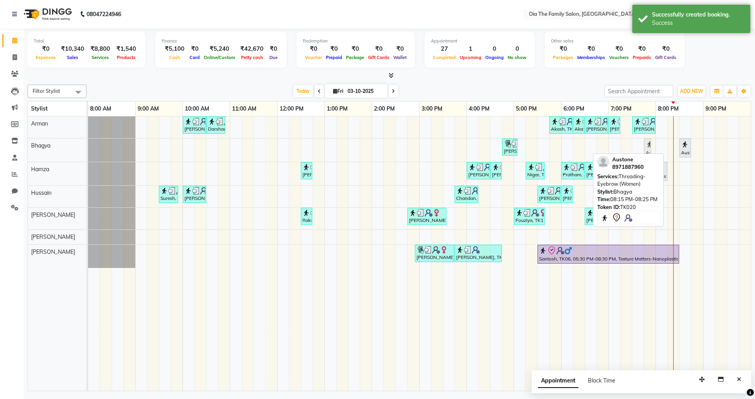
drag, startPoint x: 672, startPoint y: 148, endPoint x: 651, endPoint y: 147, distance: 20.9
click at [88, 147] on div "Priyanka, TK13, 04:45 PM-05:05 PM, Reflexology-Feet (20 min) (Women) Austone, T…" at bounding box center [88, 149] width 0 height 23
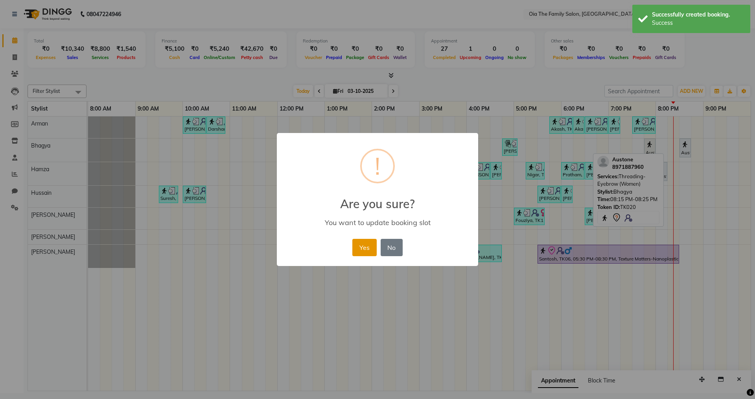
click at [362, 242] on button "Yes" at bounding box center [364, 247] width 24 height 17
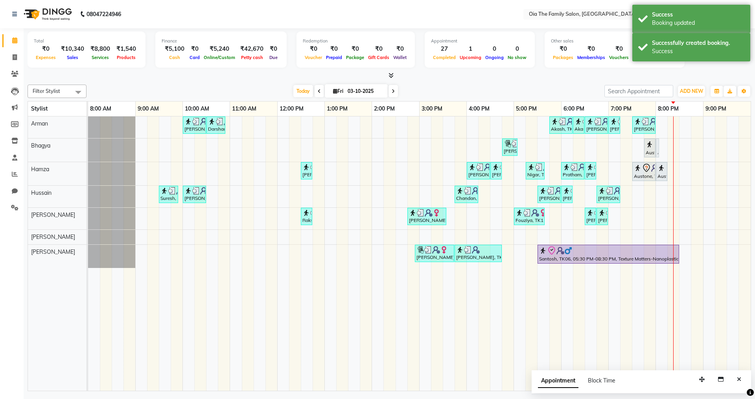
drag, startPoint x: 682, startPoint y: 151, endPoint x: 664, endPoint y: 151, distance: 18.5
click at [664, 151] on div "[PERSON_NAME], TK02, 10:00 AM-10:30 AM, Hair Styling-Hair Cut (Men) Darshan, TK…" at bounding box center [419, 253] width 663 height 274
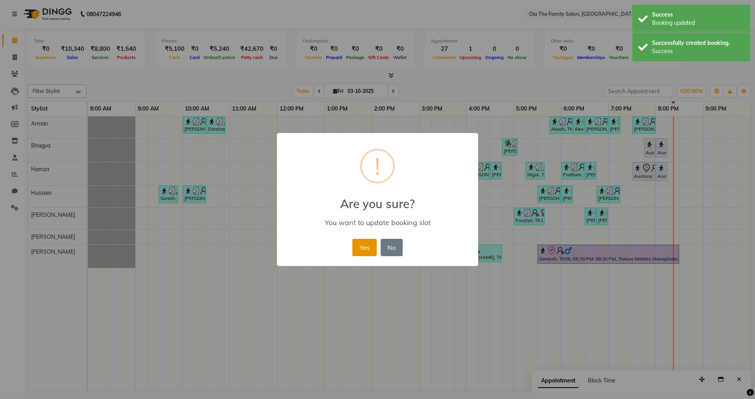
click at [359, 247] on button "Yes" at bounding box center [364, 247] width 24 height 17
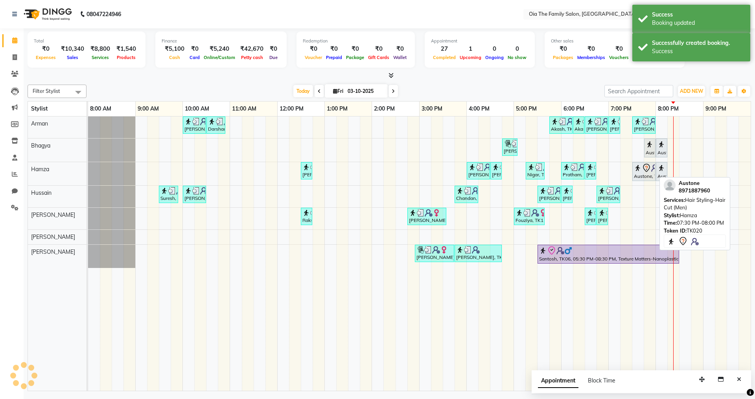
click at [654, 169] on div at bounding box center [655, 171] width 3 height 18
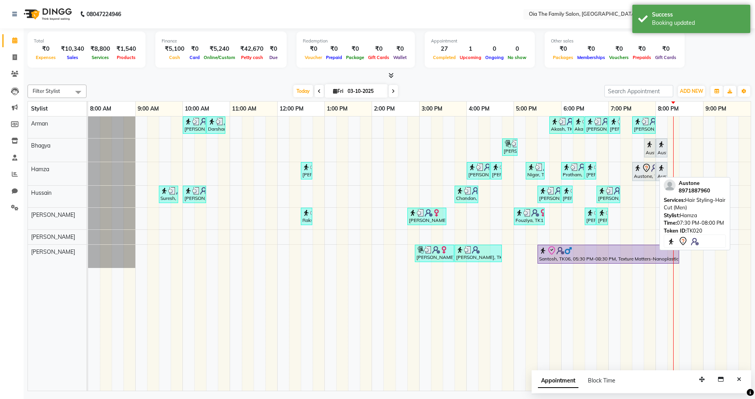
click at [646, 180] on link "Austone, TK20, 07:30 PM-08:00 PM, Hair Styling-Hair Cut (Men)" at bounding box center [643, 171] width 23 height 19
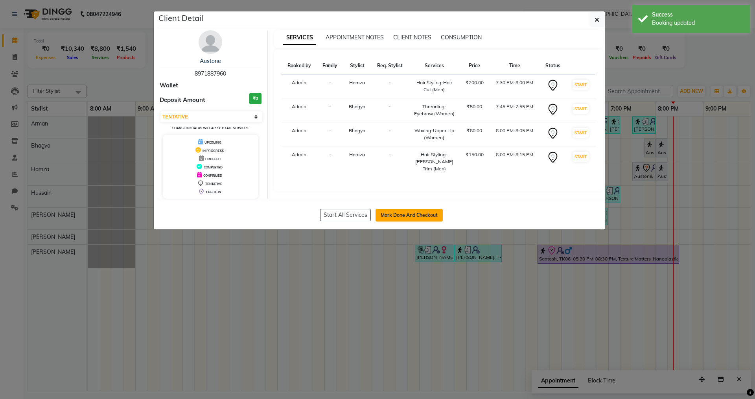
click at [435, 217] on button "Mark Done And Checkout" at bounding box center [409, 215] width 67 height 13
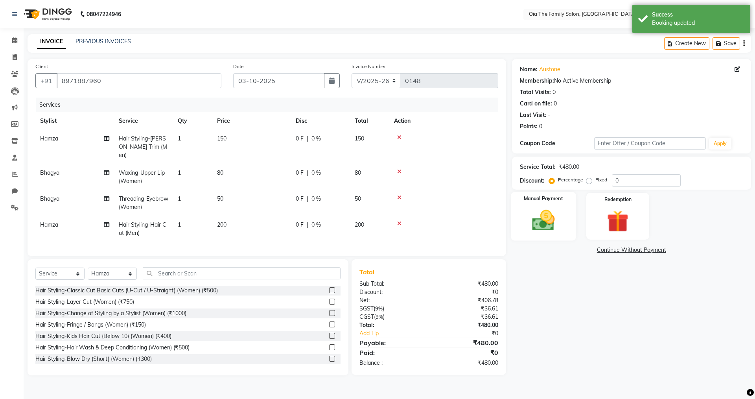
click at [554, 226] on img at bounding box center [543, 220] width 37 height 26
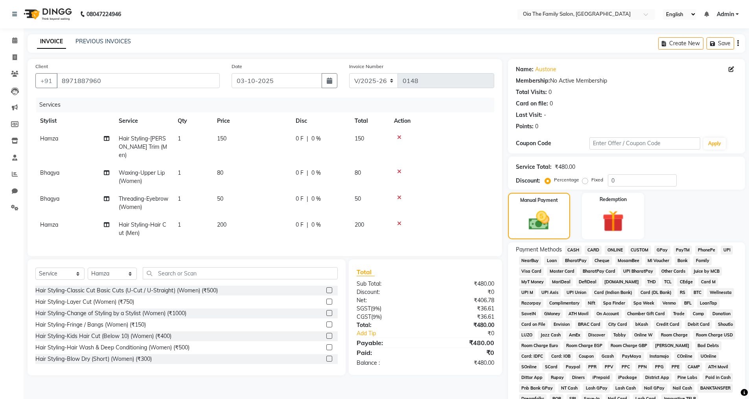
click at [724, 247] on span "UPI" at bounding box center [727, 249] width 12 height 9
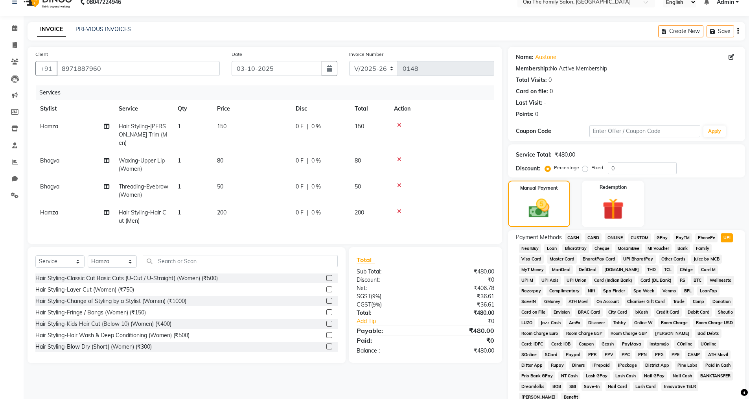
scroll to position [119, 0]
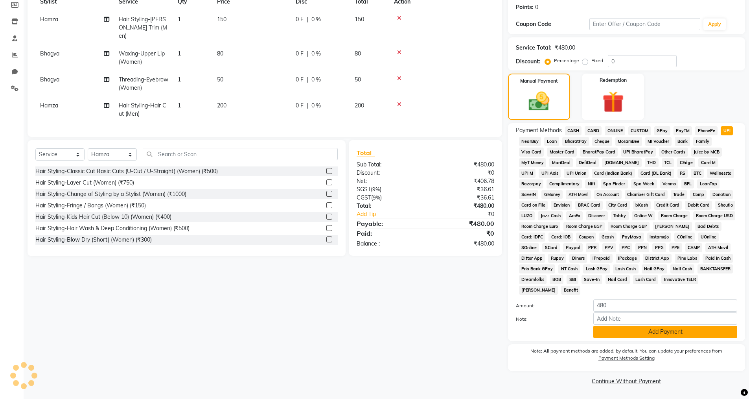
click at [636, 334] on button "Add Payment" at bounding box center [666, 332] width 144 height 12
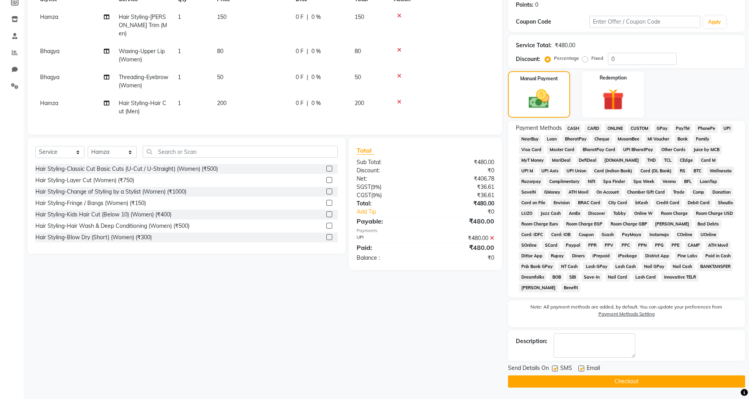
scroll to position [122, 0]
click at [583, 366] on label at bounding box center [582, 368] width 6 height 6
click at [583, 366] on input "checkbox" at bounding box center [581, 368] width 5 height 5
click at [557, 367] on label at bounding box center [555, 368] width 6 height 6
click at [557, 367] on input "checkbox" at bounding box center [554, 368] width 5 height 5
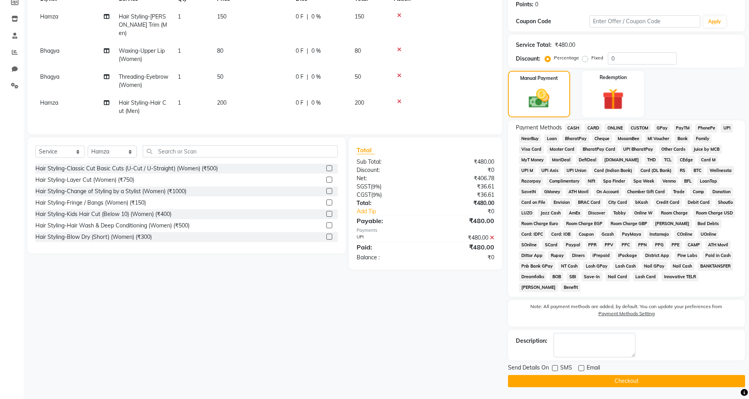
click at [561, 379] on button "Checkout" at bounding box center [626, 381] width 237 height 12
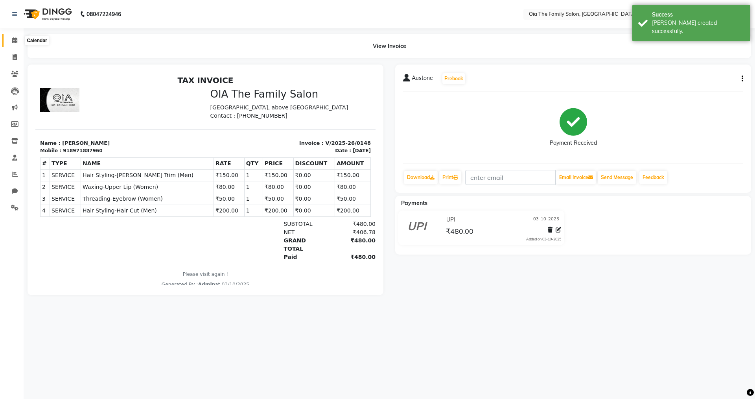
click at [13, 38] on icon at bounding box center [14, 40] width 5 height 6
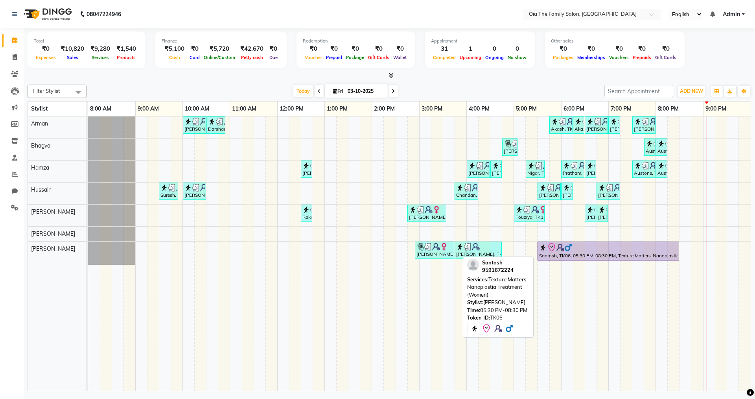
click at [612, 246] on div at bounding box center [608, 247] width 138 height 9
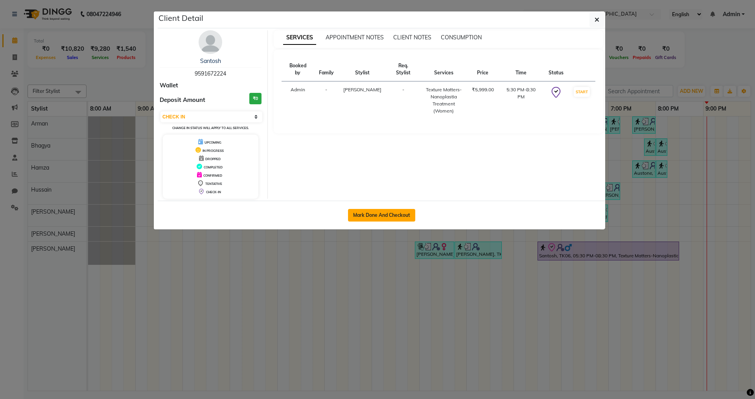
click at [405, 211] on button "Mark Done And Checkout" at bounding box center [381, 215] width 67 height 13
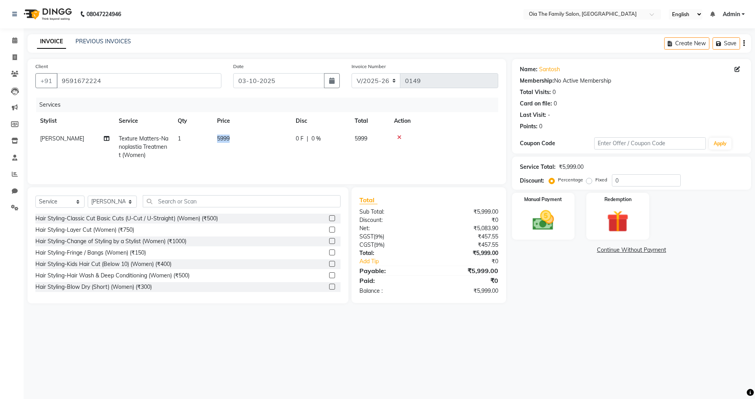
drag, startPoint x: 235, startPoint y: 136, endPoint x: 208, endPoint y: 135, distance: 27.1
click at [208, 135] on tr "[PERSON_NAME] Texture Matters-Nanoplastia Treatment (Women) 1 5999 0 F | 0 % 59…" at bounding box center [266, 147] width 463 height 34
click at [256, 138] on td "5999" at bounding box center [251, 147] width 79 height 34
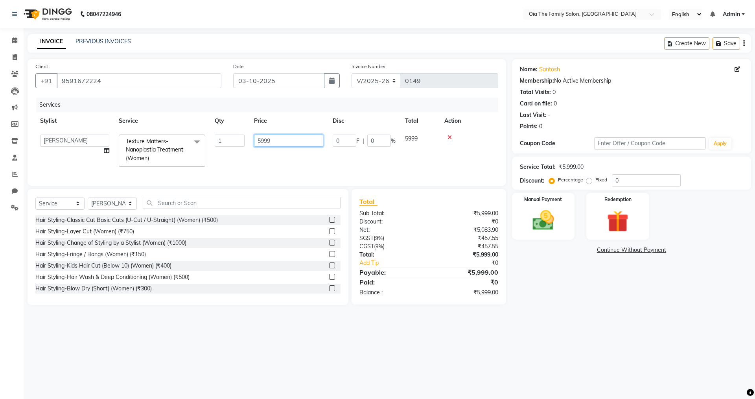
drag, startPoint x: 260, startPoint y: 137, endPoint x: 223, endPoint y: 132, distance: 36.9
click at [223, 132] on tr "Arman Bhagya Hamza [PERSON_NAME] [PERSON_NAME] Khan Texture Matters-Nanoplastia…" at bounding box center [266, 151] width 463 height 42
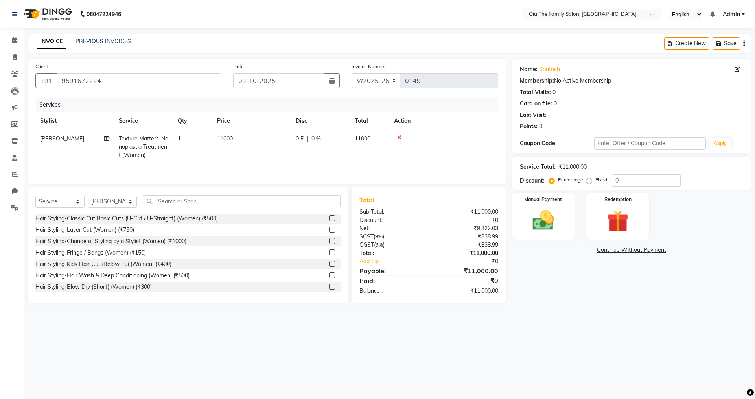
click at [353, 160] on tr "[PERSON_NAME] Texture Matters-Nanoplastia Treatment (Women) 1 11000 0 F | 0 % 1…" at bounding box center [266, 147] width 463 height 34
click at [540, 230] on img at bounding box center [543, 220] width 37 height 26
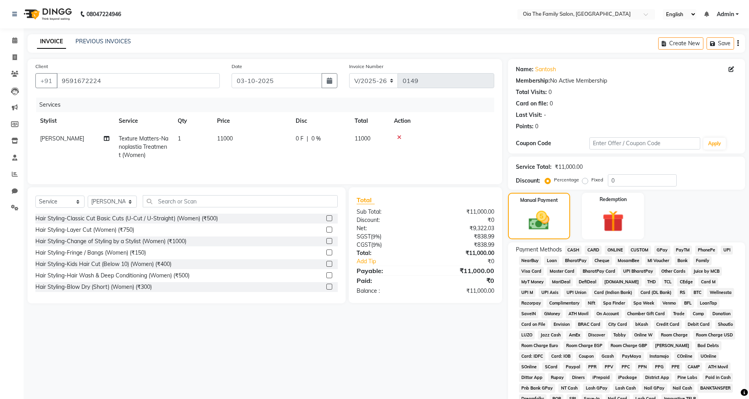
click at [729, 252] on span "UPI" at bounding box center [727, 249] width 12 height 9
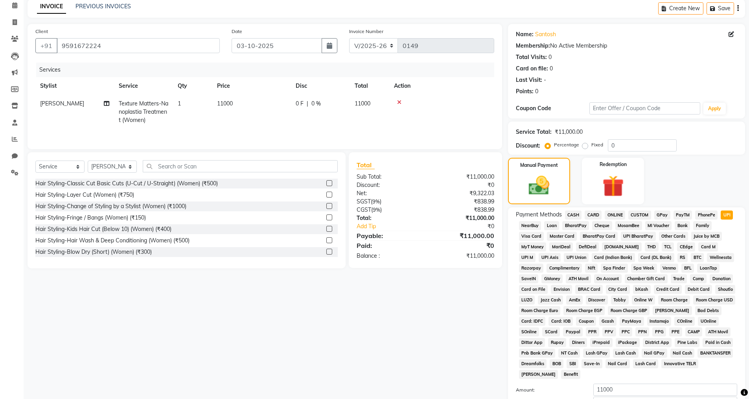
scroll to position [119, 0]
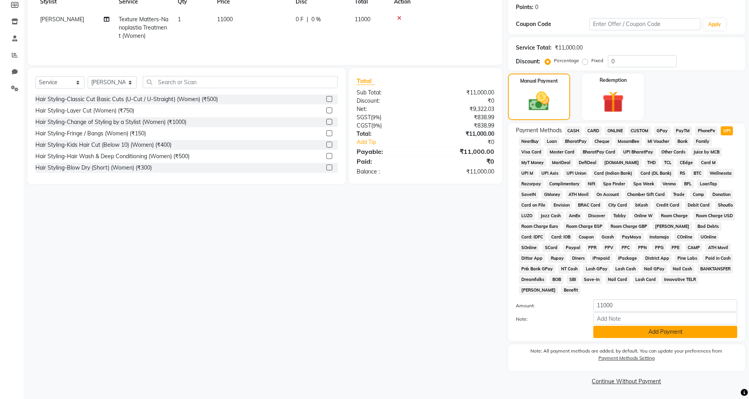
click at [634, 333] on button "Add Payment" at bounding box center [666, 332] width 144 height 12
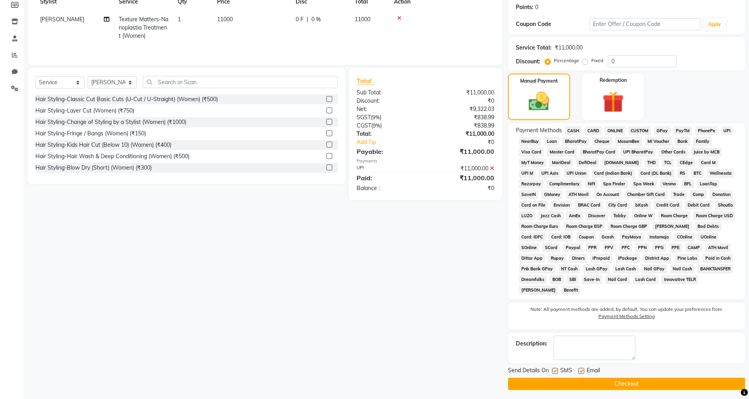
click at [583, 370] on label at bounding box center [582, 371] width 6 height 6
click at [583, 370] on input "checkbox" at bounding box center [581, 371] width 5 height 5
click at [558, 372] on label at bounding box center [555, 371] width 6 height 6
click at [557, 372] on input "checkbox" at bounding box center [554, 371] width 5 height 5
click at [560, 383] on button "Checkout" at bounding box center [626, 384] width 237 height 12
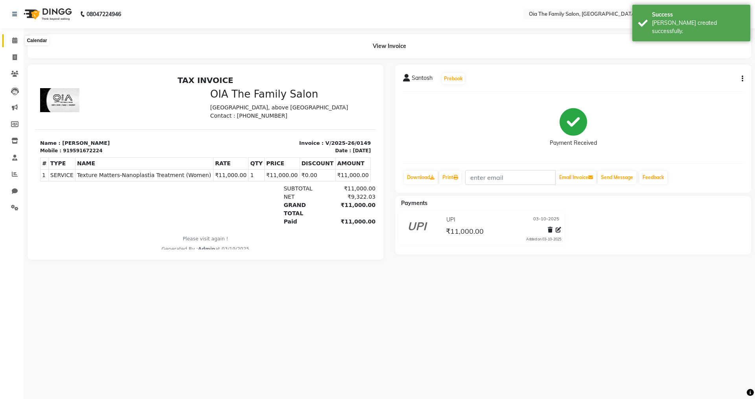
click at [13, 40] on icon at bounding box center [14, 40] width 5 height 6
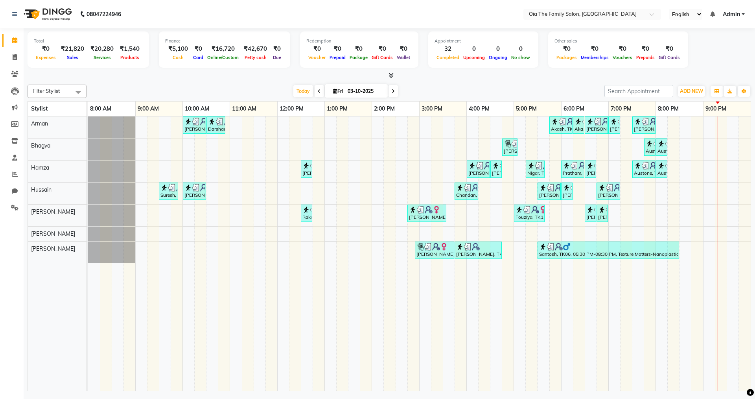
click at [393, 90] on icon at bounding box center [393, 91] width 3 height 5
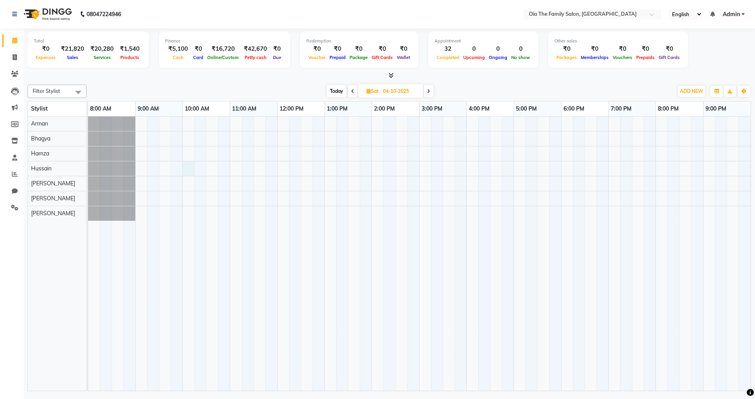
click at [184, 162] on div at bounding box center [419, 253] width 663 height 274
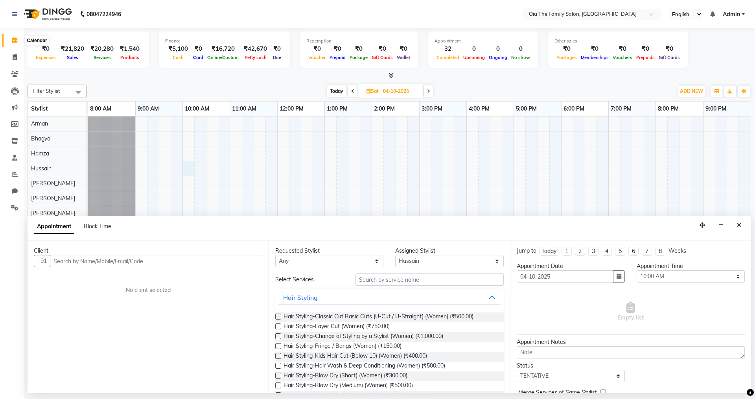
click at [15, 39] on icon at bounding box center [14, 40] width 5 height 6
click at [340, 94] on span "Today" at bounding box center [337, 91] width 20 height 12
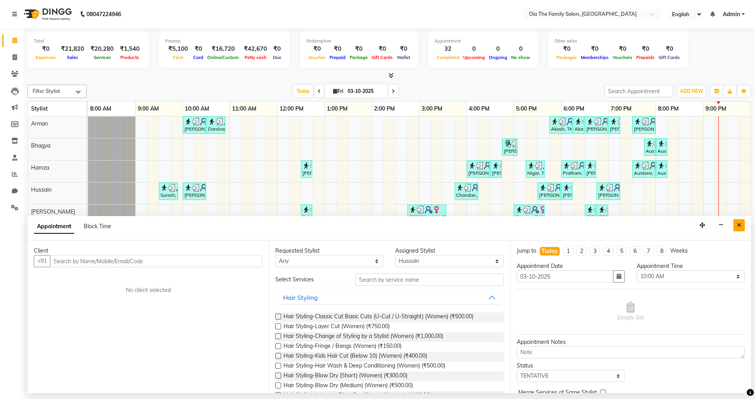
click at [738, 223] on icon "Close" at bounding box center [739, 225] width 4 height 6
